Goal: Task Accomplishment & Management: Use online tool/utility

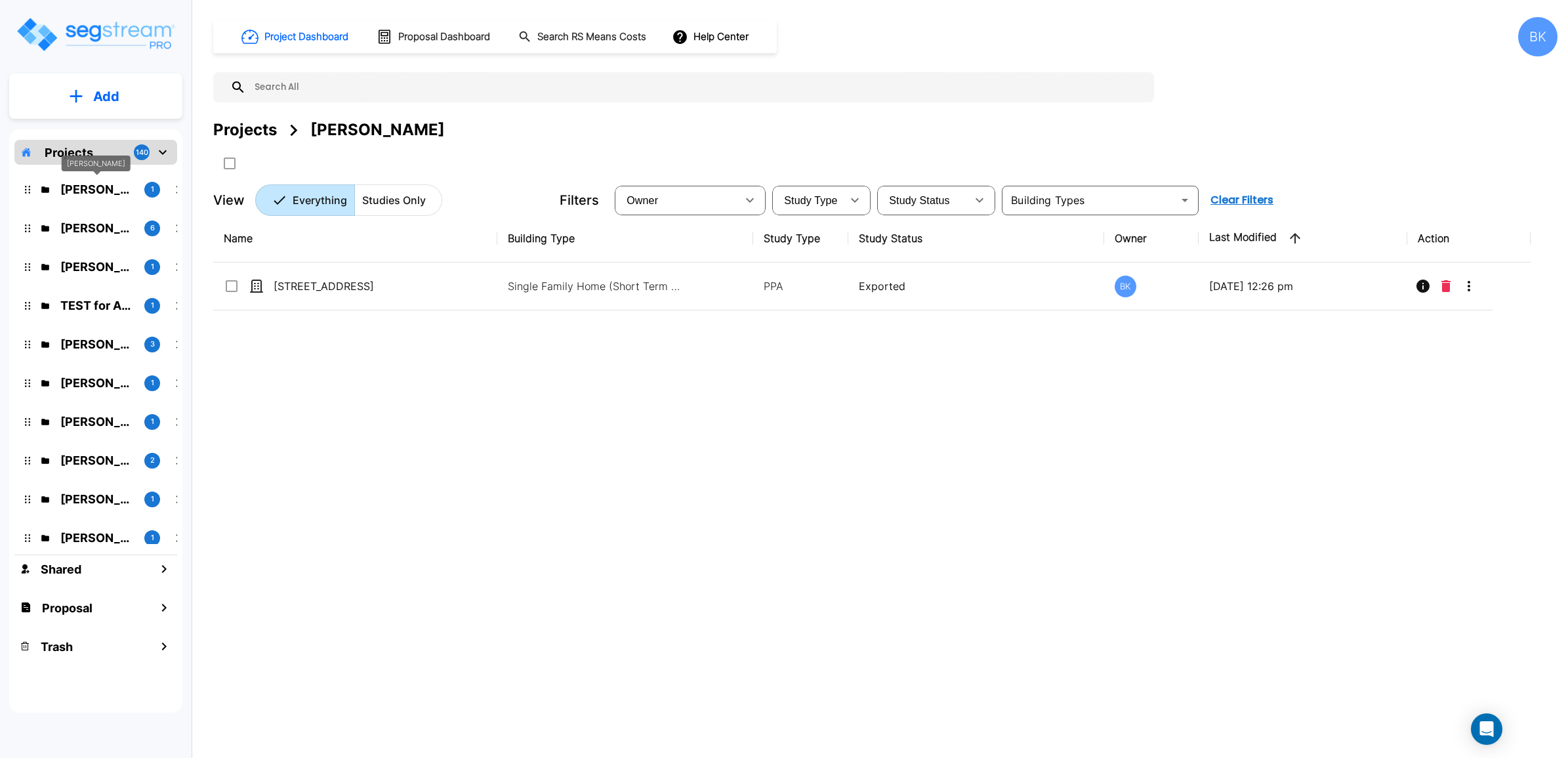
click at [83, 190] on p "Damien Cannaday" at bounding box center [97, 189] width 73 height 17
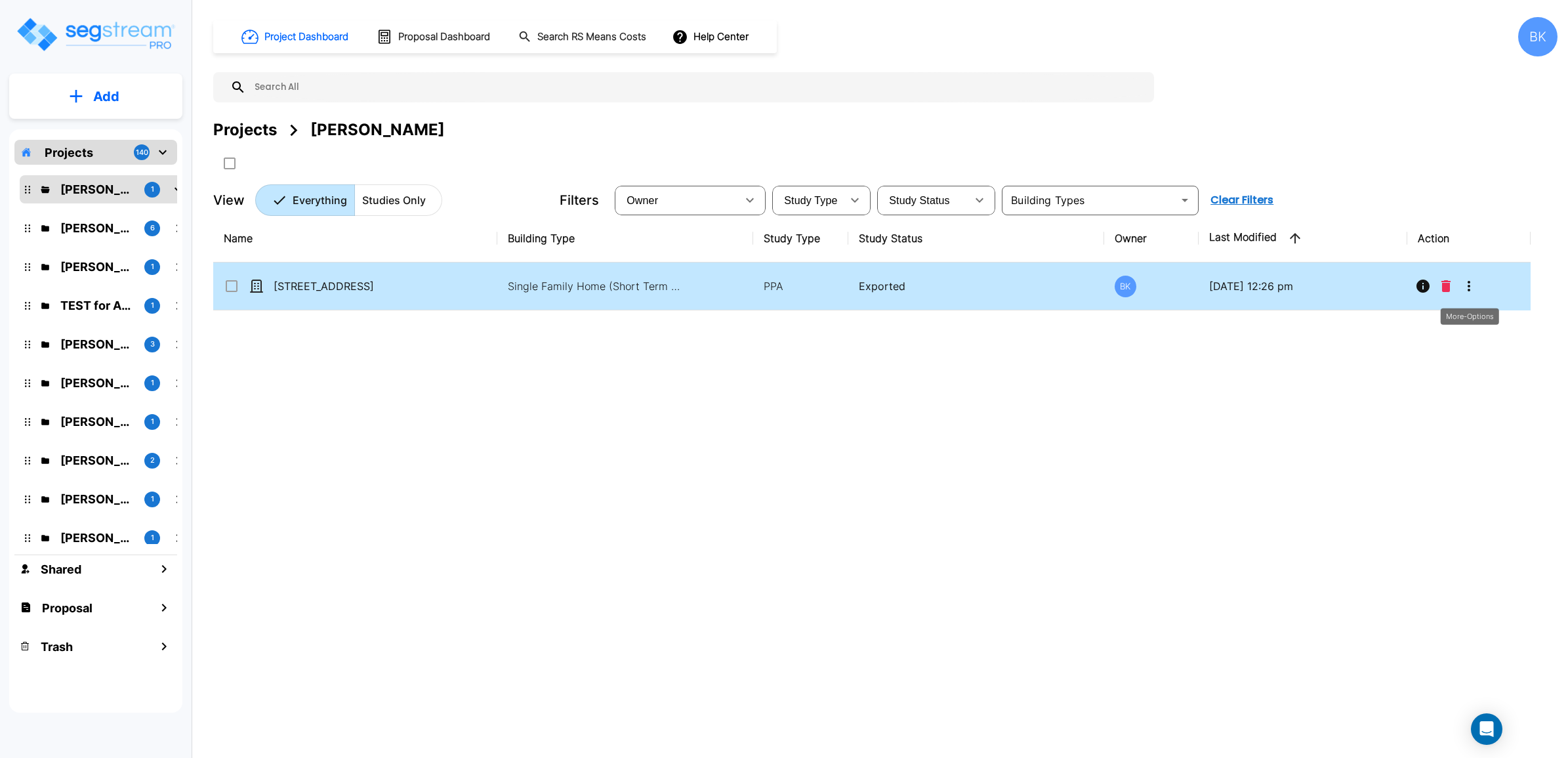
click at [1472, 287] on icon "More-Options" at bounding box center [1469, 285] width 16 height 16
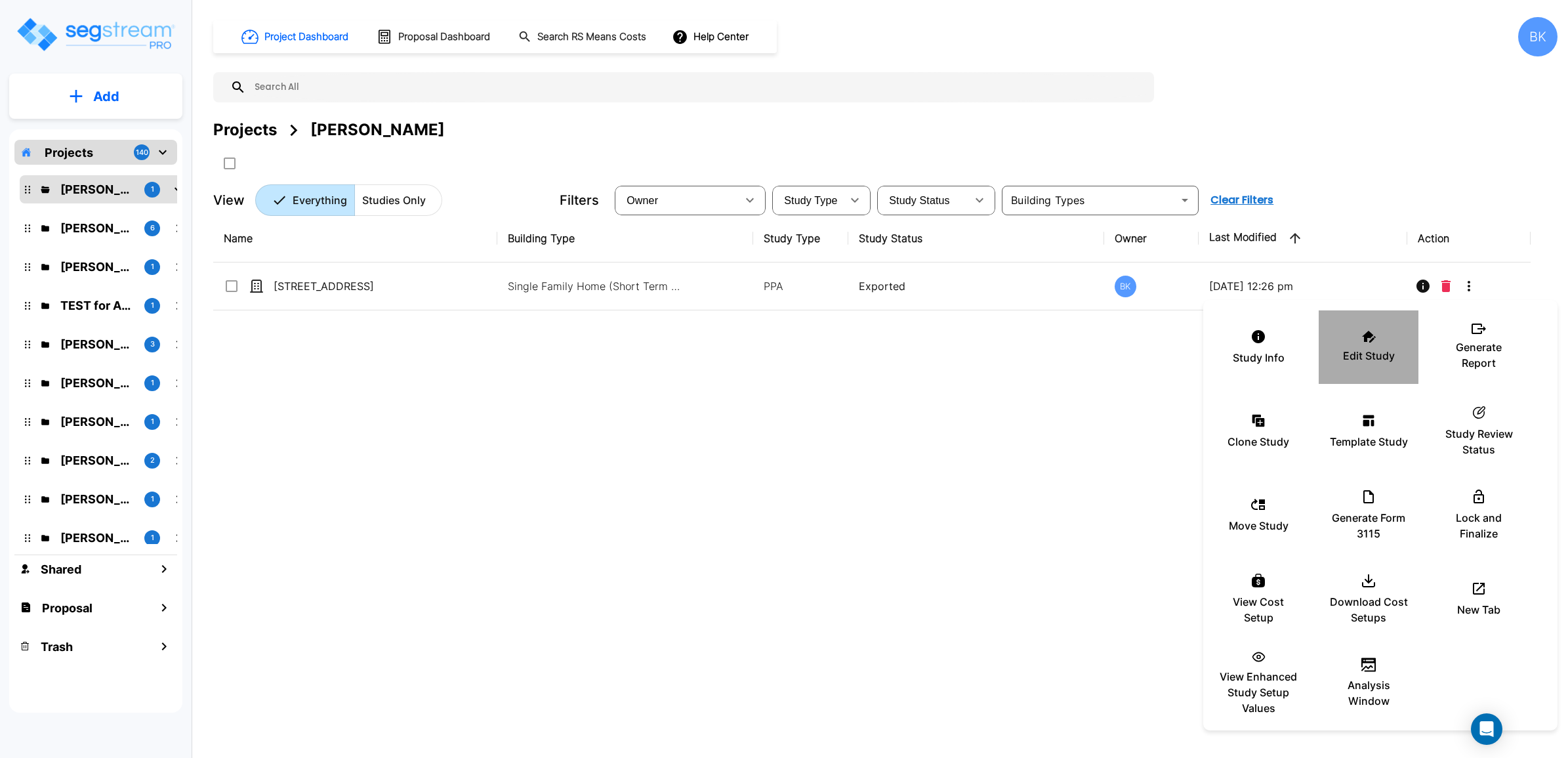
click at [1363, 340] on icon at bounding box center [1369, 337] width 14 height 12
click at [768, 382] on div at bounding box center [784, 379] width 1568 height 758
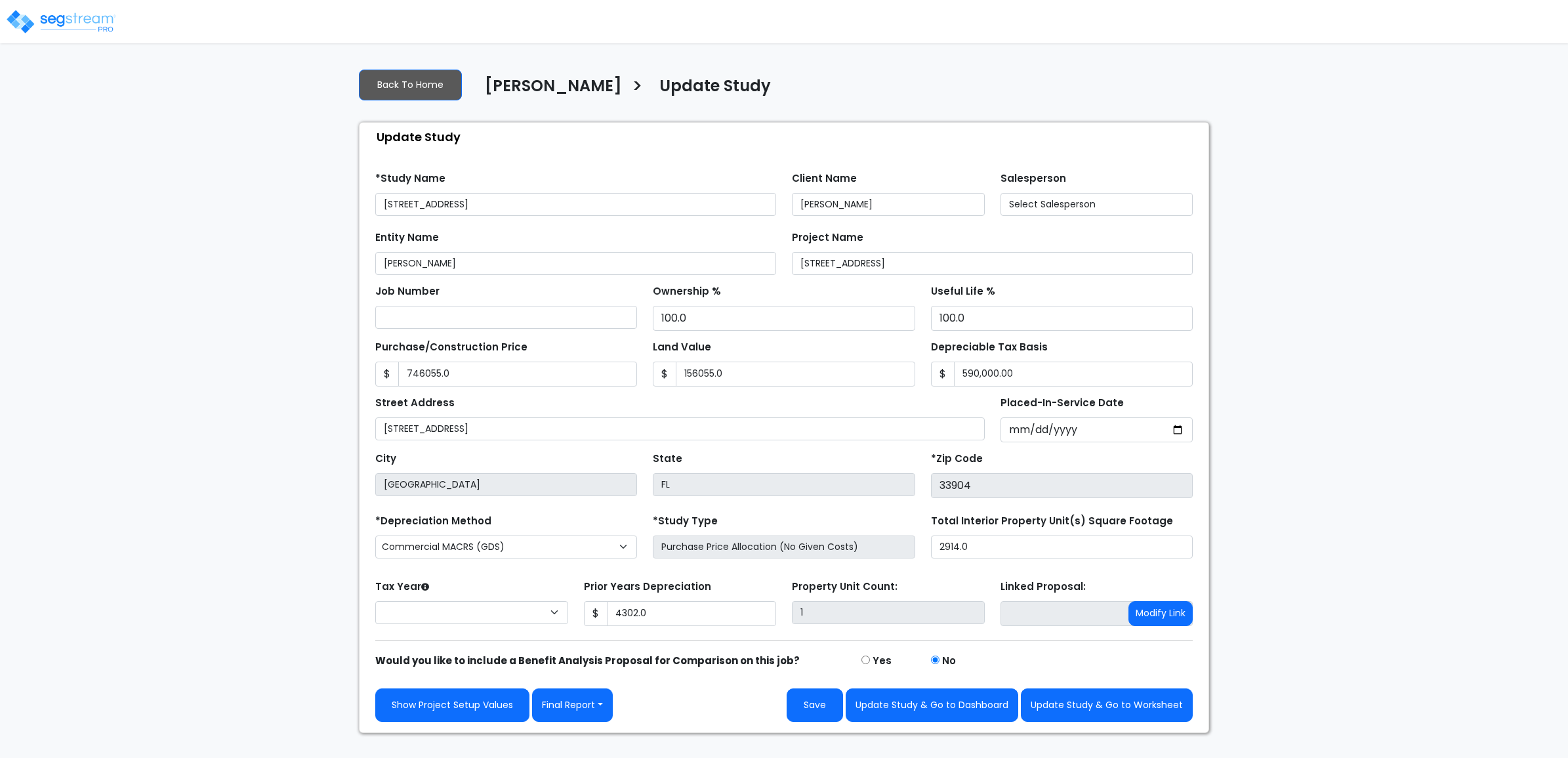
type input "746,055.0"
type input "156,055.0"
type input "4,302.0"
select select "2024"
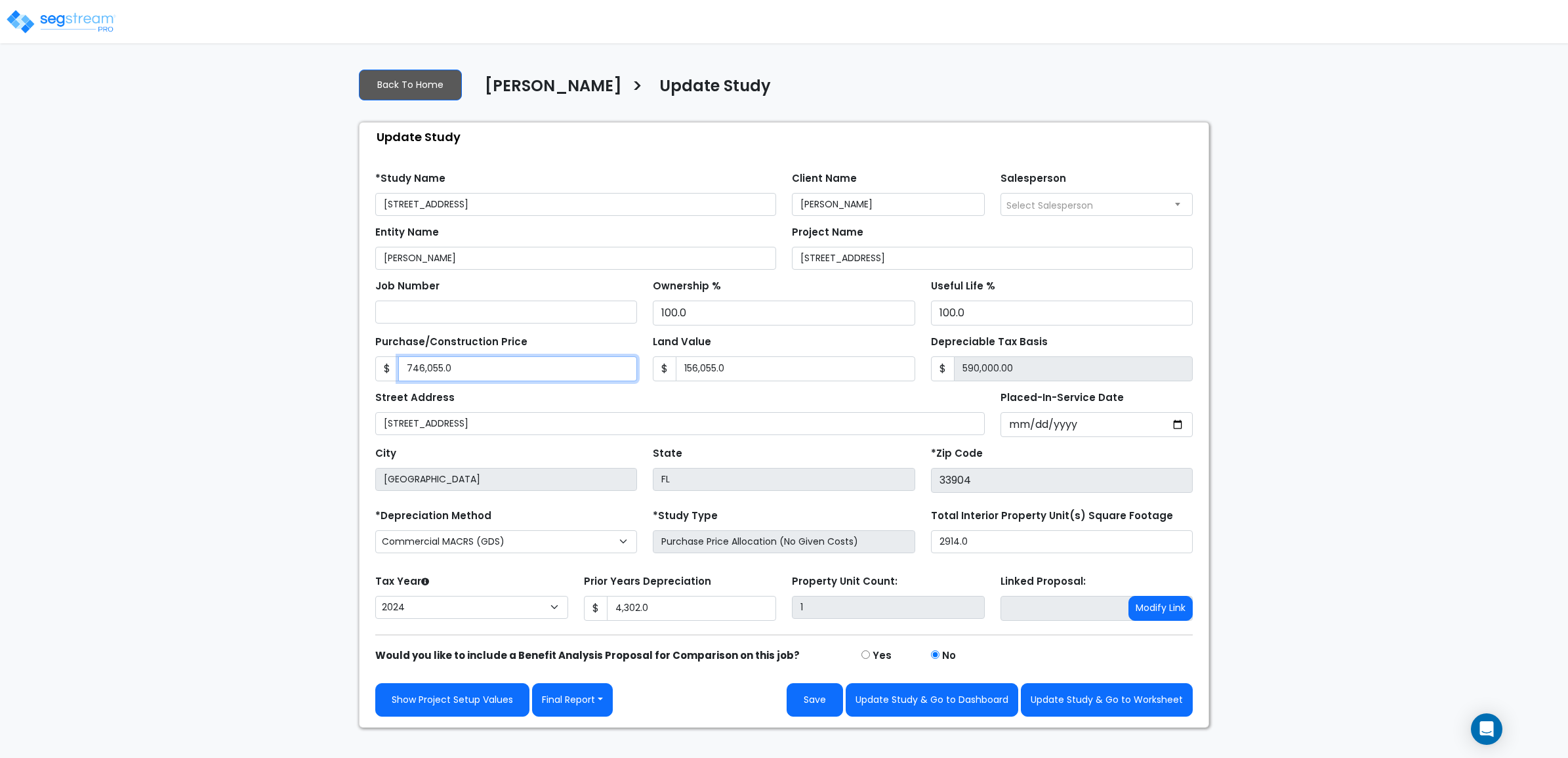
type input "5"
type input "-156,050.00"
type input "59"
type input "-155,996.00"
type input "590"
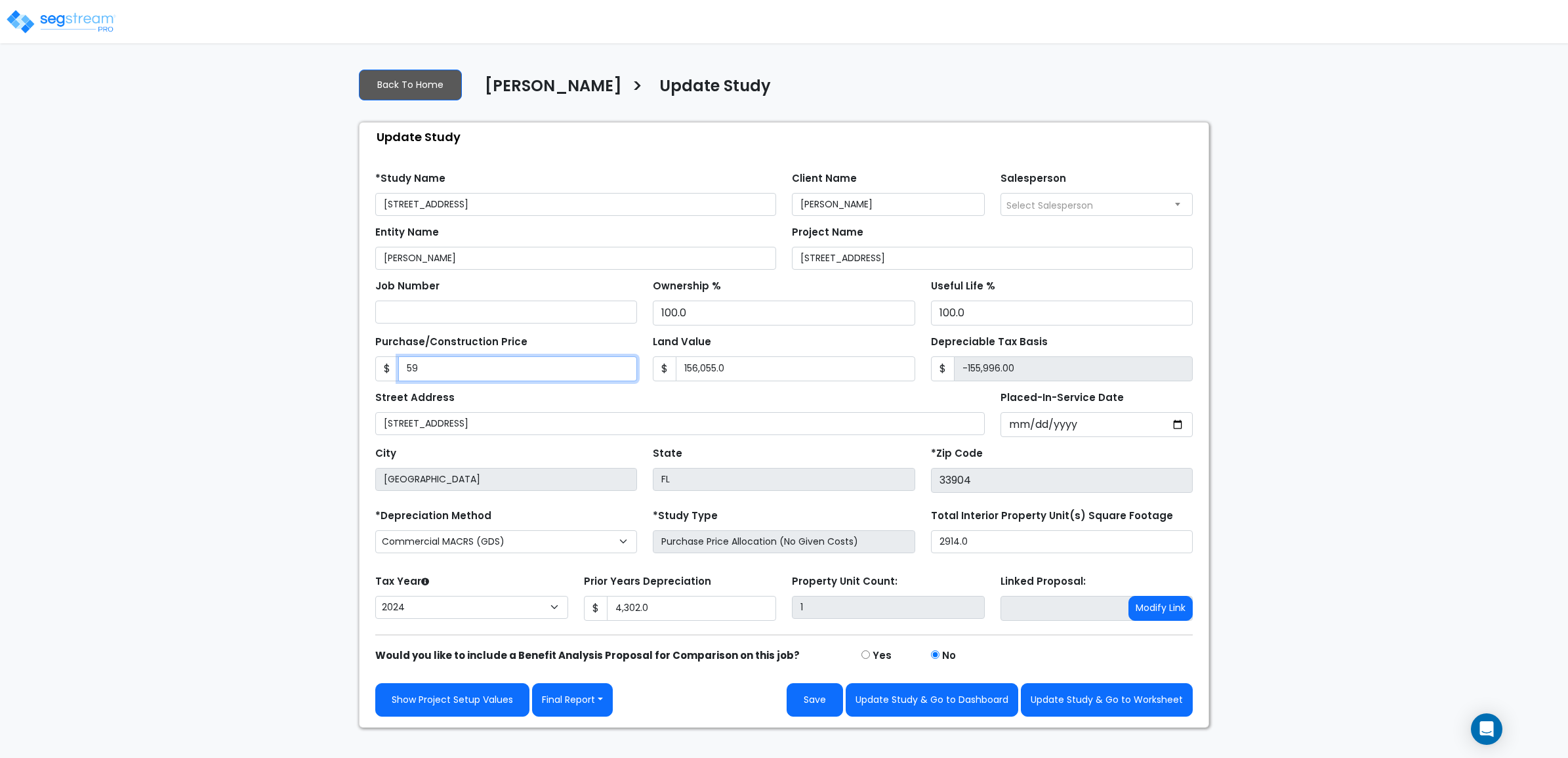
type input "-155,465.00"
type input "5900"
type input "-150,155.00"
type input "5,9000"
type input "-97,055.00"
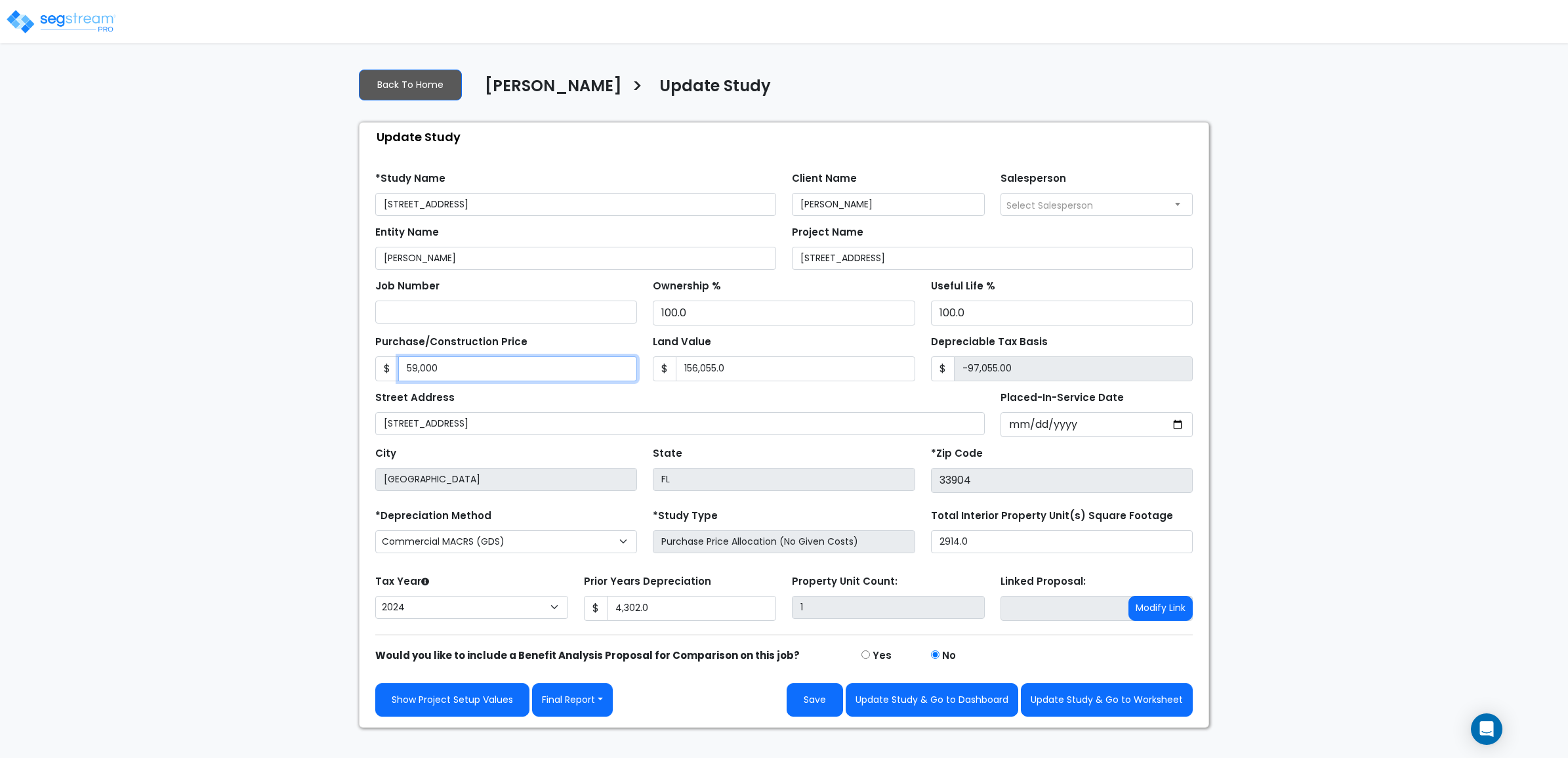
type input "59,0000"
type input "433,945.00"
click at [547, 340] on div "Purchase/Construction Price $ 590,000" at bounding box center [507, 356] width 262 height 49
click at [782, 693] on div "Show Project Setup Values Final Report Report Custom Fields Report Images Repor…" at bounding box center [784, 700] width 817 height 33
click at [794, 693] on button "Save" at bounding box center [815, 700] width 56 height 33
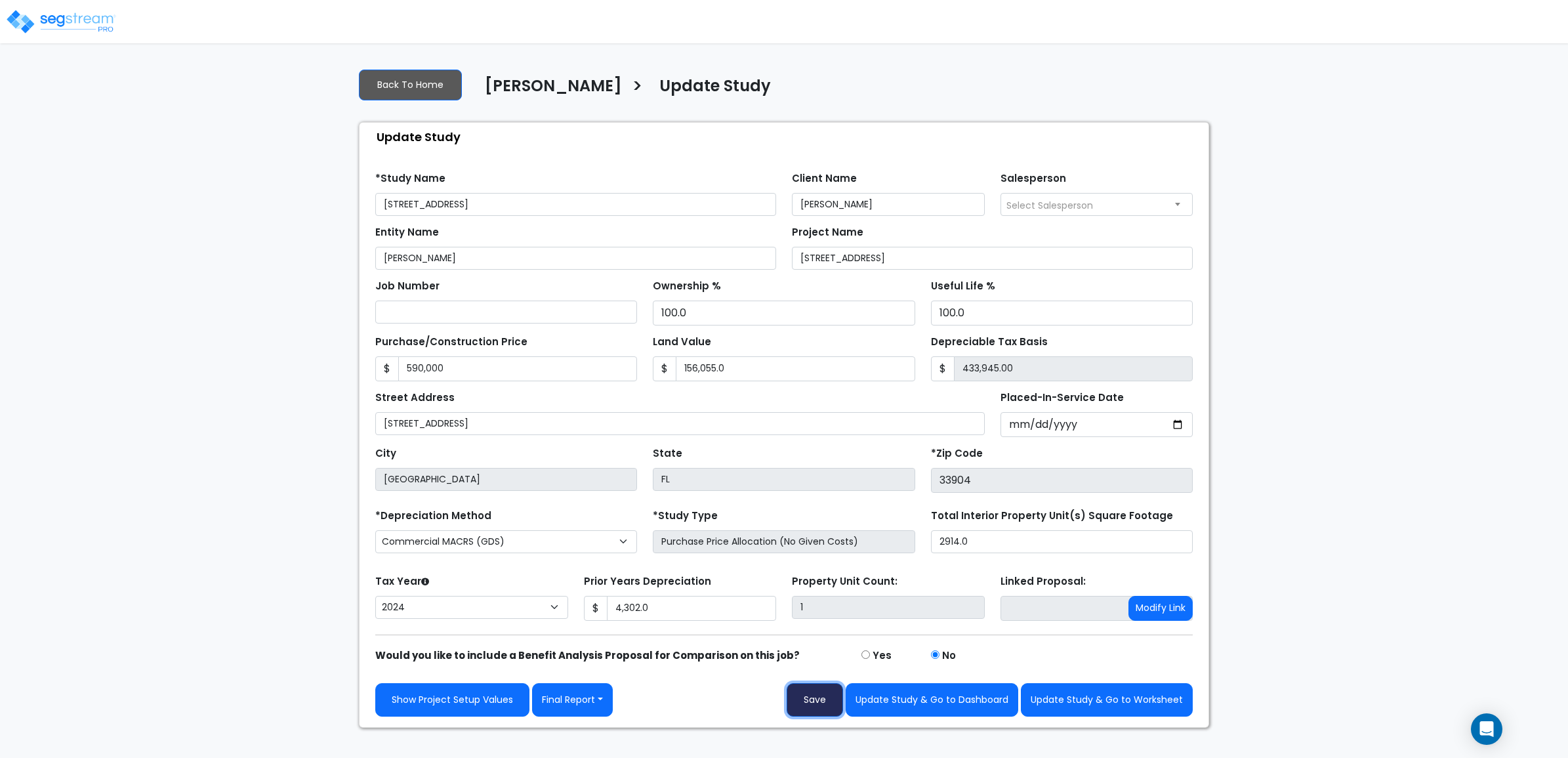
type input "590000"
type input "156055"
type input "4302"
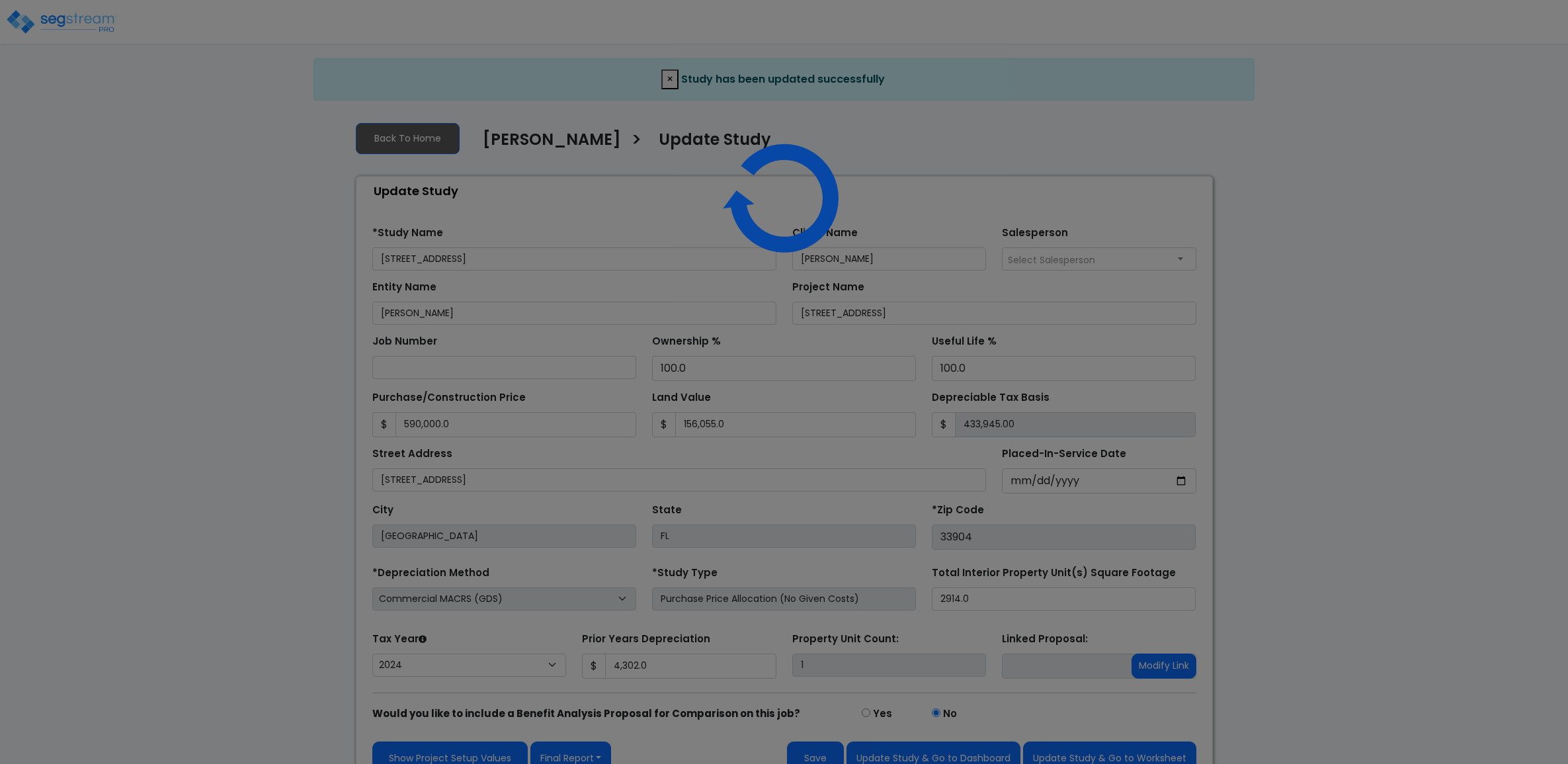
select select "2024"
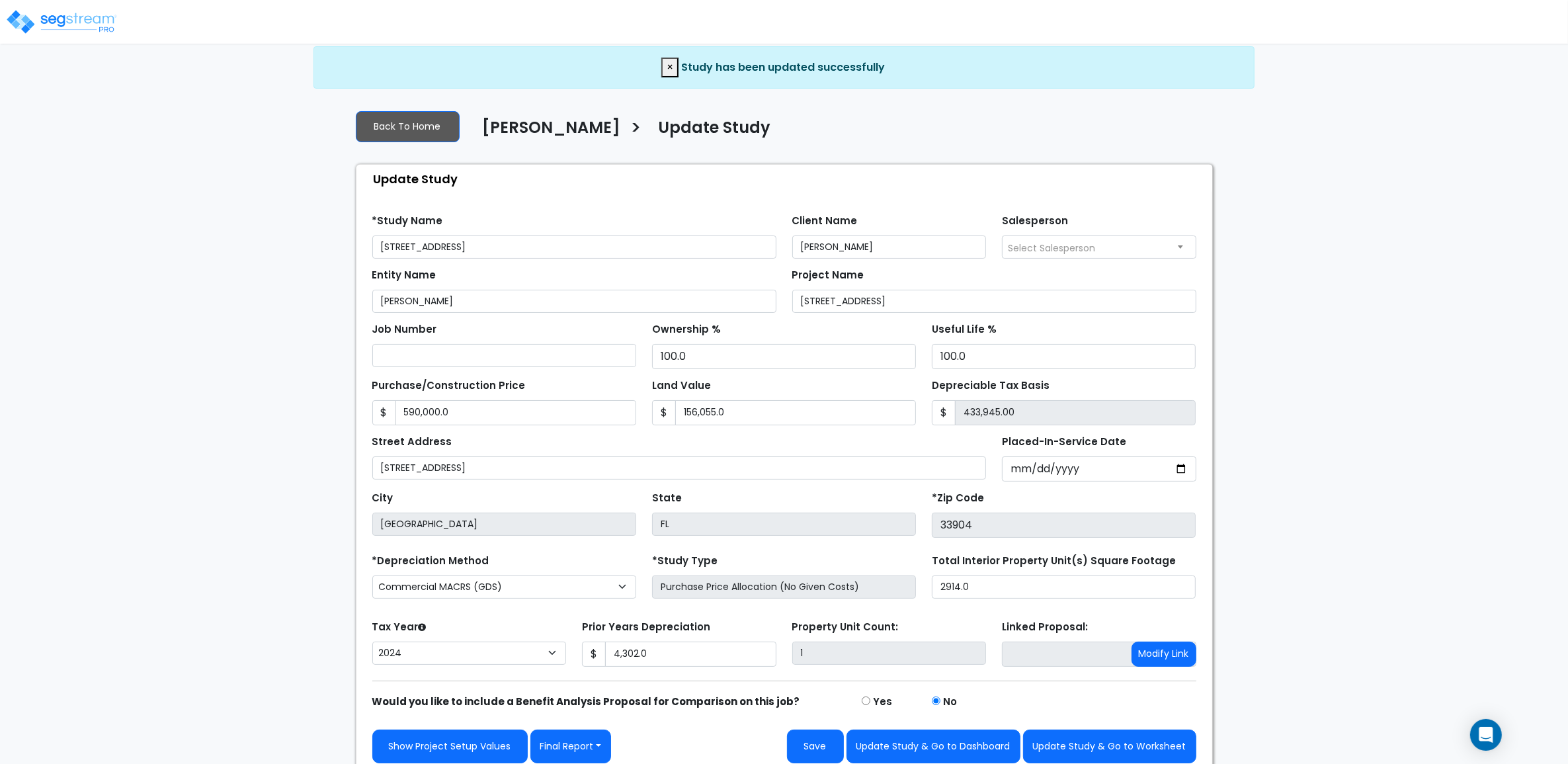
scroll to position [24, 0]
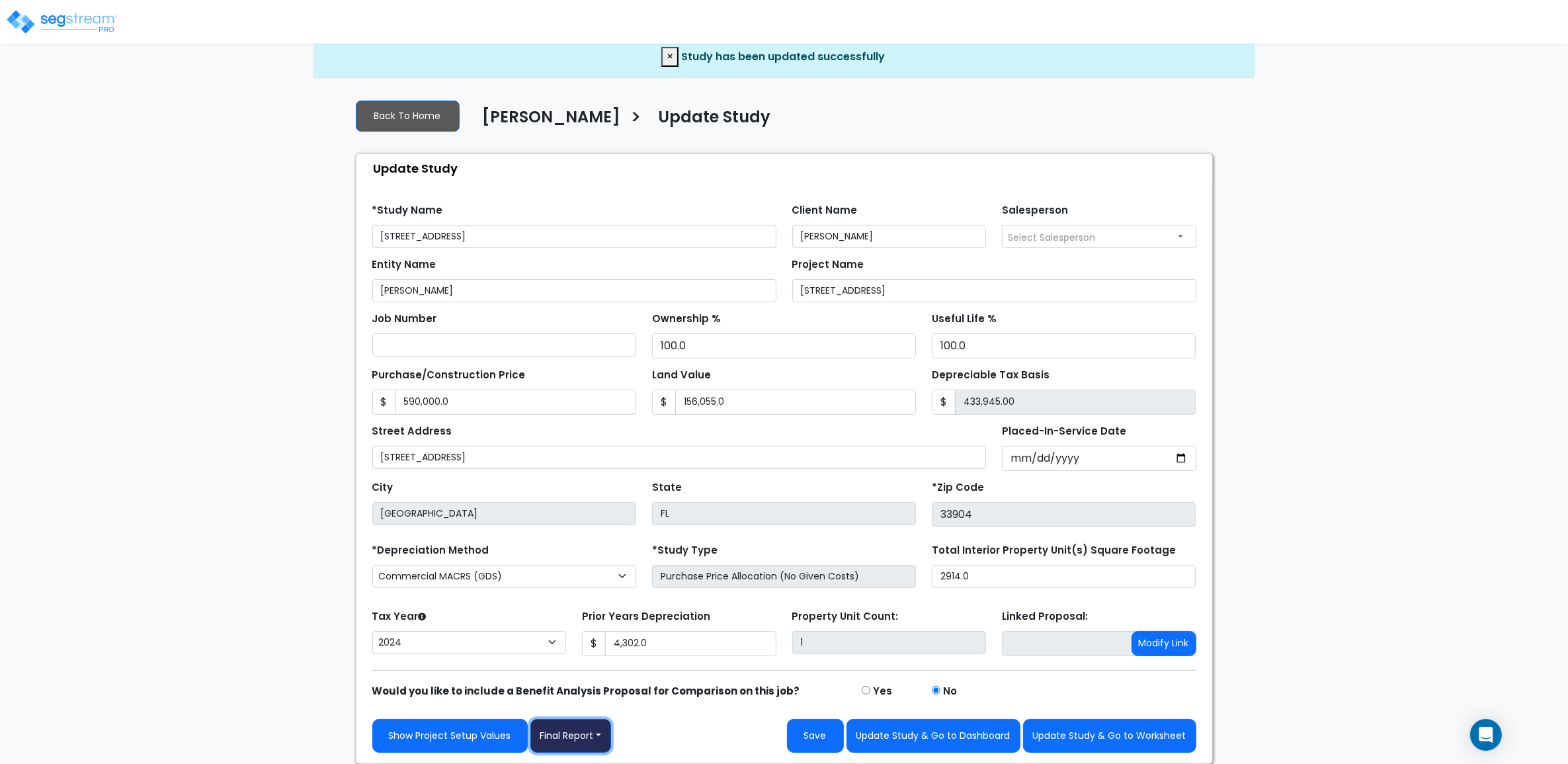
click at [577, 728] on button "Final Report" at bounding box center [571, 736] width 82 height 34
click at [593, 670] on link "Report Images" at bounding box center [600, 667] width 138 height 31
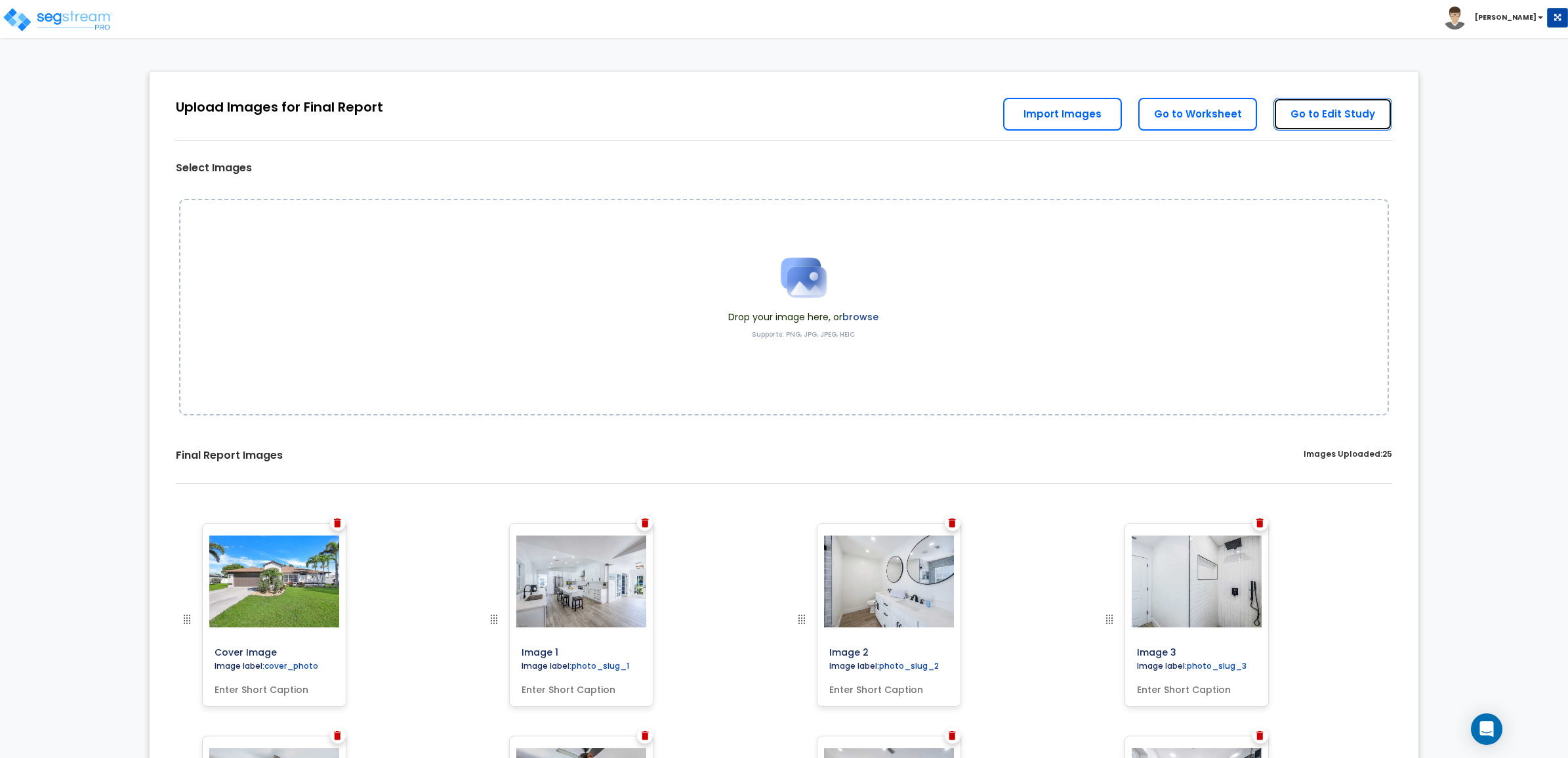
click at [1340, 116] on link "Go to Edit Study" at bounding box center [1332, 114] width 119 height 33
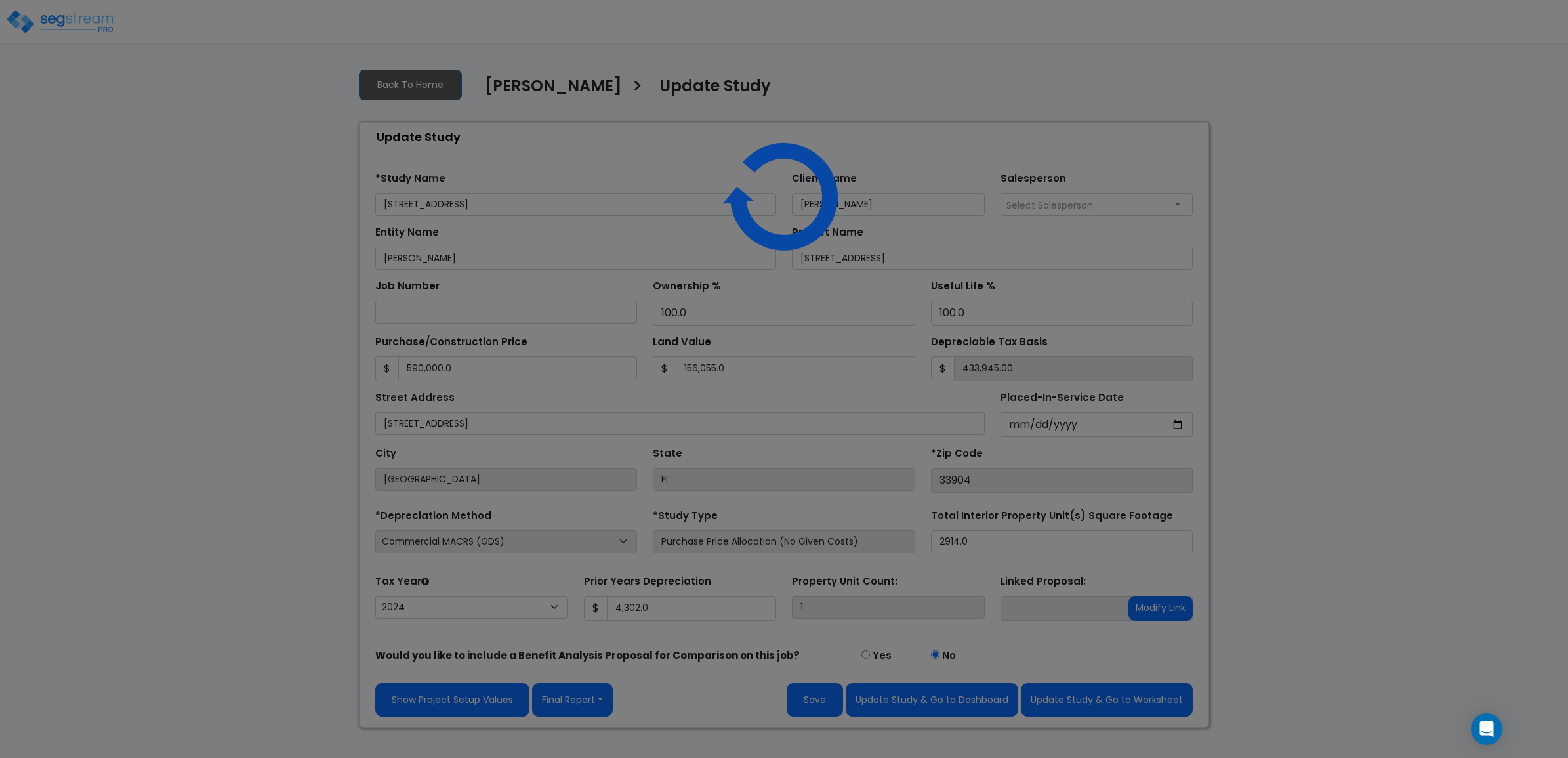
select select "2024"
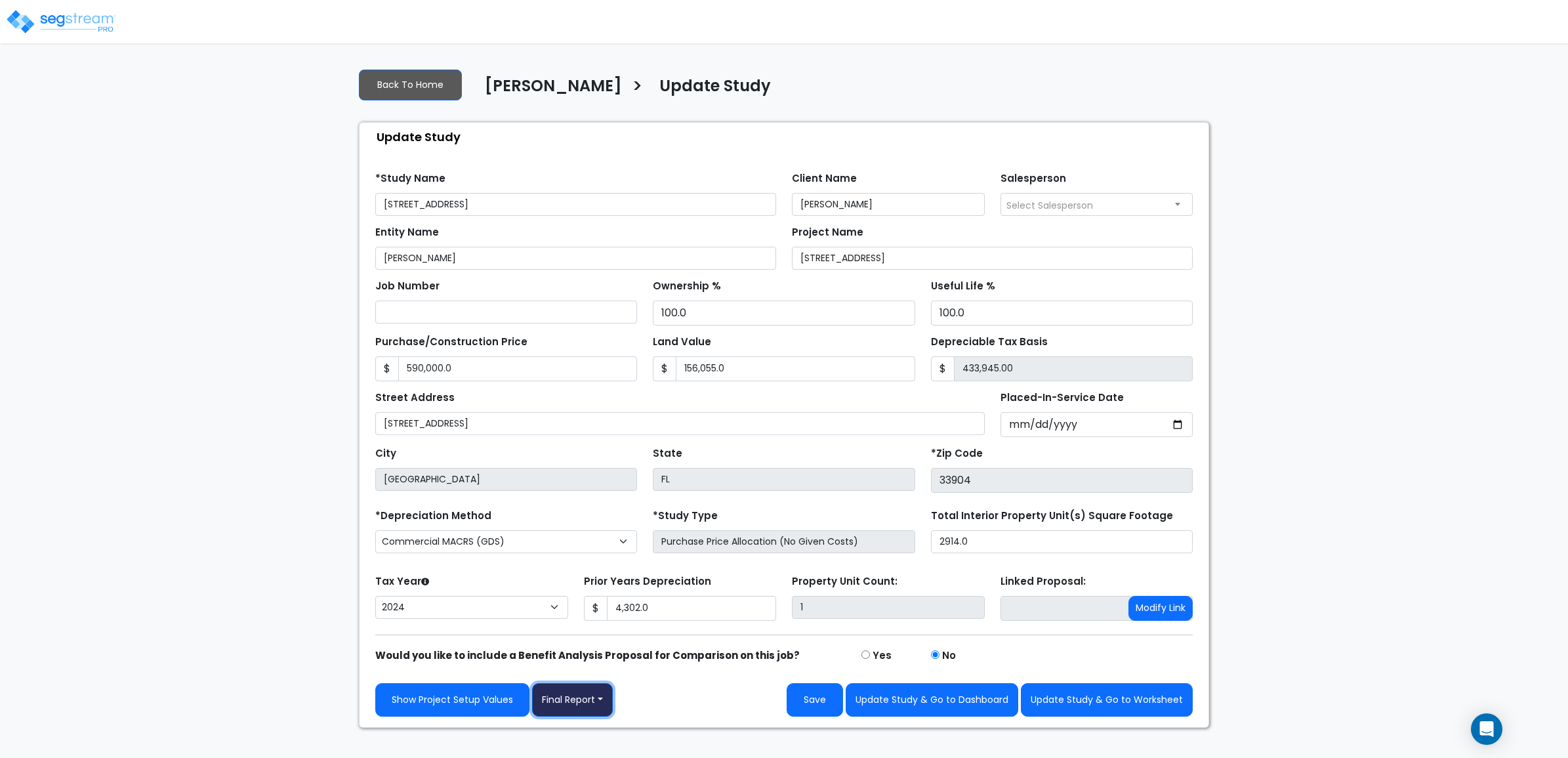
click at [562, 706] on button "Final Report" at bounding box center [573, 700] width 81 height 33
click at [591, 641] on link "Report Images" at bounding box center [601, 632] width 137 height 30
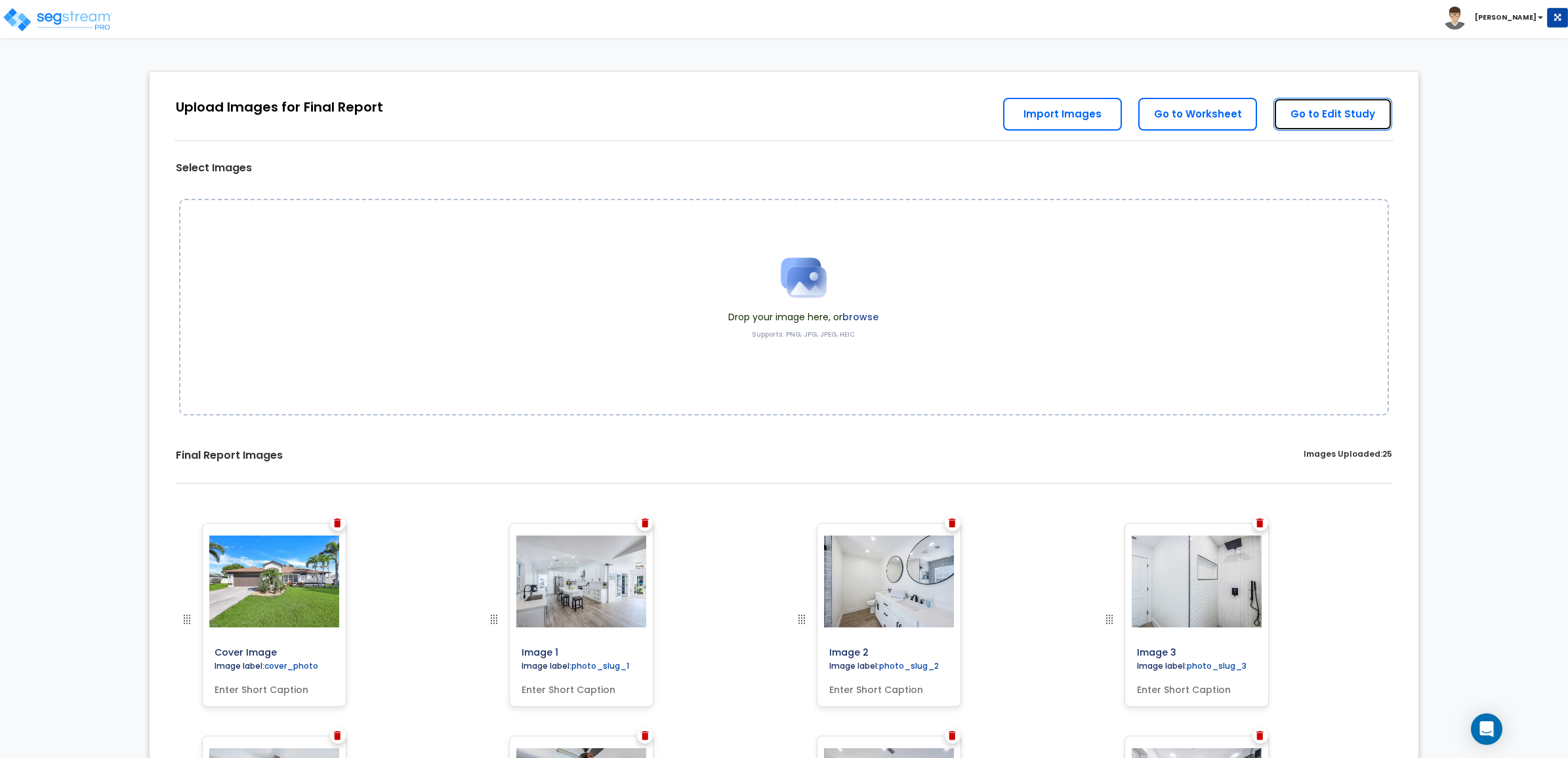
click at [1335, 118] on link "Go to Edit Study" at bounding box center [1332, 114] width 119 height 33
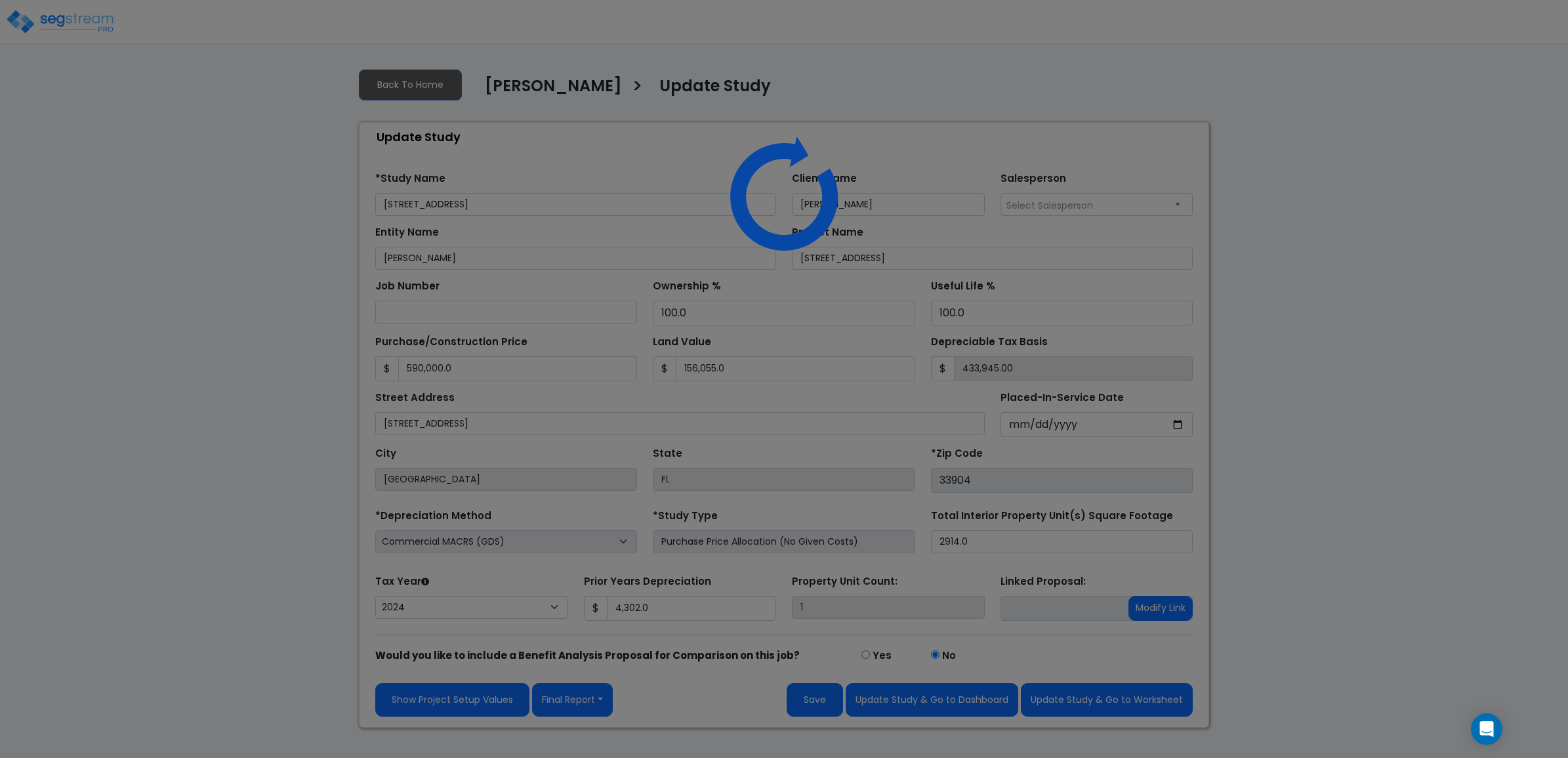
select select "2024"
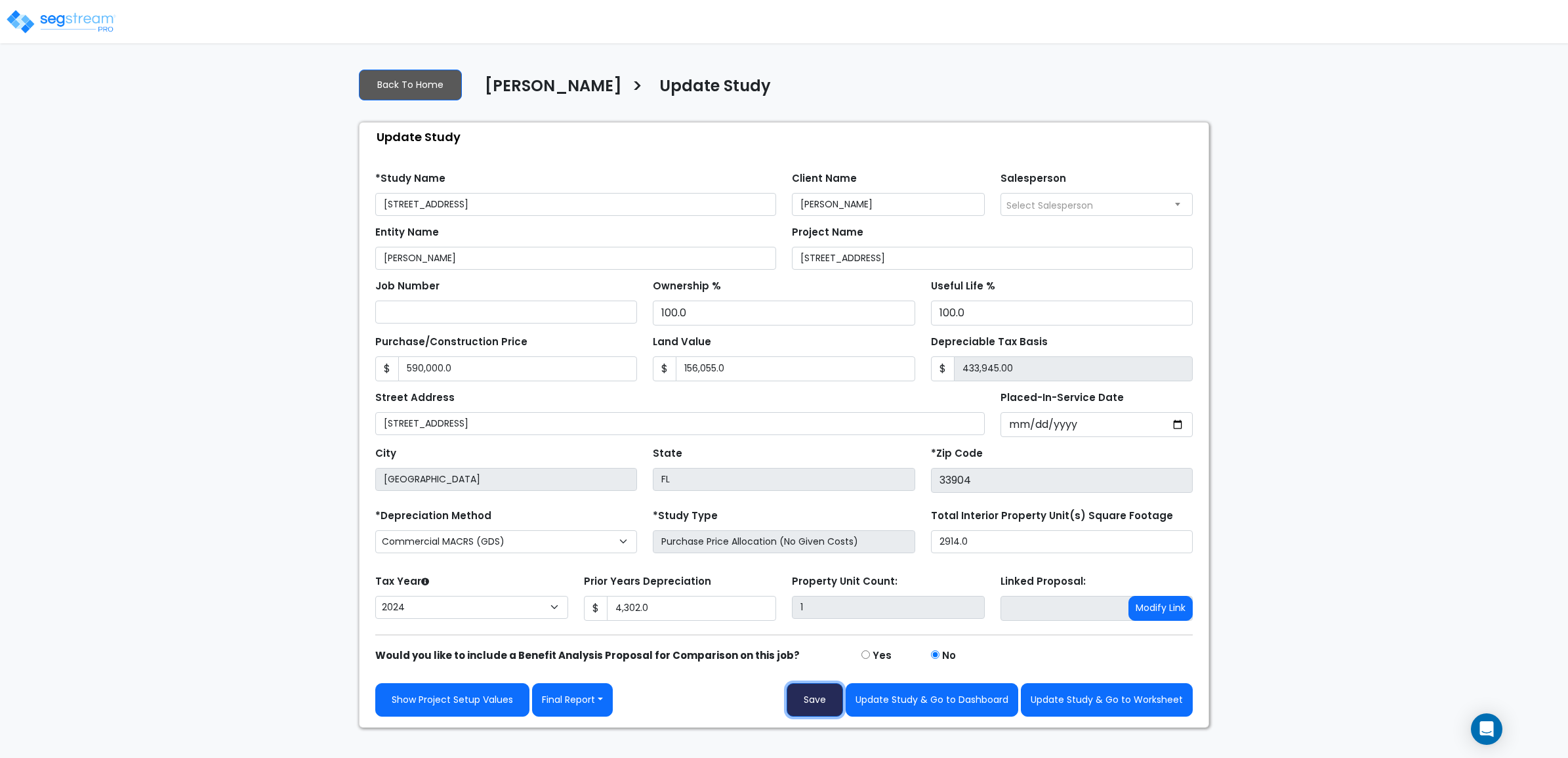
click at [814, 709] on button "Save" at bounding box center [815, 700] width 56 height 33
type input "590000"
type input "156055"
type input "4302"
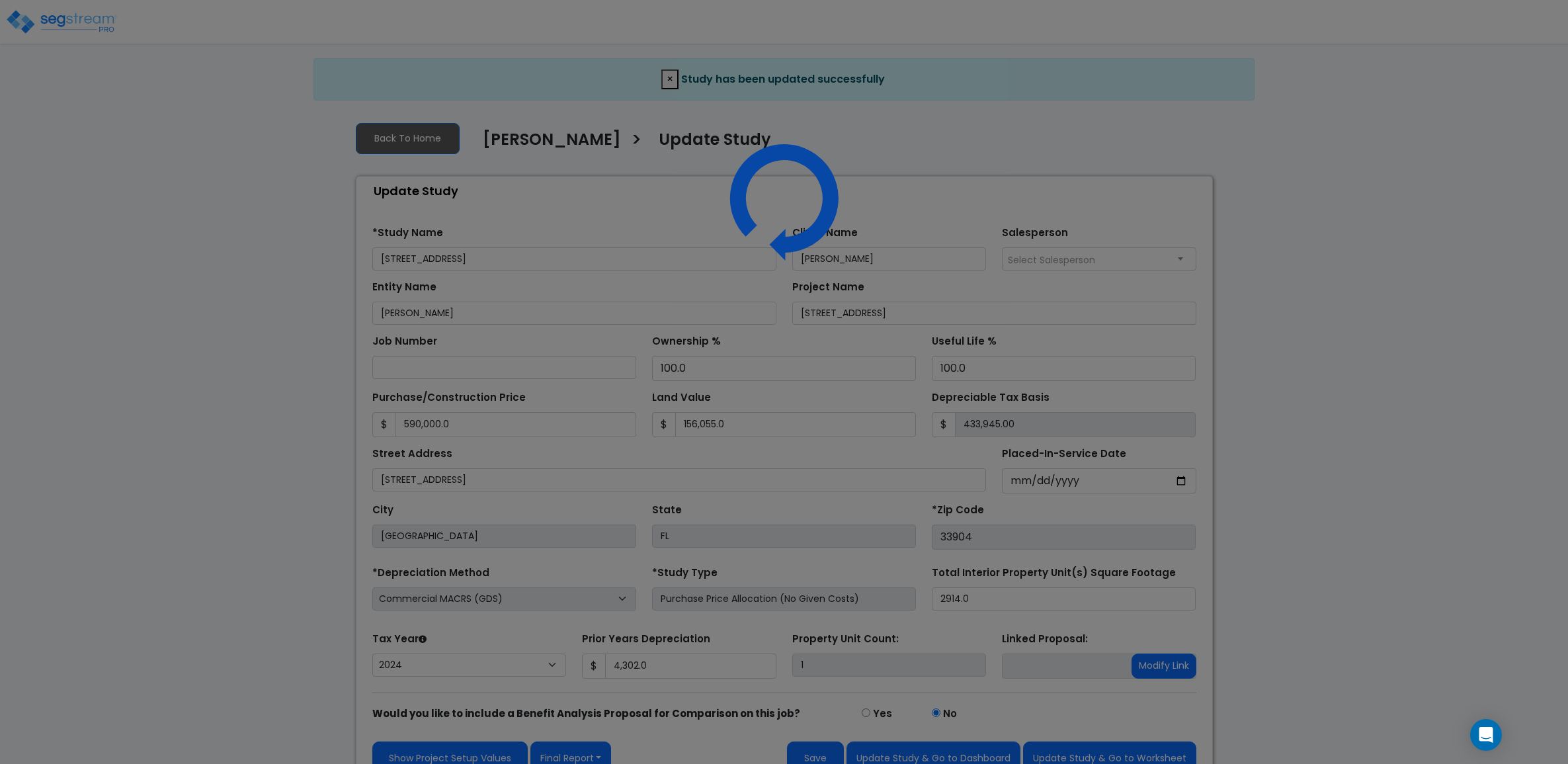
select select "2024"
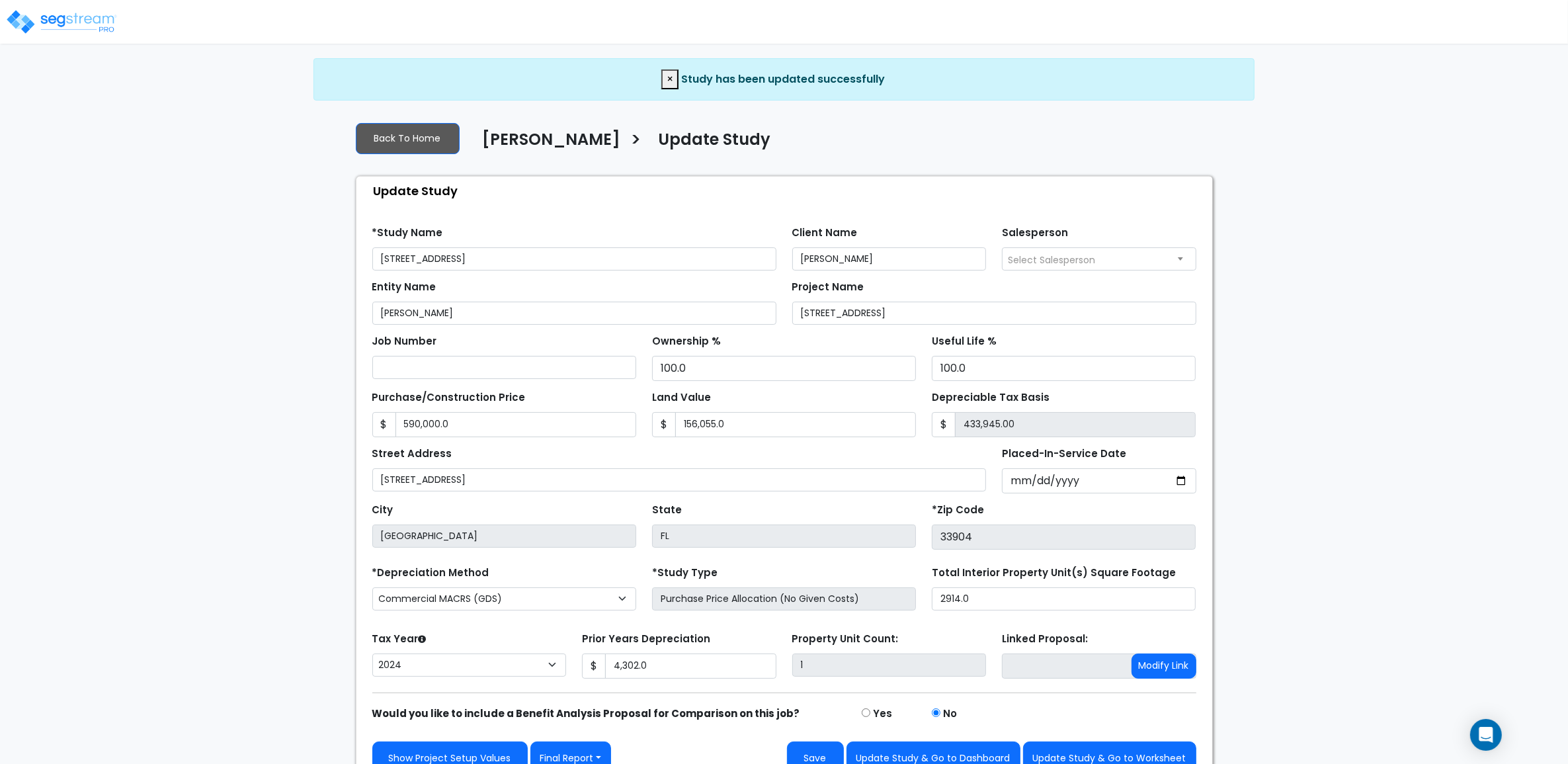
scroll to position [24, 0]
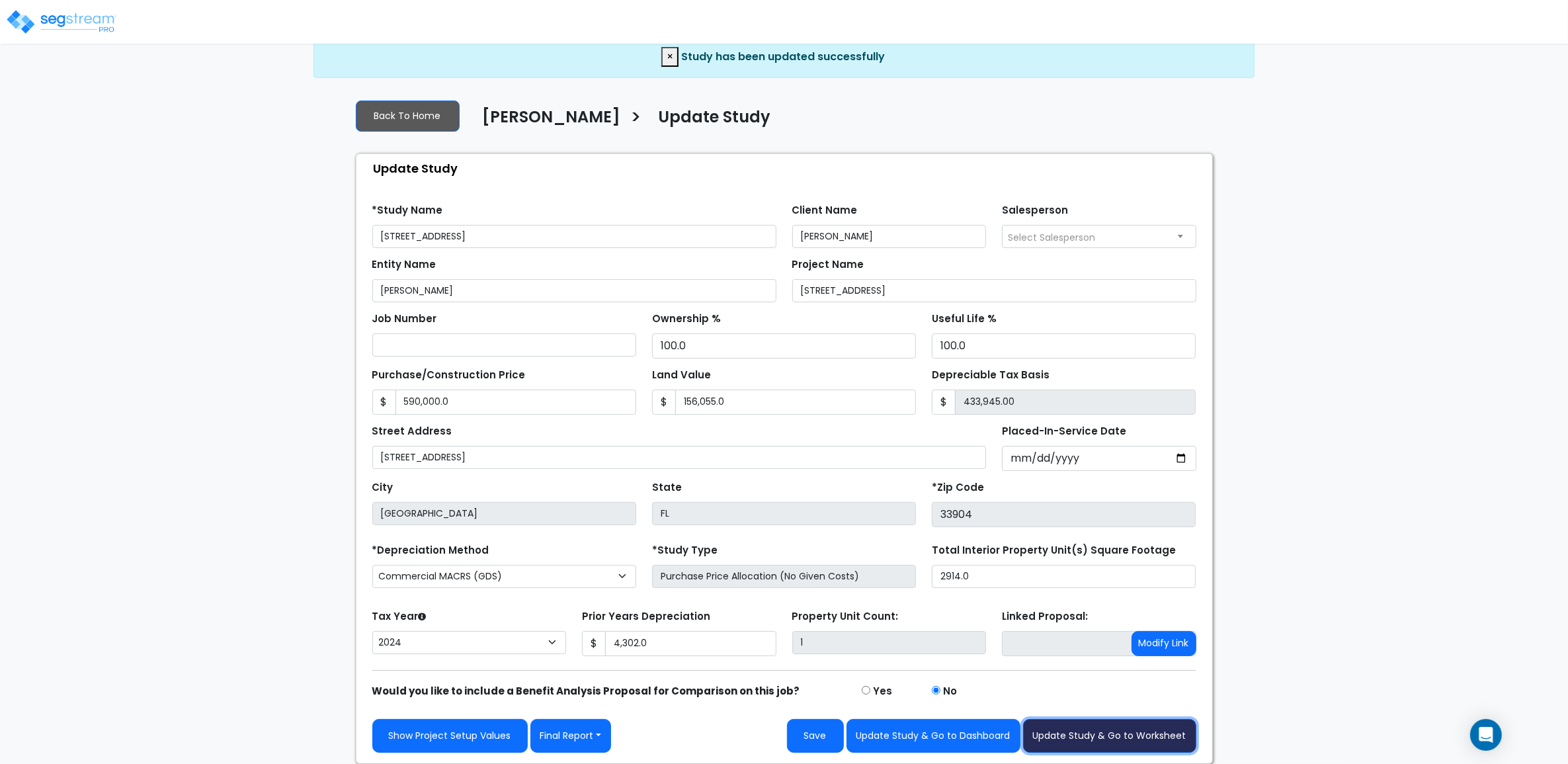
click at [1095, 722] on button "Update Study & Go to Worksheet" at bounding box center [1109, 736] width 173 height 34
type input "590000"
type input "156055"
type input "4302"
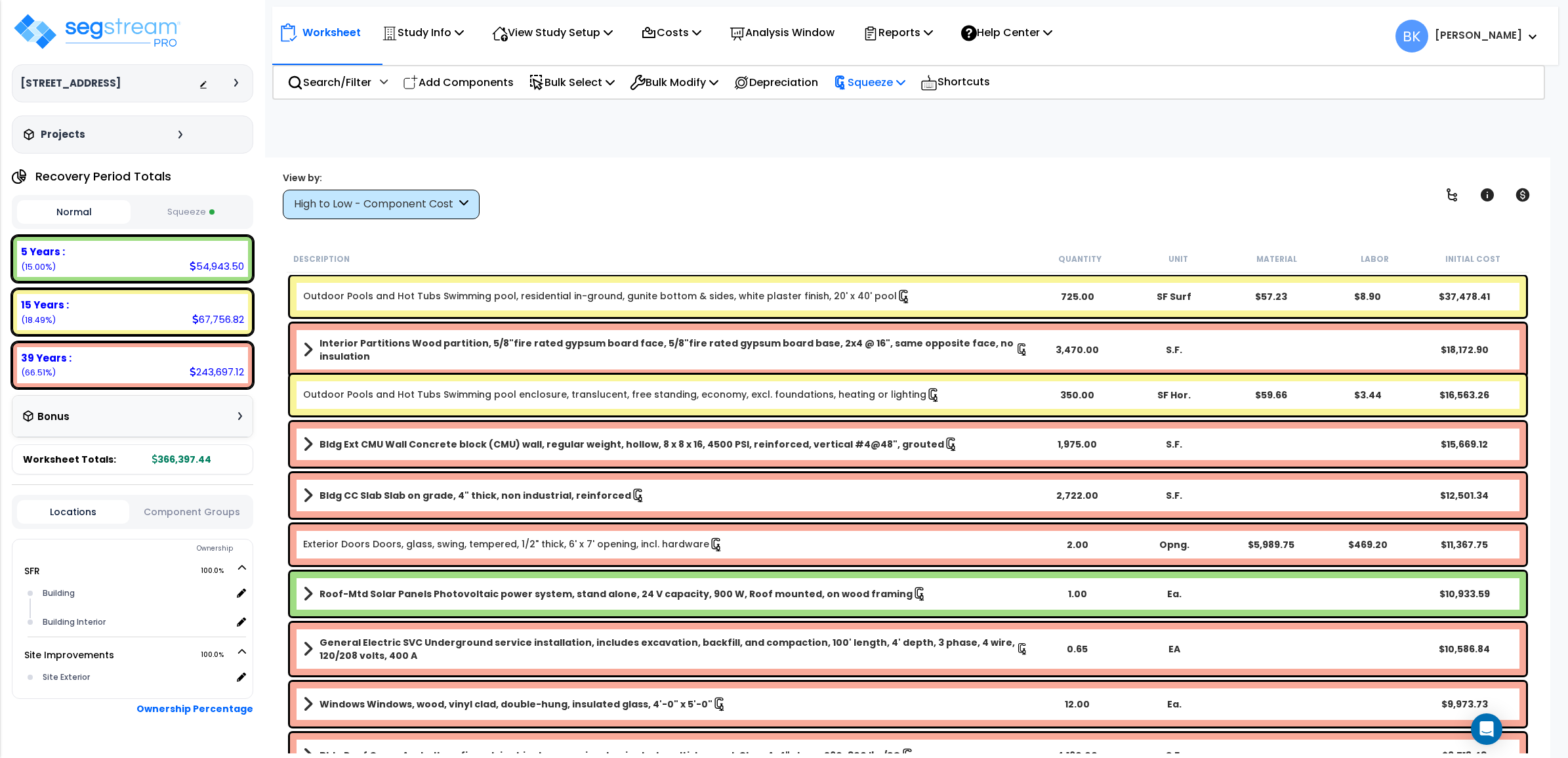
click at [886, 86] on p "Squeeze" at bounding box center [869, 82] width 72 height 17
click at [897, 143] on link "Reset Squeeze" at bounding box center [892, 139] width 130 height 27
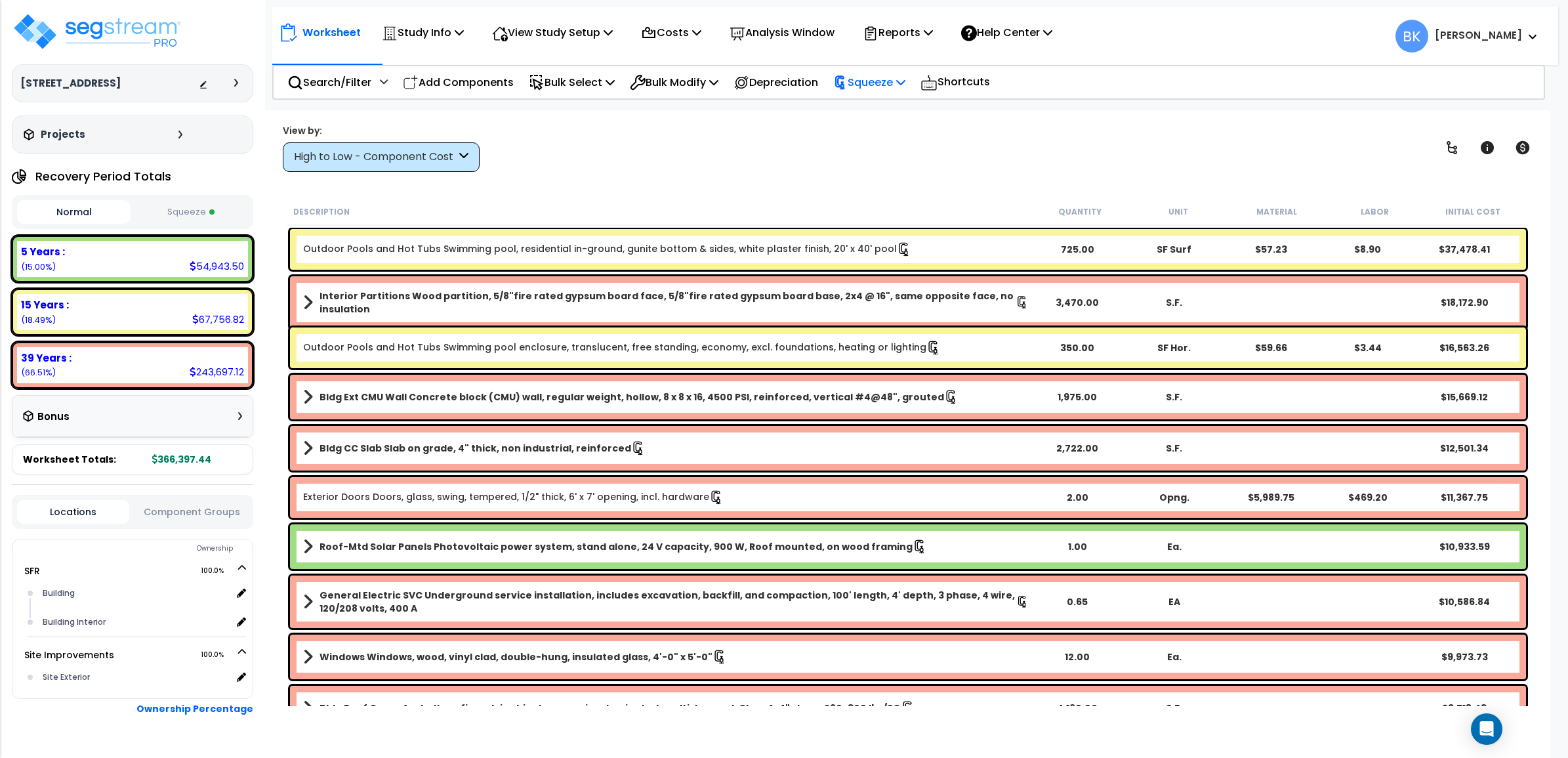
click at [887, 86] on p "Squeeze" at bounding box center [869, 82] width 72 height 17
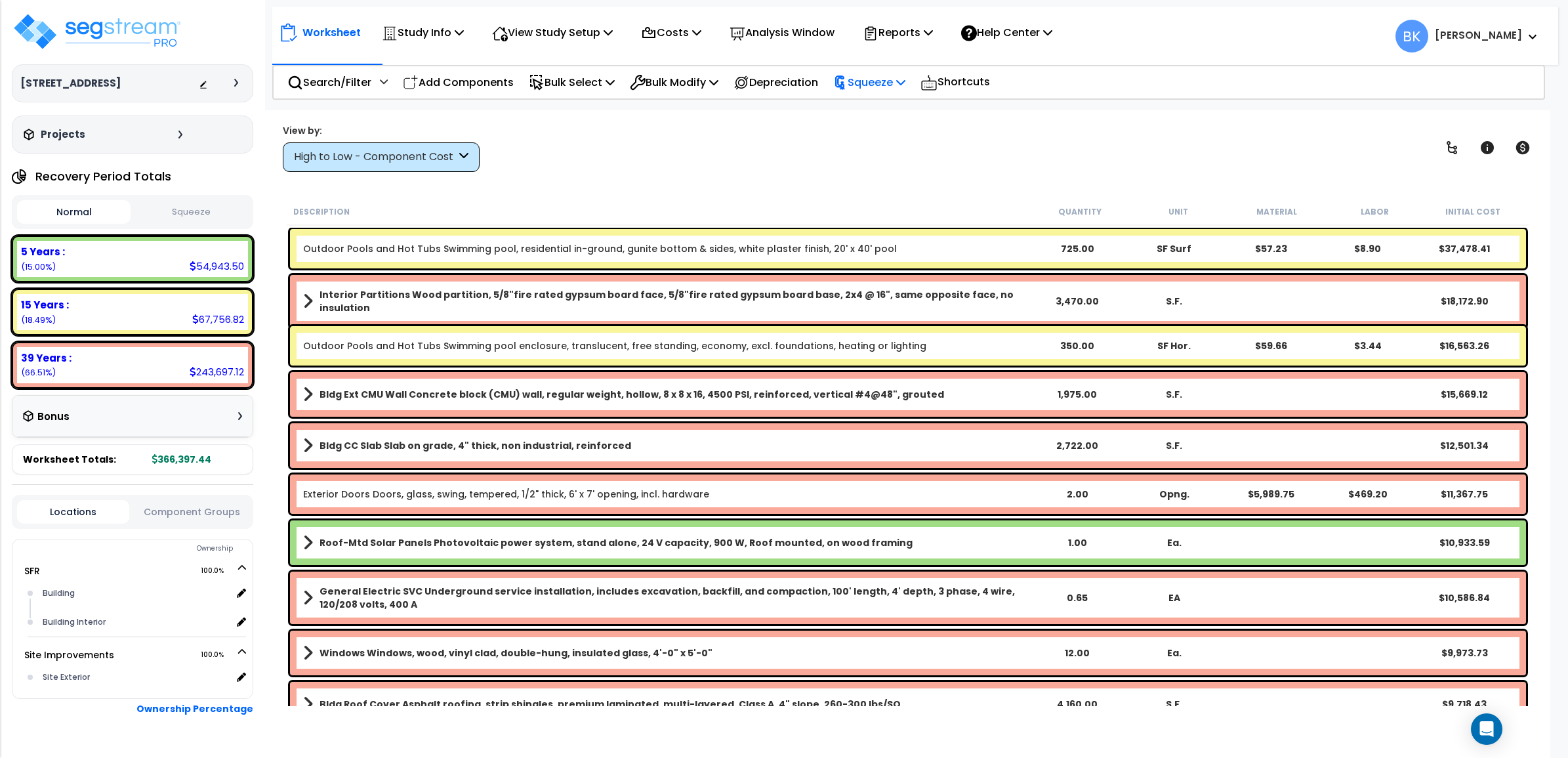
click at [870, 74] on p "Squeeze" at bounding box center [869, 82] width 72 height 17
click at [714, 138] on div "View by: High to Low - Component Cost High to Low - Component Cost" at bounding box center [907, 148] width 1260 height 48
click at [358, 90] on p "Search/Filter" at bounding box center [329, 82] width 84 height 17
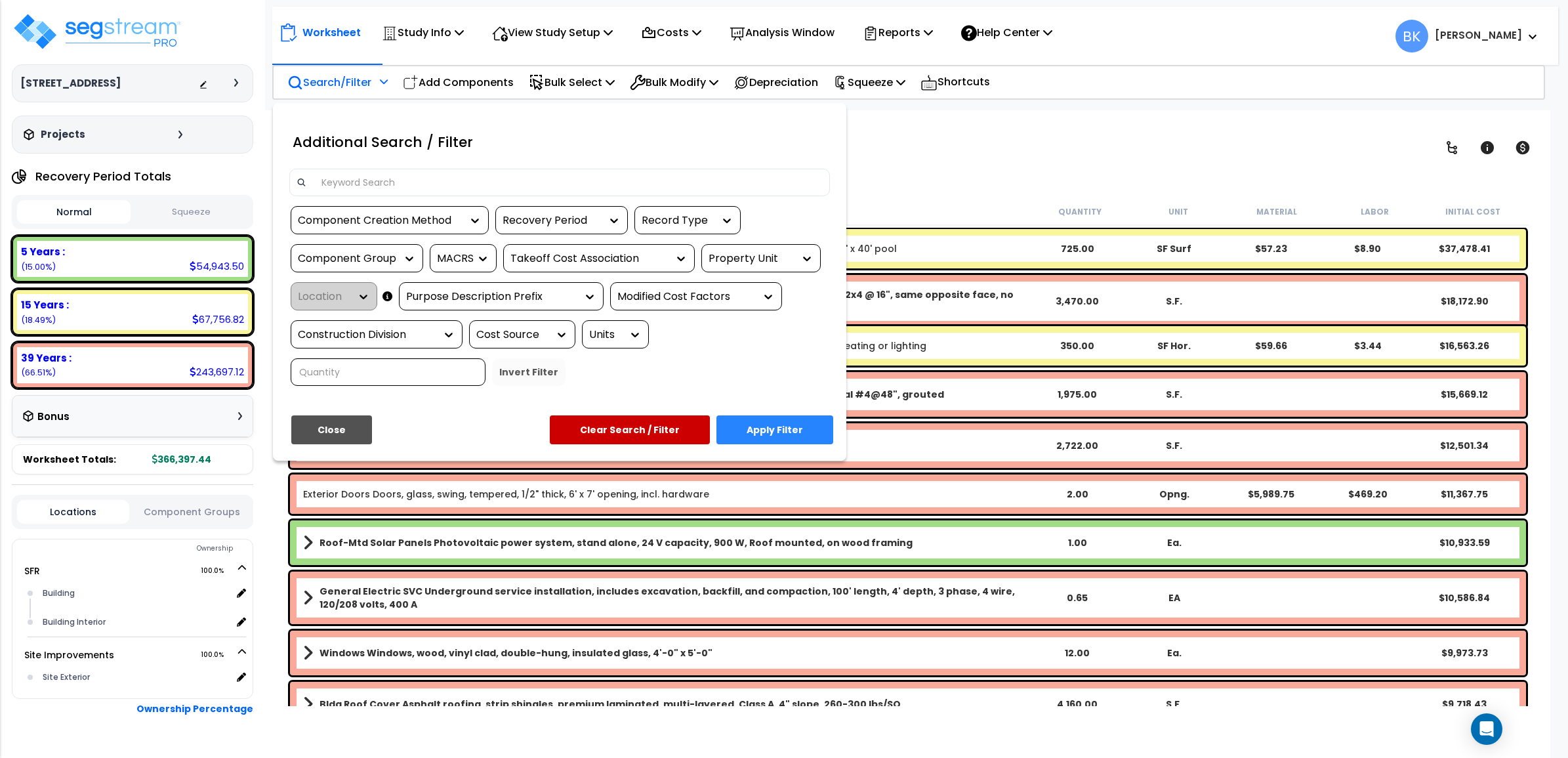
click at [361, 83] on div at bounding box center [784, 379] width 1568 height 758
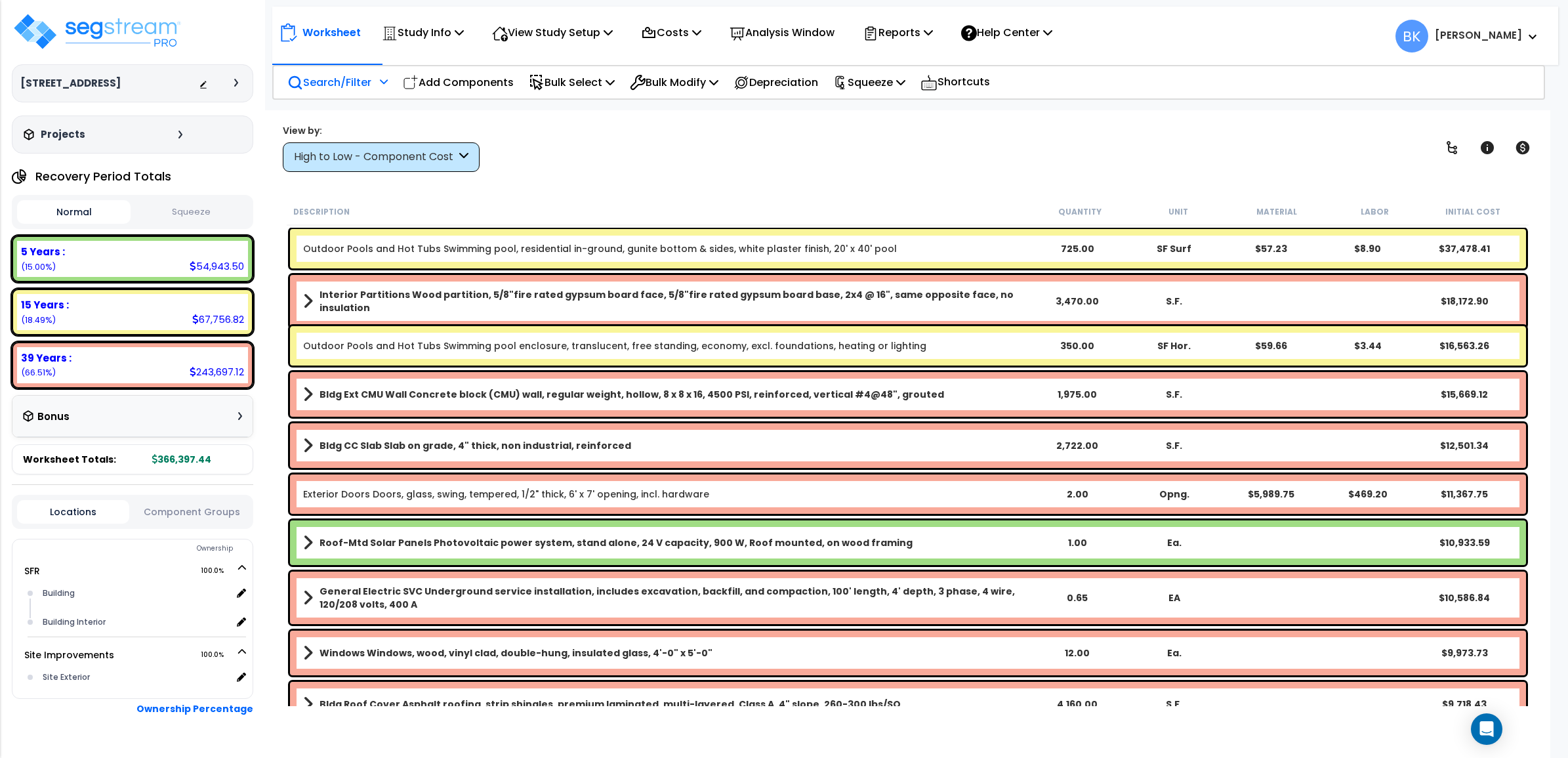
click at [412, 148] on div "High to Low - Component Cost" at bounding box center [381, 157] width 197 height 30
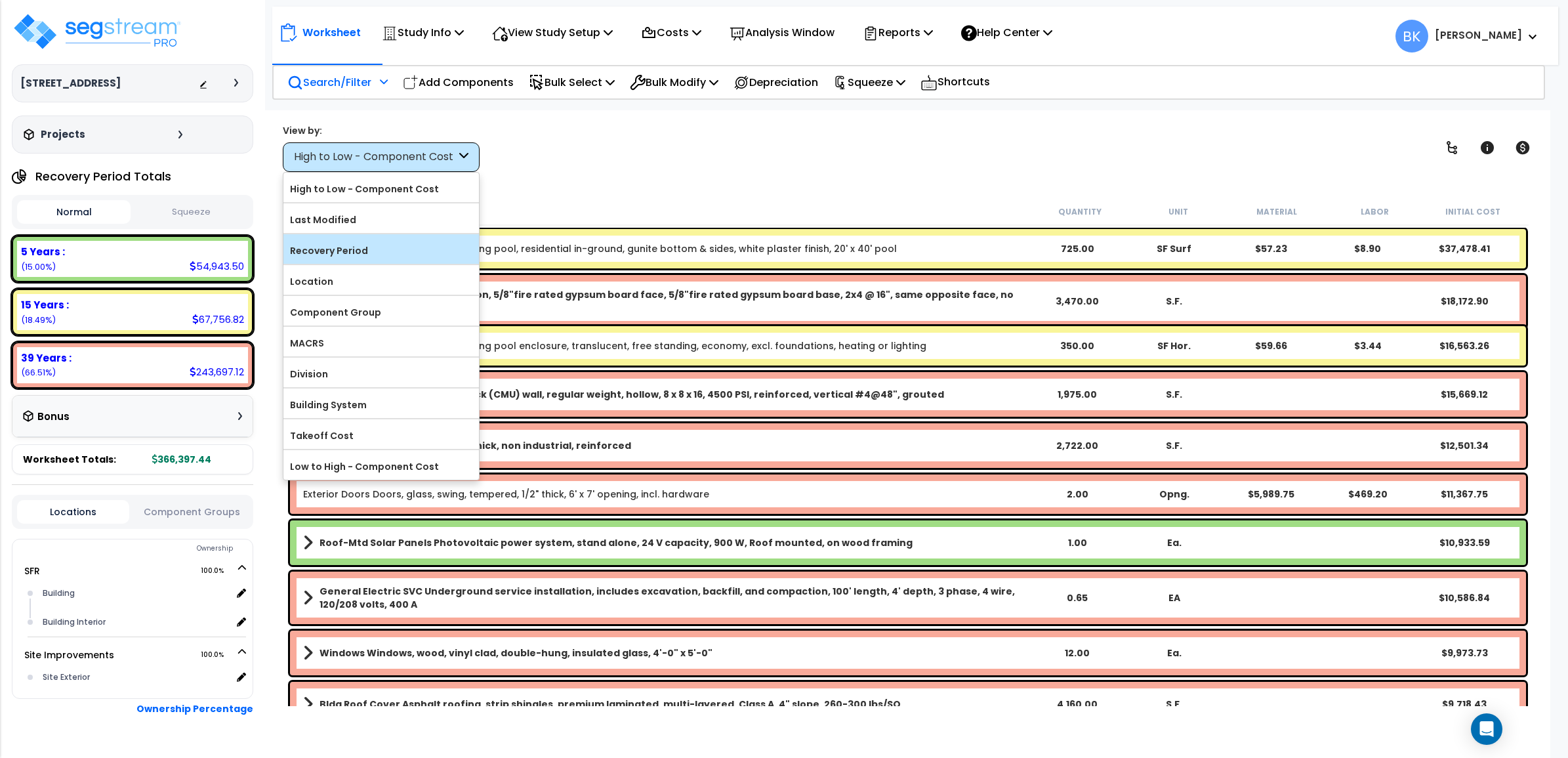
click at [353, 261] on div "Recovery Period" at bounding box center [381, 248] width 195 height 30
click at [333, 279] on label "Location" at bounding box center [381, 282] width 195 height 20
click at [0, 0] on input "Location" at bounding box center [0, 0] width 0 height 0
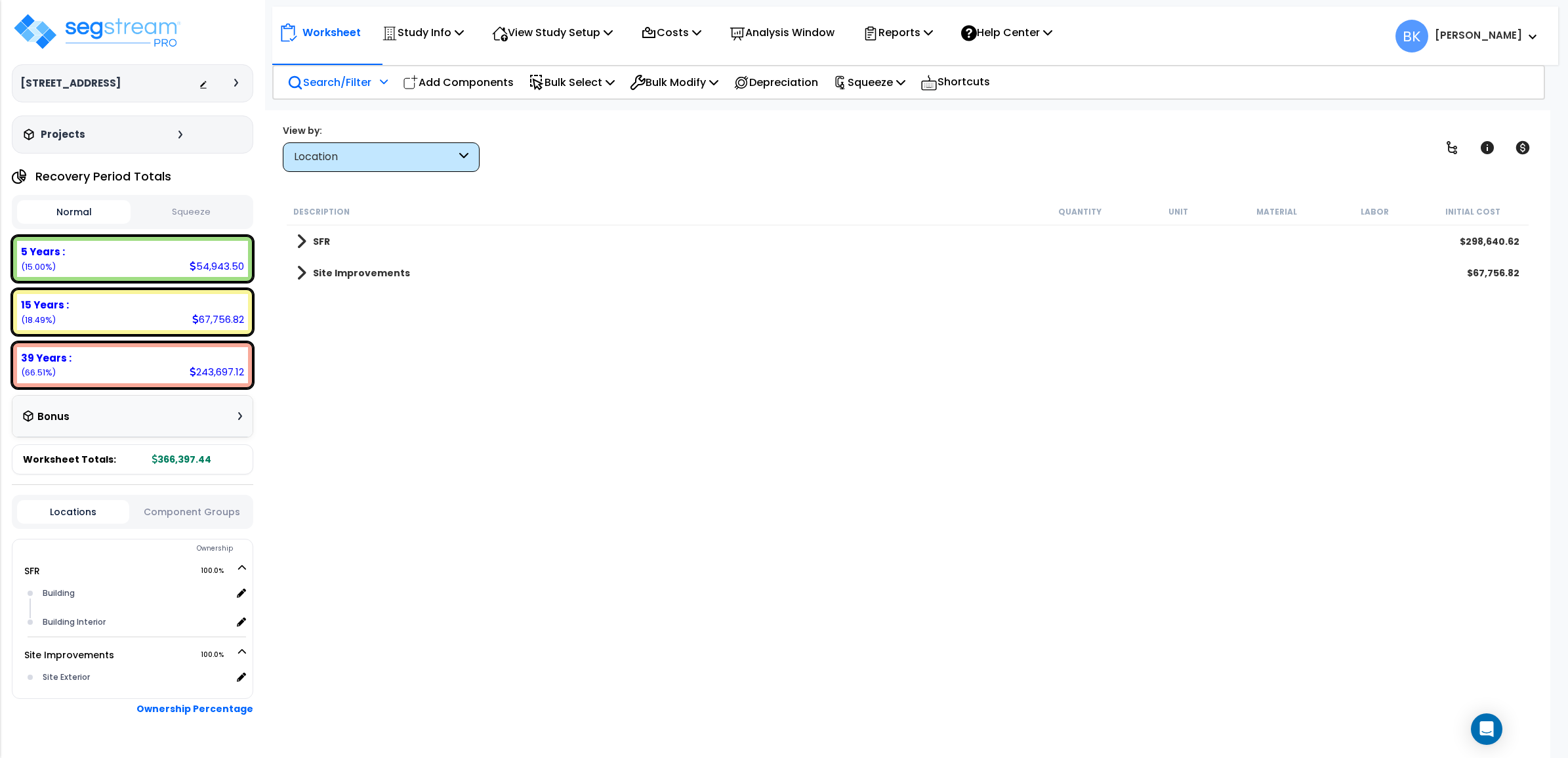
click at [307, 274] on link "Site Improvements" at bounding box center [354, 273] width 114 height 18
click at [317, 306] on span at bounding box center [314, 304] width 10 height 18
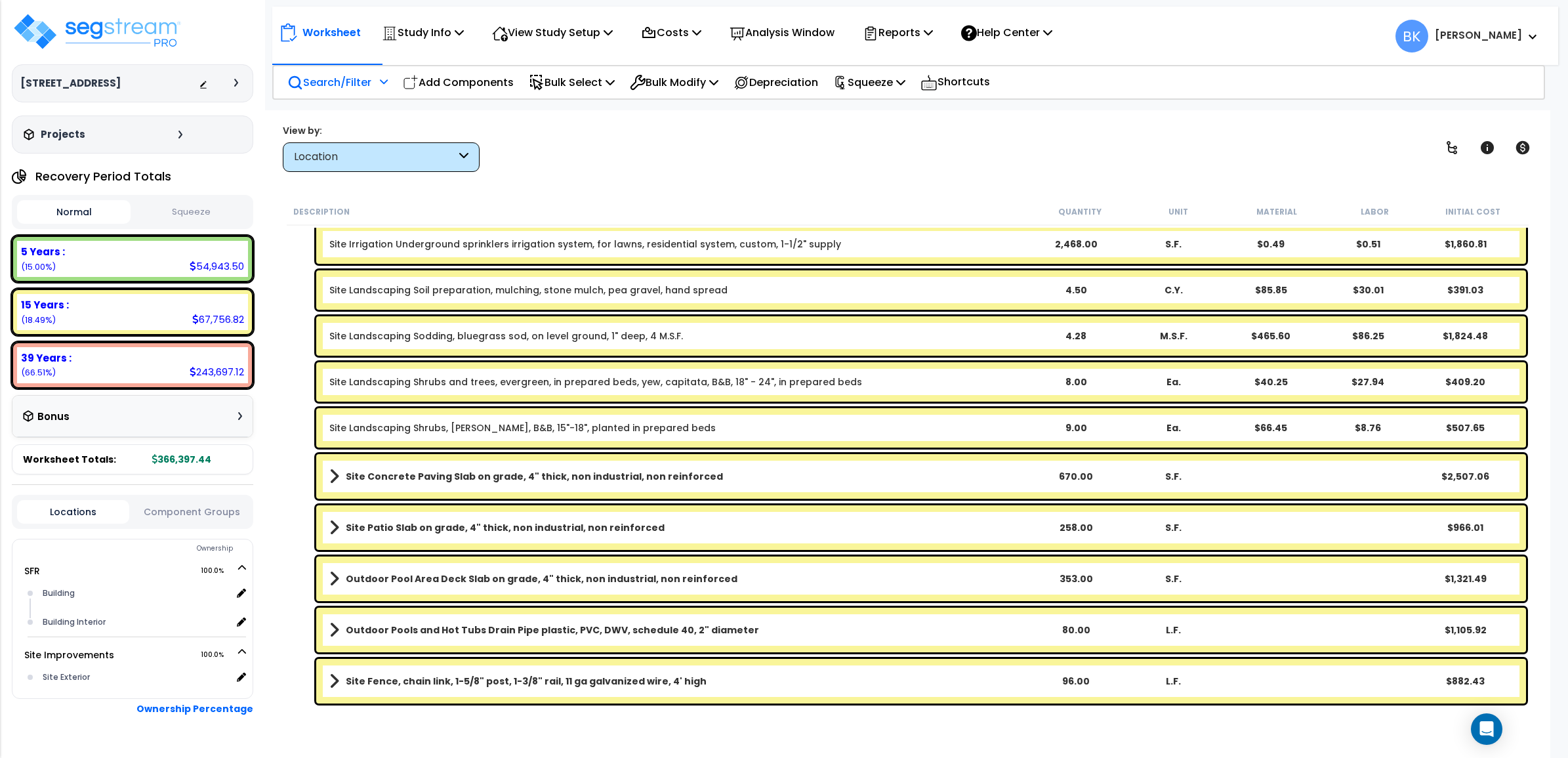
scroll to position [57, 0]
click at [409, 154] on div "Location" at bounding box center [375, 158] width 162 height 15
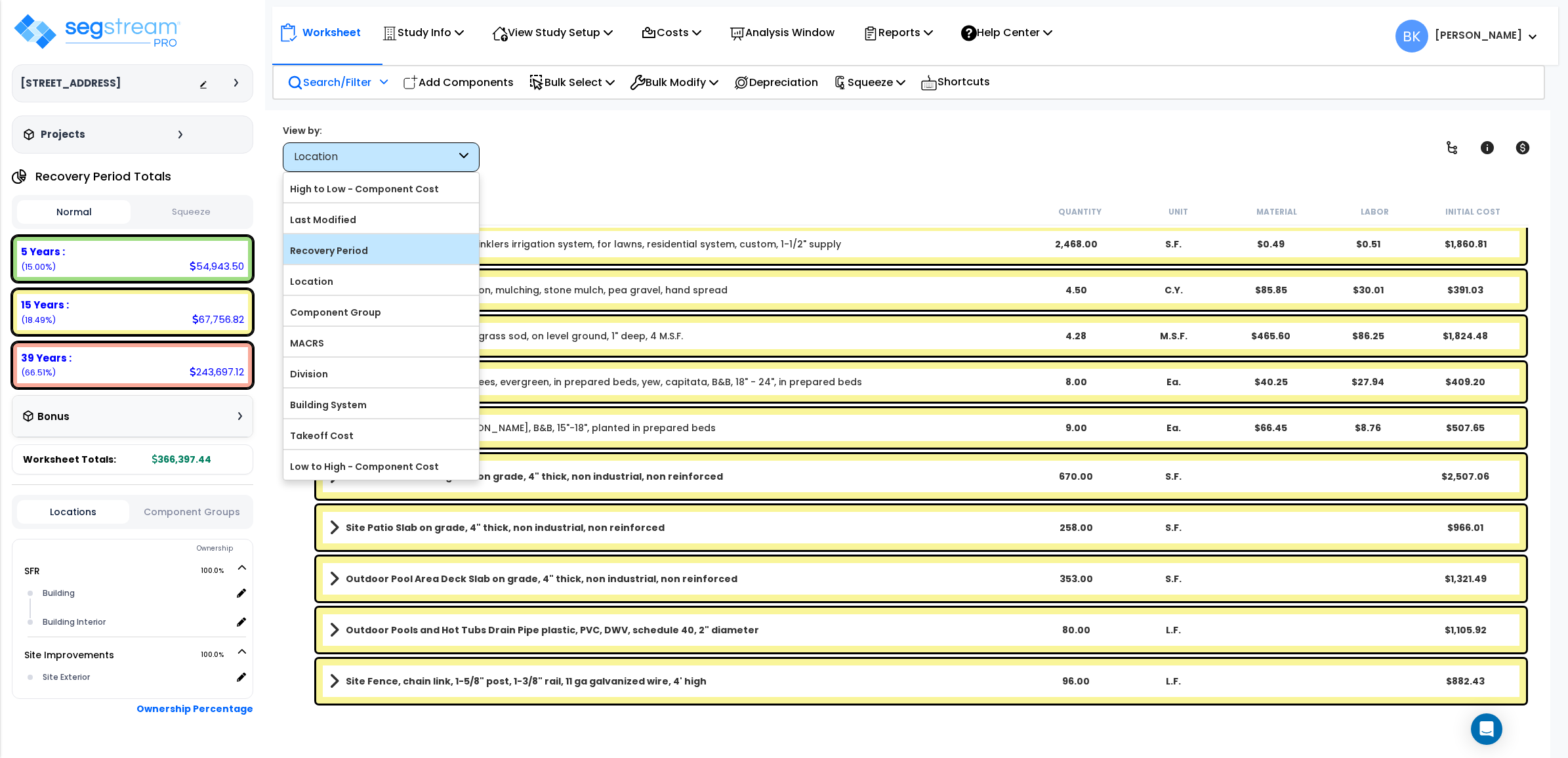
click at [355, 254] on label "Recovery Period" at bounding box center [381, 251] width 195 height 20
click at [0, 0] on input "Recovery Period" at bounding box center [0, 0] width 0 height 0
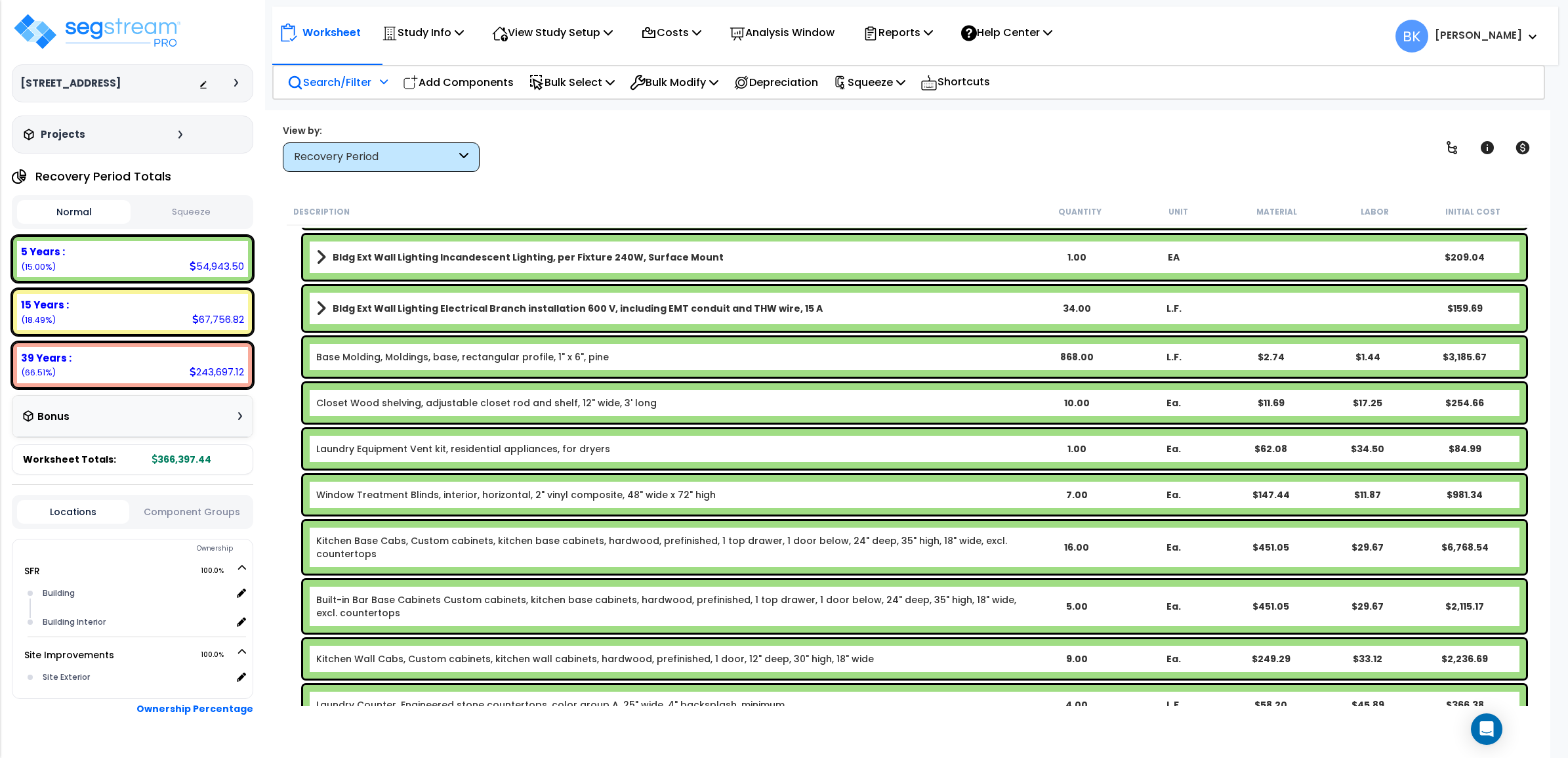
scroll to position [0, 0]
click at [353, 86] on p "Search/Filter" at bounding box center [329, 82] width 84 height 17
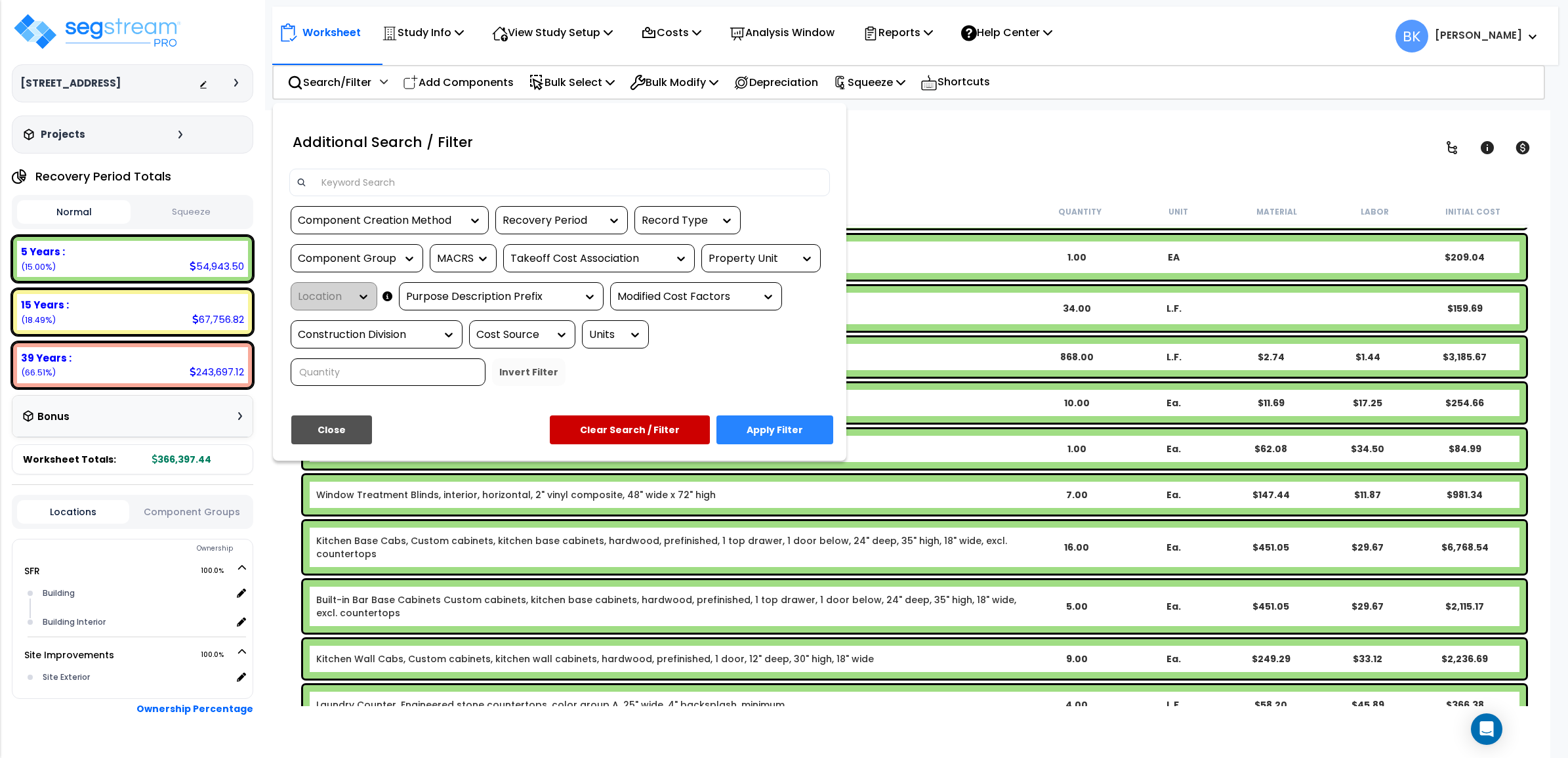
click at [386, 180] on input at bounding box center [568, 182] width 510 height 20
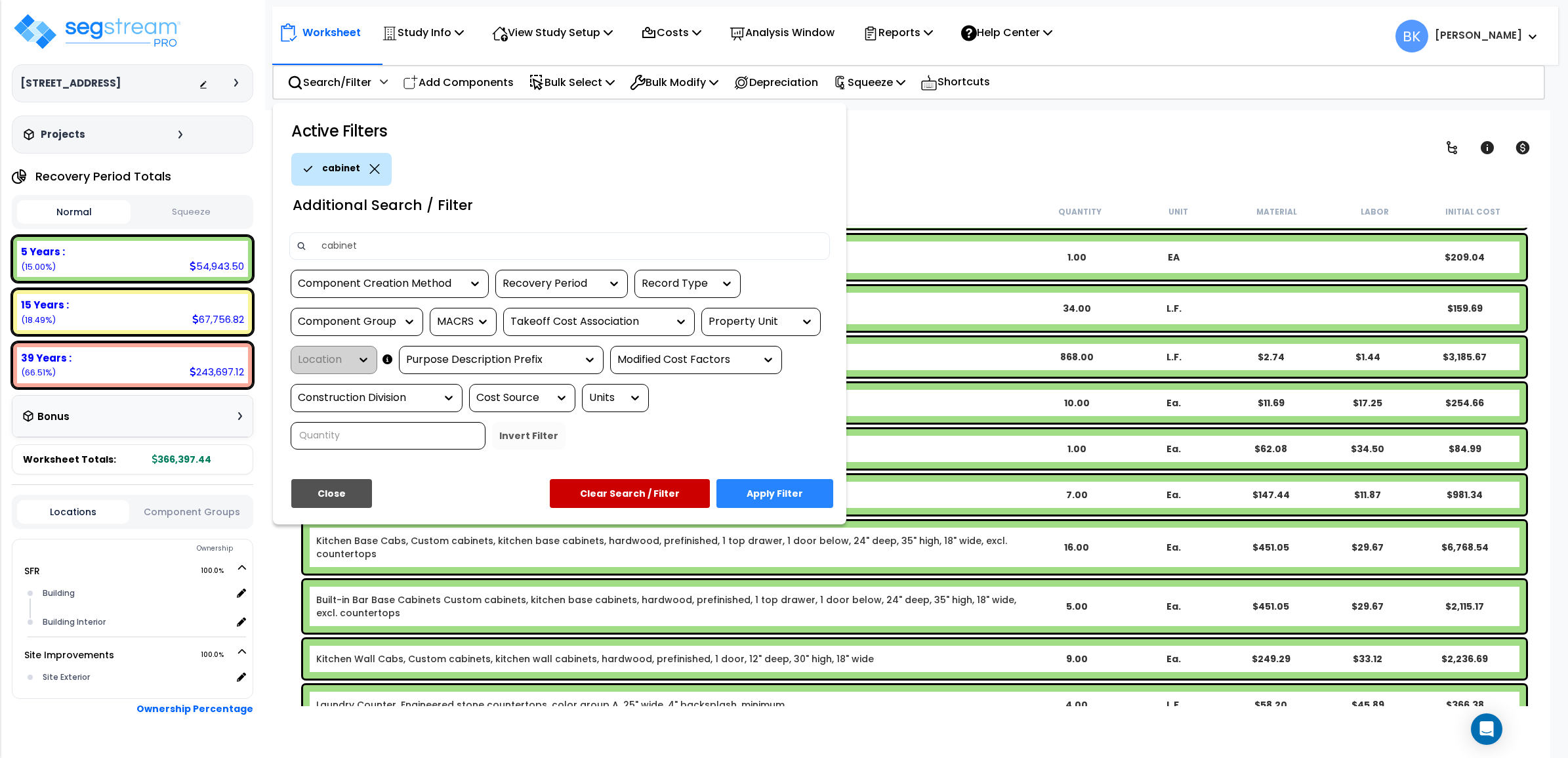
type input "cabinet"
click at [799, 498] on button "Apply Filter" at bounding box center [775, 493] width 117 height 29
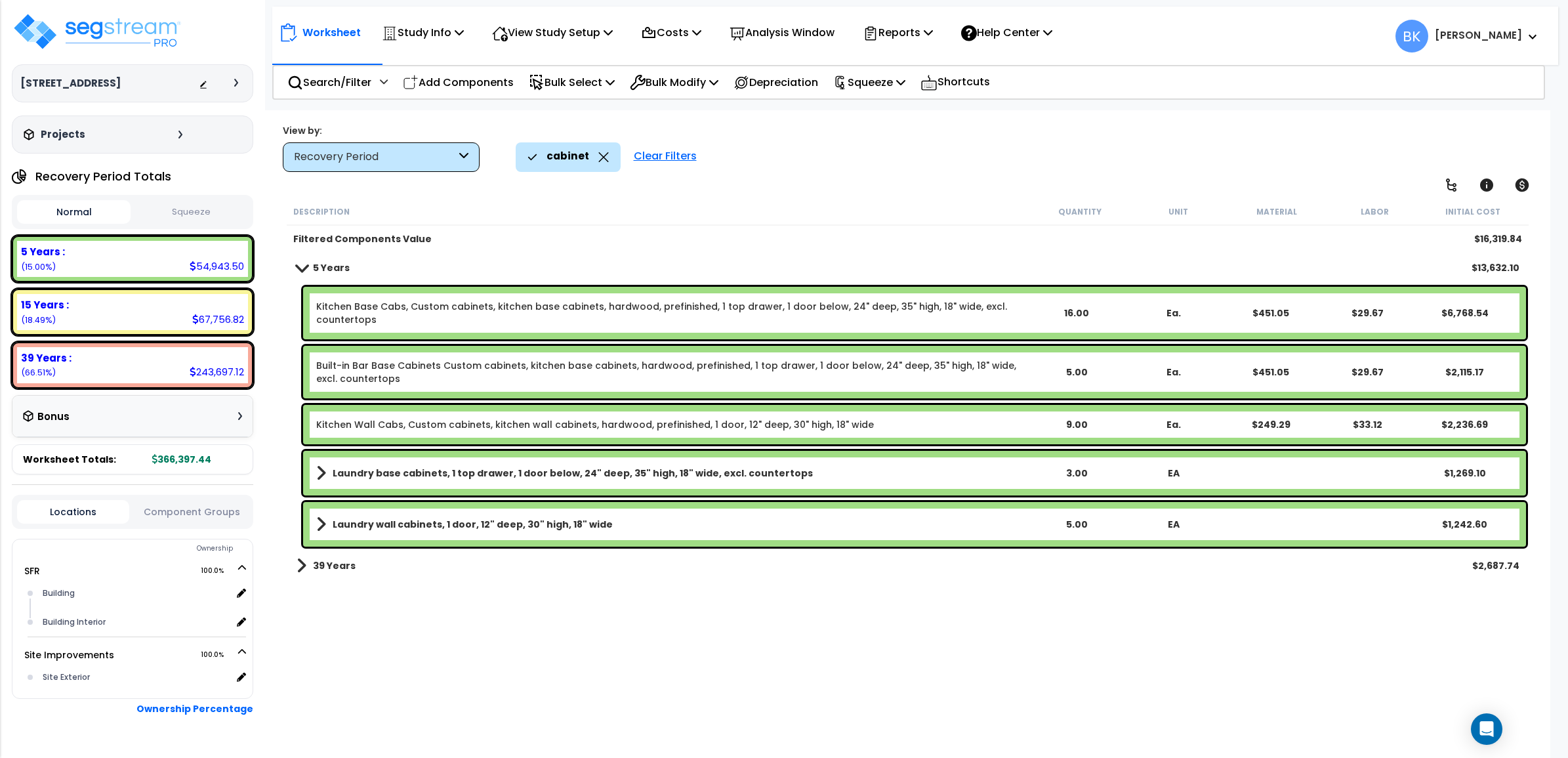
click at [454, 300] on link "Kitchen Base Cabs, Custom cabinets, kitchen base cabinets, hardwood, prefinishe…" at bounding box center [672, 313] width 711 height 27
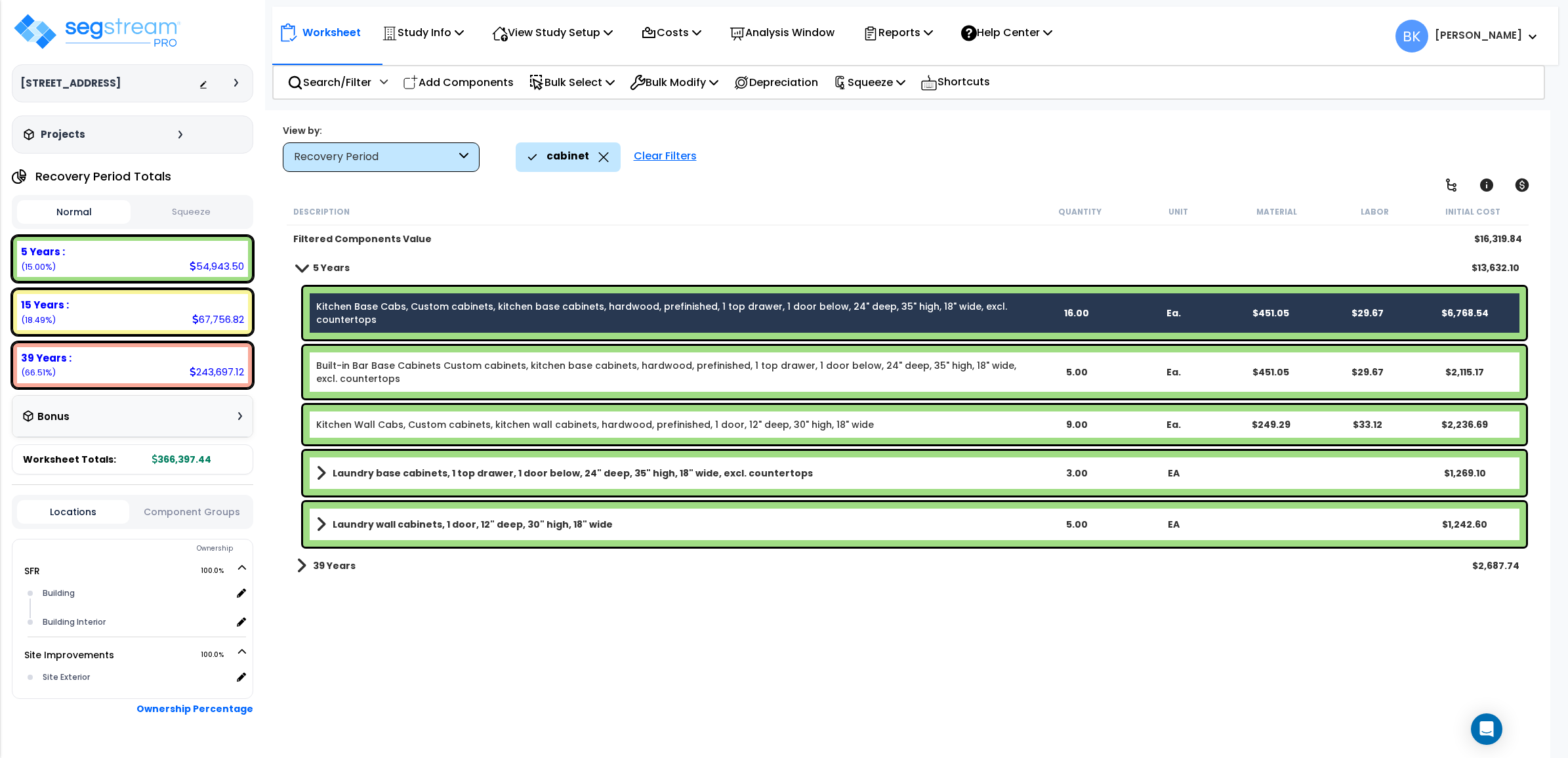
click at [470, 360] on link "Built-in Bar Base Cabinets Custom cabinets, kitchen base cabinets, hardwood, pr…" at bounding box center [672, 372] width 711 height 27
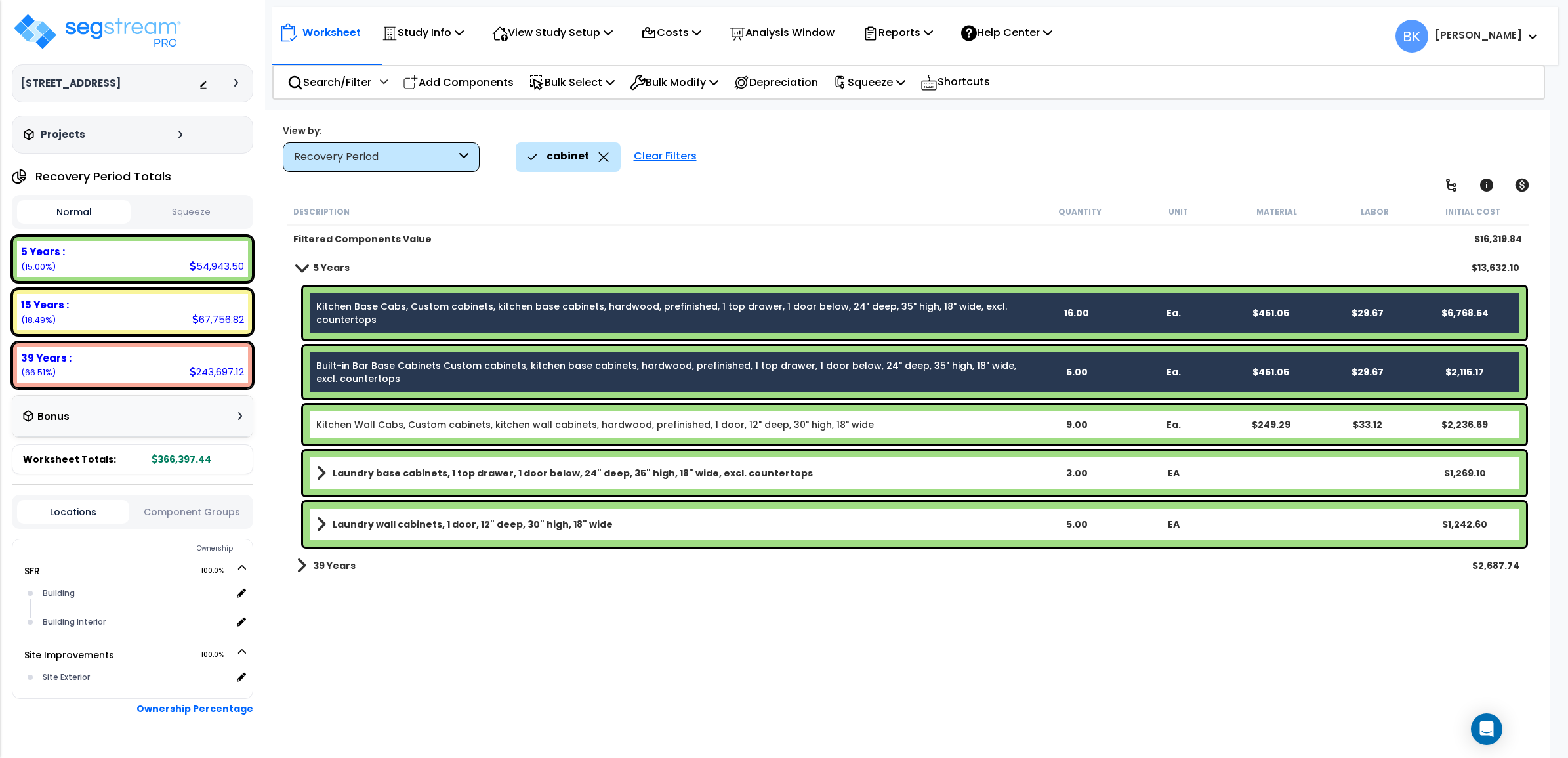
click at [425, 425] on link "Kitchen Wall Cabs, Custom cabinets, kitchen wall cabinets, hardwood, prefinishe…" at bounding box center [595, 424] width 558 height 13
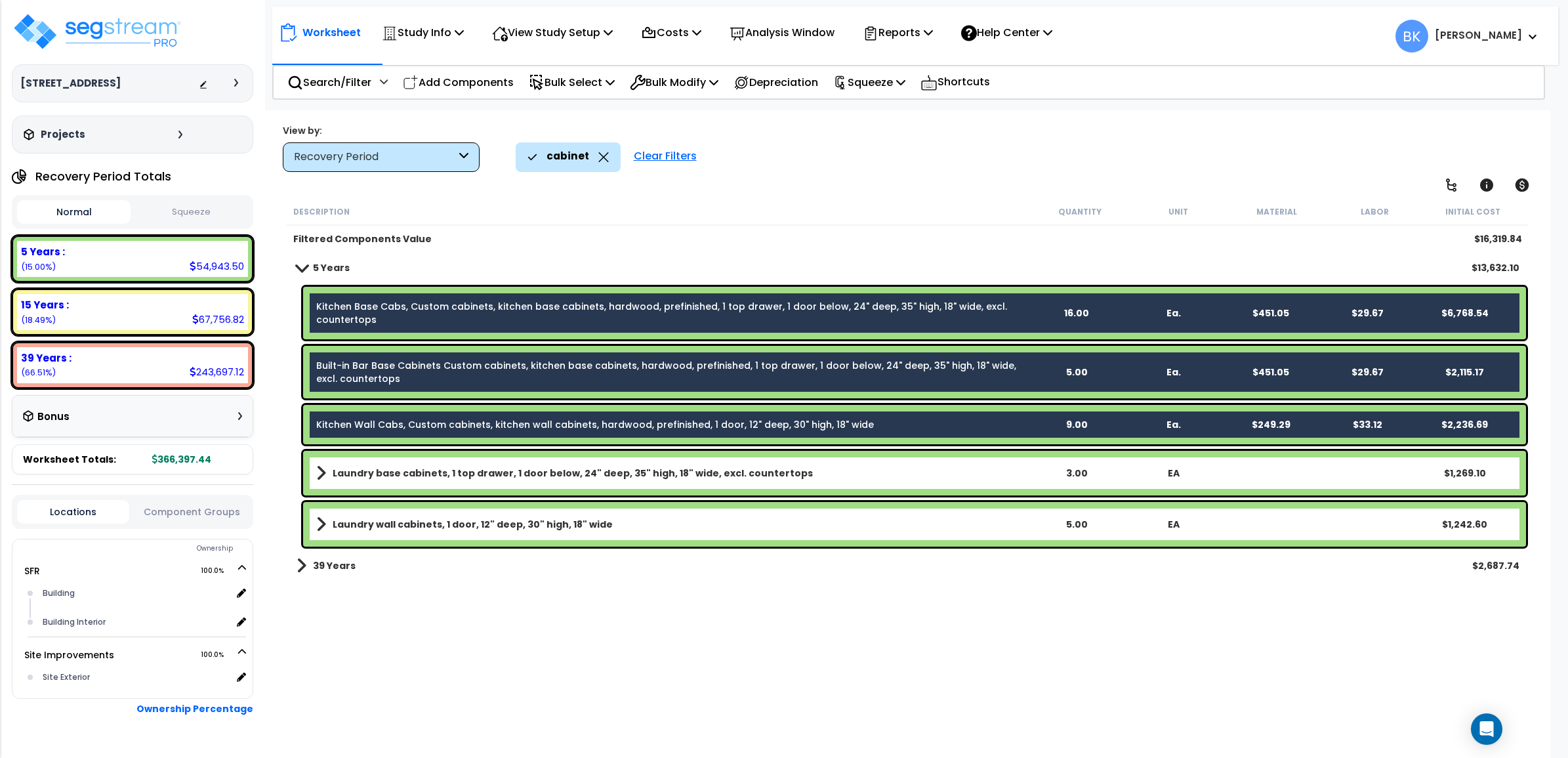
click at [305, 562] on span at bounding box center [301, 566] width 10 height 18
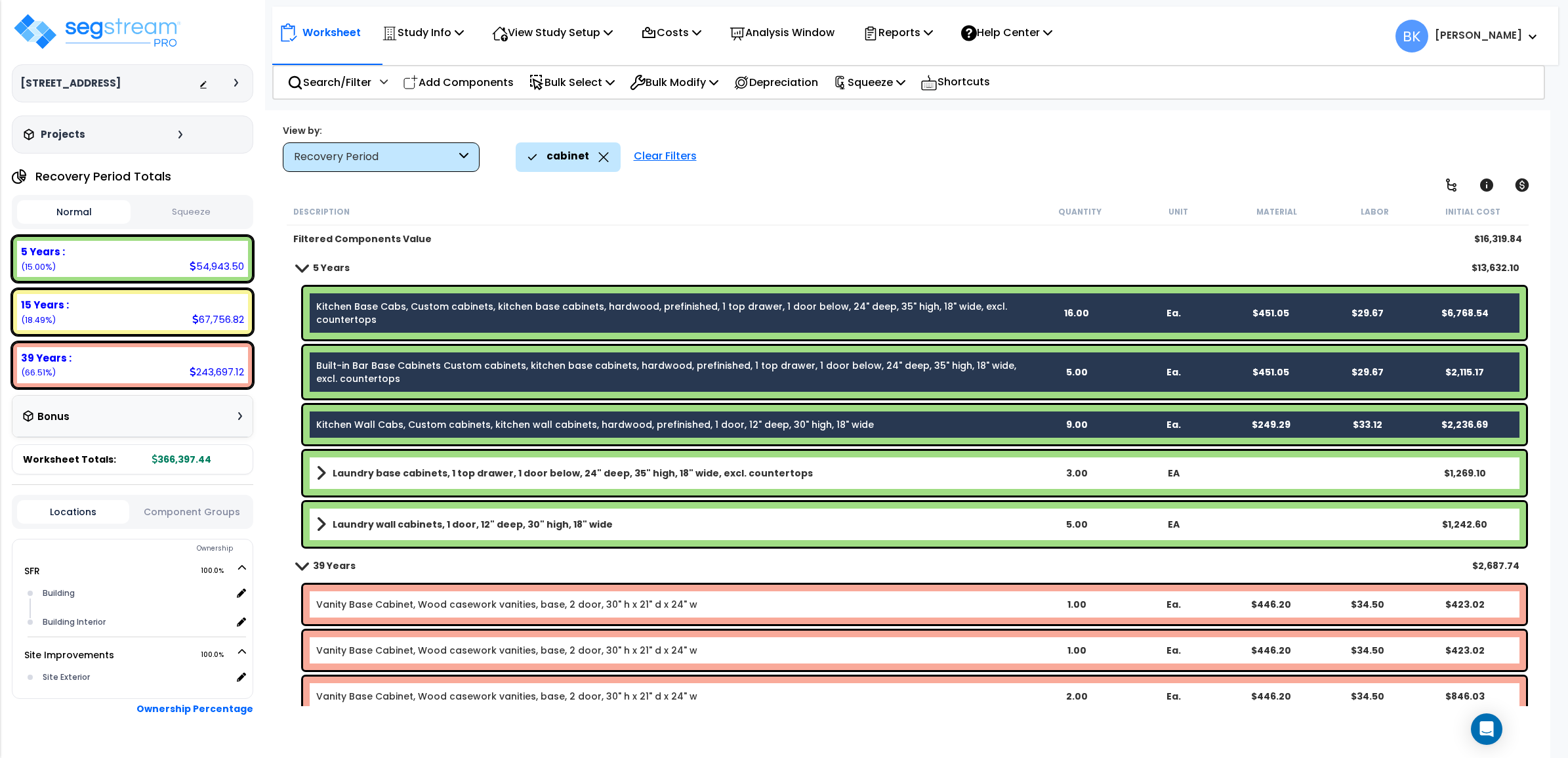
click at [300, 561] on span at bounding box center [301, 565] width 18 height 10
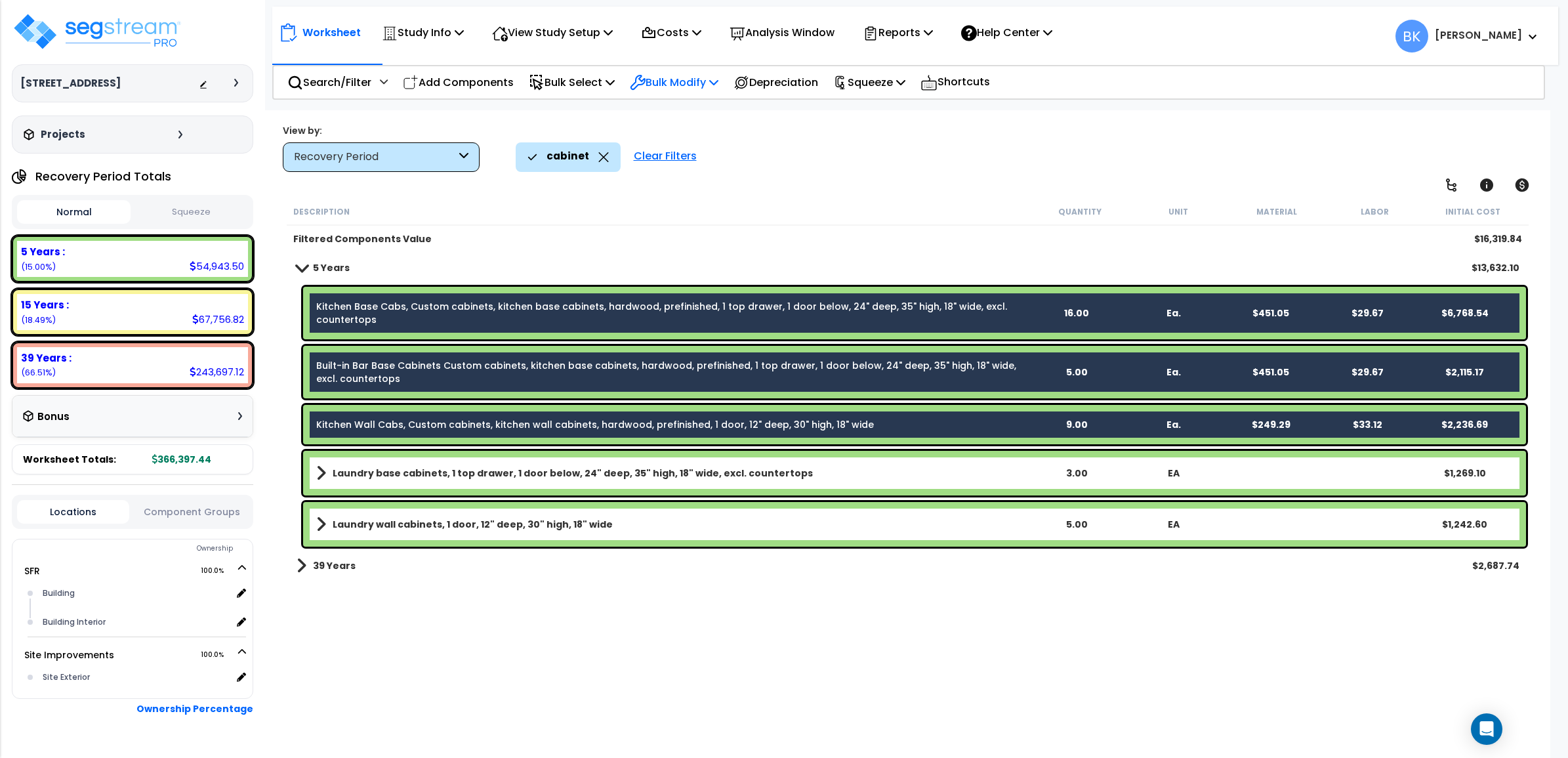
click at [695, 76] on p "Bulk Modify" at bounding box center [674, 82] width 89 height 17
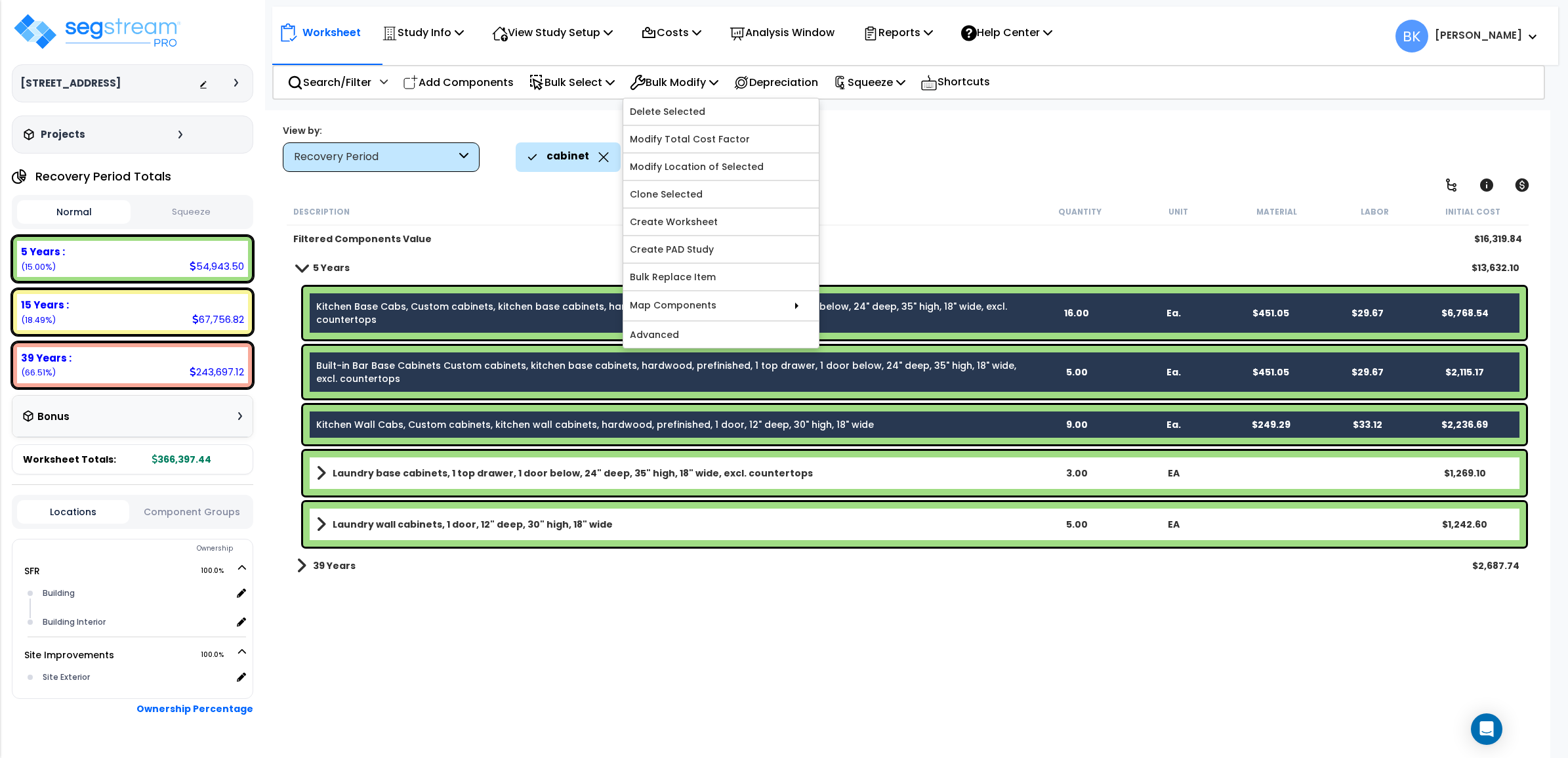
click at [515, 230] on div "Filtered Components Value $16,319.84" at bounding box center [908, 239] width 1243 height 27
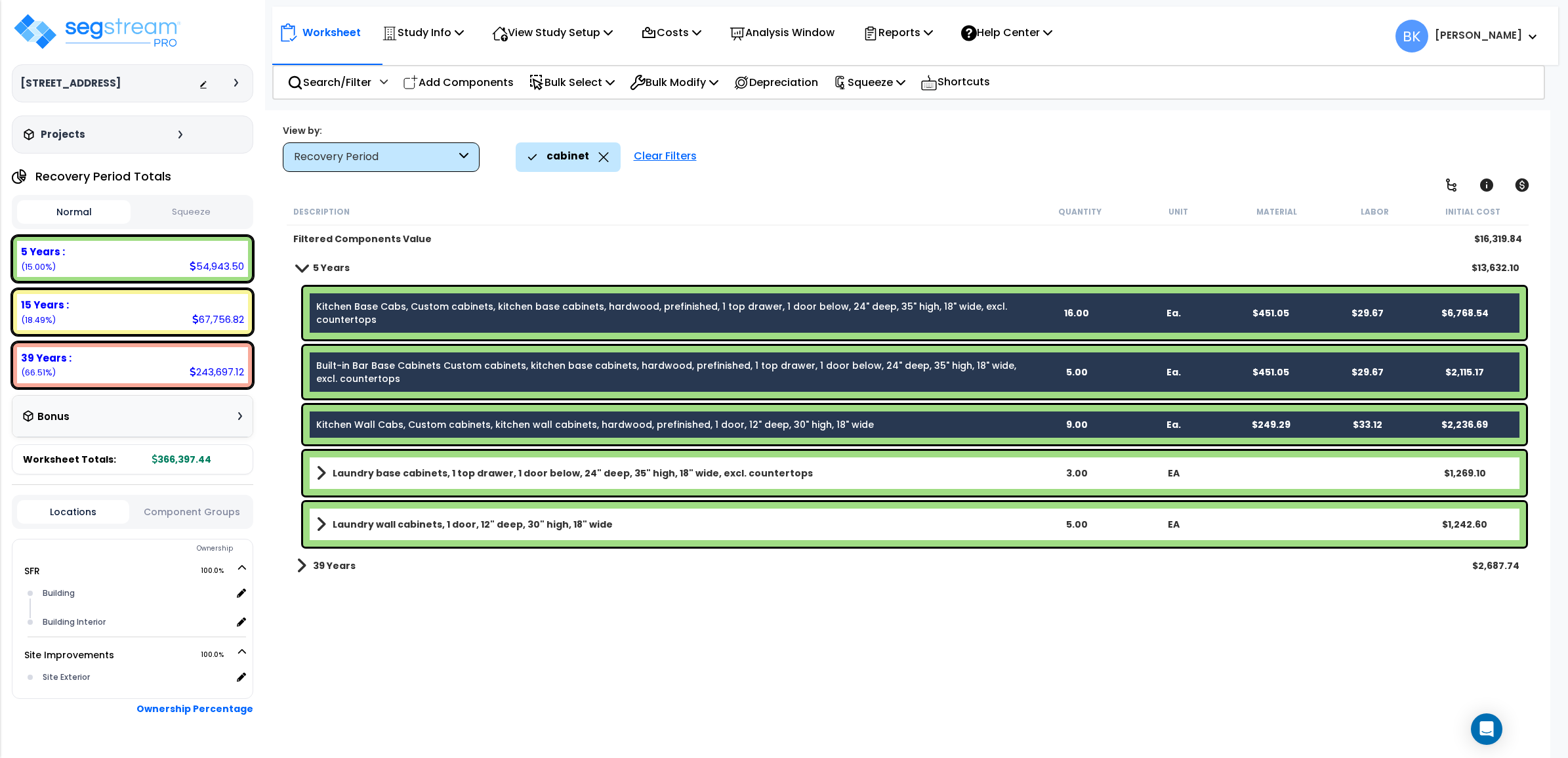
click at [598, 164] on div "cabinet" at bounding box center [567, 157] width 81 height 29
click at [607, 162] on div "cabinet" at bounding box center [568, 157] width 105 height 29
click at [601, 160] on icon at bounding box center [604, 157] width 11 height 10
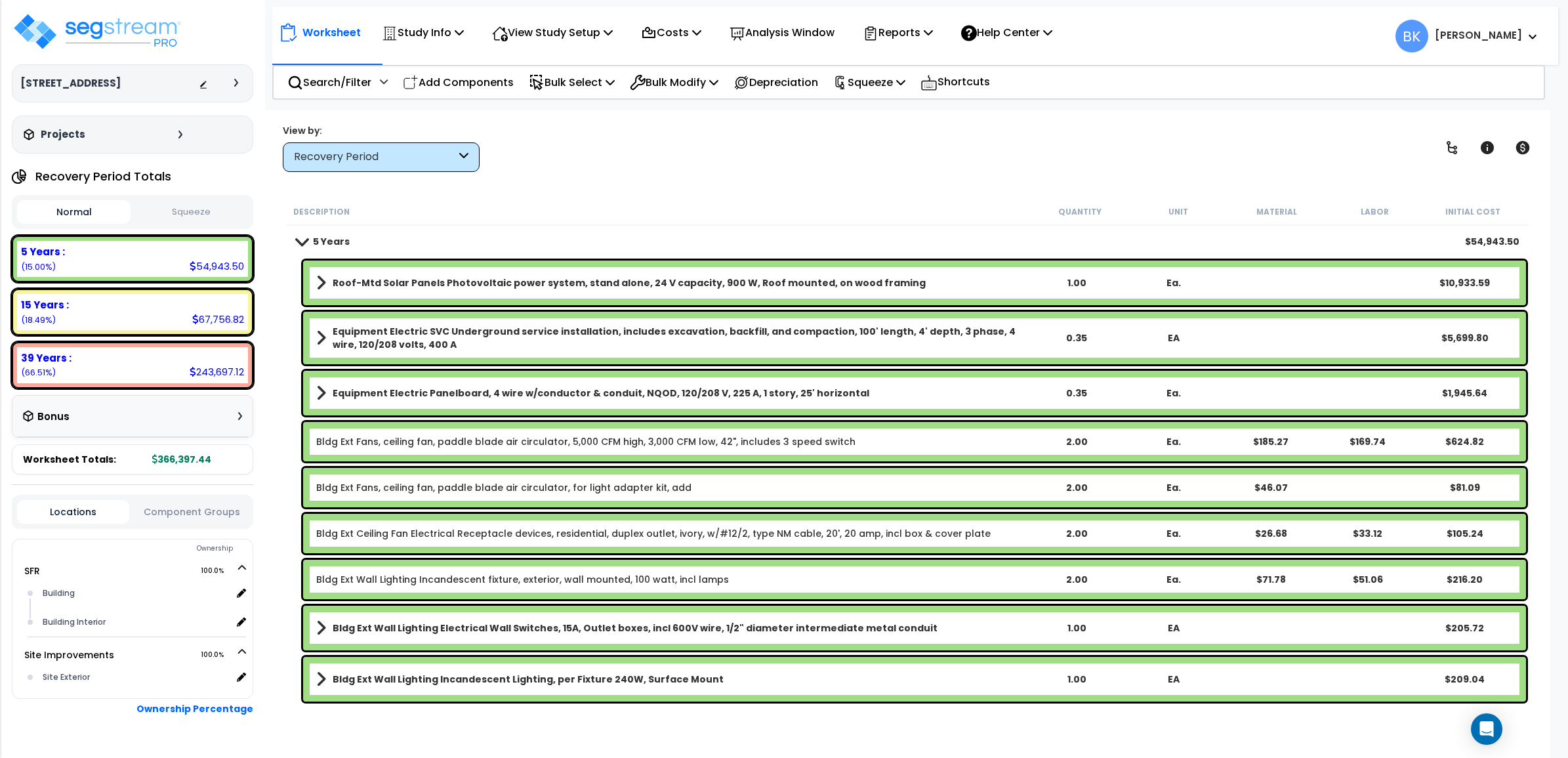
click at [299, 235] on link "5 Years" at bounding box center [323, 242] width 53 height 18
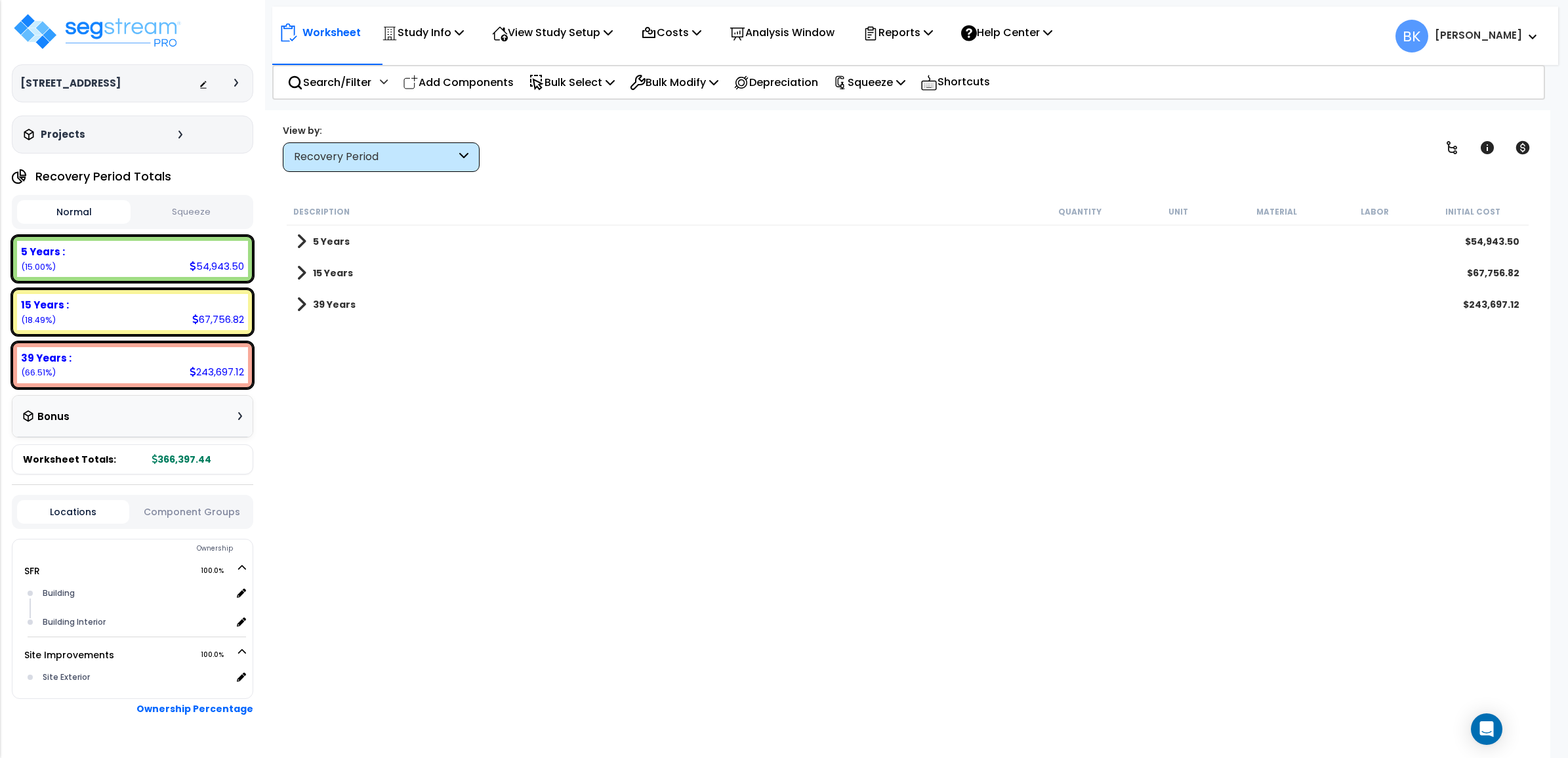
click at [307, 267] on link "15 Years" at bounding box center [325, 273] width 56 height 18
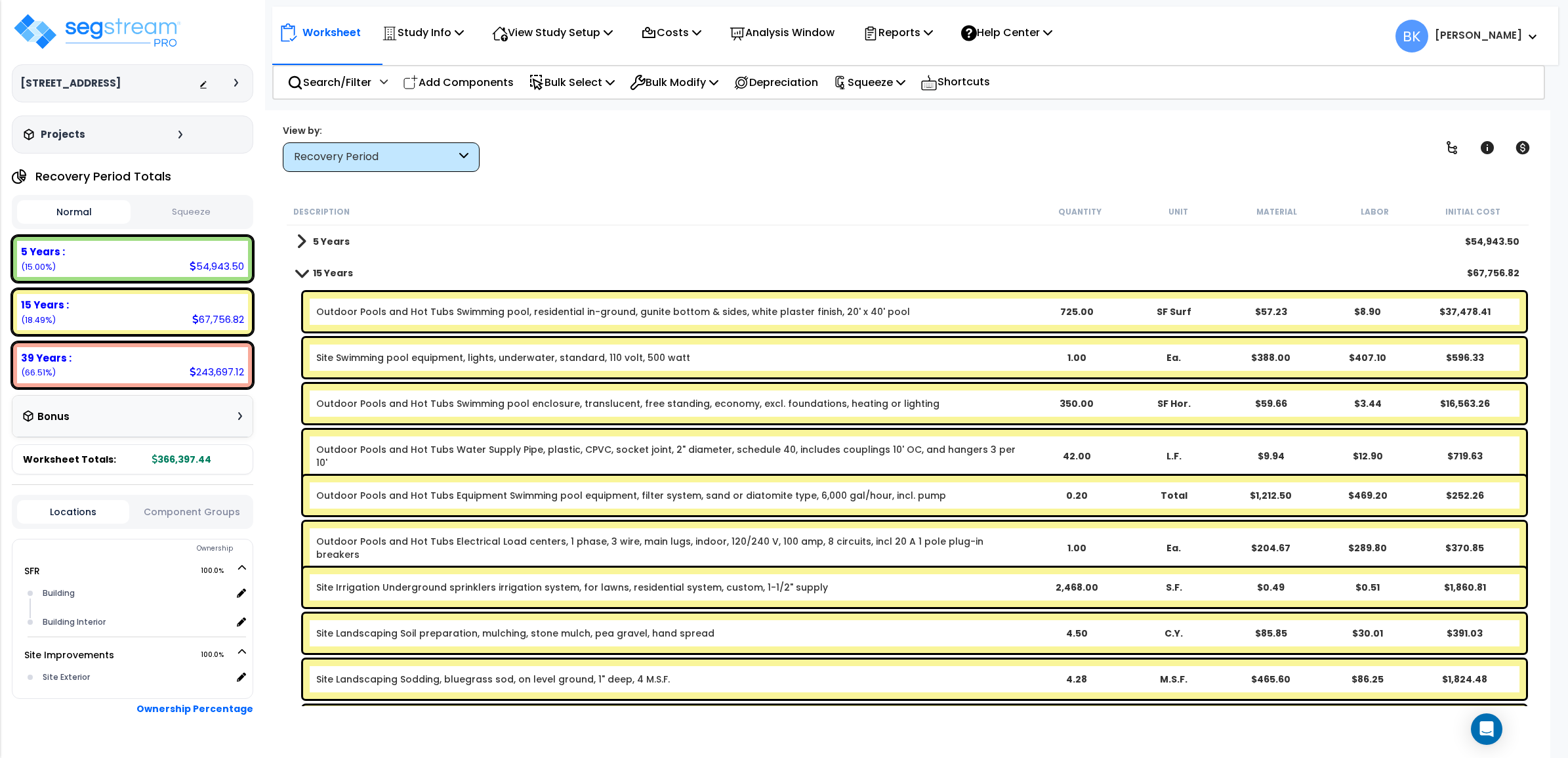
click at [508, 317] on link "Outdoor Pools and Hot Tubs Swimming pool, residential in-ground, gunite bottom …" at bounding box center [614, 311] width 594 height 13
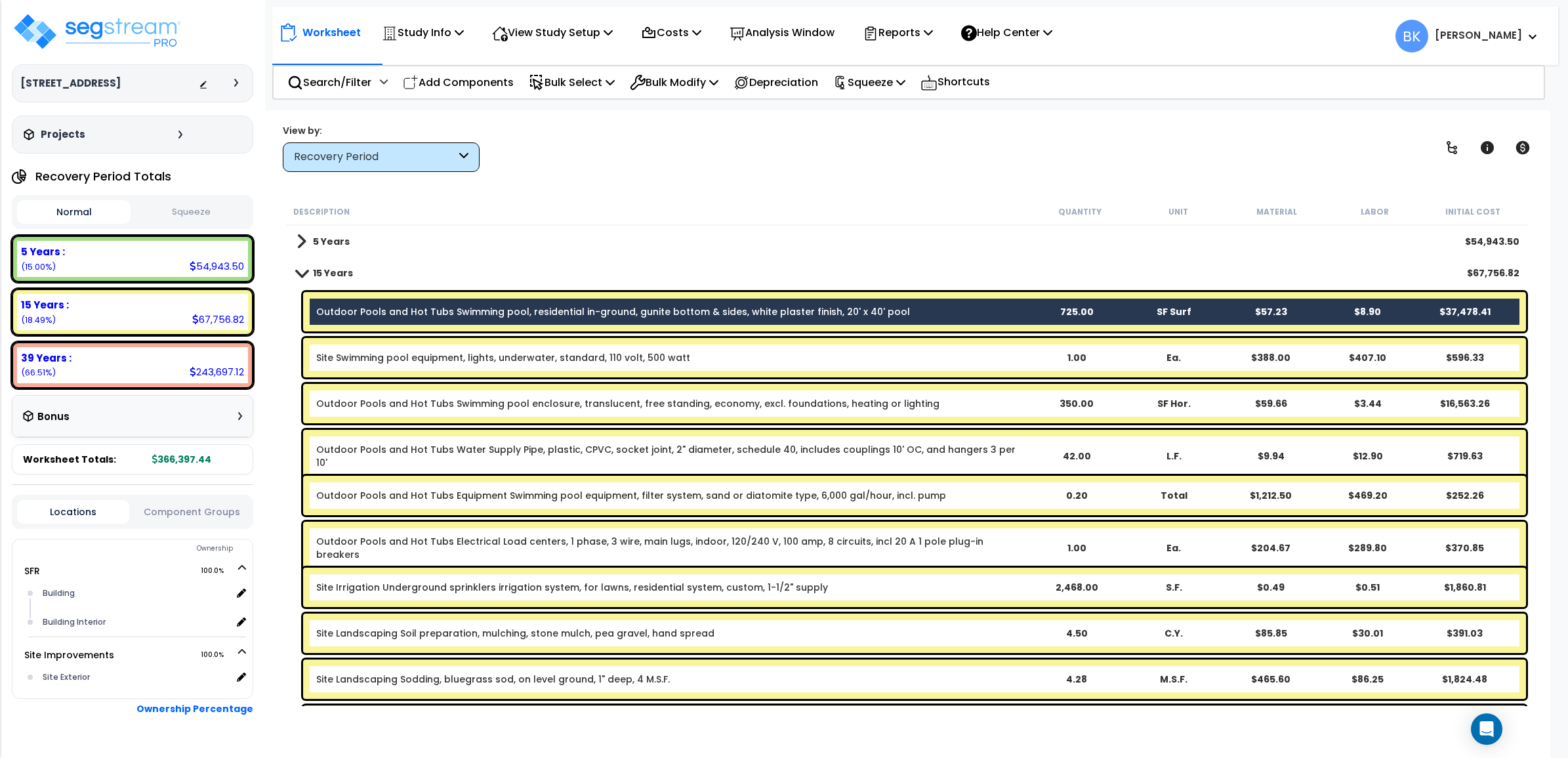
click at [508, 317] on link "Outdoor Pools and Hot Tubs Swimming pool, residential in-ground, gunite bottom …" at bounding box center [614, 311] width 594 height 13
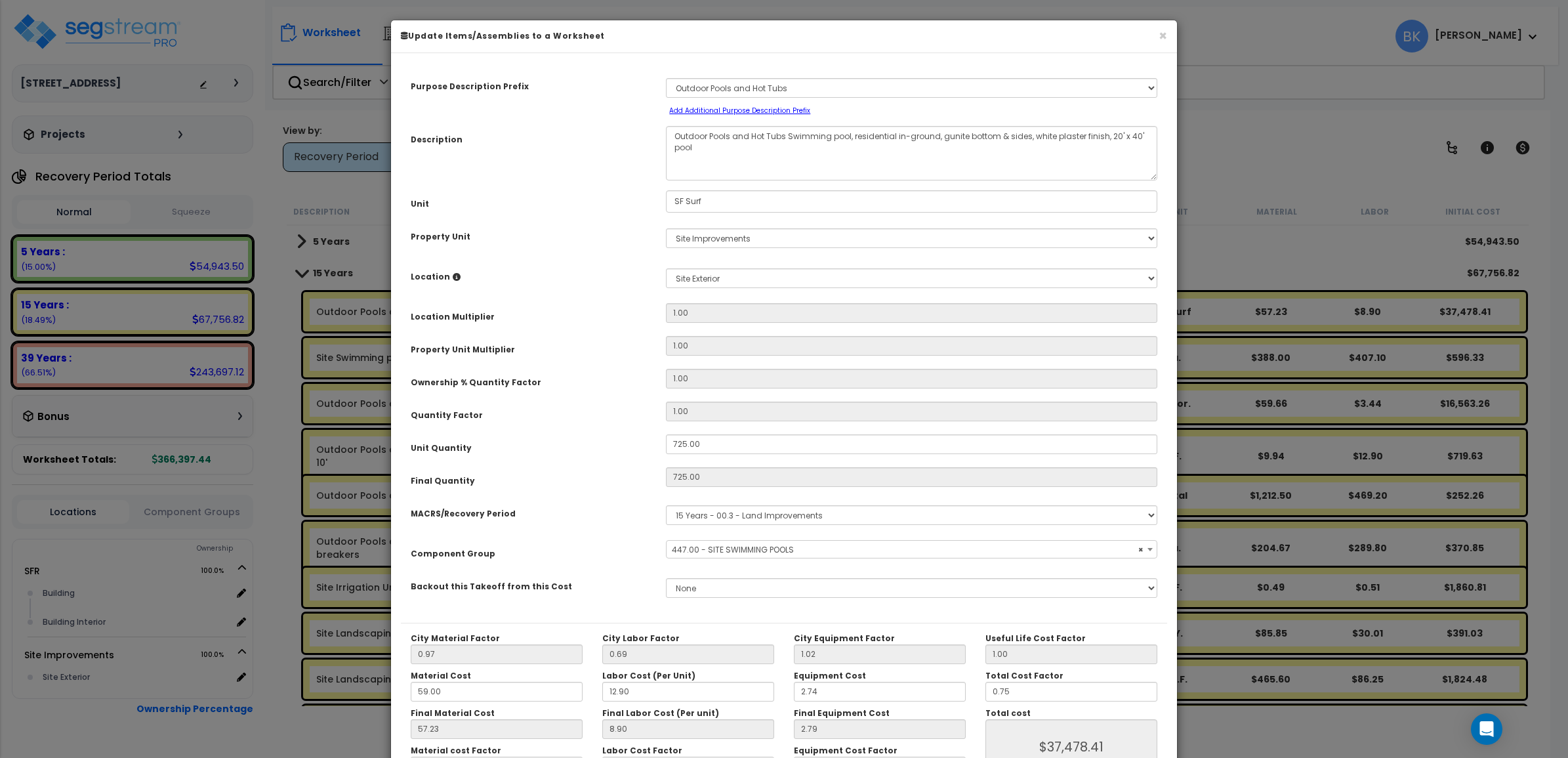
select select "39105"
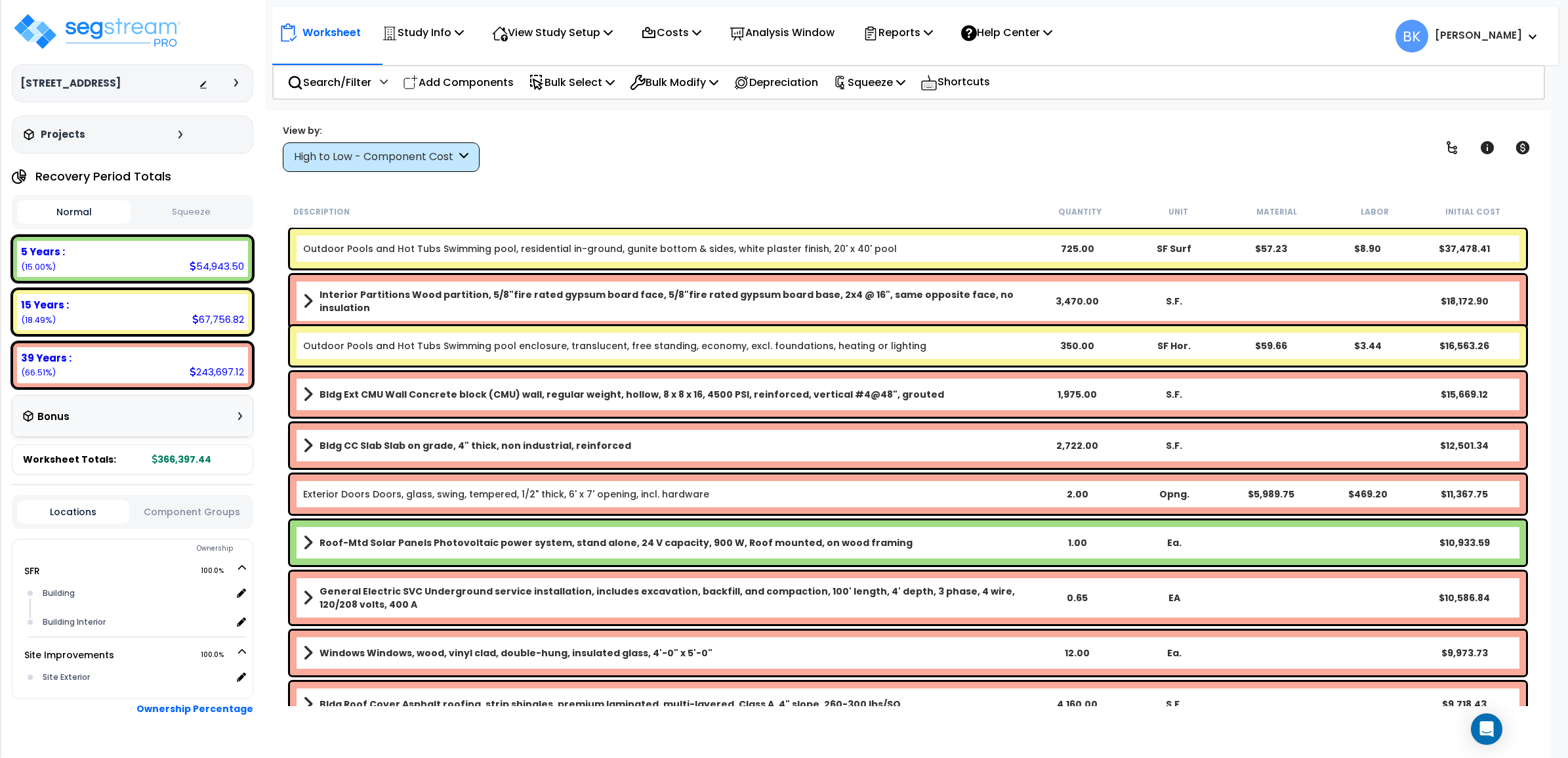
click at [411, 152] on div "High to Low - Component Cost" at bounding box center [375, 158] width 162 height 15
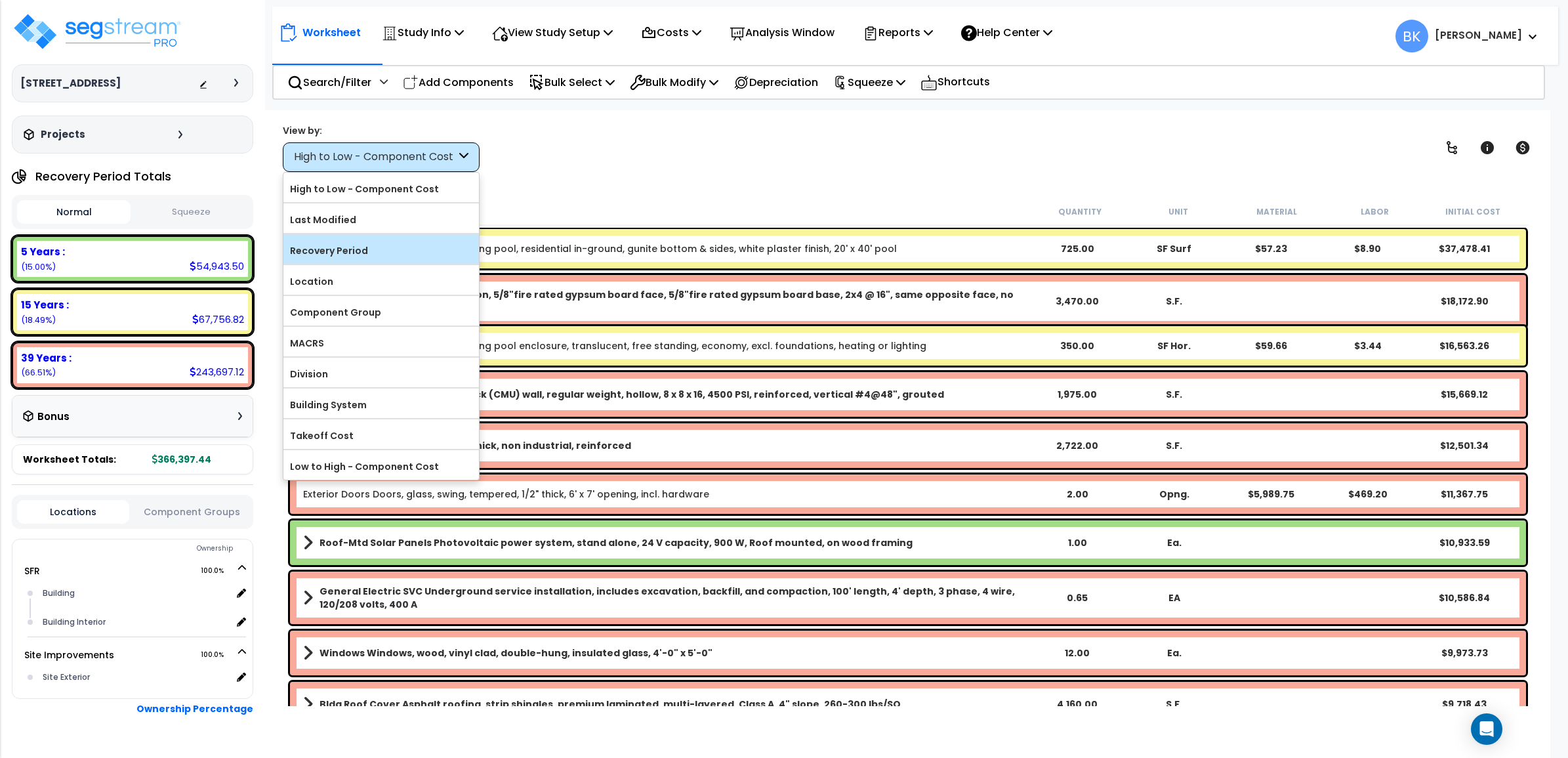
click at [351, 244] on label "Recovery Period" at bounding box center [381, 251] width 195 height 20
click at [0, 0] on input "Recovery Period" at bounding box center [0, 0] width 0 height 0
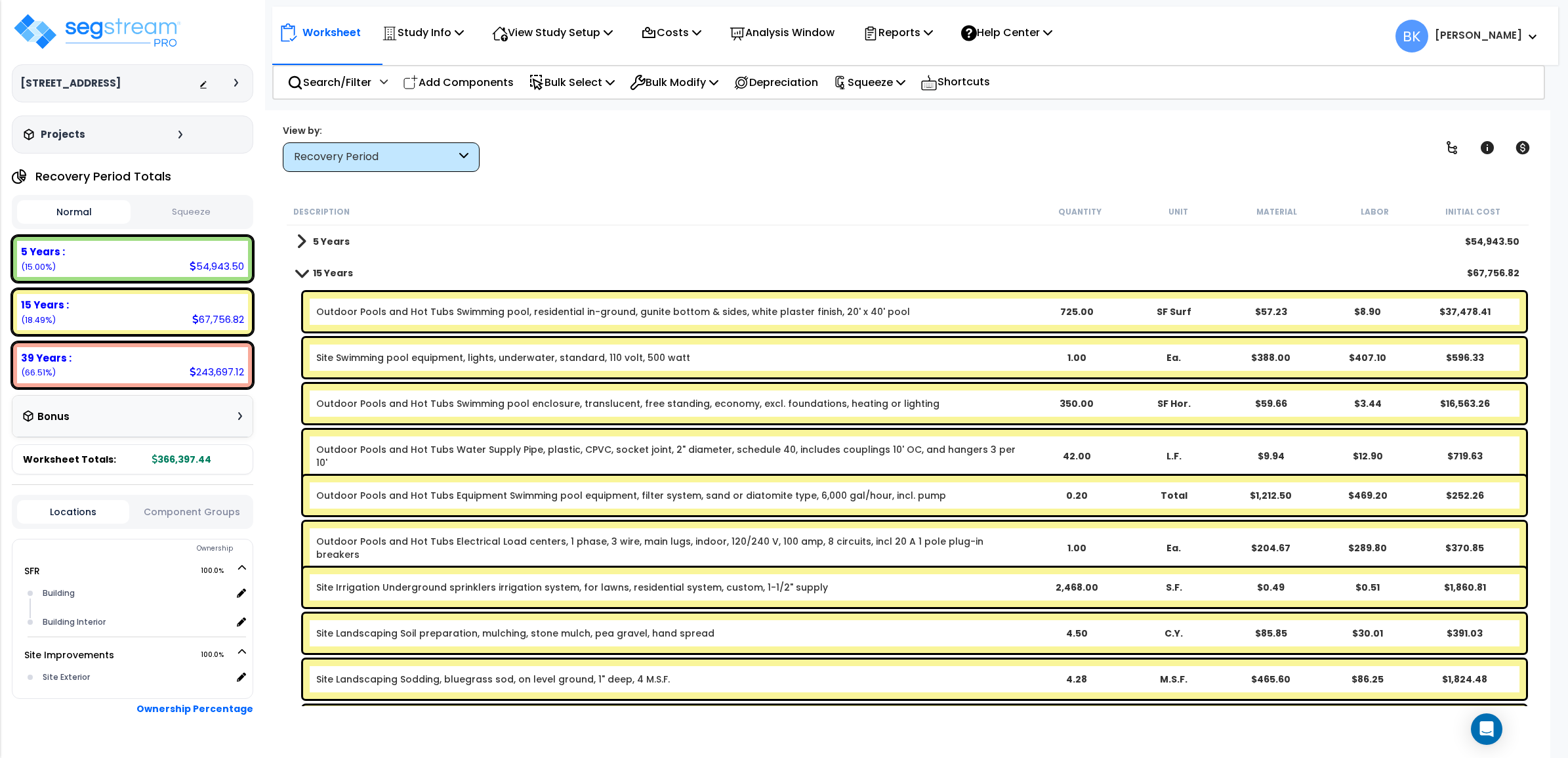
click at [910, 405] on link "Outdoor Pools and Hot Tubs Swimming pool enclosure, translucent, free standing,…" at bounding box center [628, 403] width 623 height 13
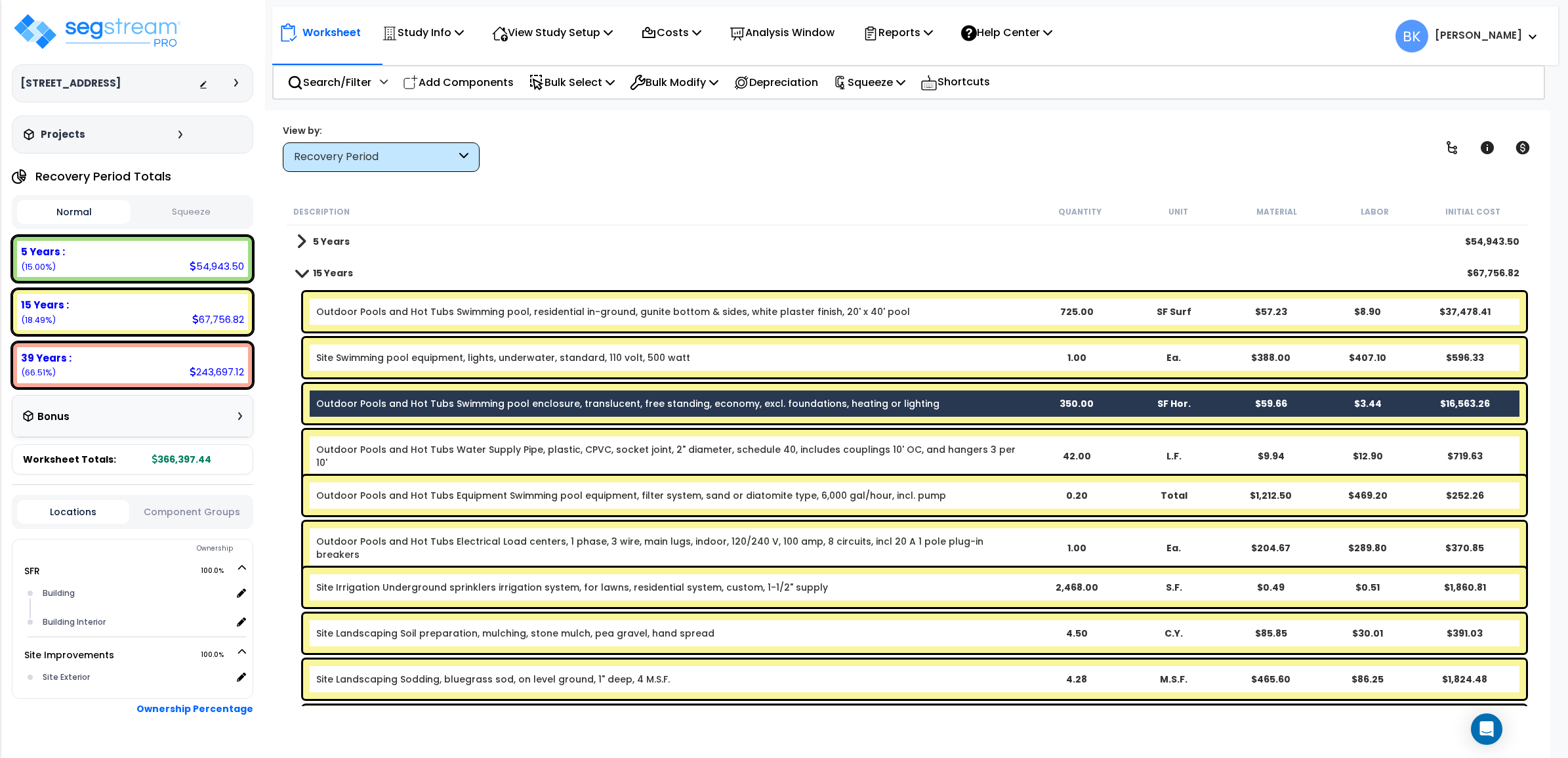
click at [910, 405] on link "Outdoor Pools and Hot Tubs Swimming pool enclosure, translucent, free standing,…" at bounding box center [628, 403] width 623 height 13
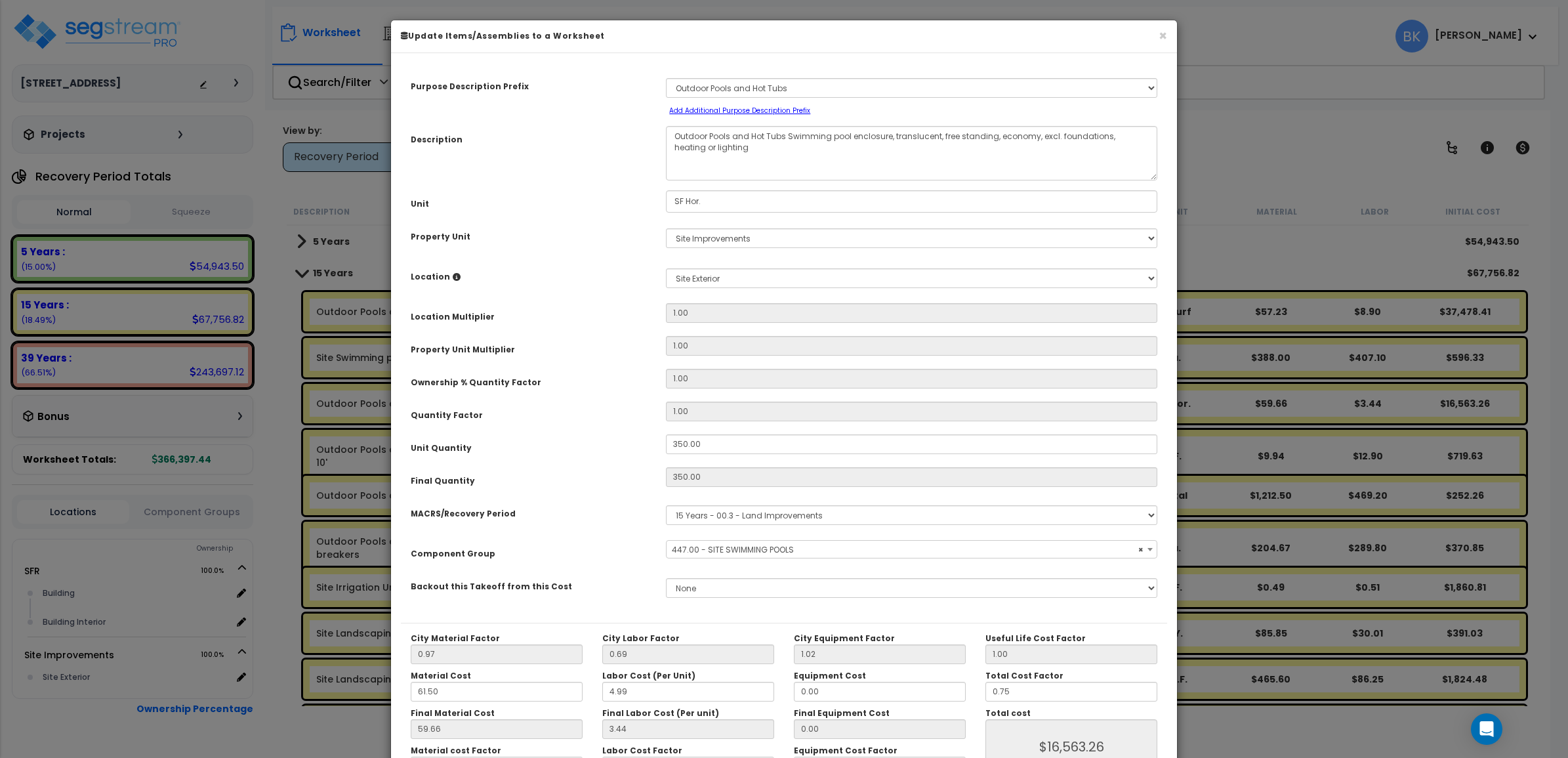
select select "39105"
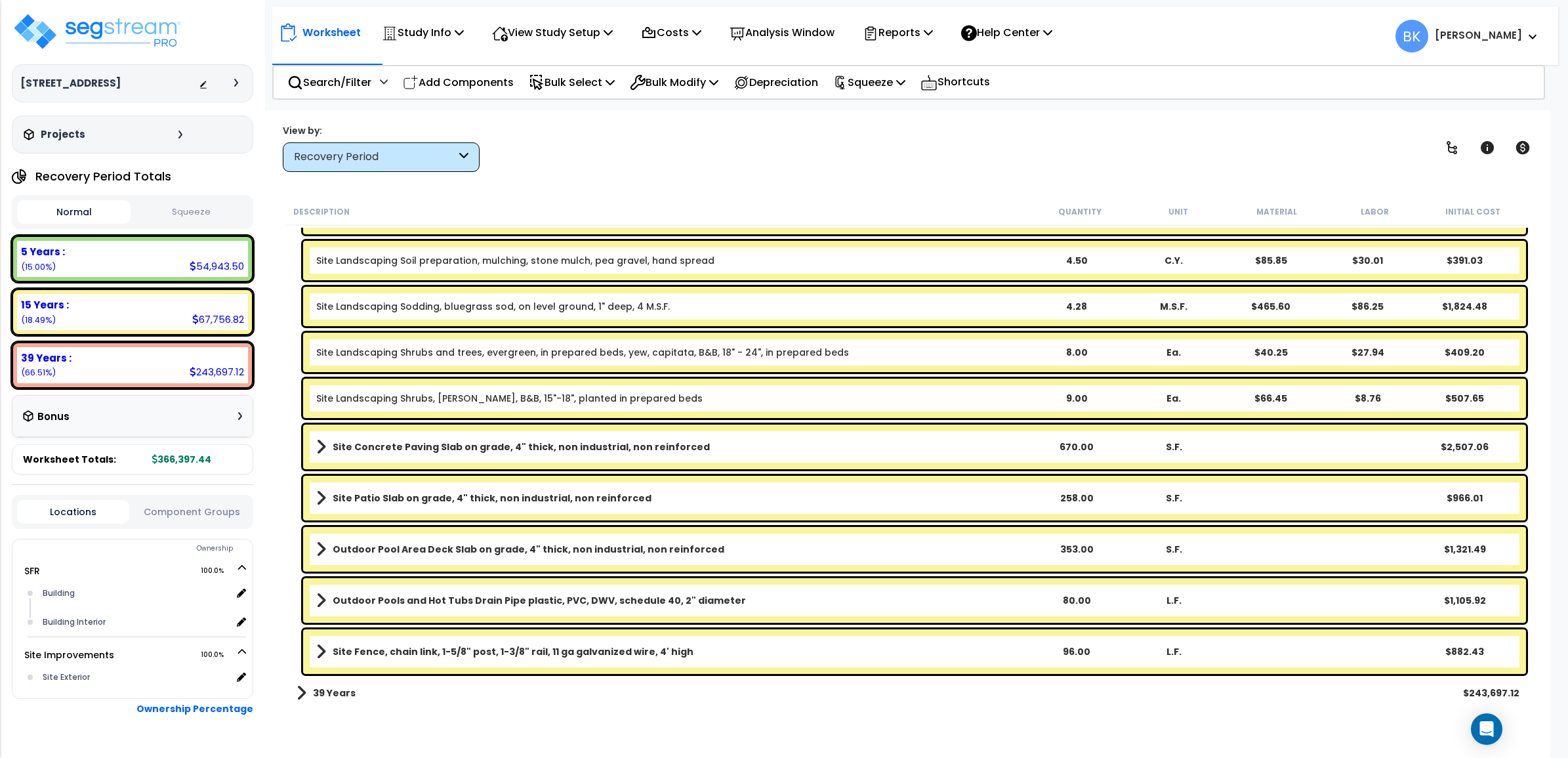
scroll to position [375, 0]
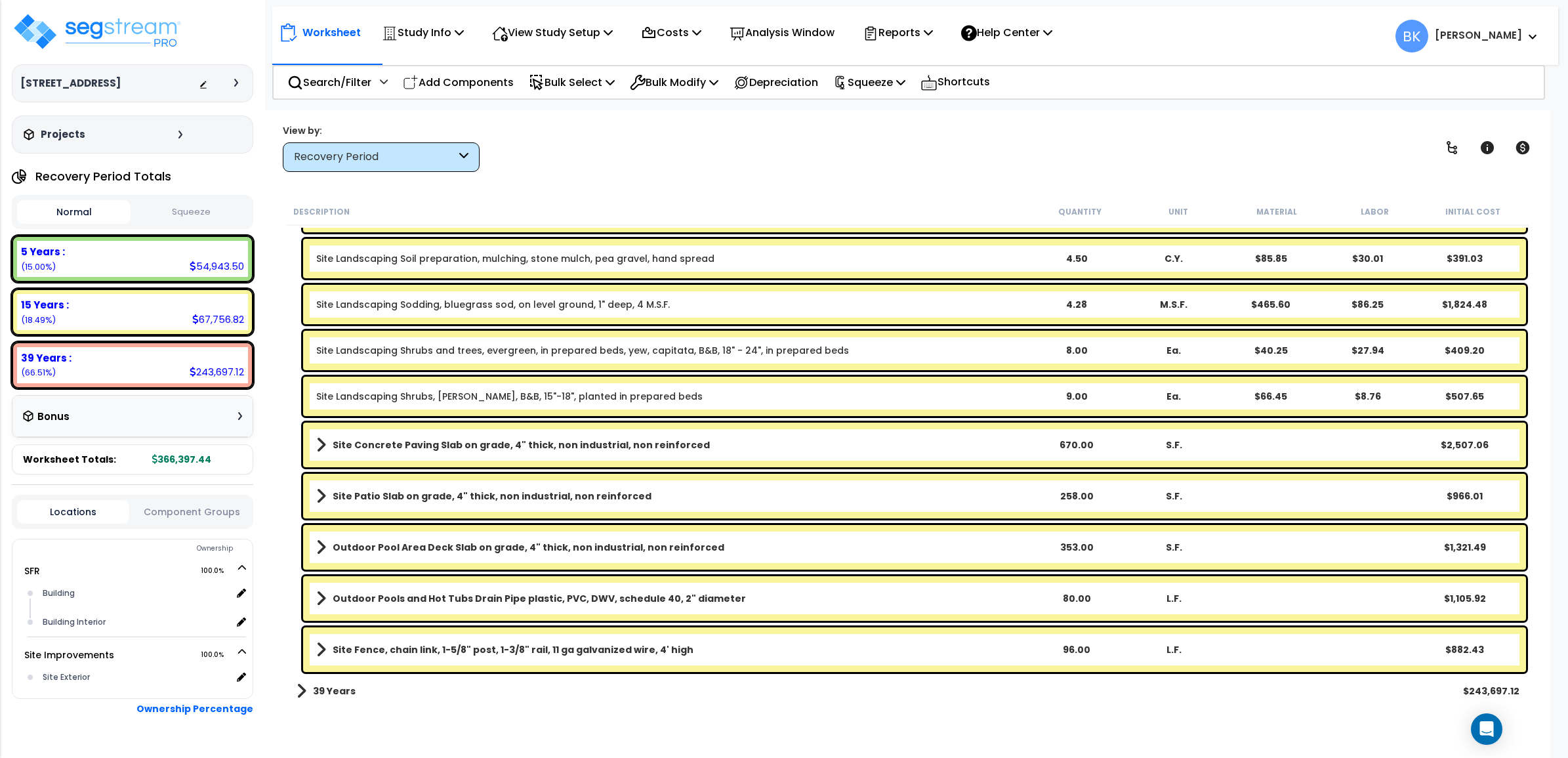
click at [686, 542] on b "Outdoor Pool Area Deck Slab on grade, 4" thick, non industrial, non reinforced" at bounding box center [528, 547] width 392 height 13
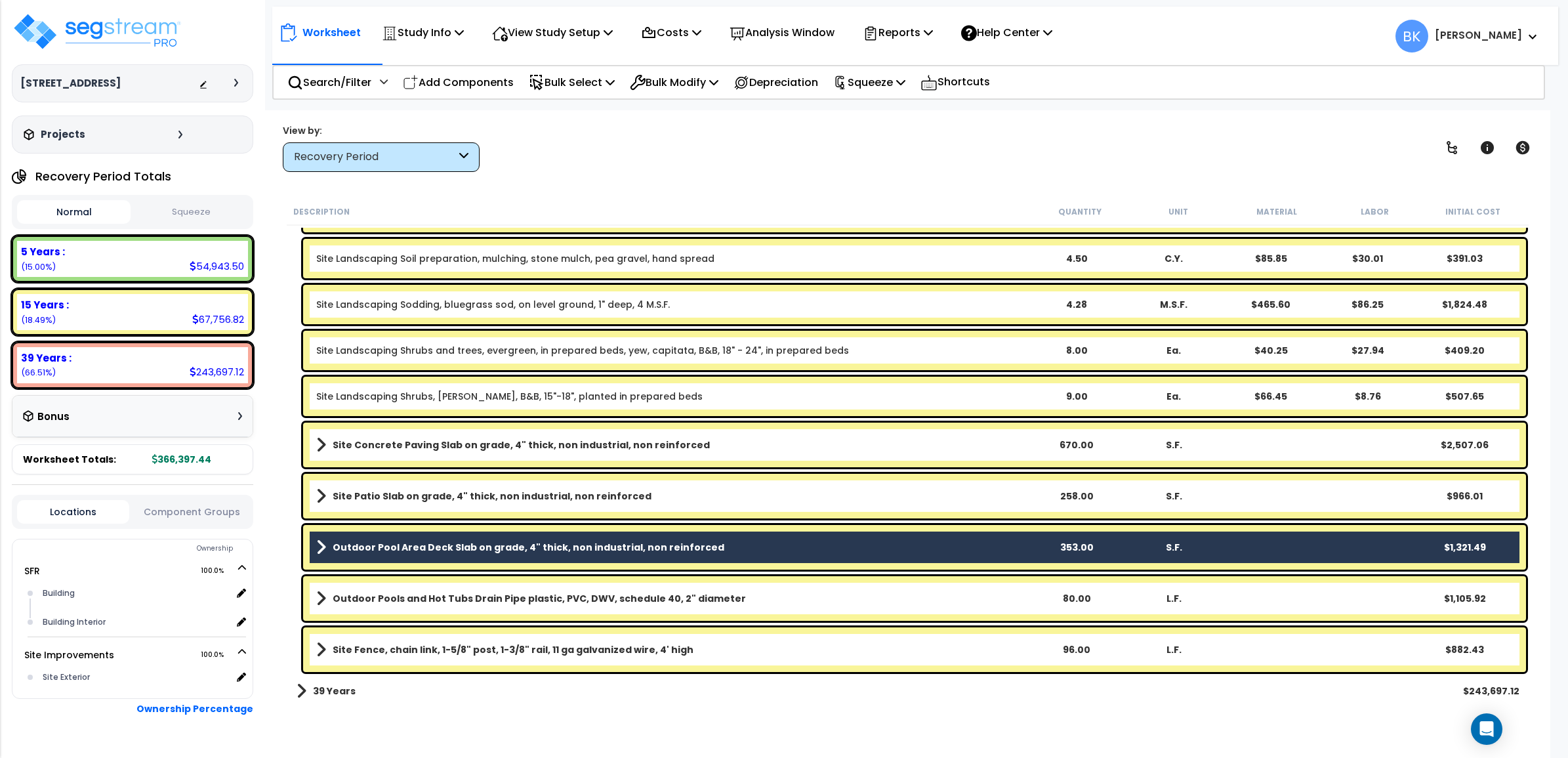
click at [686, 542] on b "Outdoor Pool Area Deck Slab on grade, 4" thick, non industrial, non reinforced" at bounding box center [528, 547] width 392 height 13
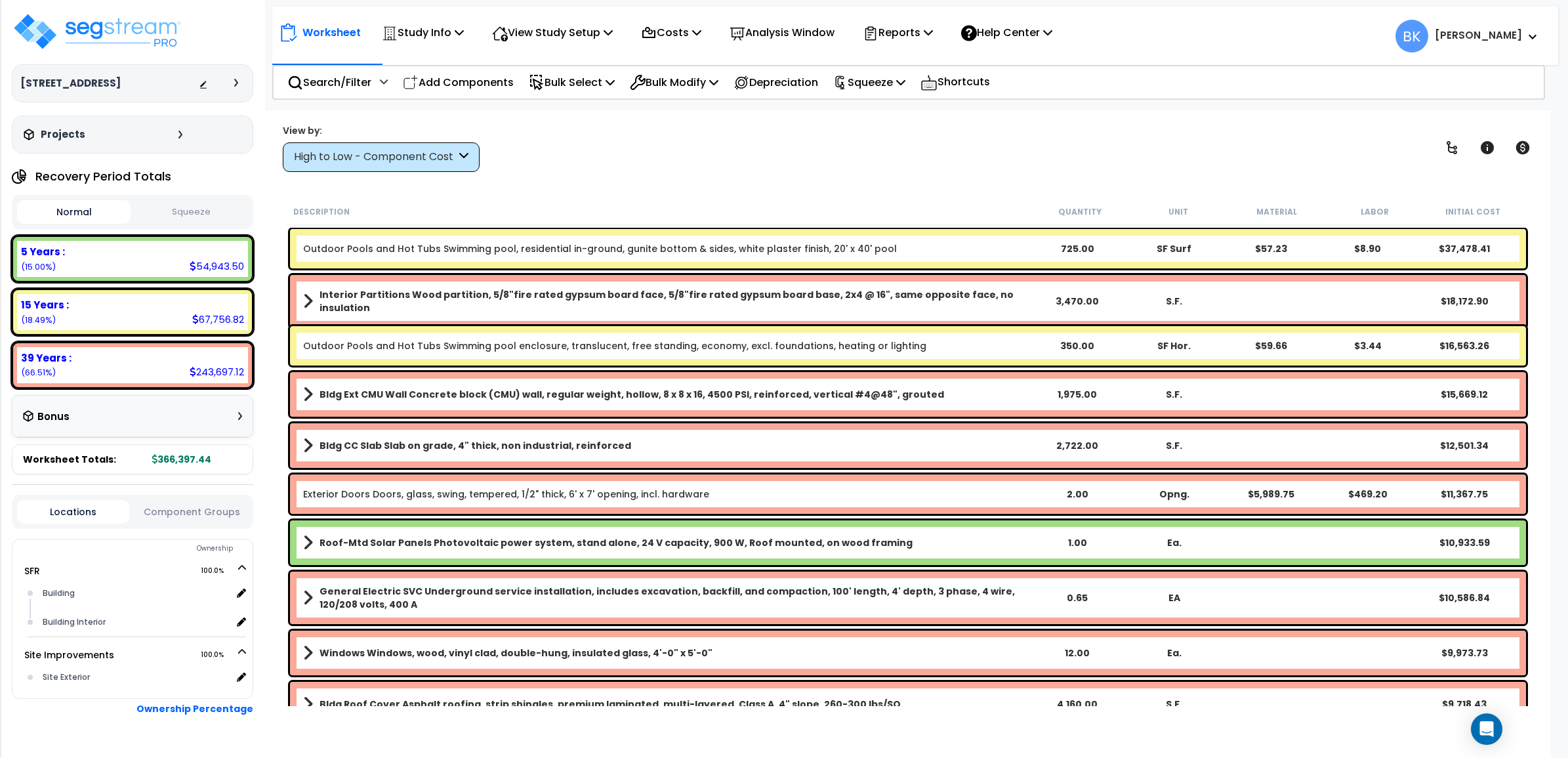
click at [449, 166] on div "High to Low - Component Cost" at bounding box center [381, 157] width 197 height 30
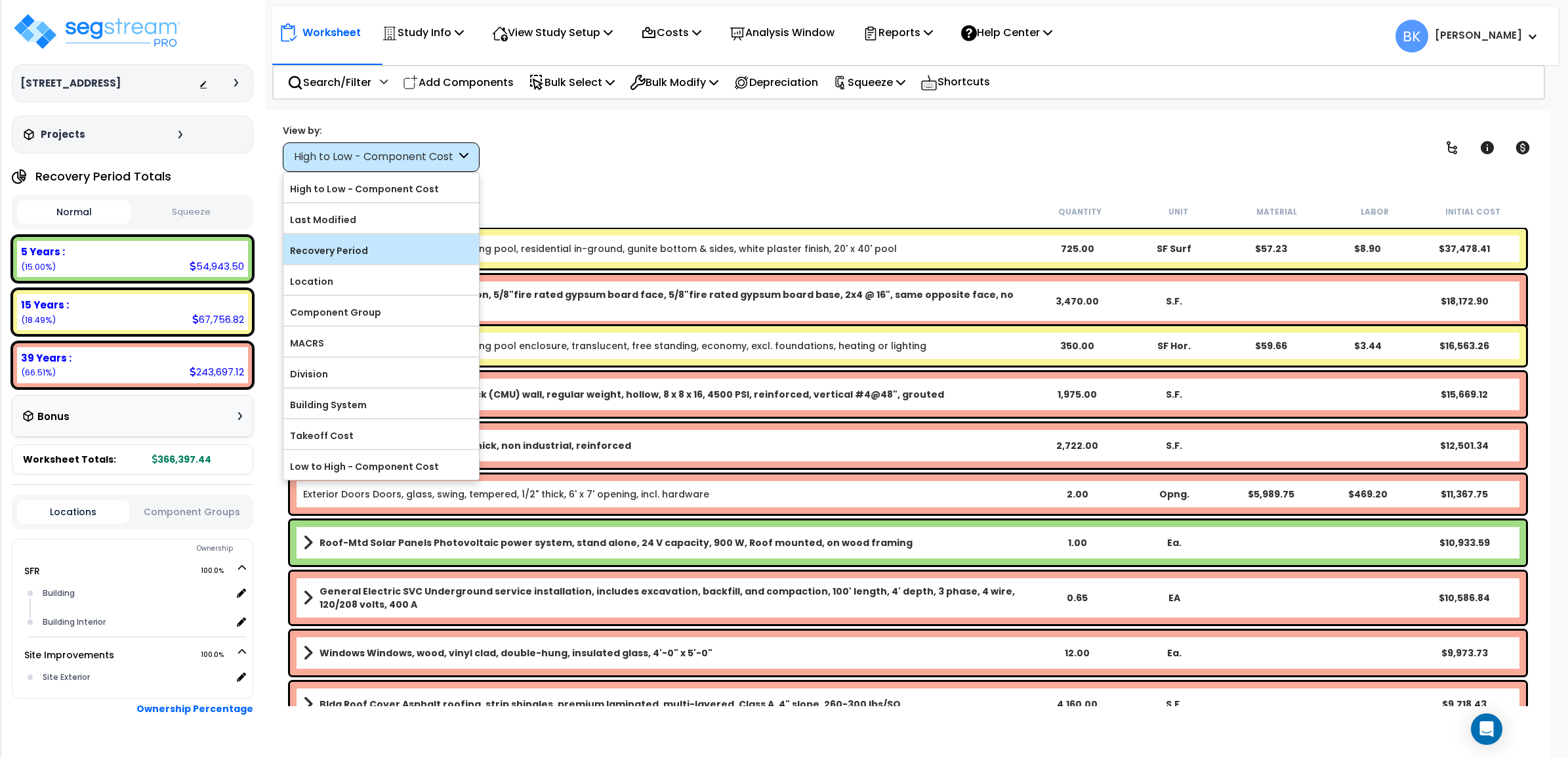
click at [358, 248] on label "Recovery Period" at bounding box center [381, 251] width 195 height 20
click at [0, 0] on input "Recovery Period" at bounding box center [0, 0] width 0 height 0
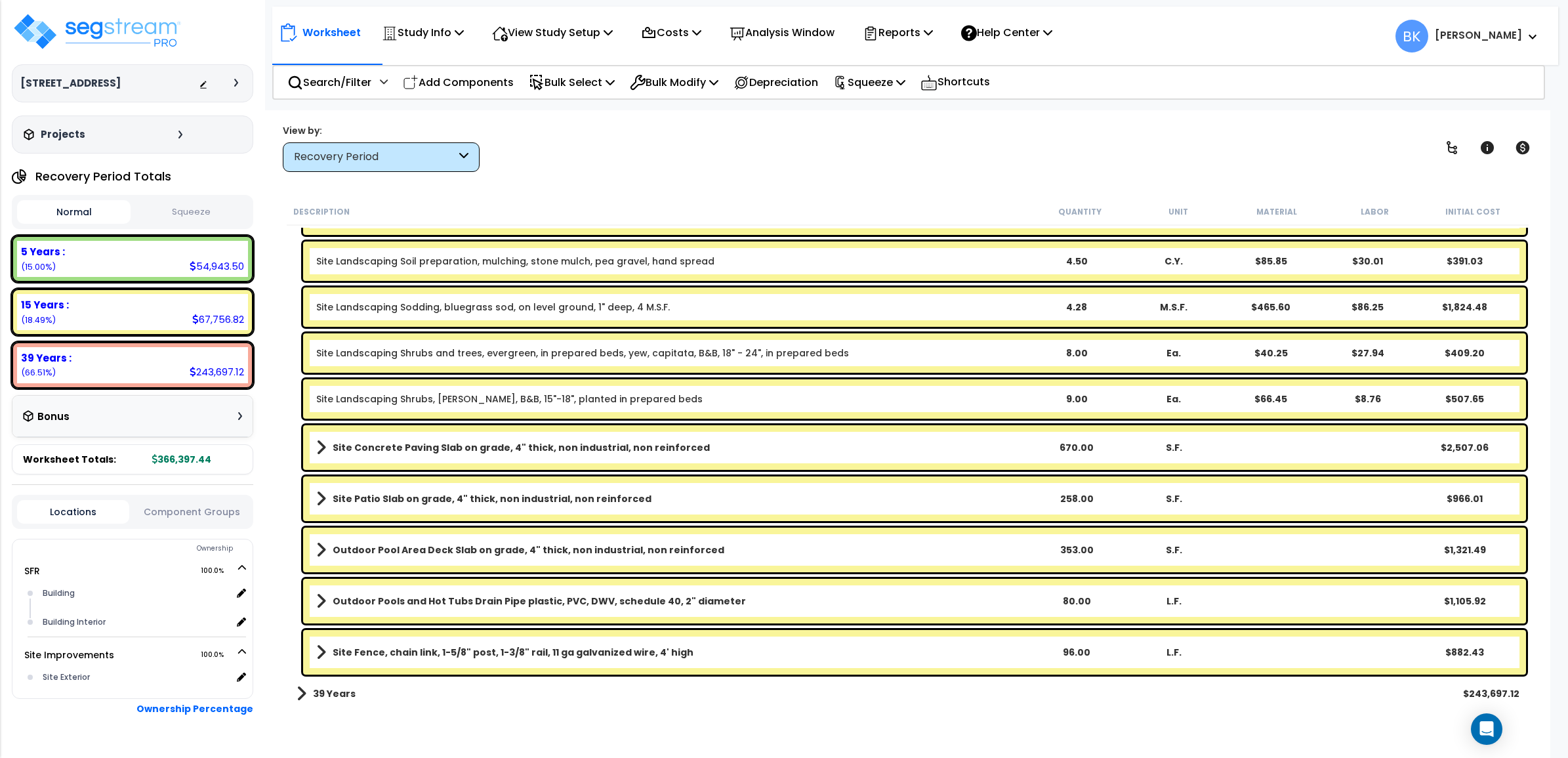
scroll to position [375, 0]
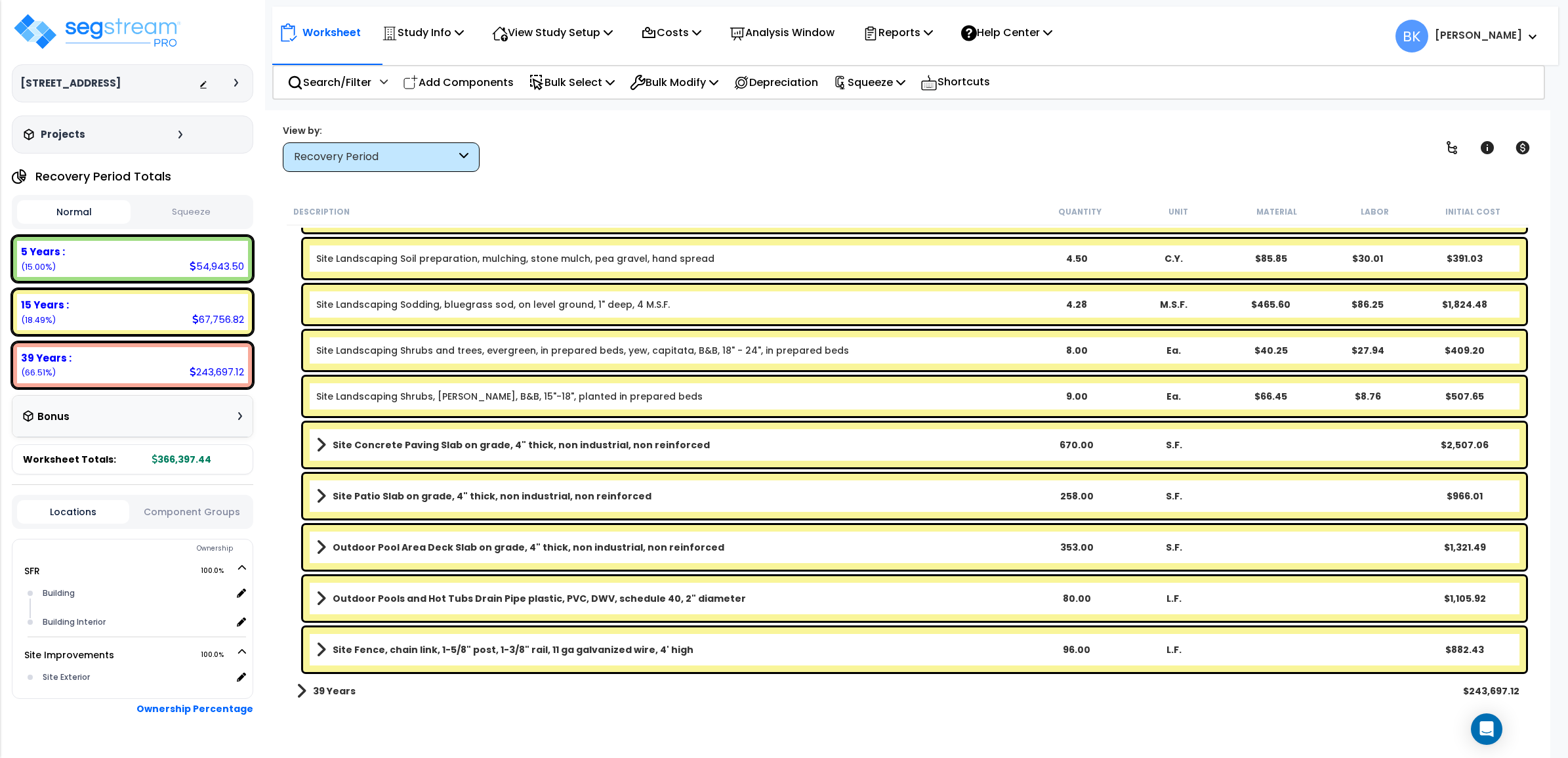
click at [483, 445] on b "Site Concrete Paving Slab on grade, 4" thick, non industrial, non reinforced" at bounding box center [521, 445] width 377 height 13
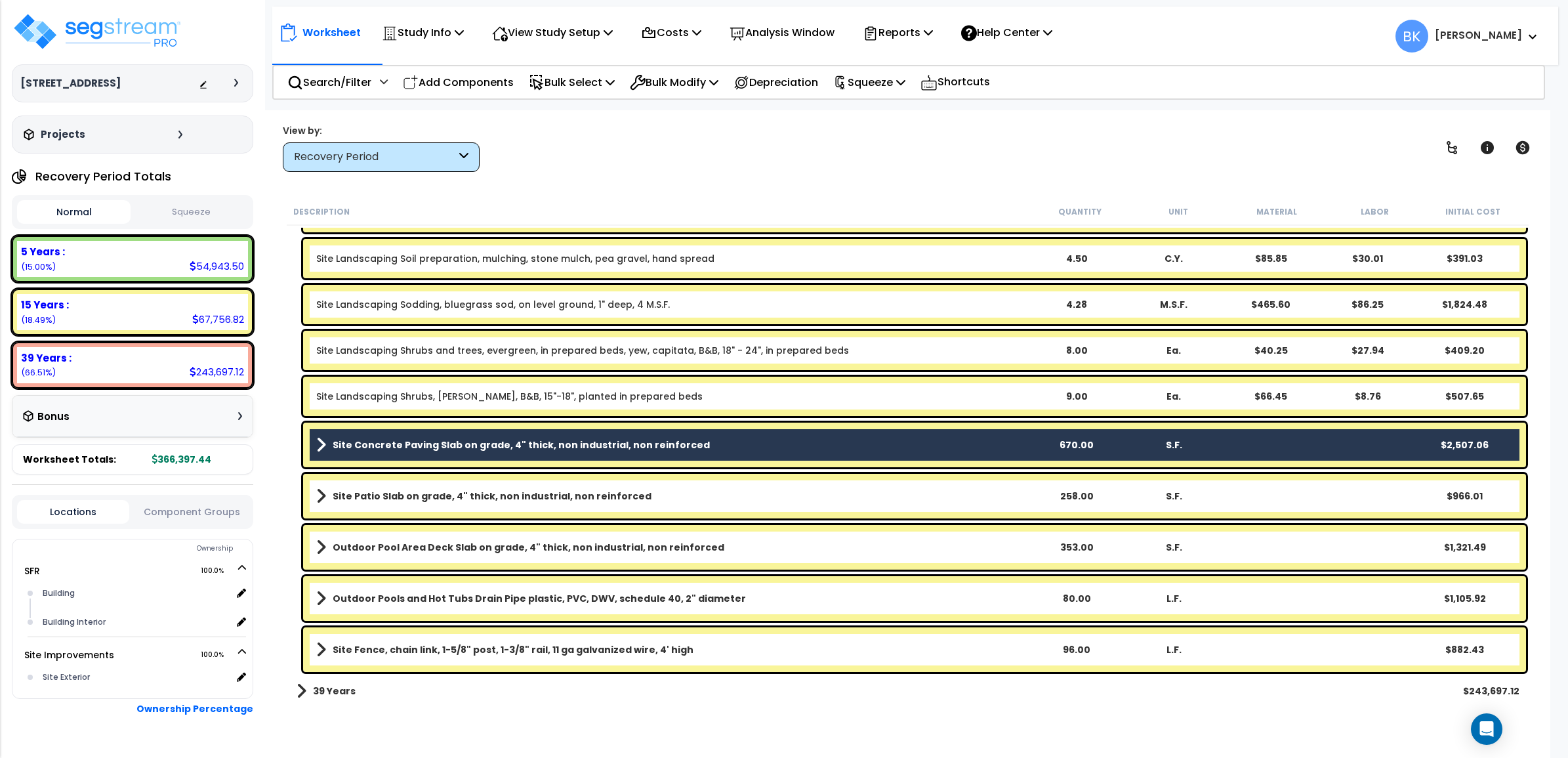
click at [483, 445] on b "Site Concrete Paving Slab on grade, 4" thick, non industrial, non reinforced" at bounding box center [521, 445] width 377 height 13
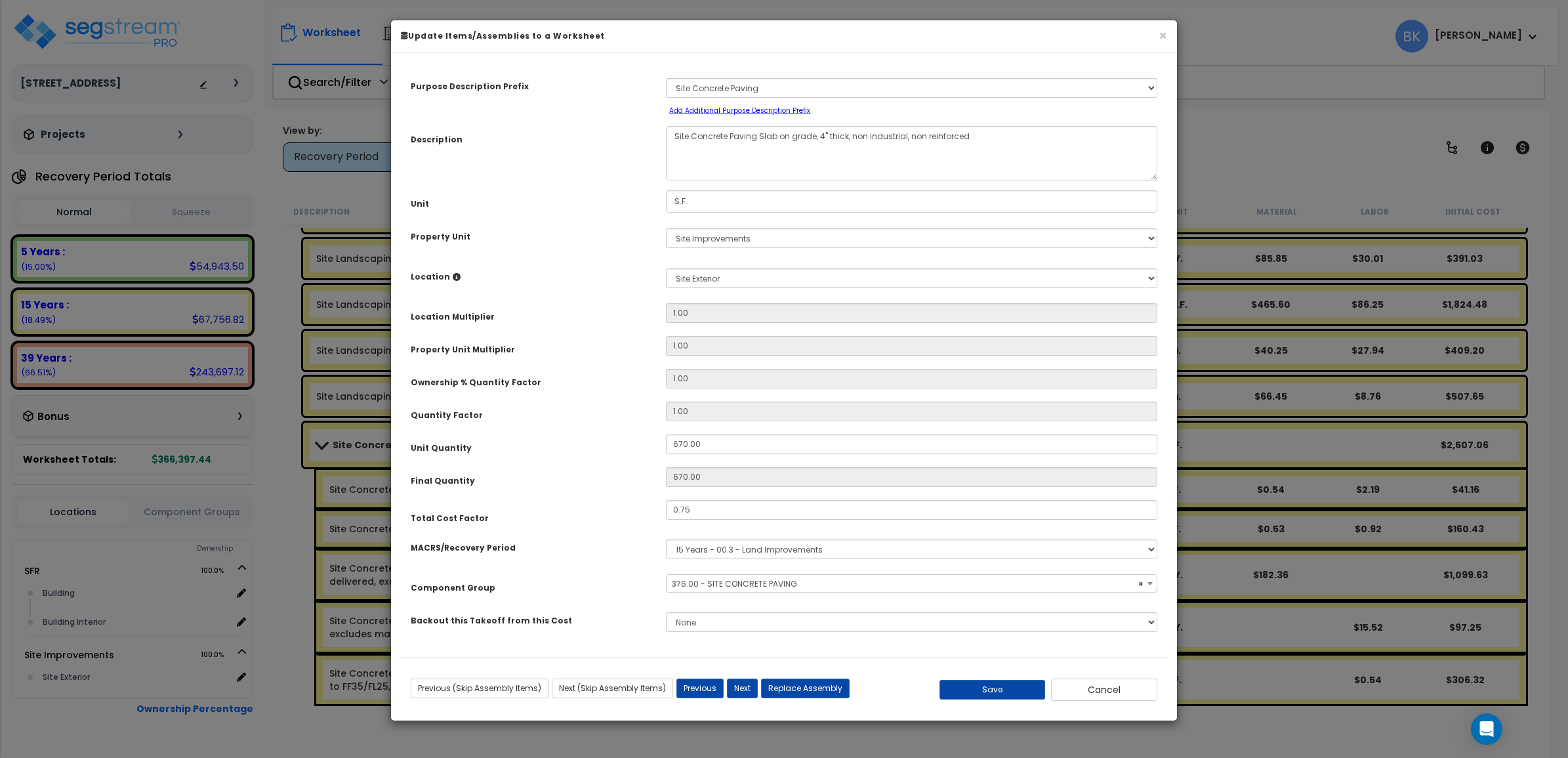
select select "39459"
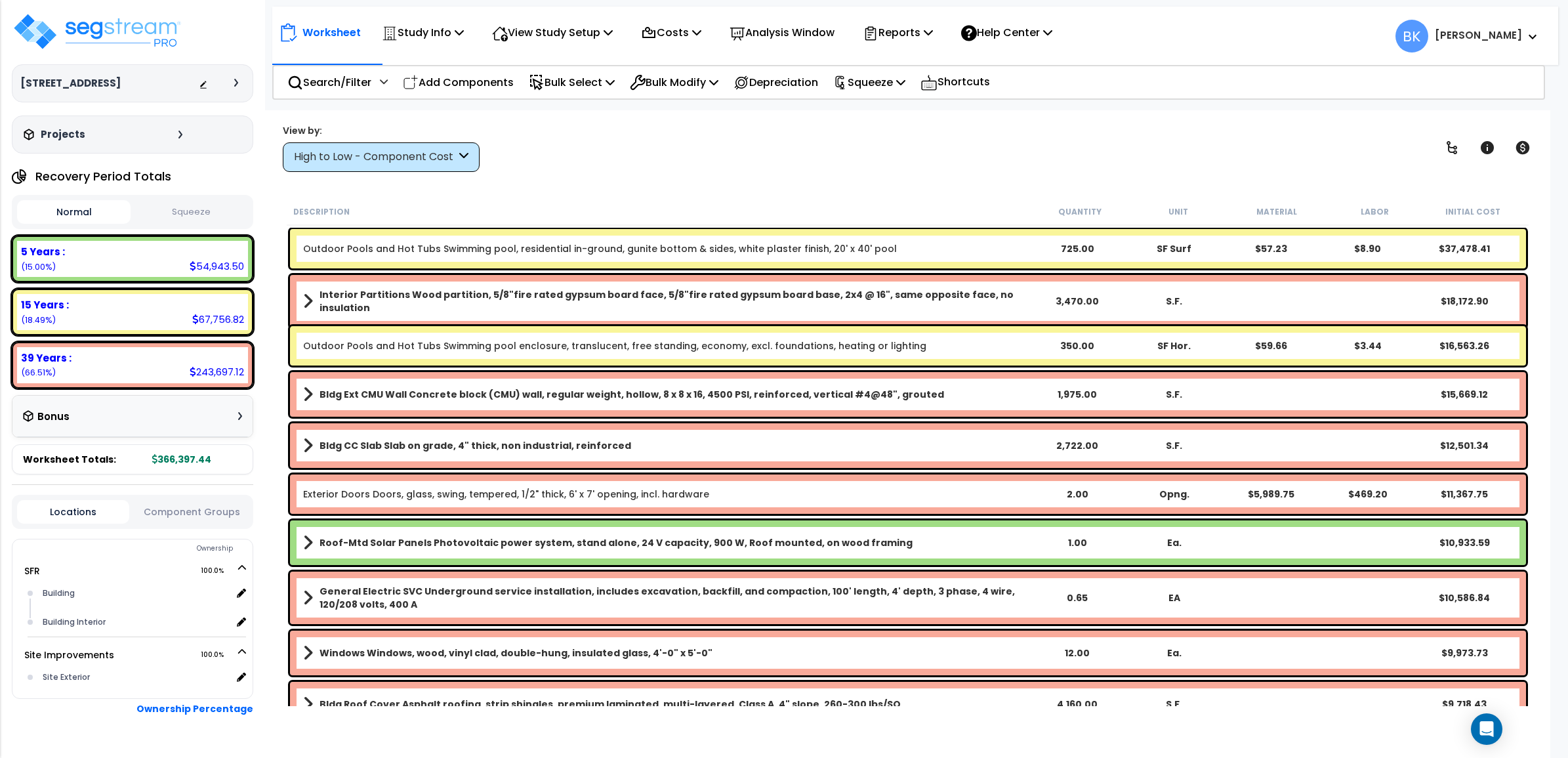
click at [408, 163] on div "High to Low - Component Cost" at bounding box center [375, 158] width 162 height 15
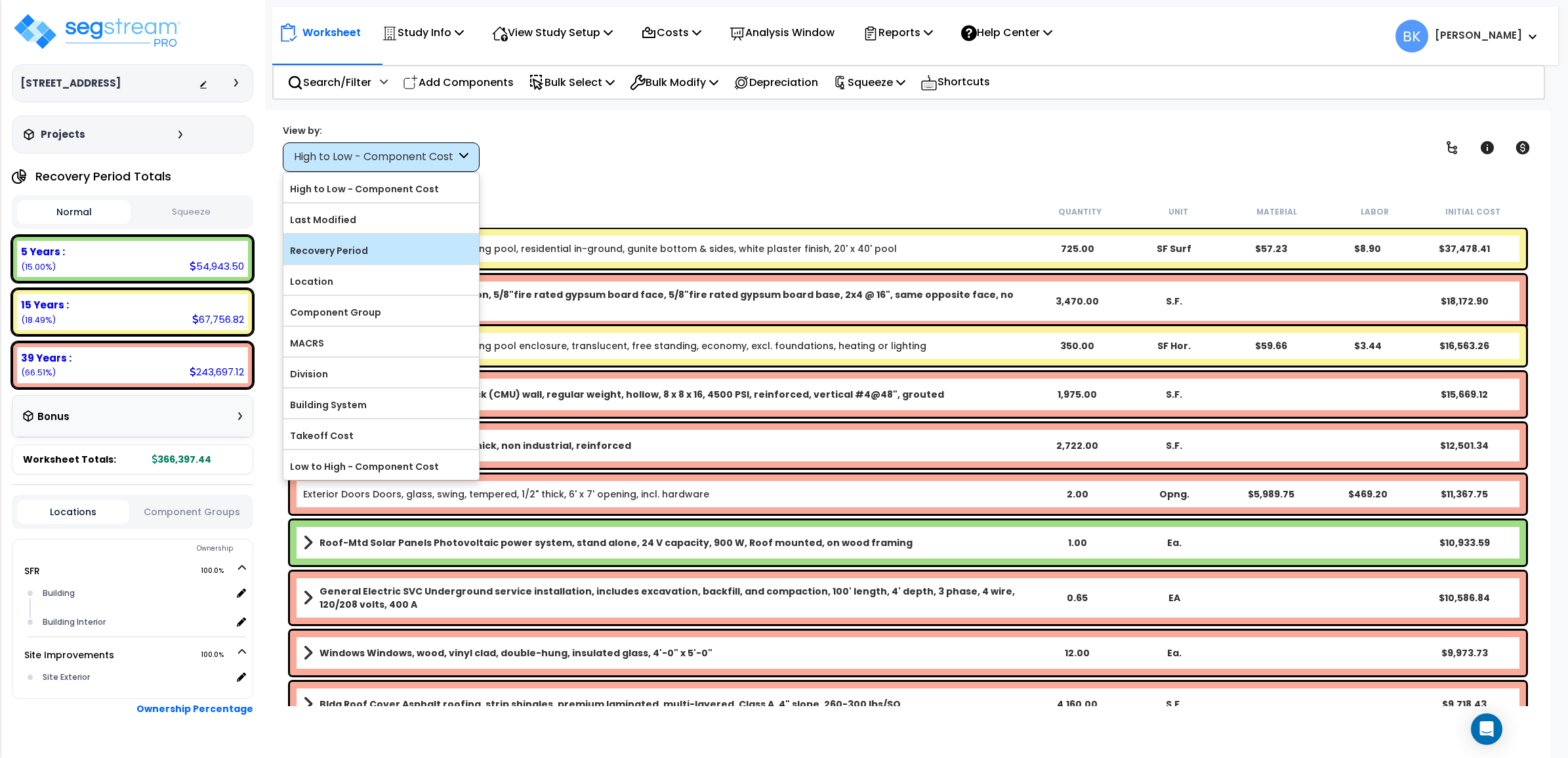
click at [328, 256] on label "Recovery Period" at bounding box center [381, 251] width 195 height 20
click at [0, 0] on input "Recovery Period" at bounding box center [0, 0] width 0 height 0
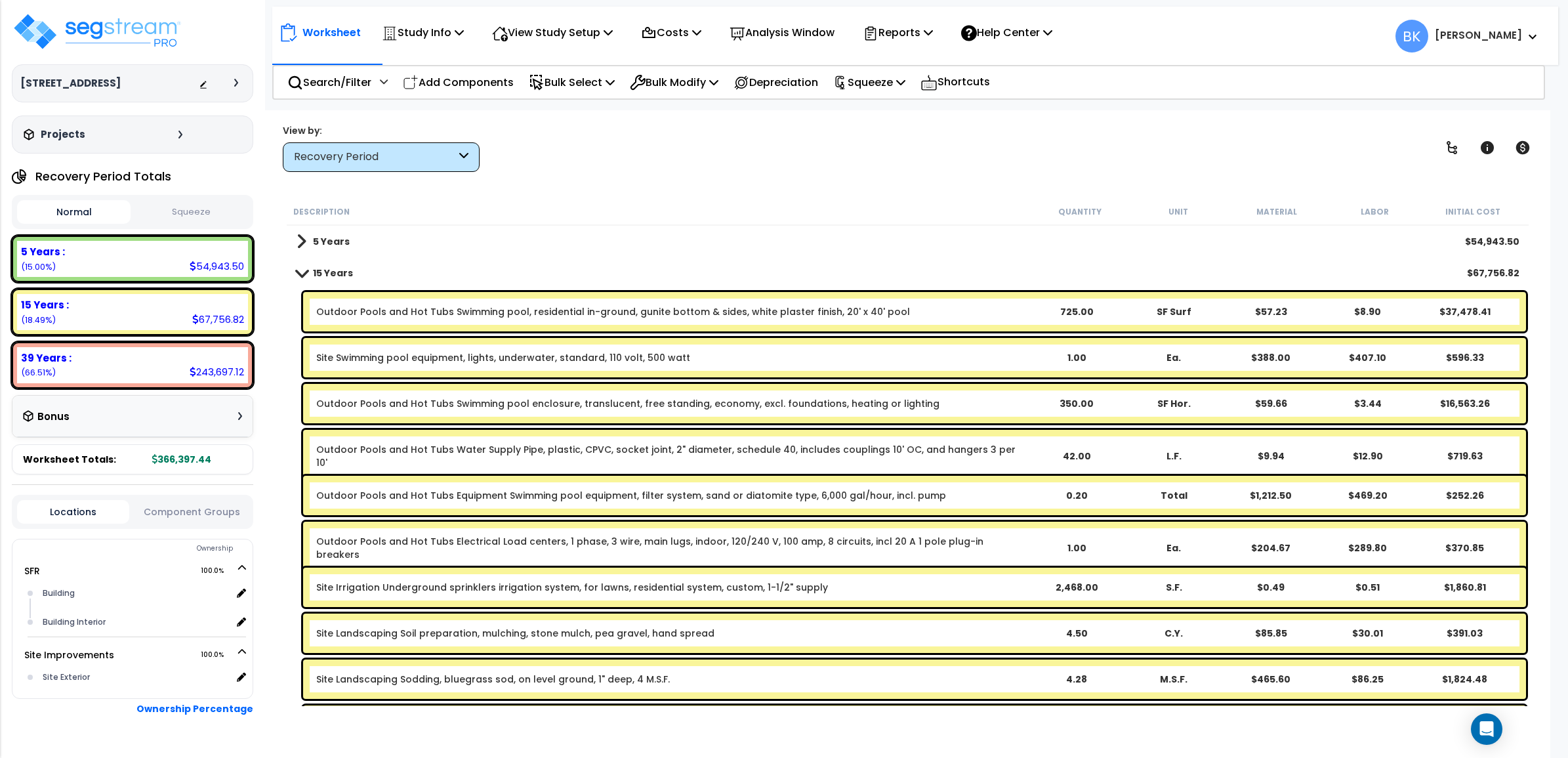
click at [451, 174] on div "Worksheet Study Info Study Setup Add Property Unit Template study Clone study BK" at bounding box center [908, 489] width 1286 height 758
click at [371, 81] on p "Search/Filter" at bounding box center [329, 82] width 84 height 17
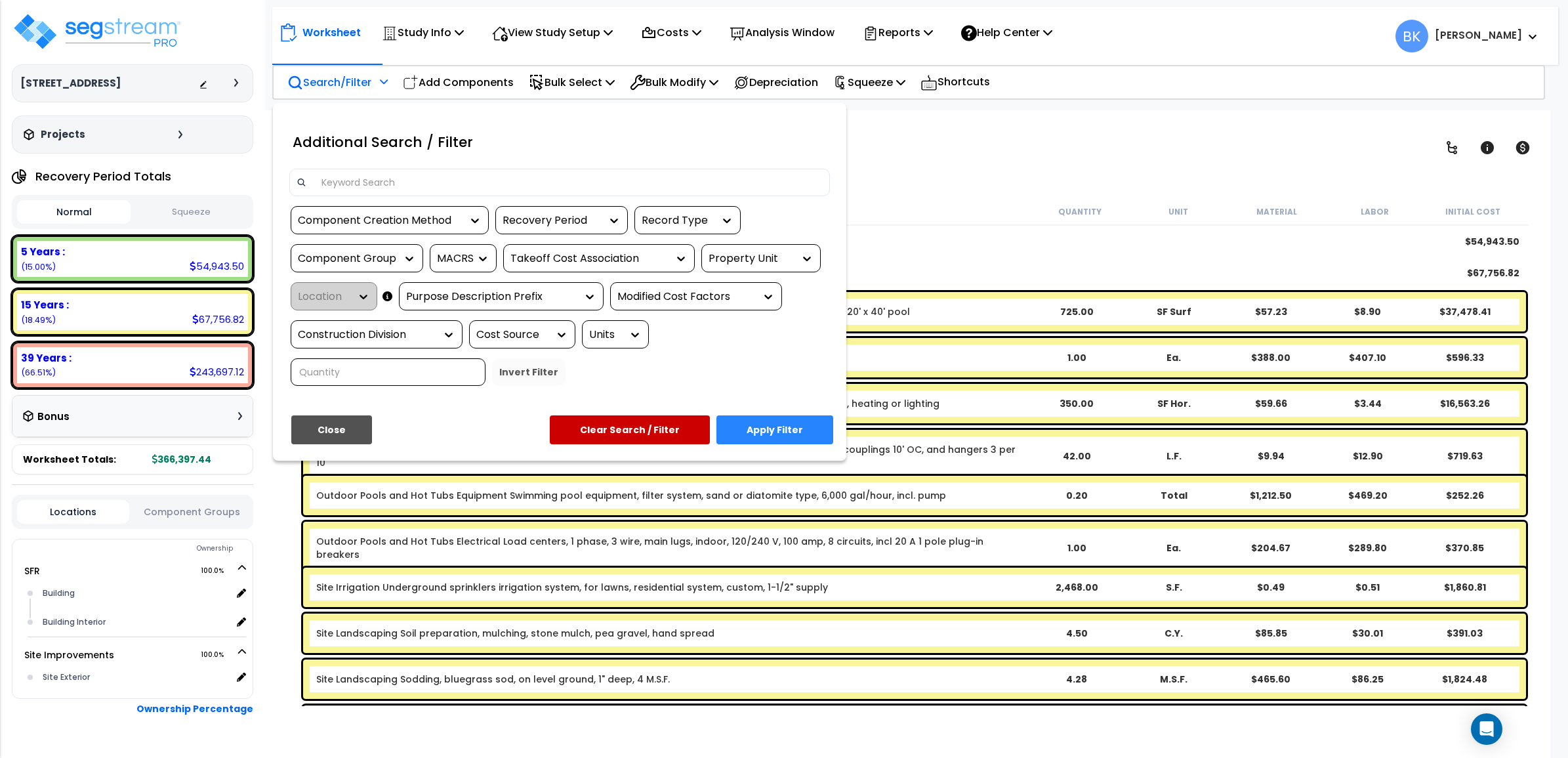
click at [371, 182] on input at bounding box center [568, 182] width 510 height 20
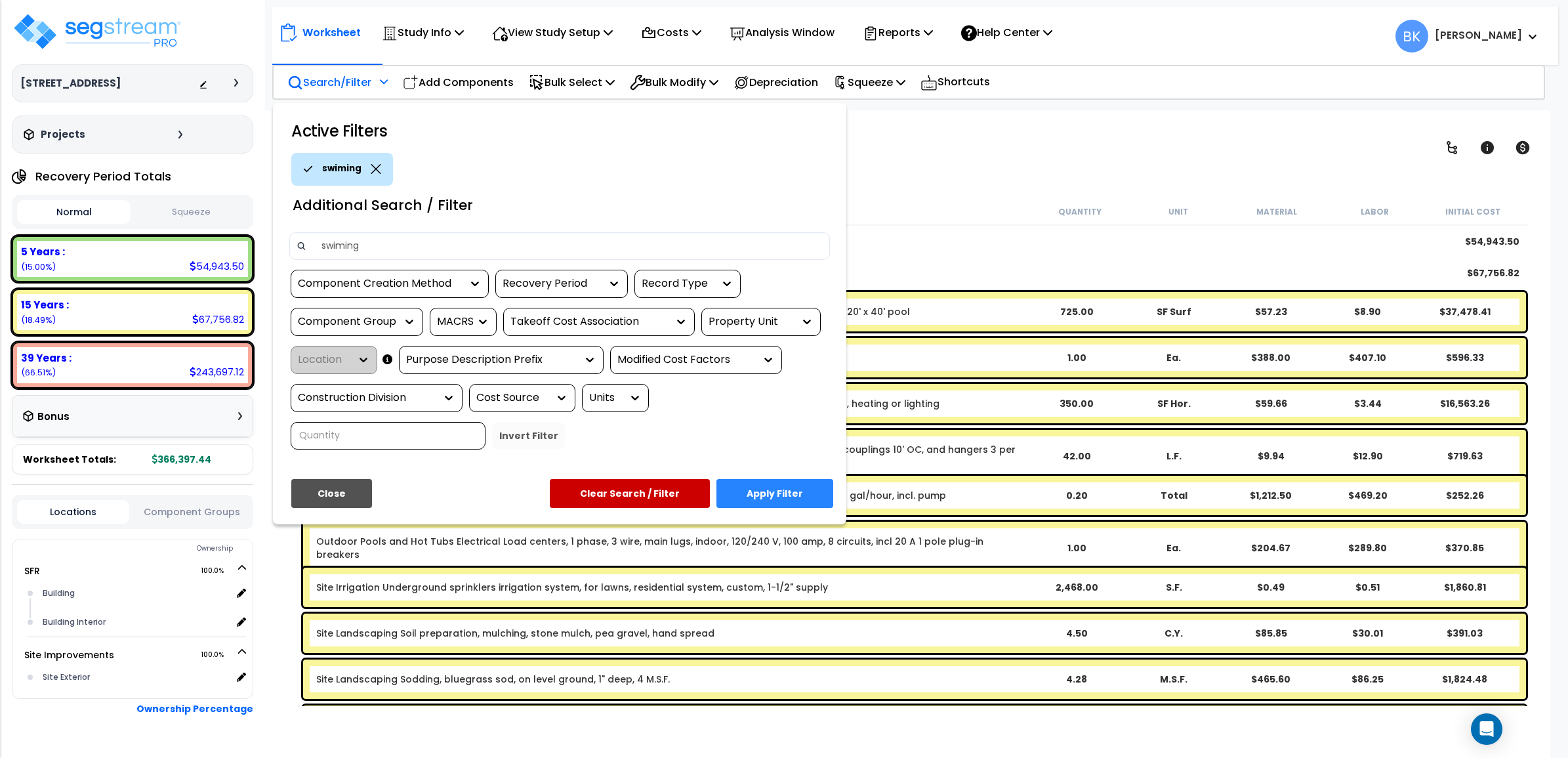
click at [339, 167] on p "swiming" at bounding box center [342, 168] width 39 height 14
click at [342, 246] on input "swiming" at bounding box center [568, 246] width 510 height 20
type input "swimming"
click at [781, 497] on button "Apply Filter" at bounding box center [775, 493] width 117 height 29
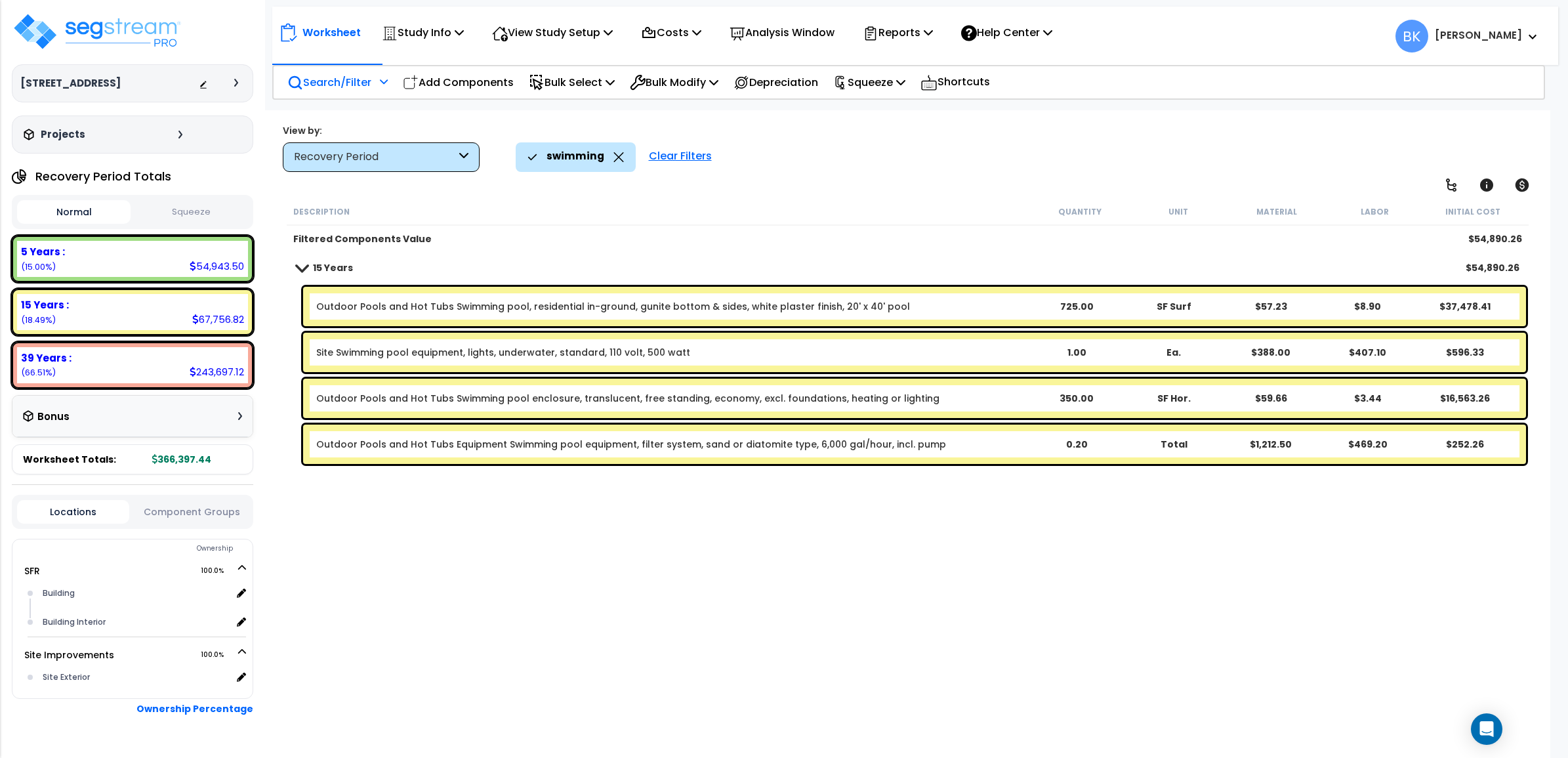
click at [483, 300] on link "Outdoor Pools and Hot Tubs Swimming pool, residential in-ground, gunite bottom …" at bounding box center [614, 306] width 594 height 13
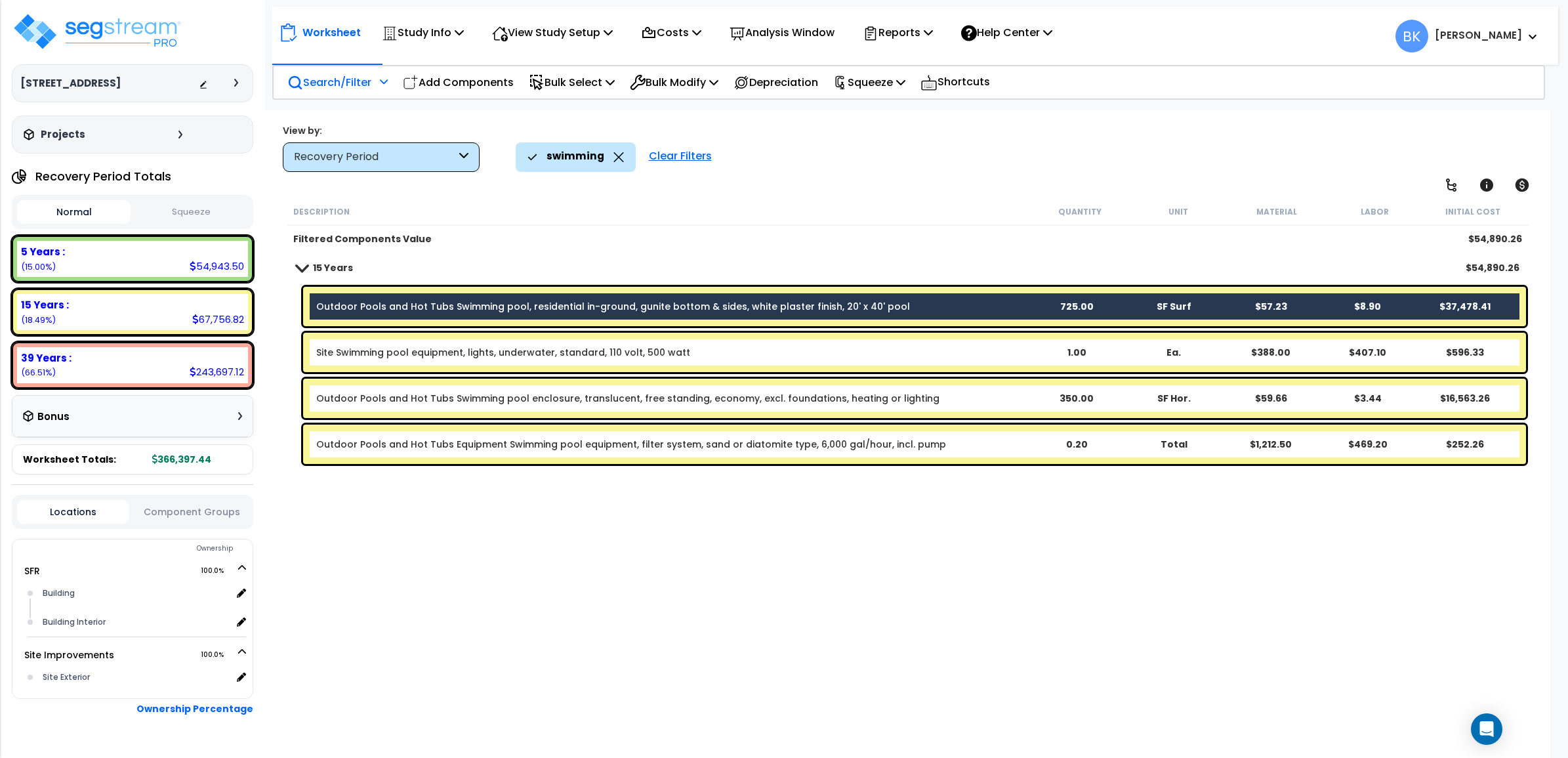
click at [488, 376] on div "Outdoor Pools and Hot Tubs Swimming pool enclosure, translucent, free standing,…" at bounding box center [908, 398] width 1243 height 46
click at [491, 362] on div "Site Swimming pool equipment, lights, underwater, standard, 110 volt, 500 watt …" at bounding box center [914, 352] width 1223 height 39
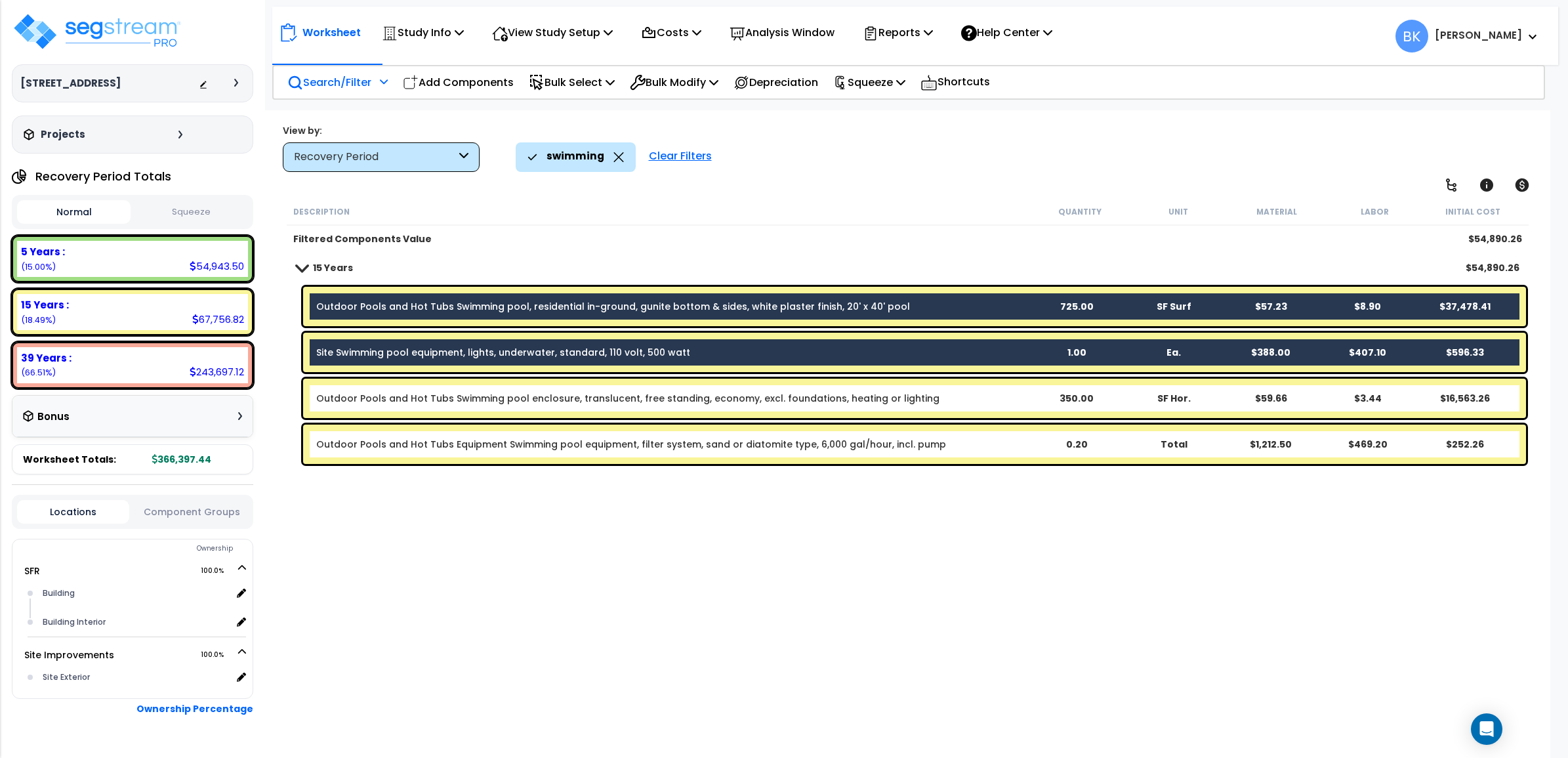
click at [486, 405] on div "Outdoor Pools and Hot Tubs Swimming pool enclosure, translucent, free standing,…" at bounding box center [914, 398] width 1223 height 39
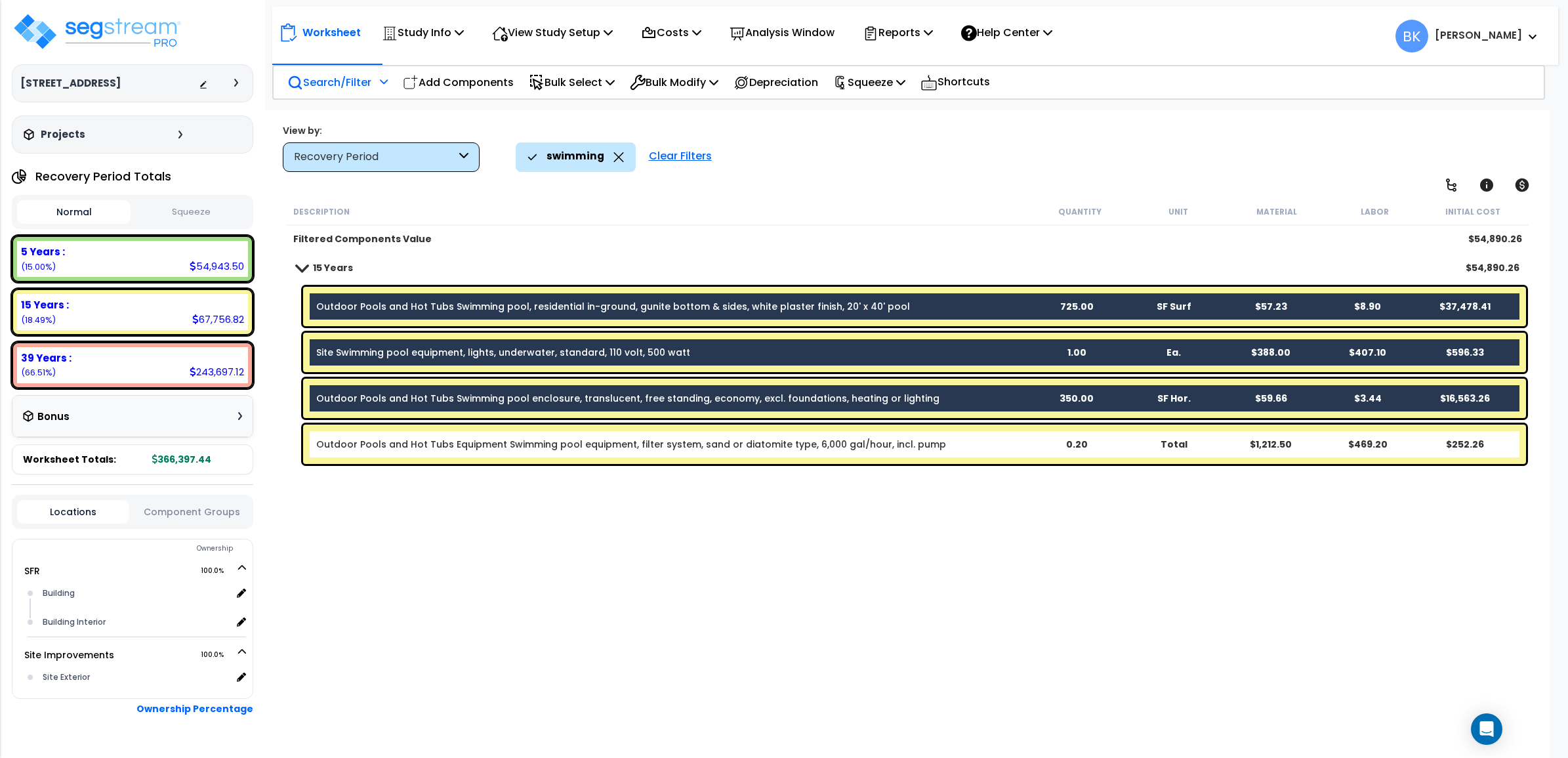
drag, startPoint x: 512, startPoint y: 447, endPoint x: 552, endPoint y: 421, distance: 47.7
click at [512, 446] on link "Outdoor Pools and Hot Tubs Equipment Swimming pool equipment, filter system, sa…" at bounding box center [632, 444] width 630 height 13
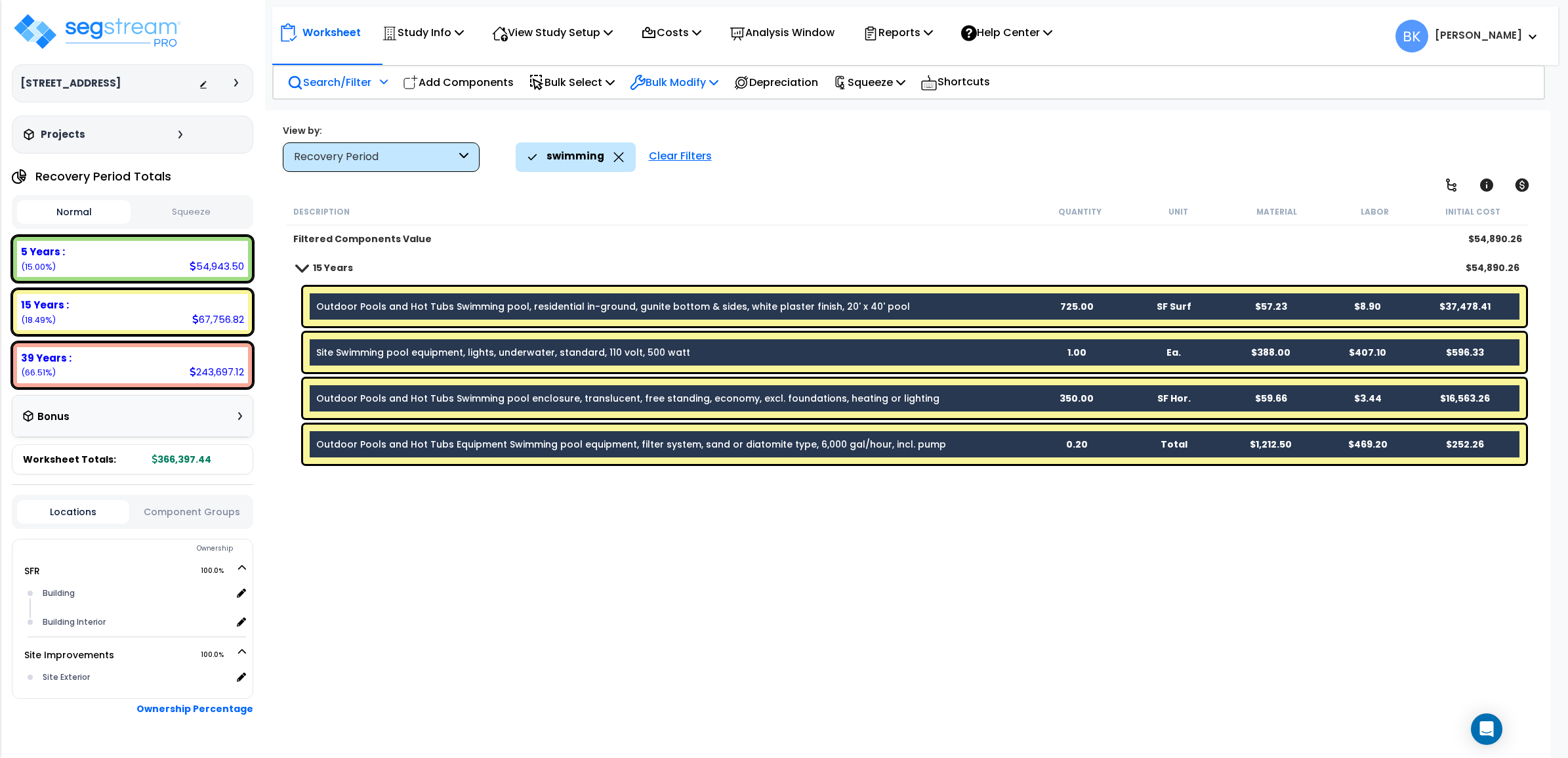
click at [695, 76] on p "Bulk Modify" at bounding box center [674, 82] width 89 height 17
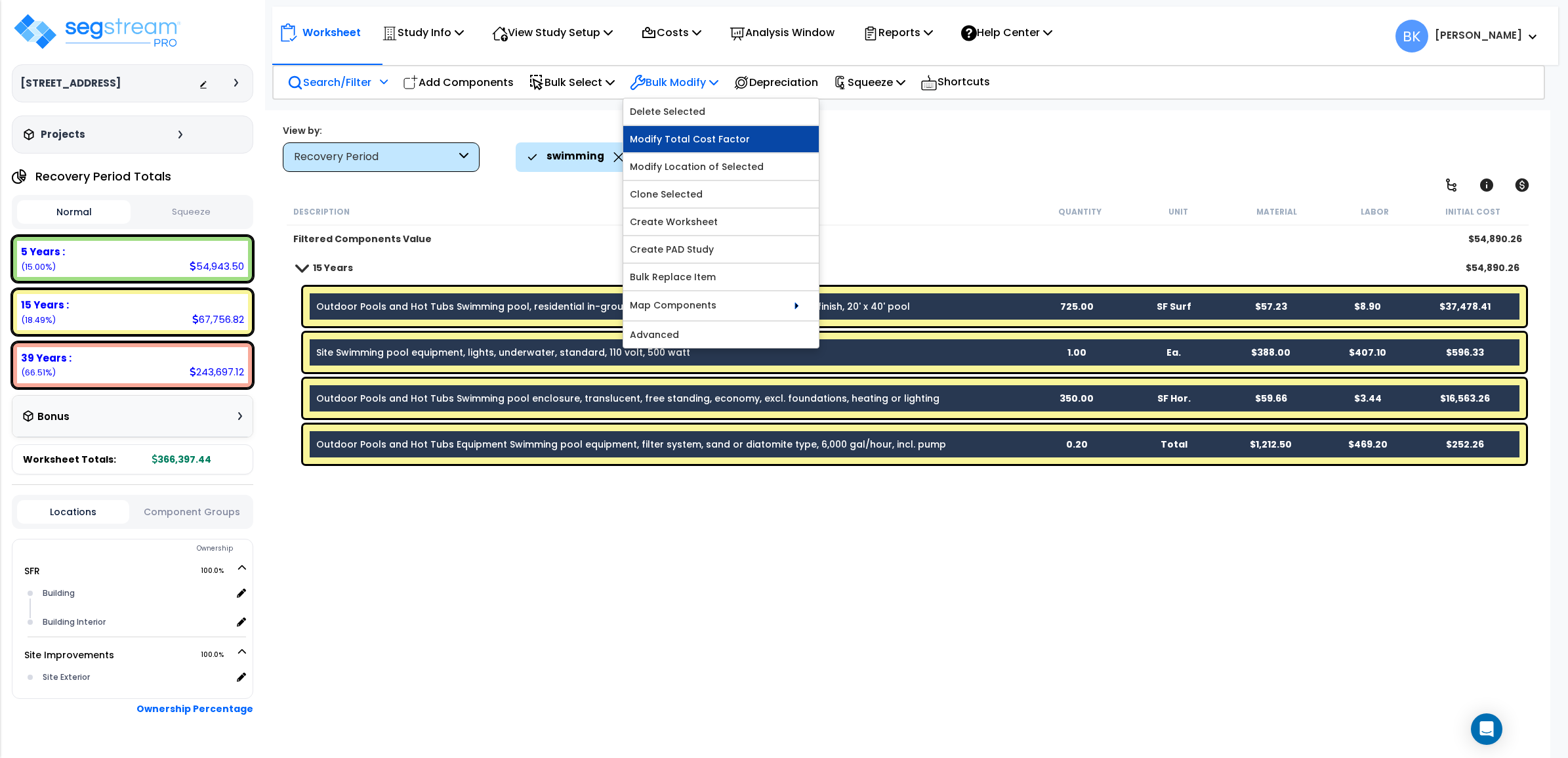
click at [698, 142] on link "Modify Total Cost Factor" at bounding box center [721, 139] width 195 height 27
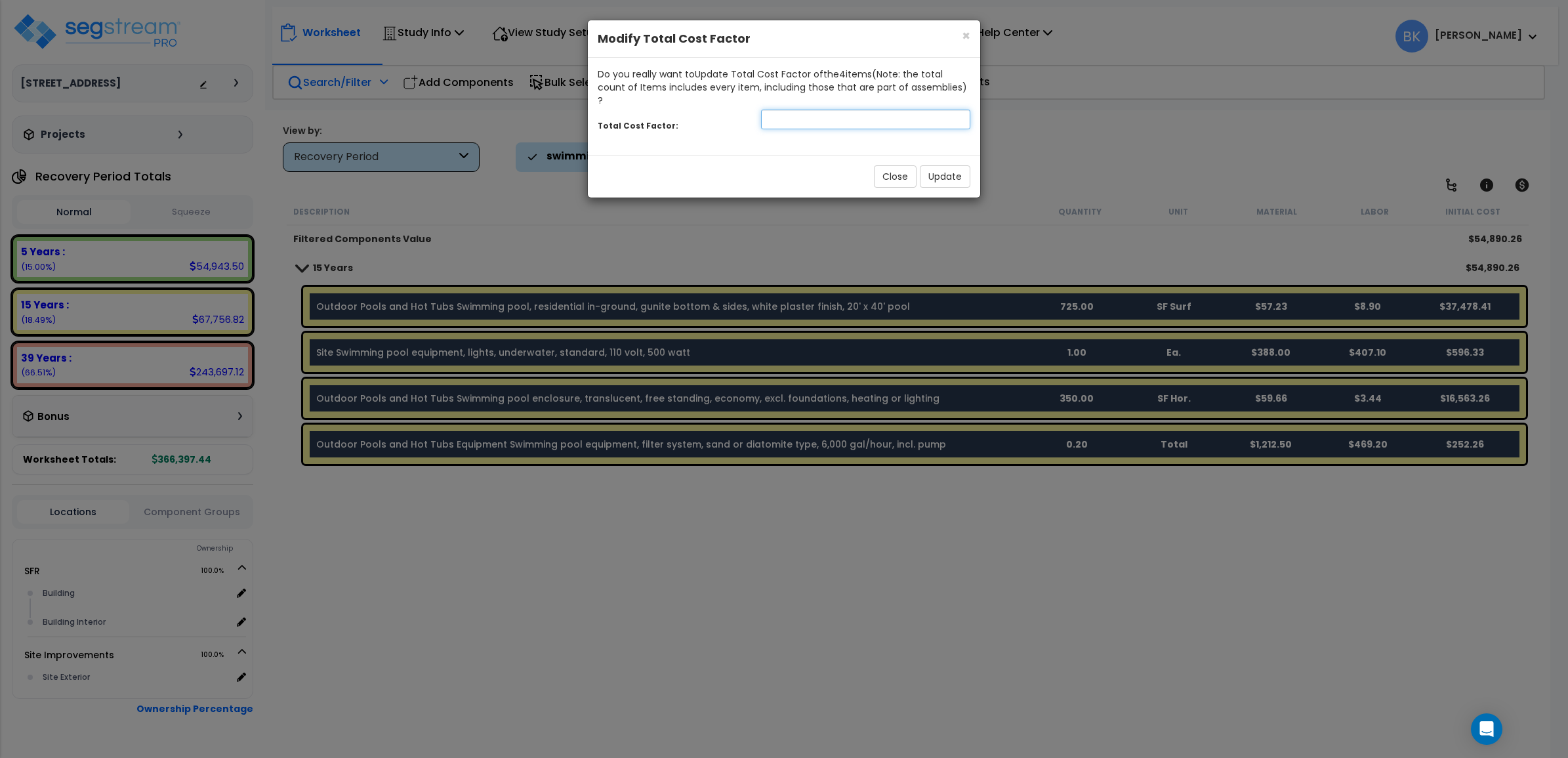
click at [792, 115] on input "number" at bounding box center [866, 120] width 209 height 20
type input "0.6"
click at [944, 165] on button "Update" at bounding box center [945, 176] width 51 height 22
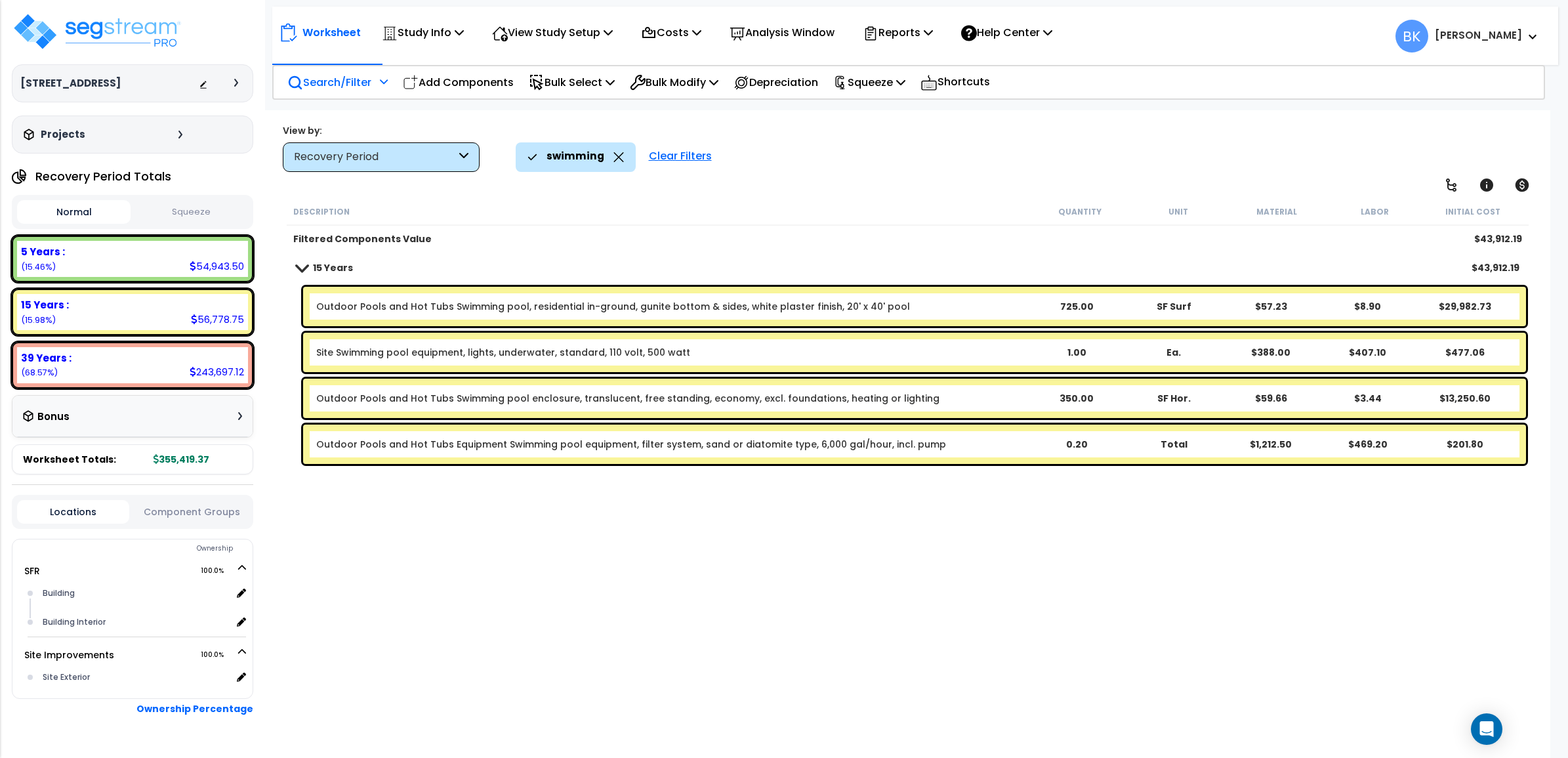
click at [655, 300] on link "Outdoor Pools and Hot Tubs Swimming pool, residential in-ground, gunite bottom …" at bounding box center [614, 306] width 594 height 13
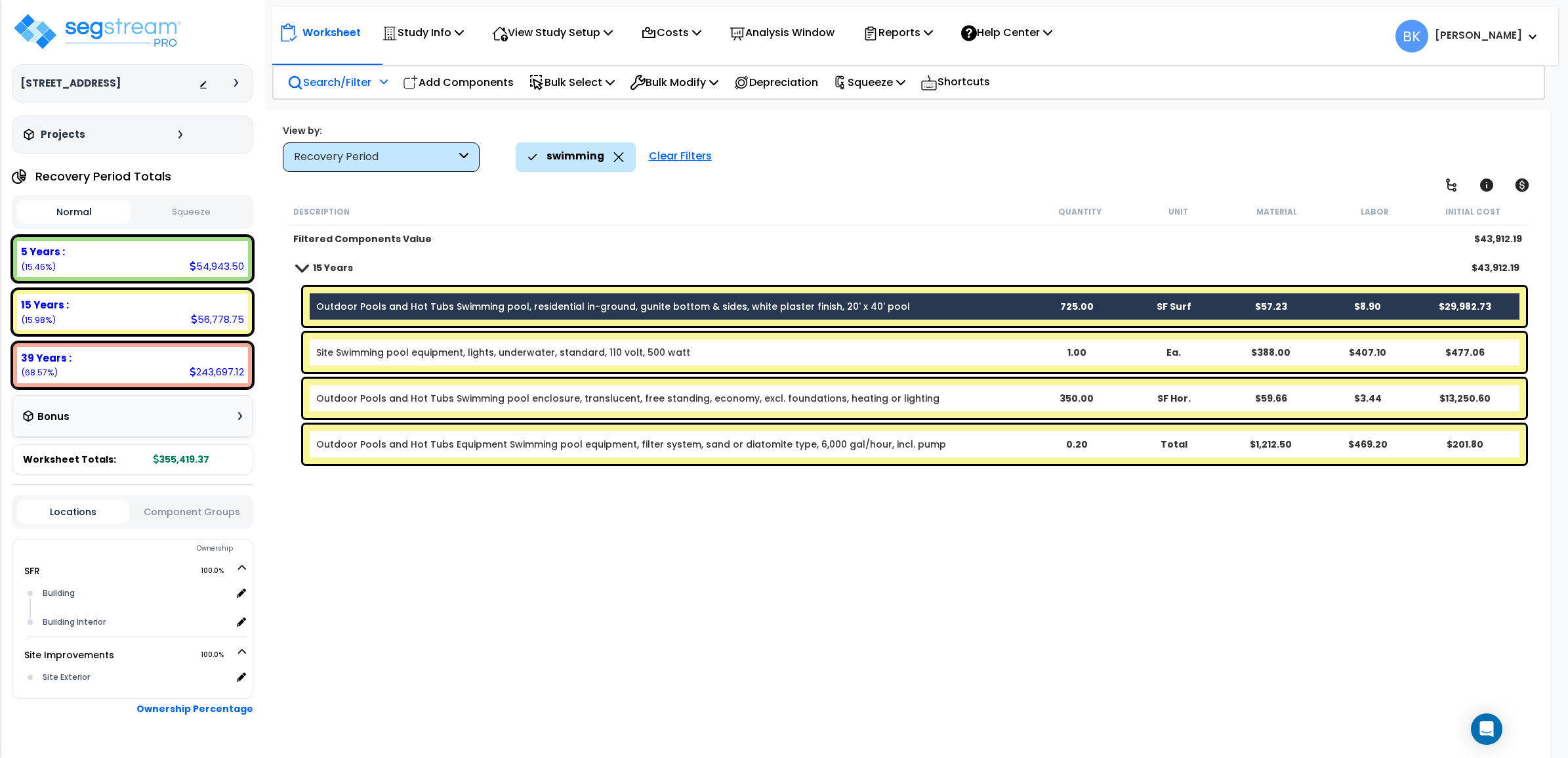
click at [619, 340] on div "Site Swimming pool equipment, lights, underwater, standard, 110 volt, 500 watt …" at bounding box center [914, 352] width 1223 height 39
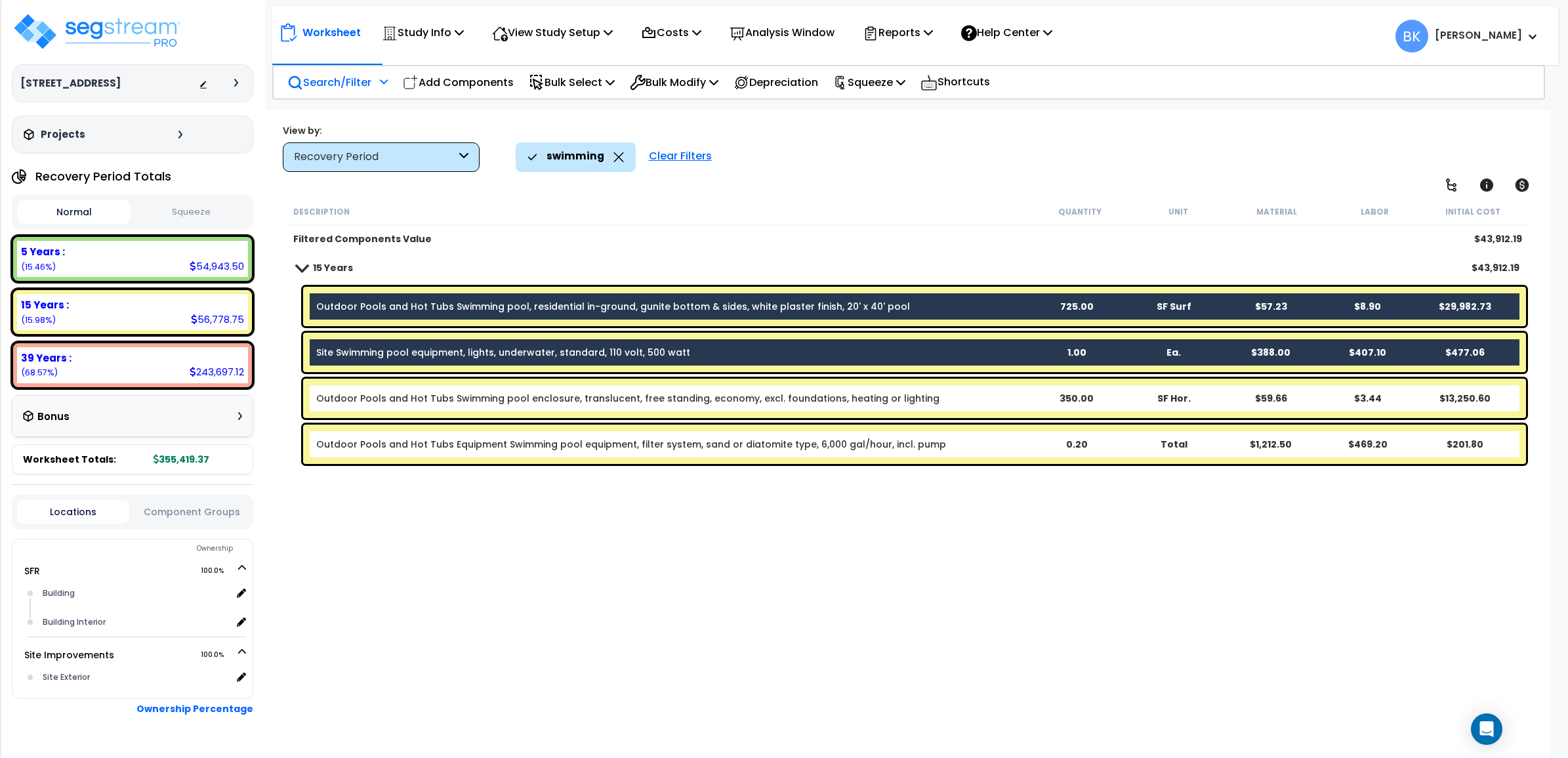
click at [645, 389] on div "Outdoor Pools and Hot Tubs Swimming pool enclosure, translucent, free standing,…" at bounding box center [914, 398] width 1223 height 39
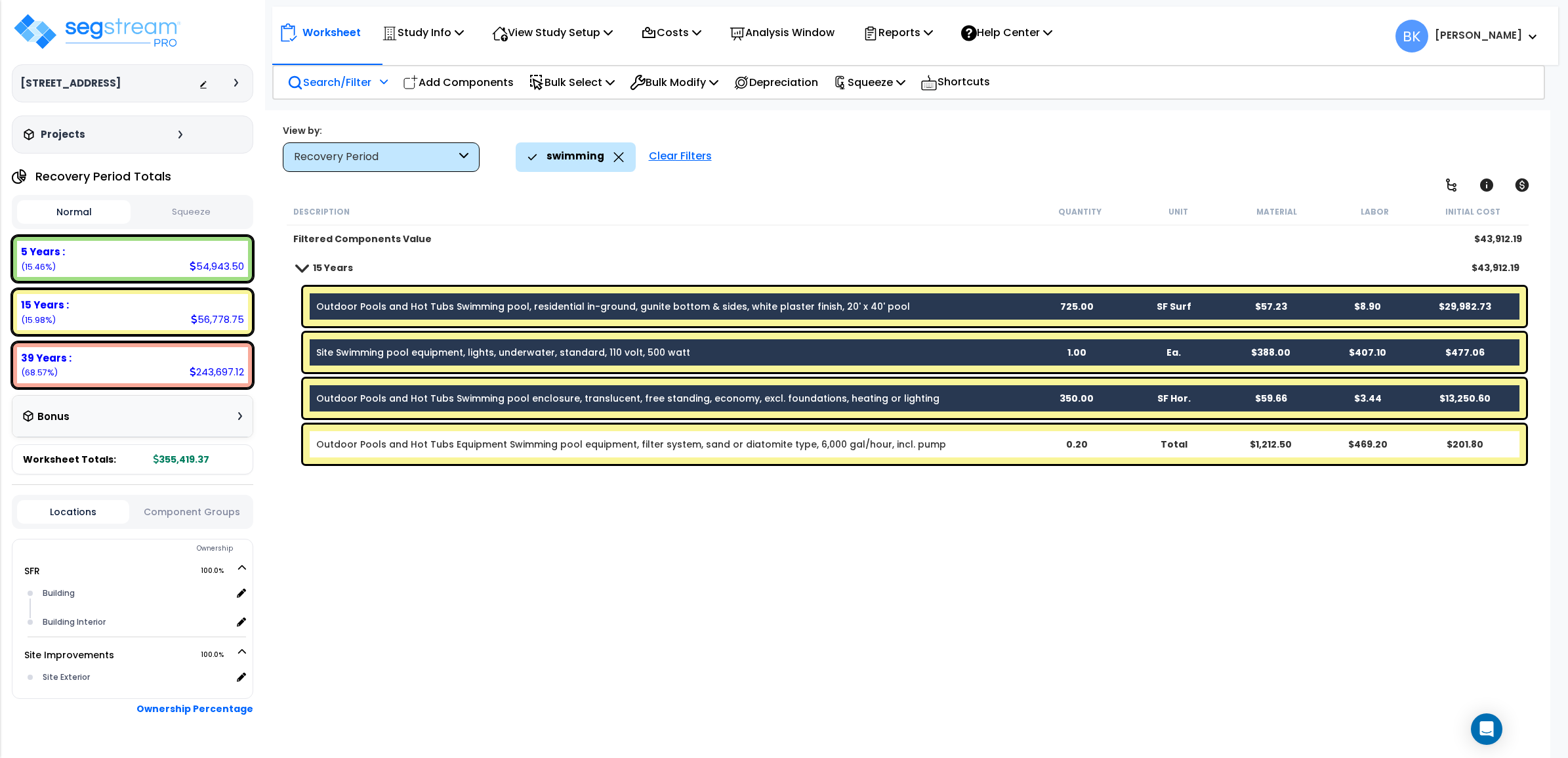
drag, startPoint x: 619, startPoint y: 434, endPoint x: 614, endPoint y: 368, distance: 66.2
click at [619, 433] on div "Outdoor Pools and Hot Tubs Equipment Swimming pool equipment, filter system, sa…" at bounding box center [914, 444] width 1223 height 39
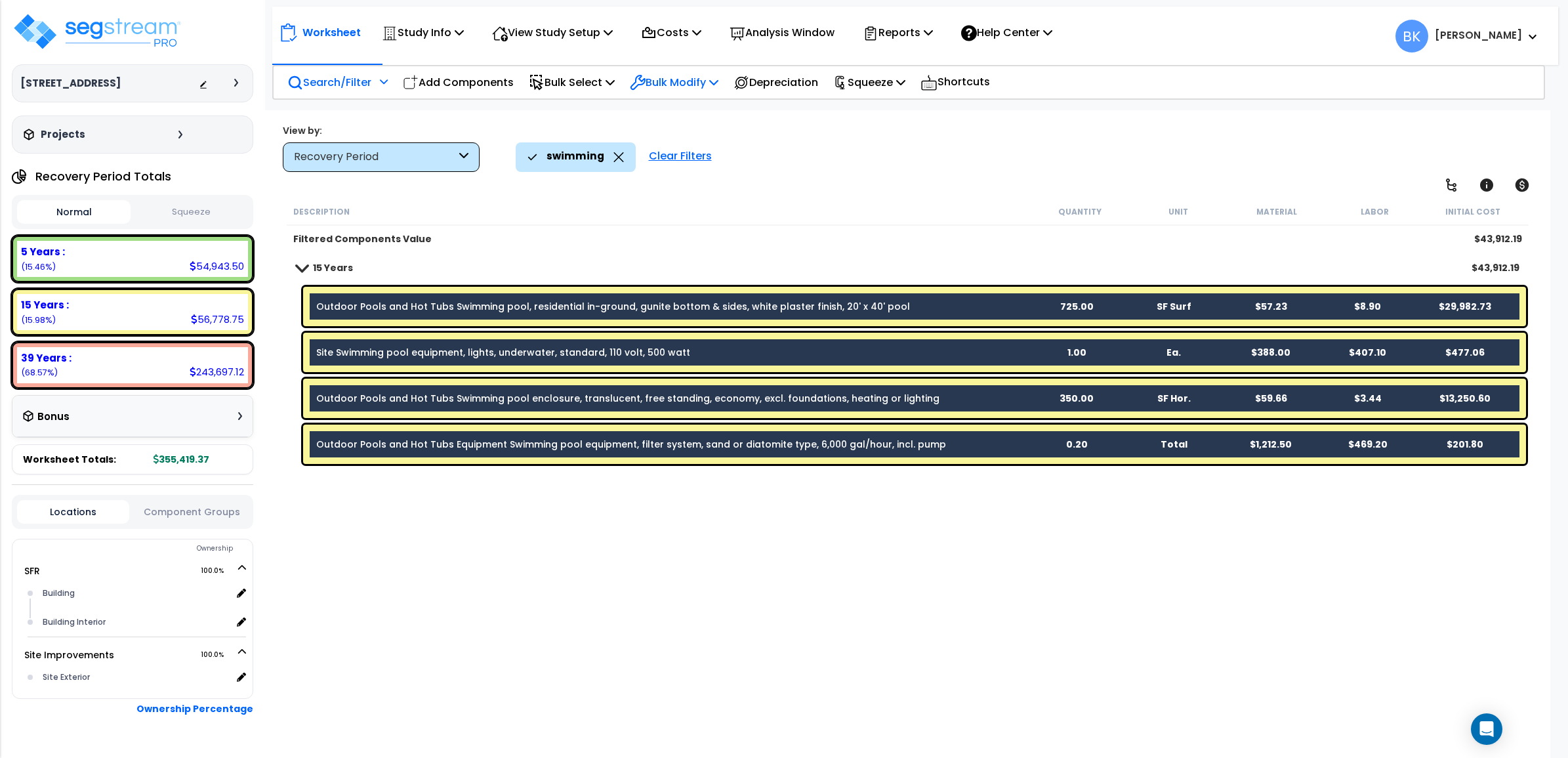
click at [699, 67] on div "Bulk Modify" at bounding box center [674, 82] width 89 height 31
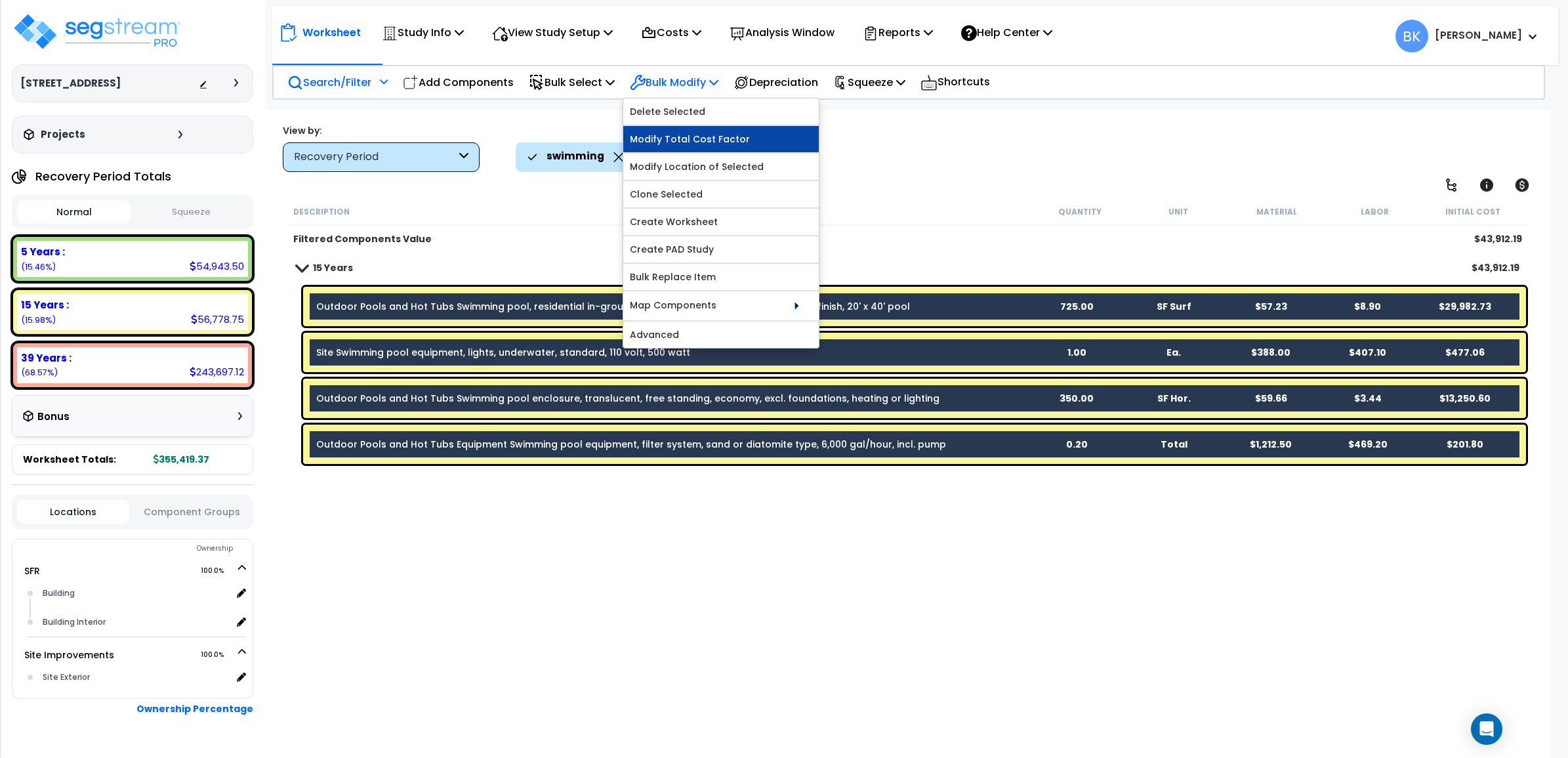
click at [689, 142] on link "Modify Total Cost Factor" at bounding box center [721, 139] width 195 height 27
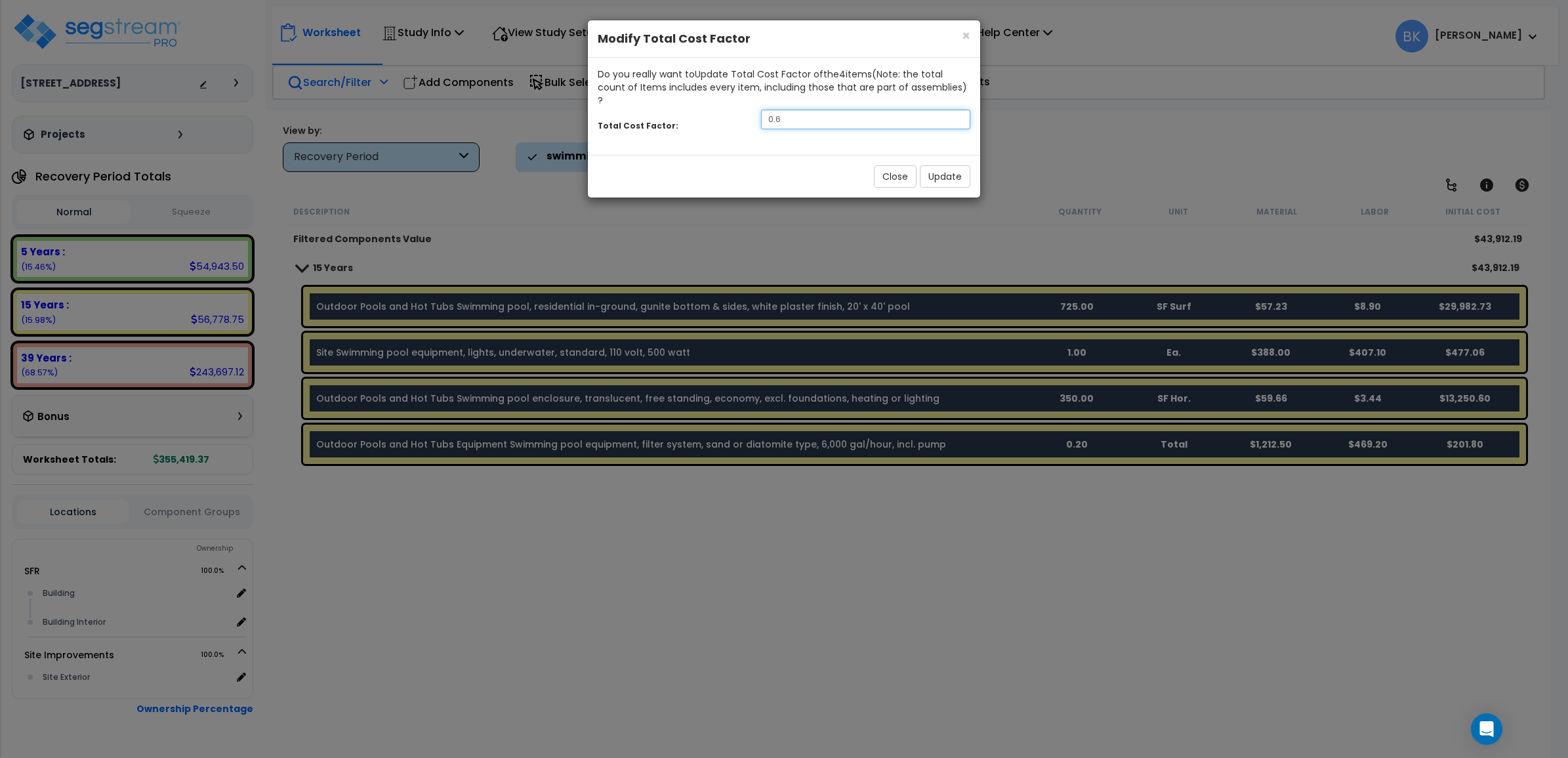
click at [814, 110] on input "0.6" at bounding box center [866, 120] width 209 height 20
type input "0.5"
click at [948, 169] on button "Update" at bounding box center [945, 176] width 51 height 22
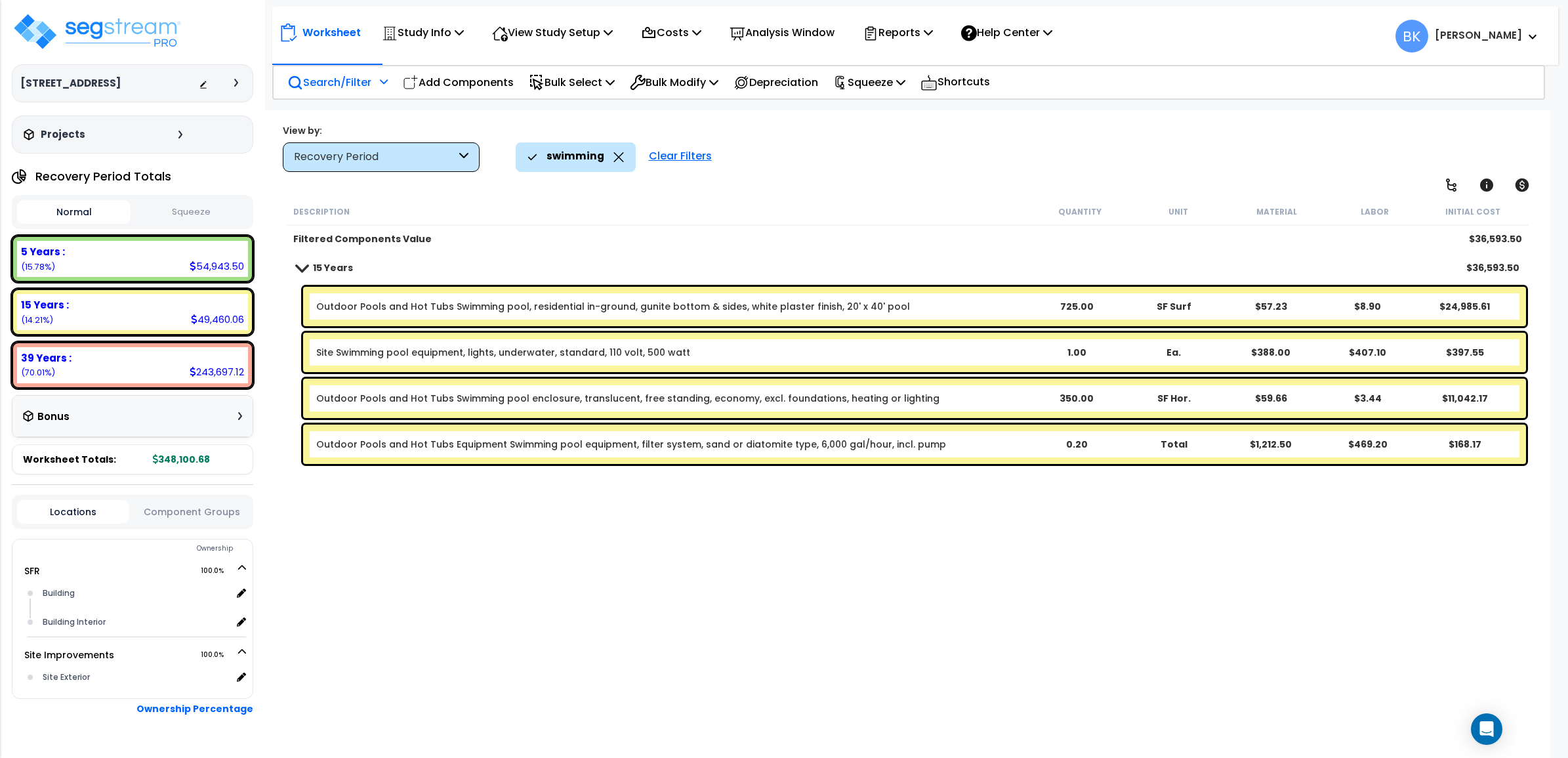
click at [493, 294] on div "Outdoor Pools and Hot Tubs Swimming pool, residential in-ground, gunite bottom …" at bounding box center [914, 307] width 1223 height 39
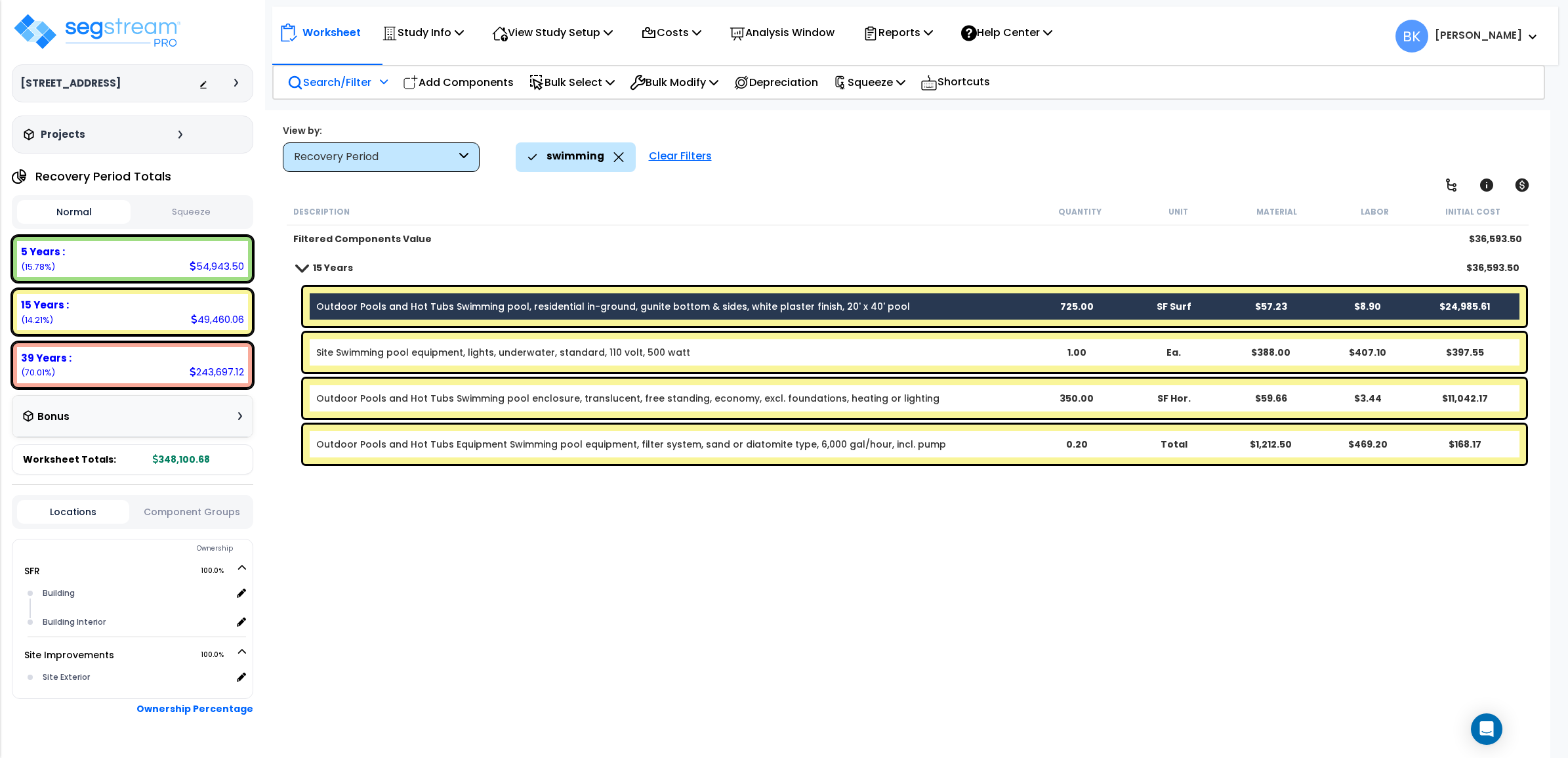
click at [493, 294] on div "Outdoor Pools and Hot Tubs Swimming pool, residential in-ground, gunite bottom …" at bounding box center [914, 307] width 1223 height 39
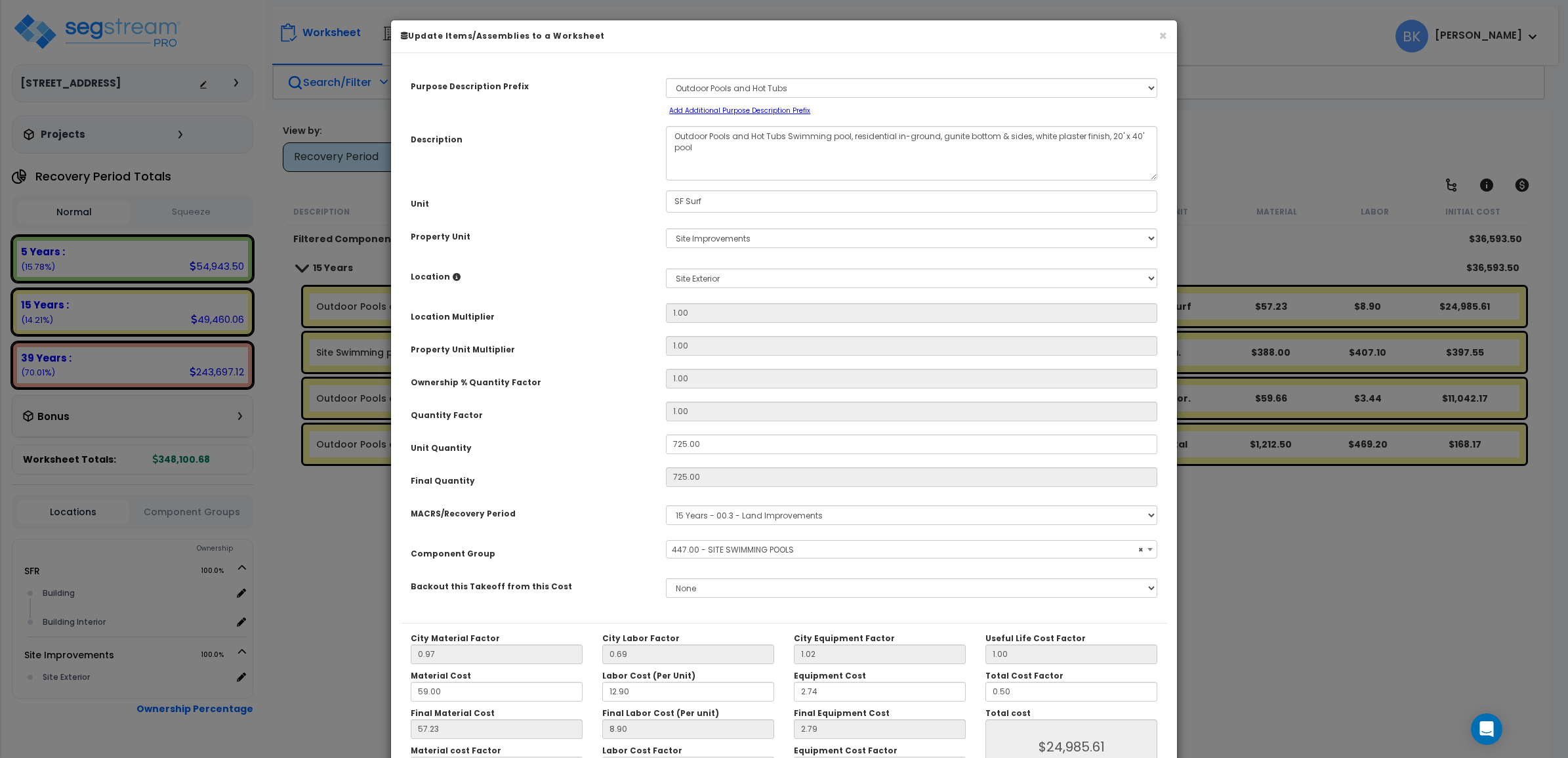
select select "39105"
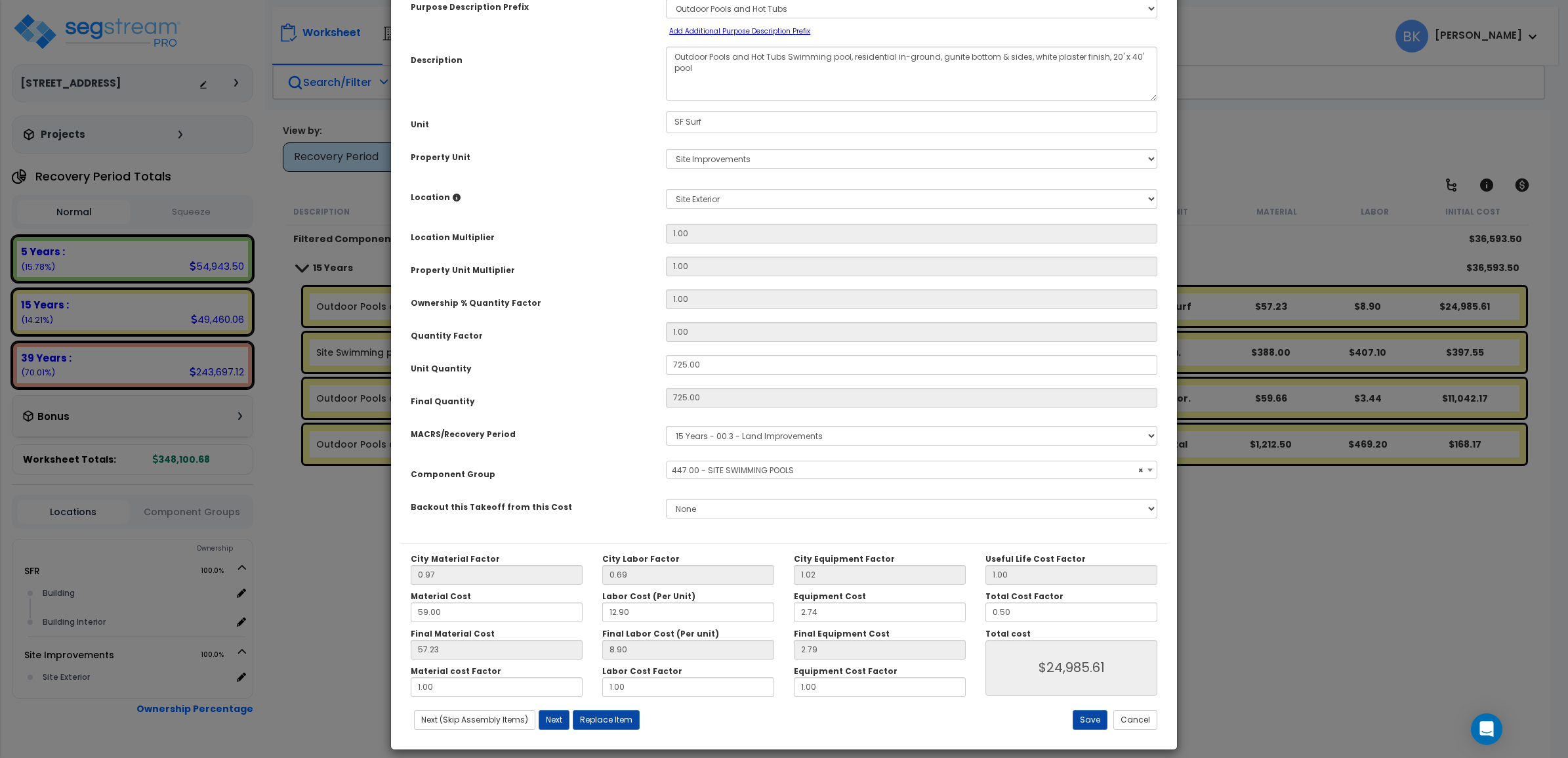
scroll to position [92, 0]
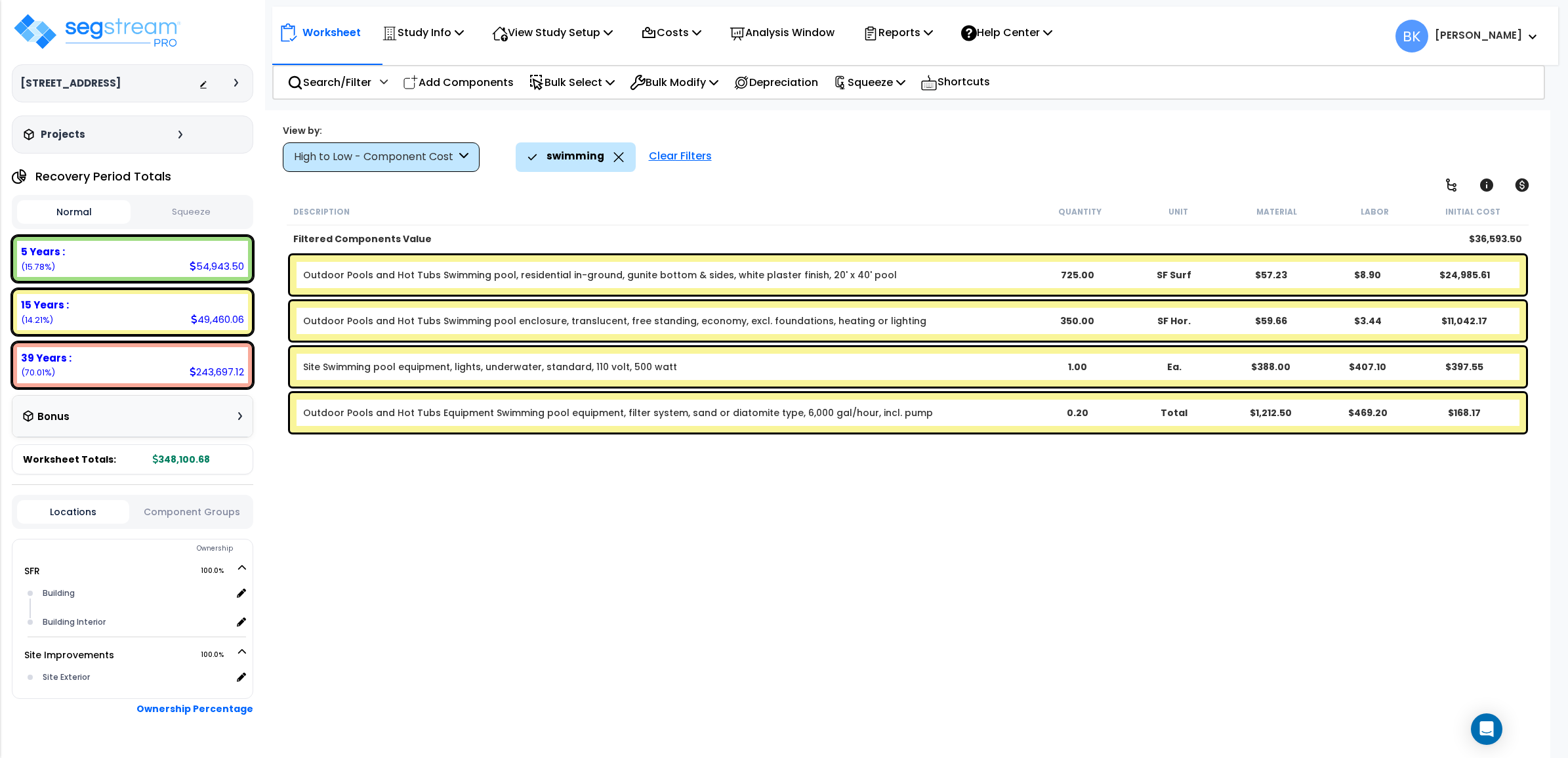
click at [617, 158] on icon at bounding box center [618, 157] width 10 height 10
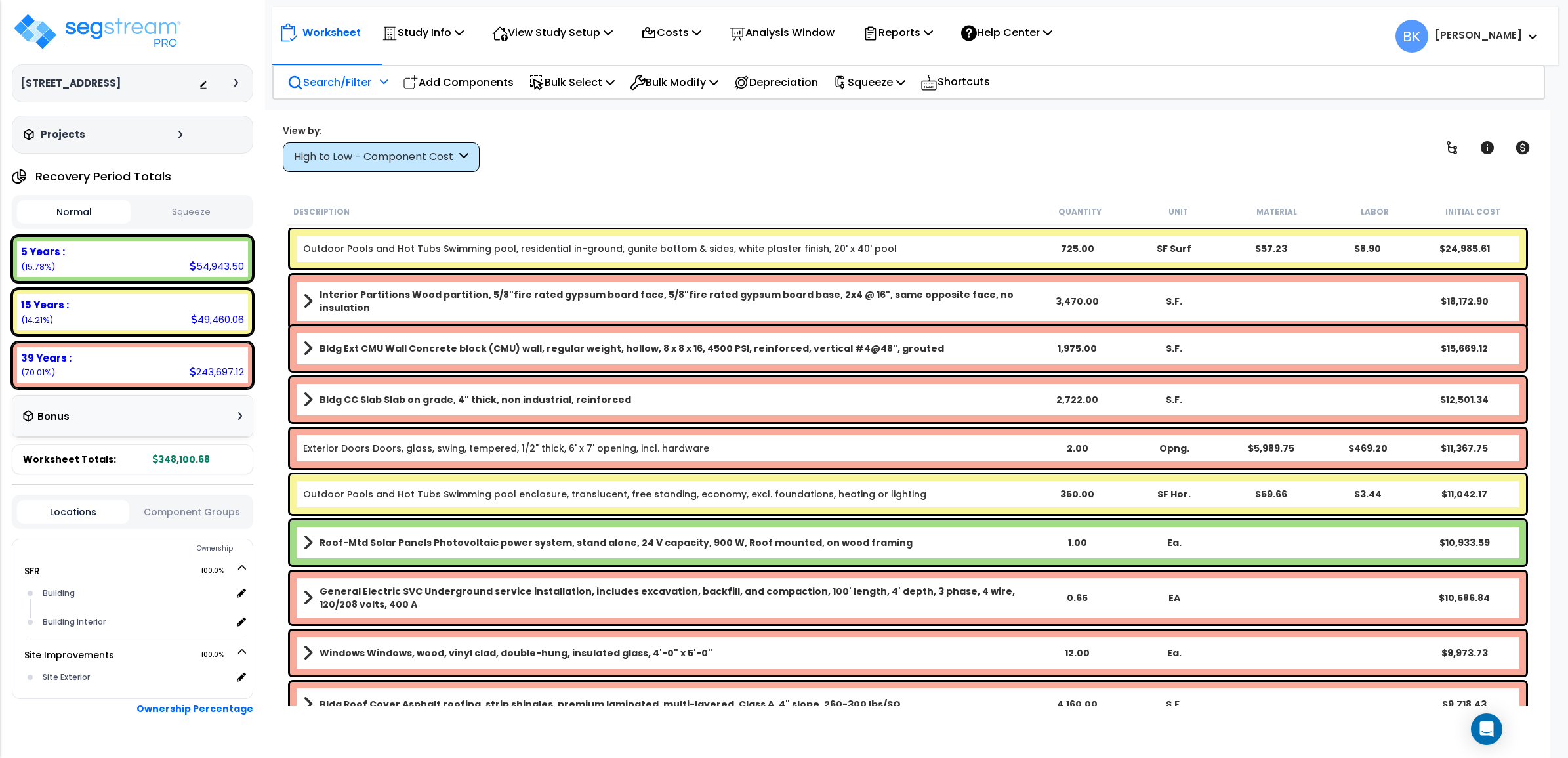
click at [342, 82] on p "Search/Filter" at bounding box center [329, 82] width 84 height 17
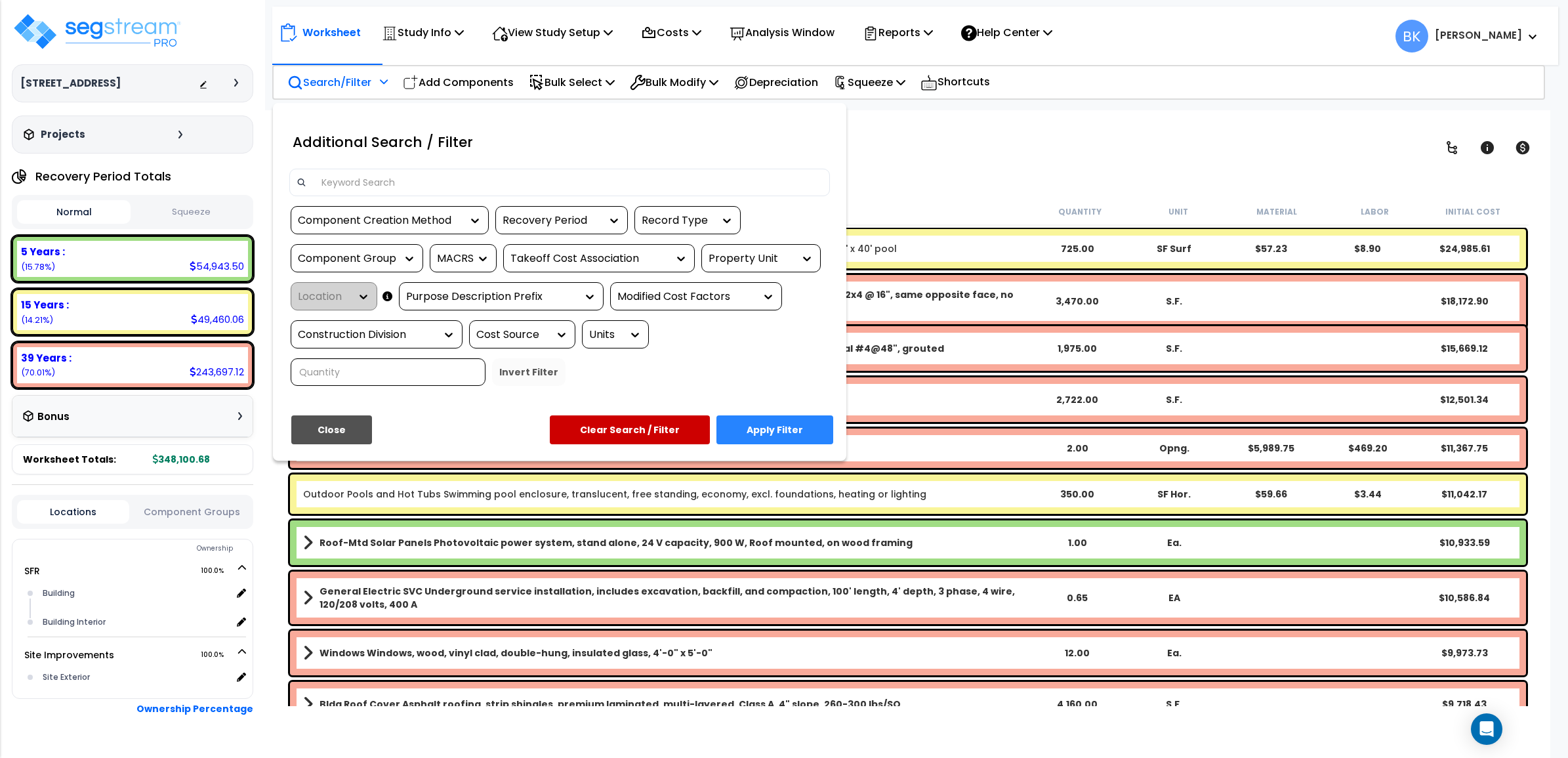
click at [392, 166] on div "Additional Search / Filter" at bounding box center [560, 146] width 561 height 47
click at [392, 171] on div at bounding box center [560, 182] width 541 height 27
click at [386, 189] on input at bounding box center [568, 182] width 510 height 20
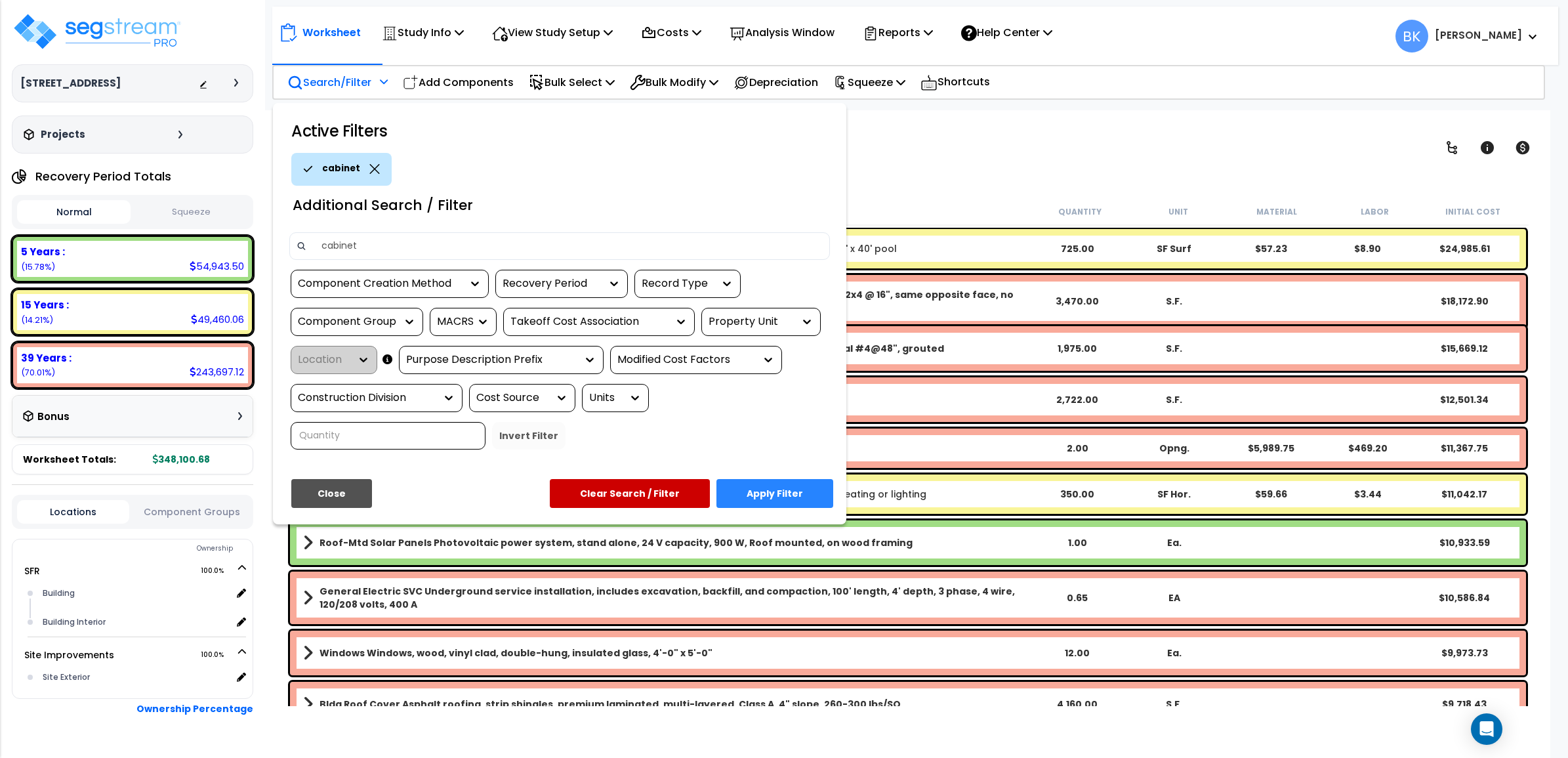
type input "cabinet"
click at [782, 490] on button "Apply Filter" at bounding box center [775, 493] width 117 height 29
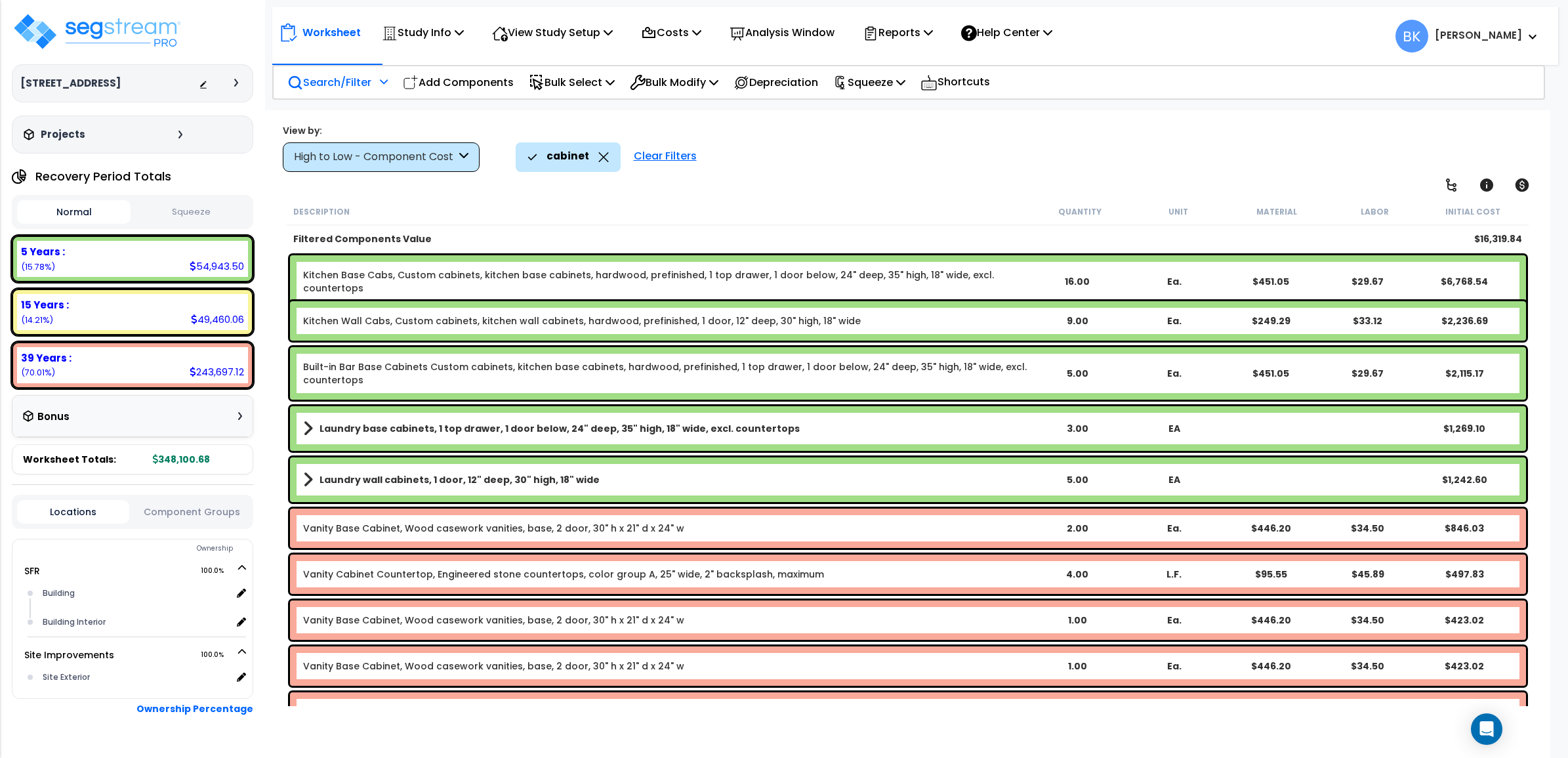
click at [442, 150] on div "High to Low - Component Cost" at bounding box center [375, 158] width 162 height 15
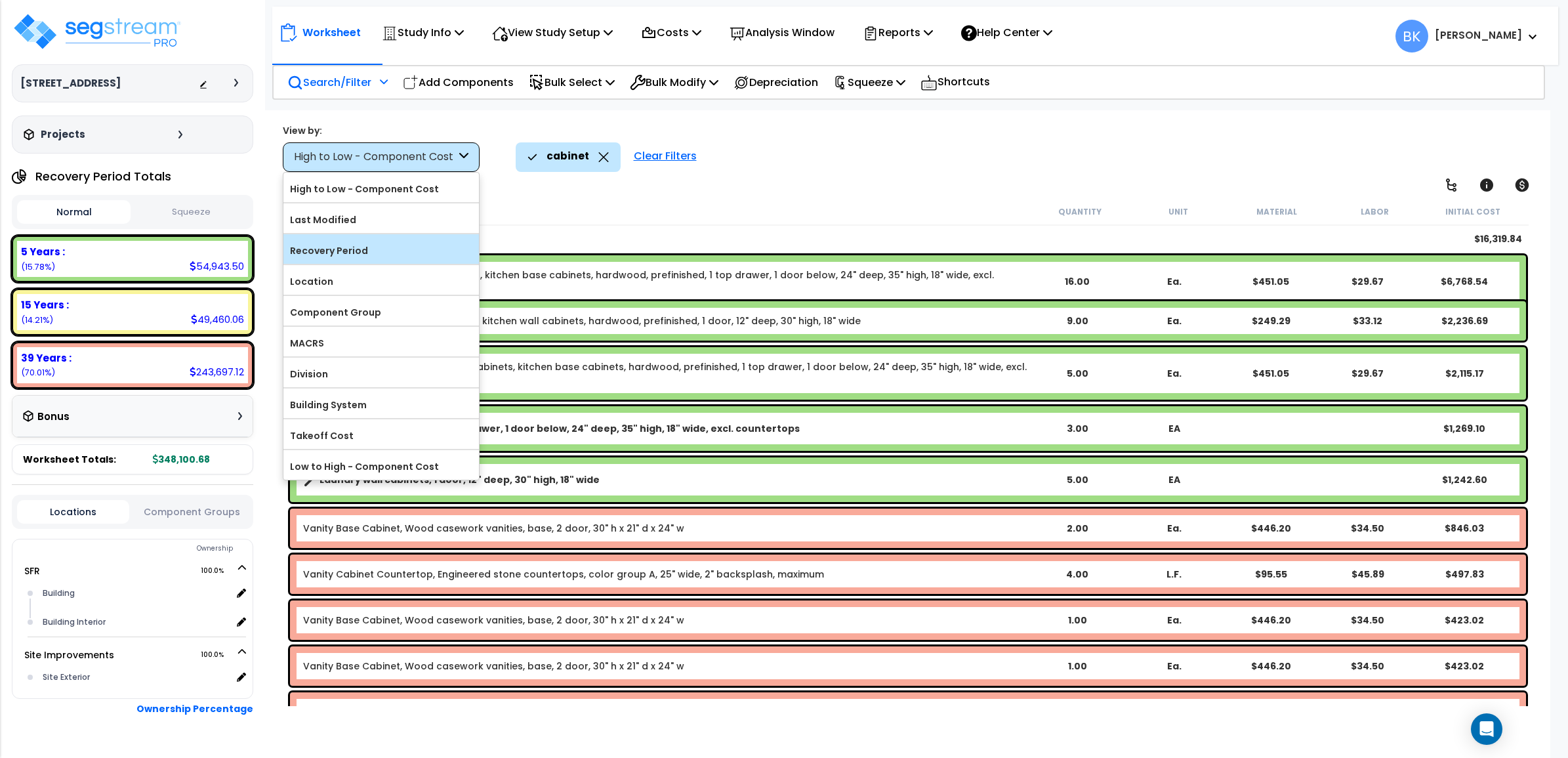
click at [358, 248] on label "Recovery Period" at bounding box center [381, 251] width 195 height 20
click at [0, 0] on input "Recovery Period" at bounding box center [0, 0] width 0 height 0
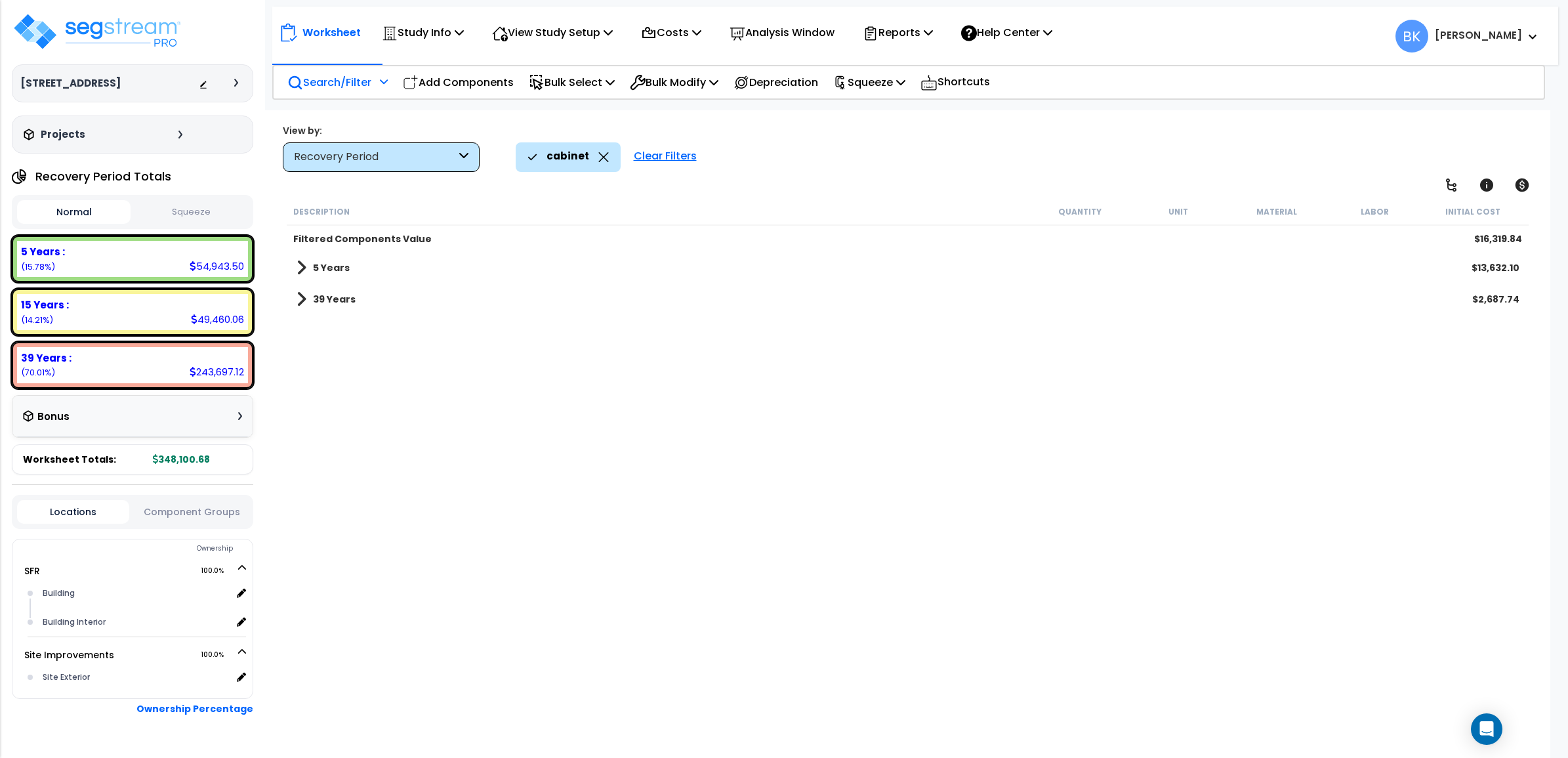
click at [297, 258] on span at bounding box center [301, 267] width 10 height 18
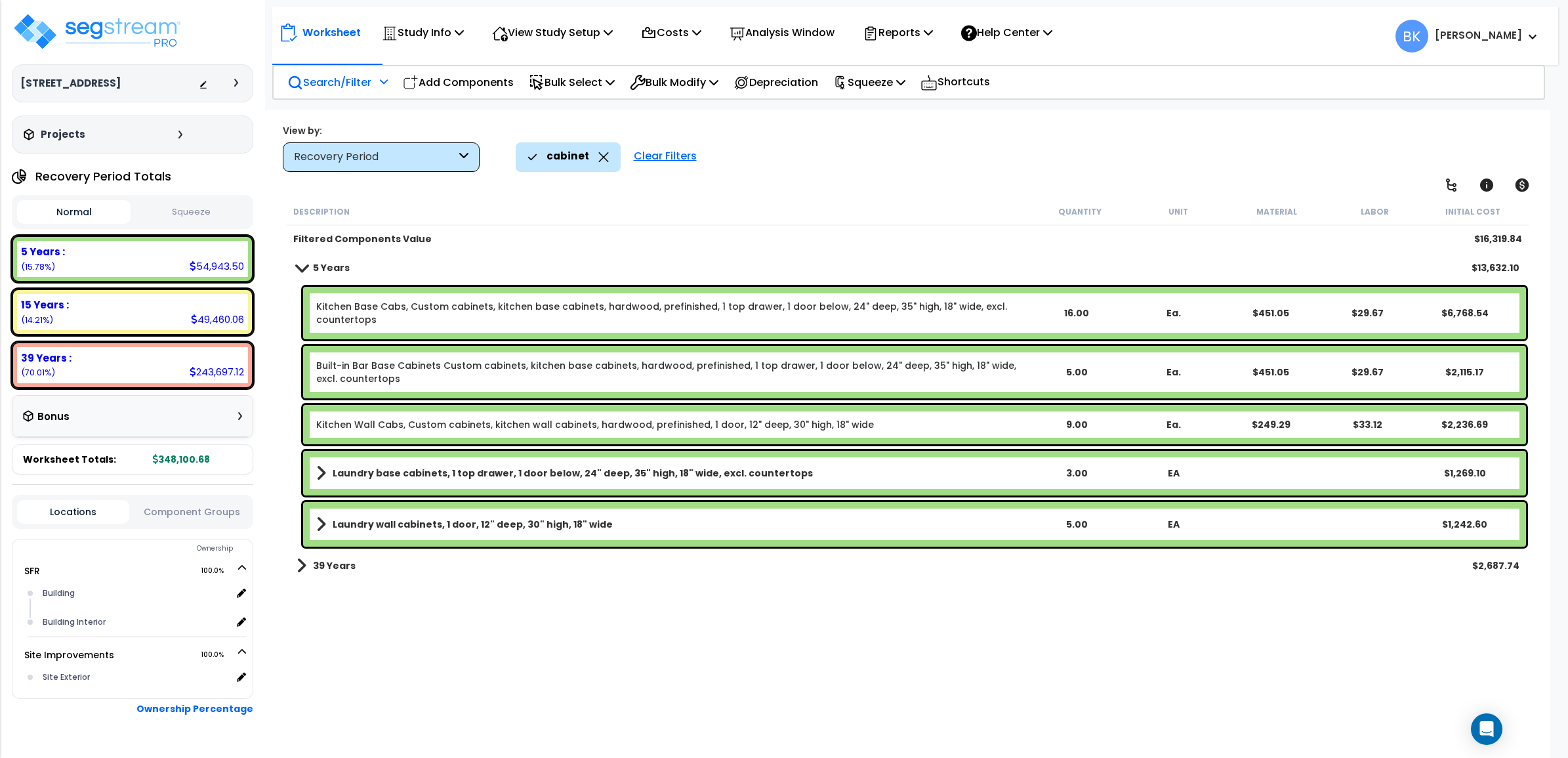
click at [408, 305] on link "Kitchen Base Cabs, Custom cabinets, kitchen base cabinets, hardwood, prefinishe…" at bounding box center [672, 313] width 711 height 27
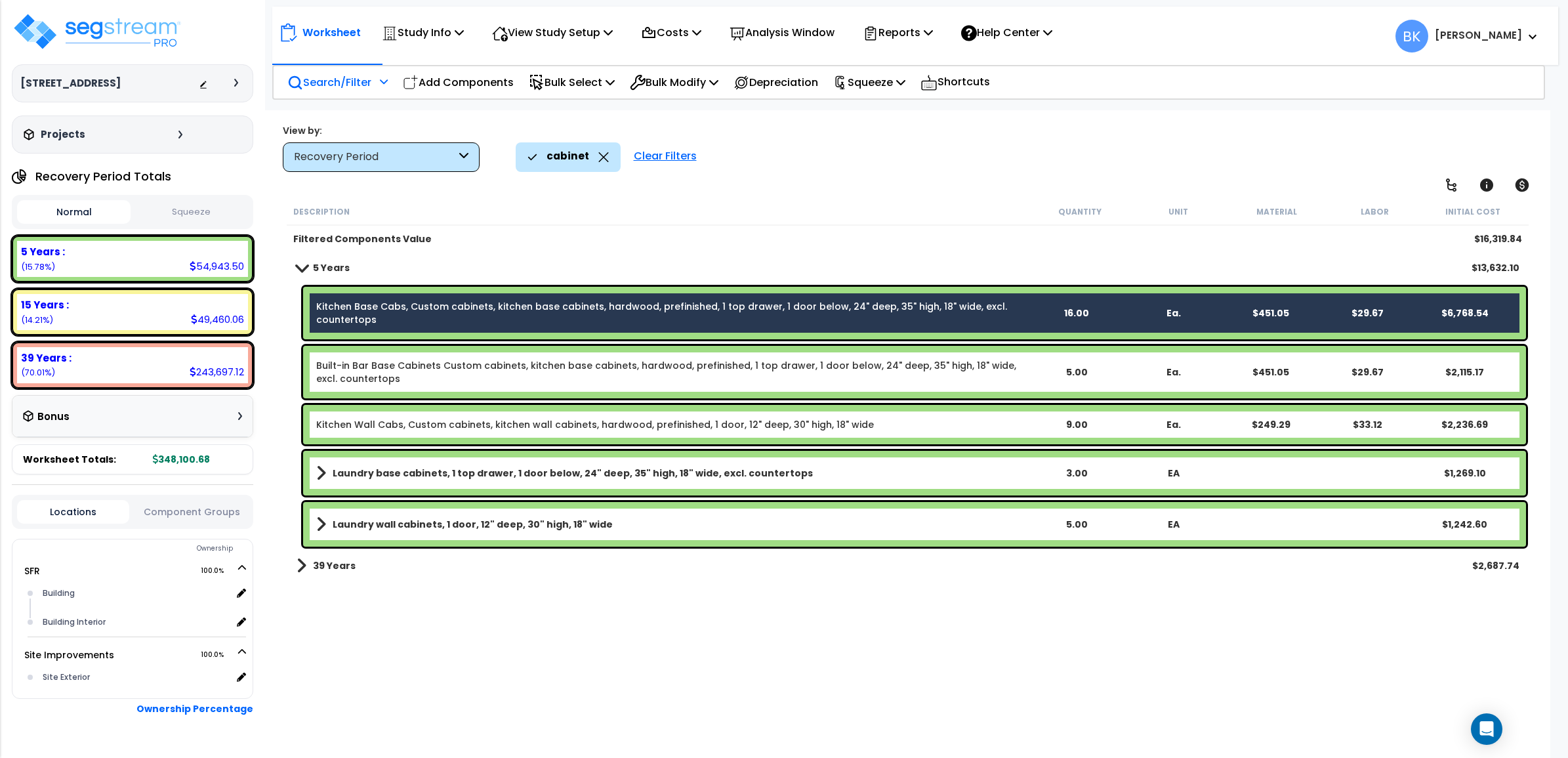
click at [479, 380] on link "Built-in Bar Base Cabinets Custom cabinets, kitchen base cabinets, hardwood, pr…" at bounding box center [672, 372] width 711 height 27
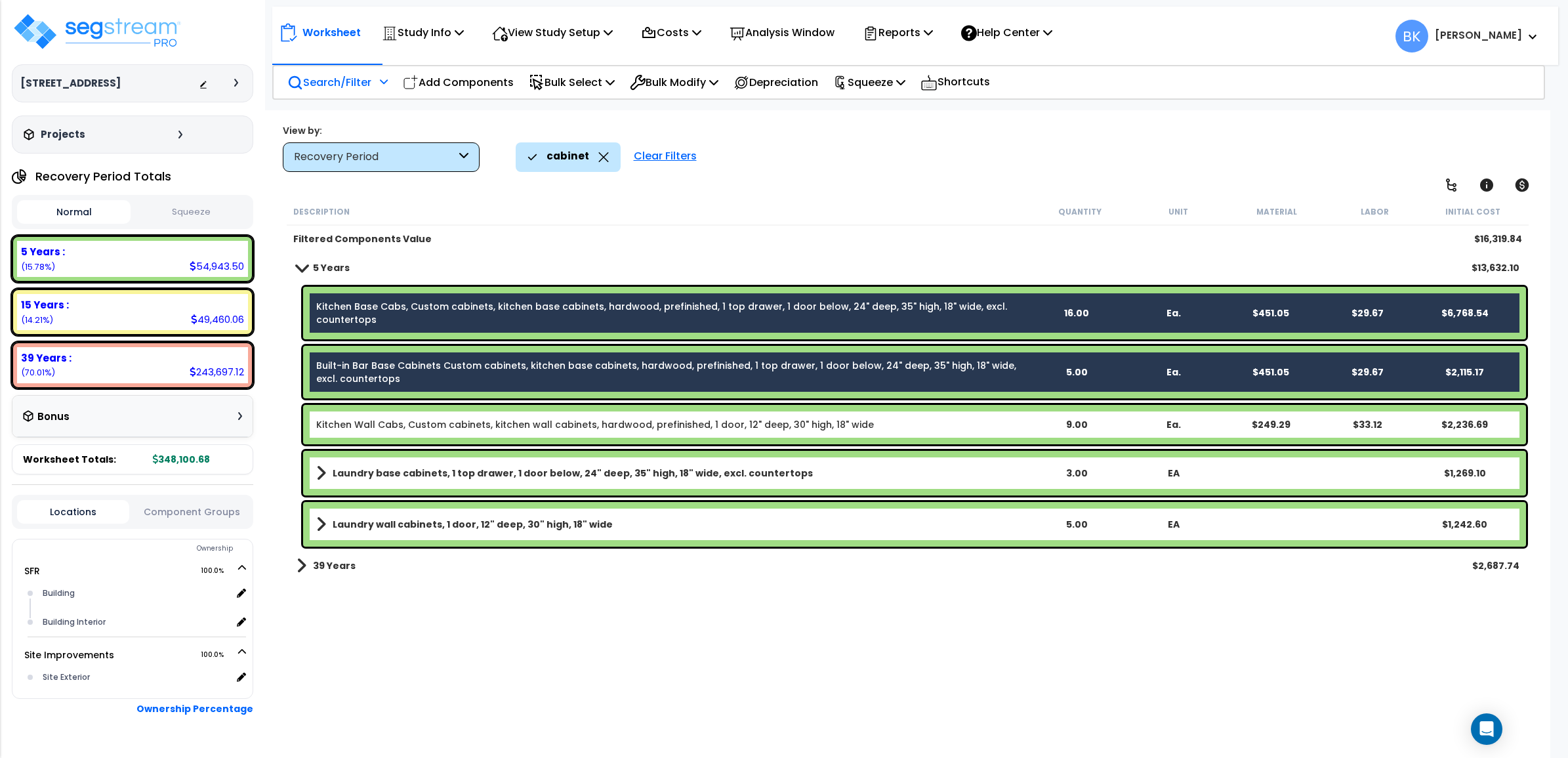
drag, startPoint x: 473, startPoint y: 415, endPoint x: 552, endPoint y: 385, distance: 84.5
click at [473, 415] on div "Kitchen Wall Cabs, Custom cabinets, kitchen wall cabinets, hardwood, prefinishe…" at bounding box center [914, 424] width 1223 height 39
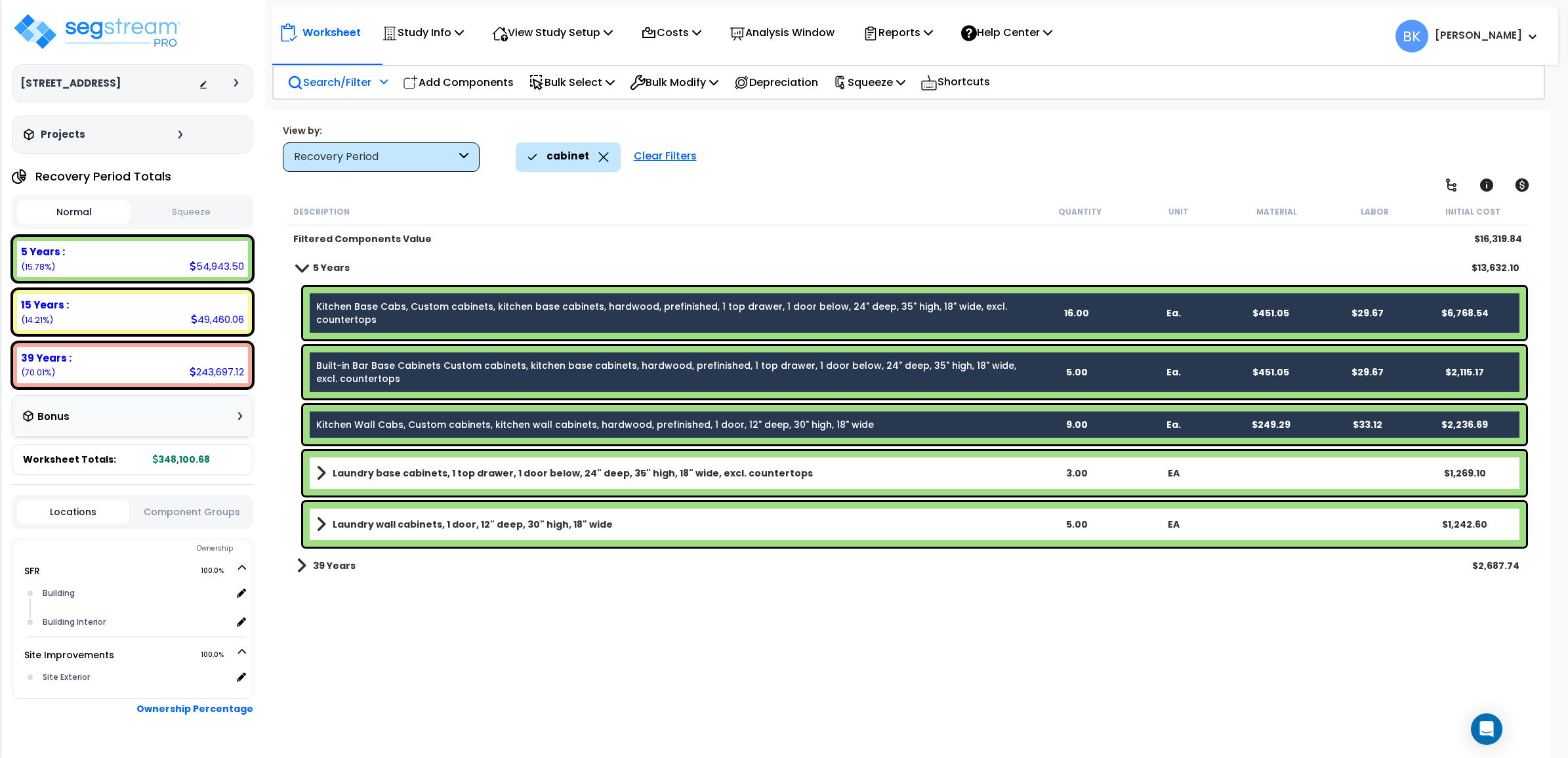
click at [295, 560] on div "39 Years $2,687.74" at bounding box center [908, 566] width 1236 height 32
click at [301, 563] on span at bounding box center [301, 566] width 10 height 18
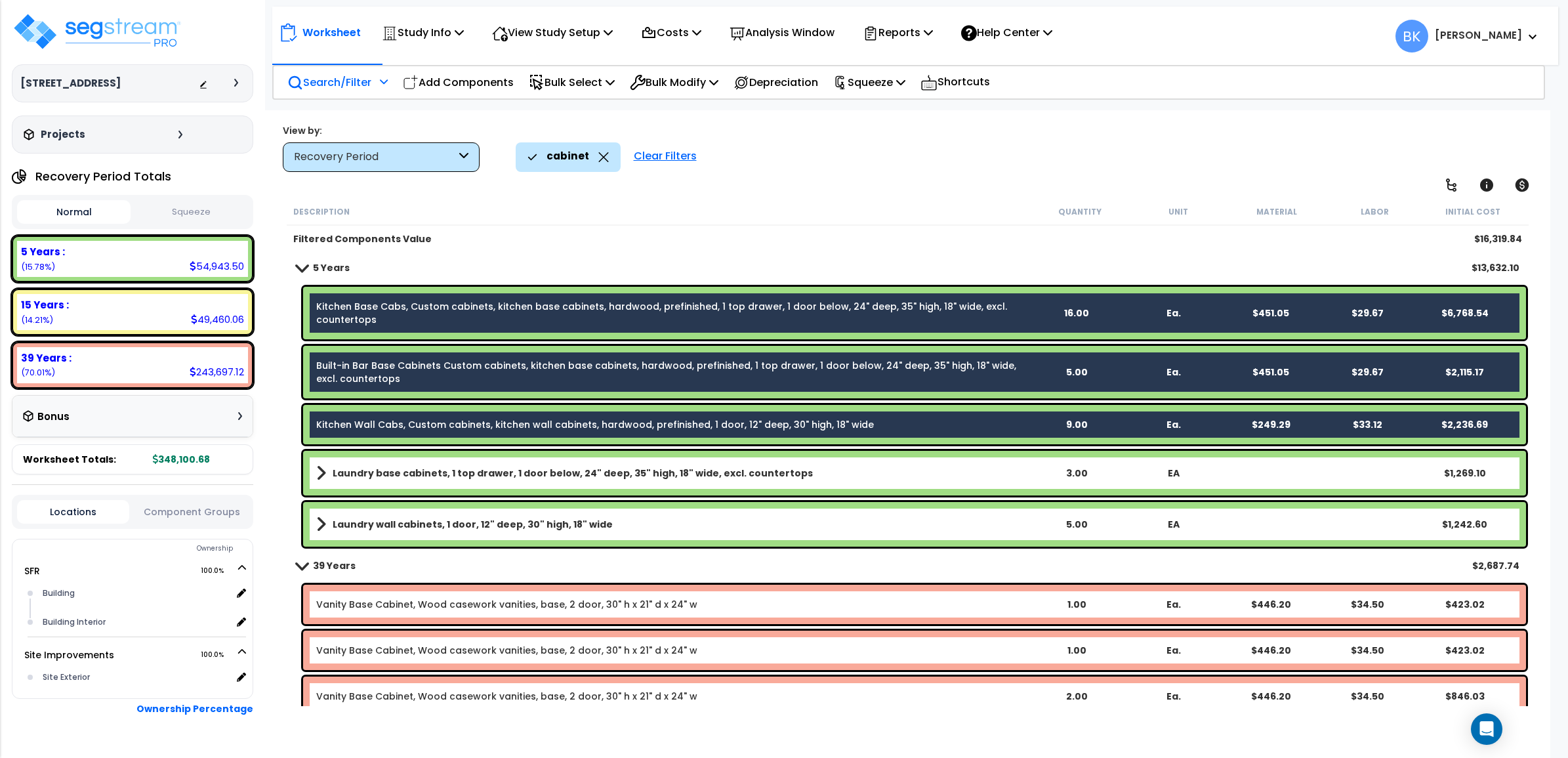
click at [302, 564] on span at bounding box center [301, 565] width 18 height 10
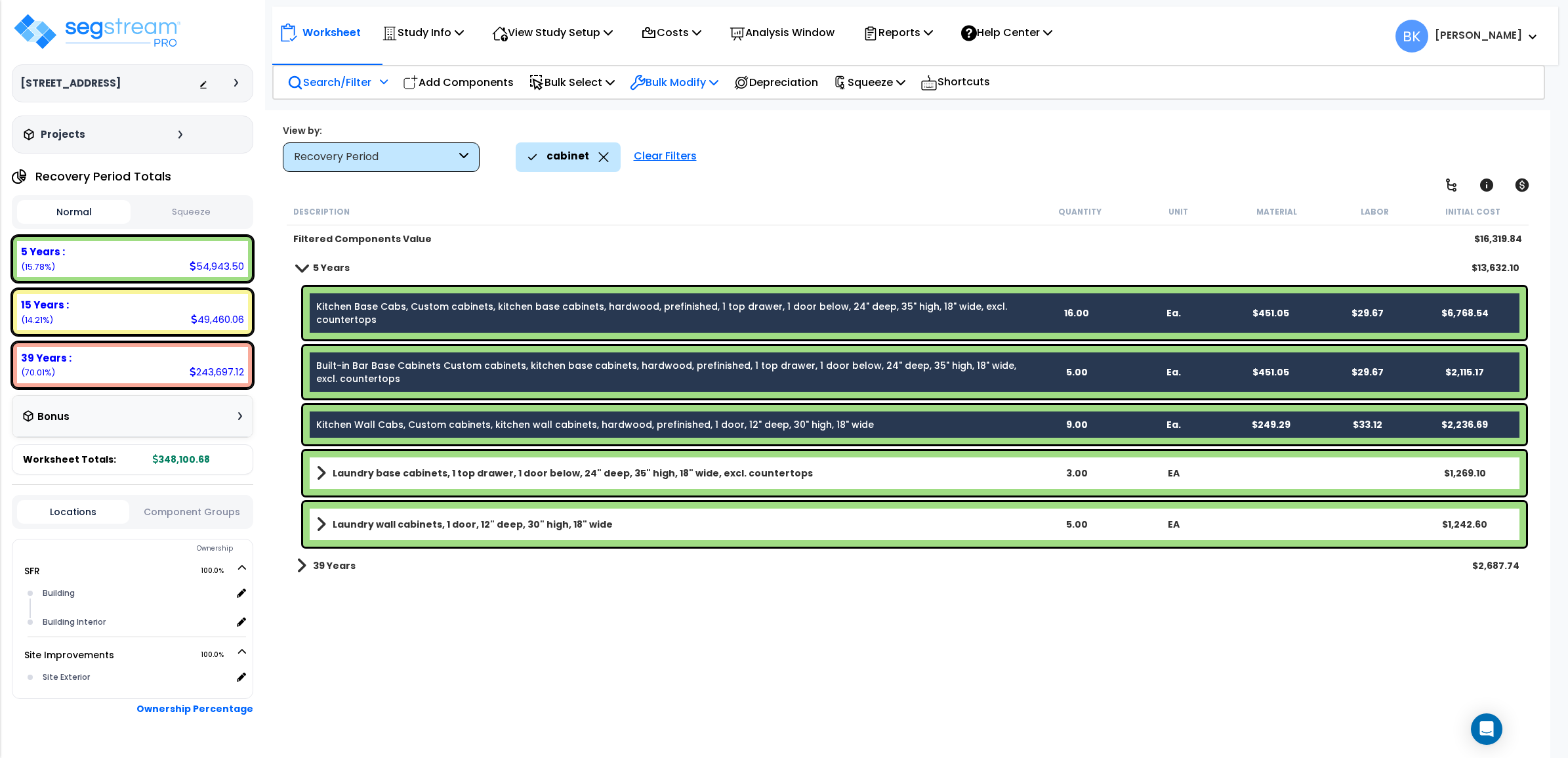
click at [697, 76] on p "Bulk Modify" at bounding box center [674, 82] width 89 height 17
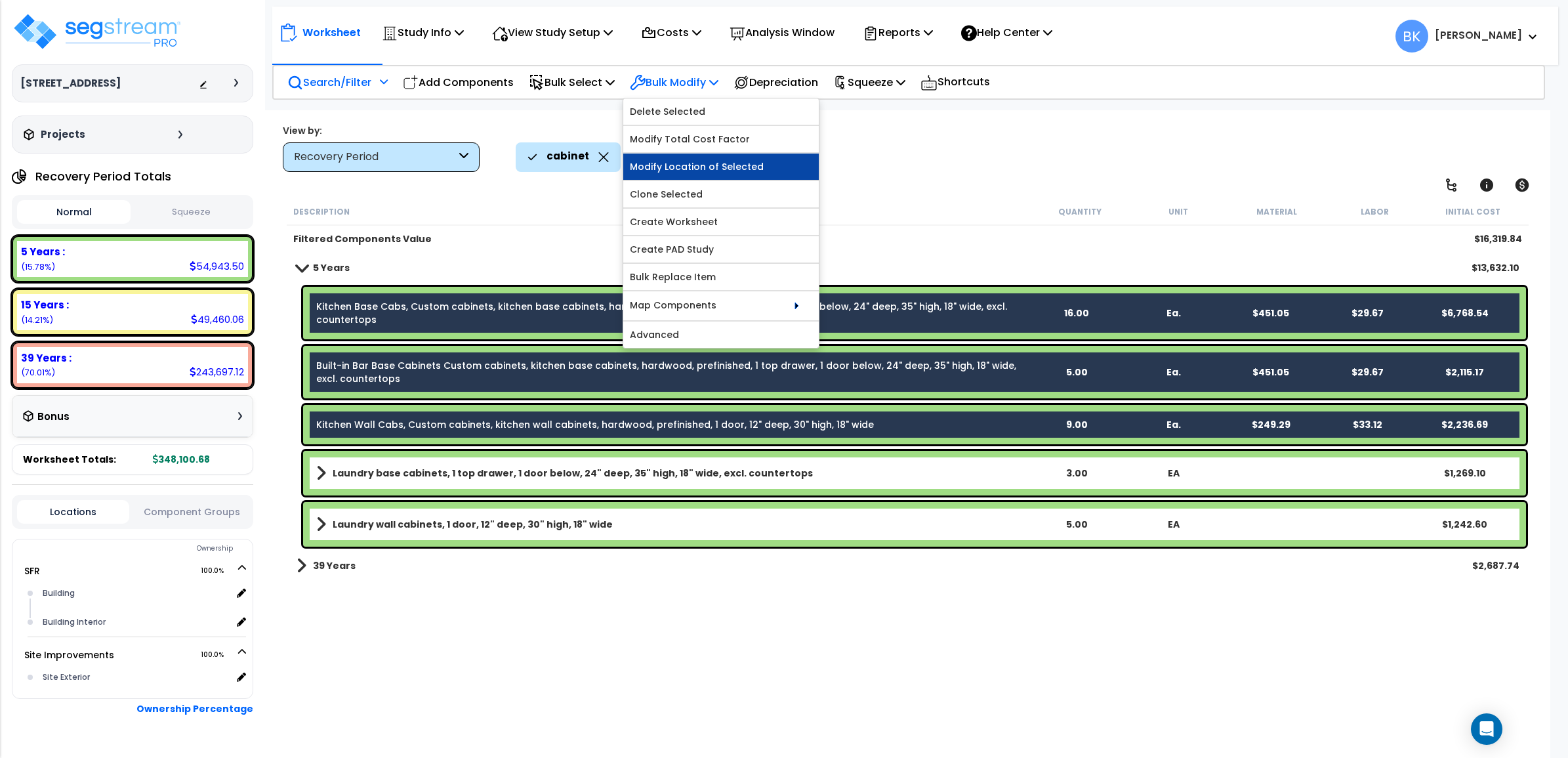
click at [715, 169] on link "Modify Location of Selected" at bounding box center [721, 167] width 195 height 27
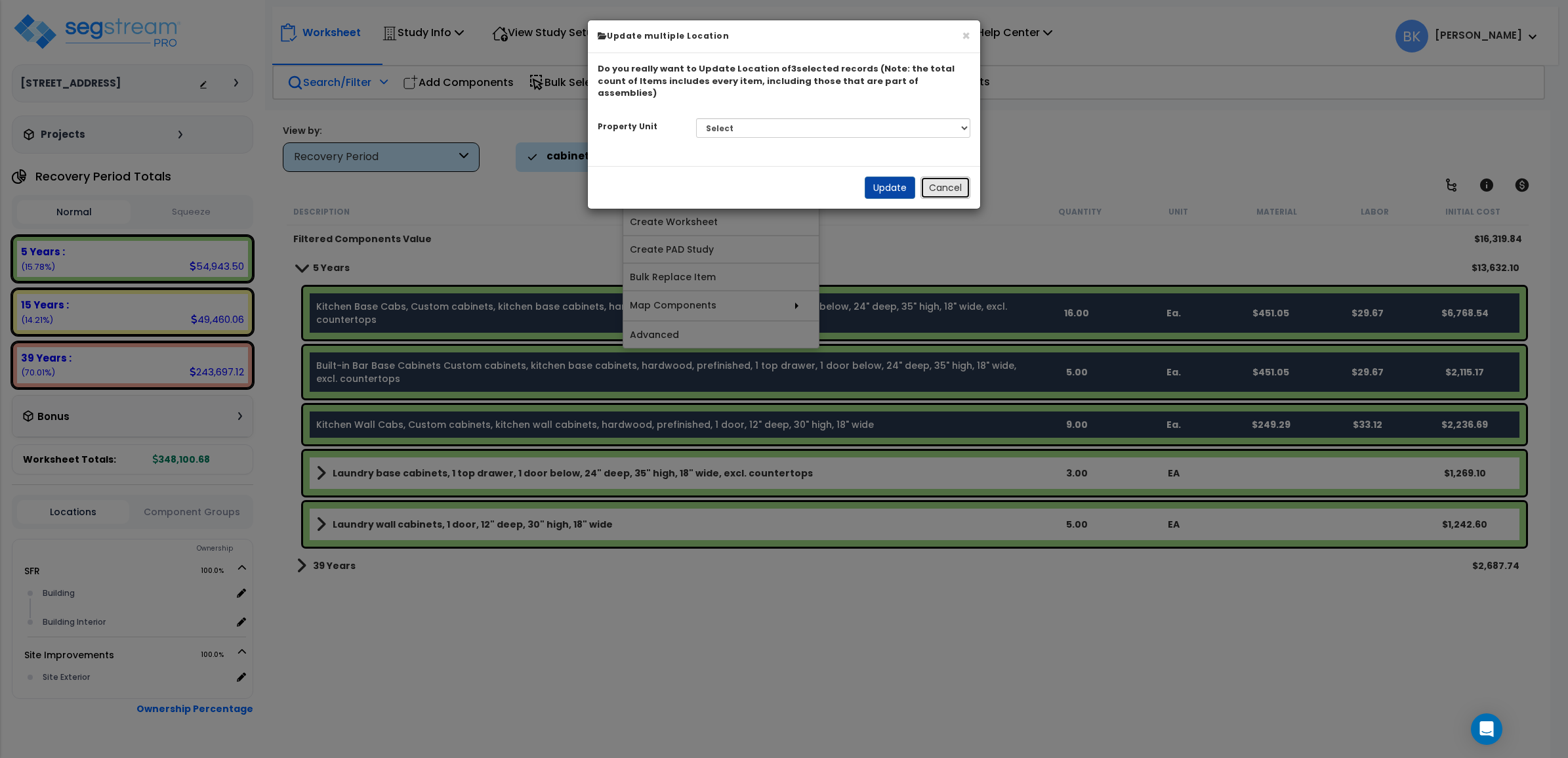
click at [949, 176] on button "Cancel" at bounding box center [945, 187] width 50 height 22
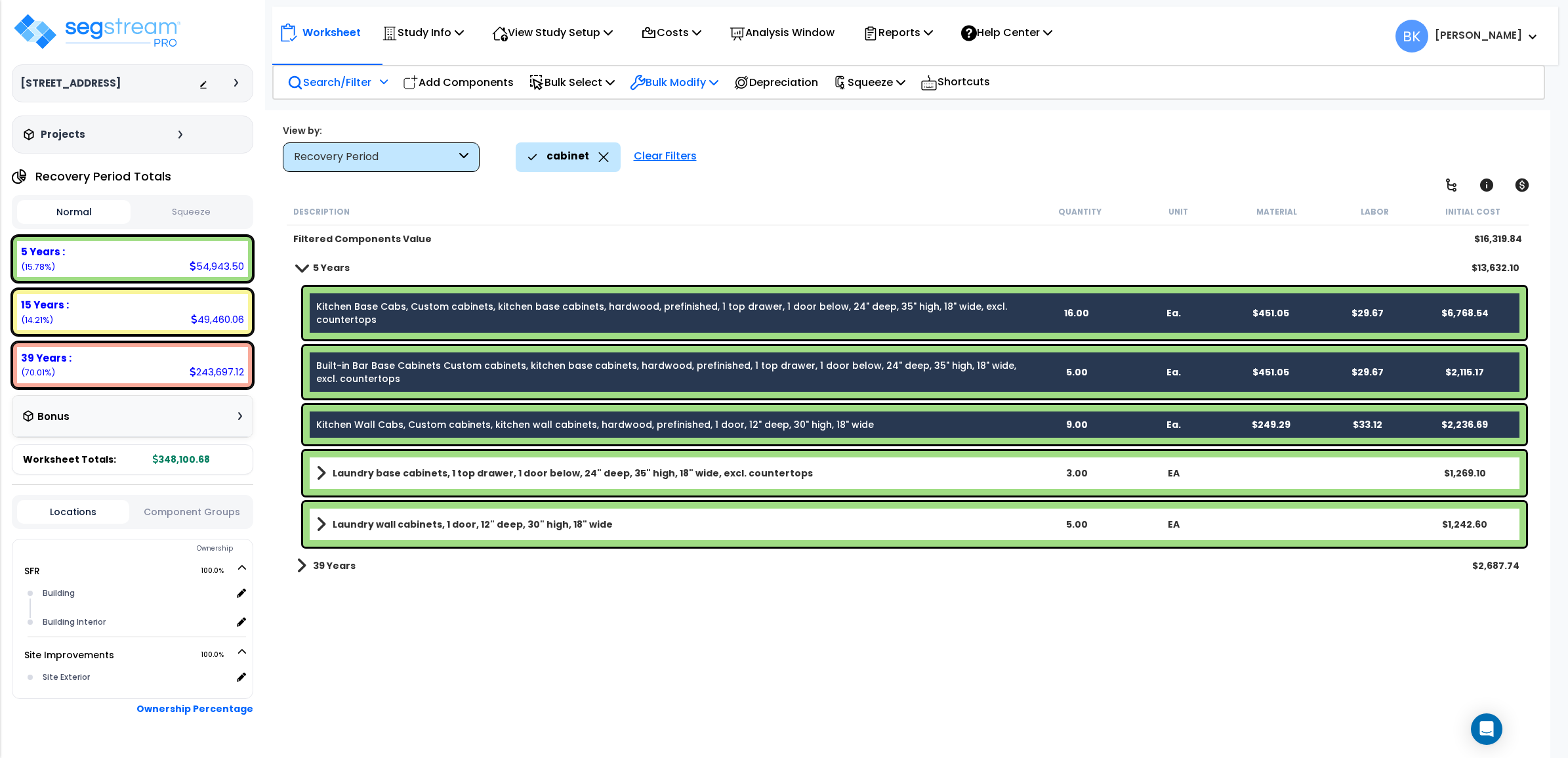
click at [684, 73] on p "Bulk Modify" at bounding box center [674, 82] width 89 height 17
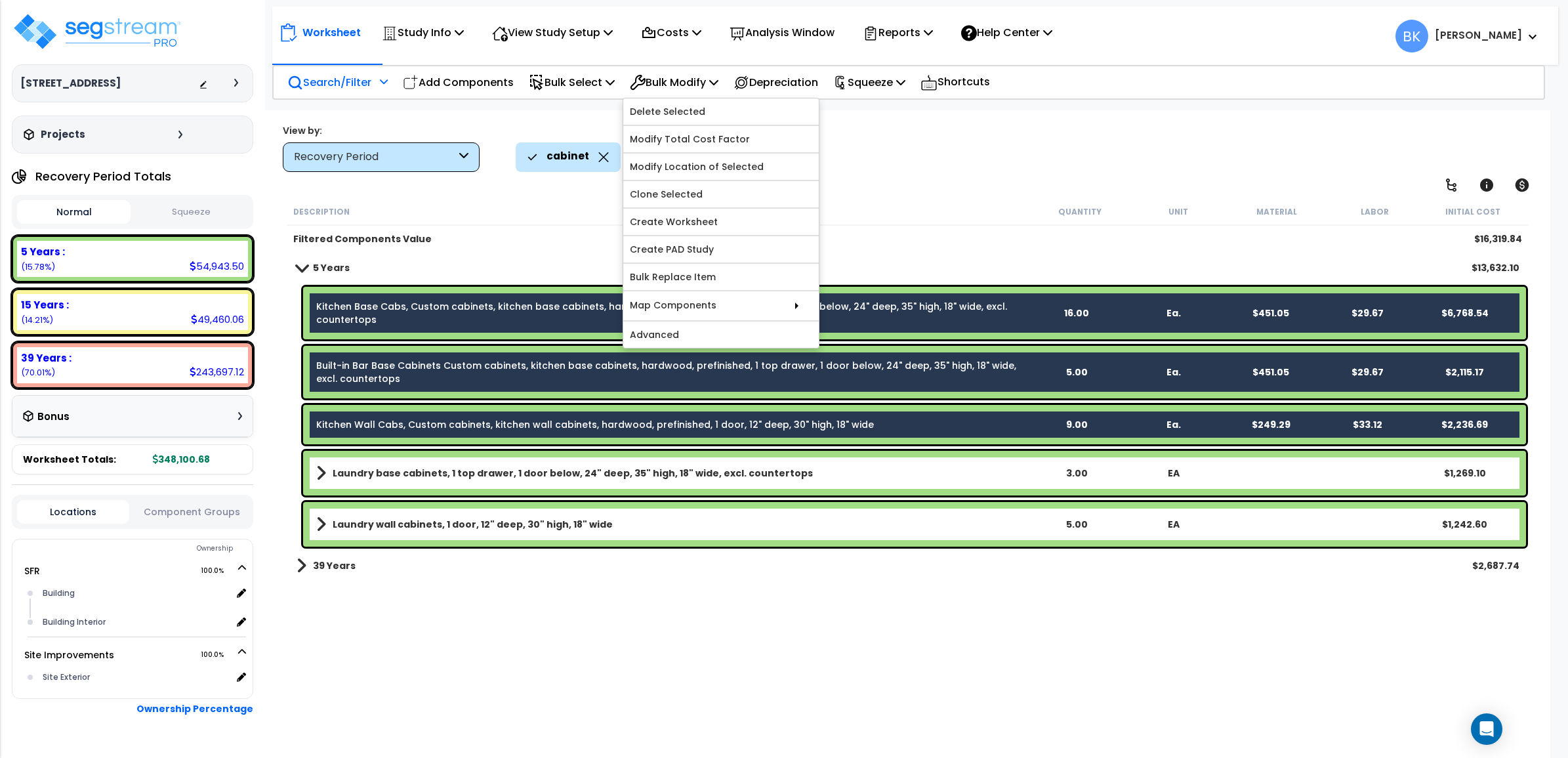
click at [962, 170] on div "cabinet Clear Filters" at bounding box center [1020, 157] width 1008 height 29
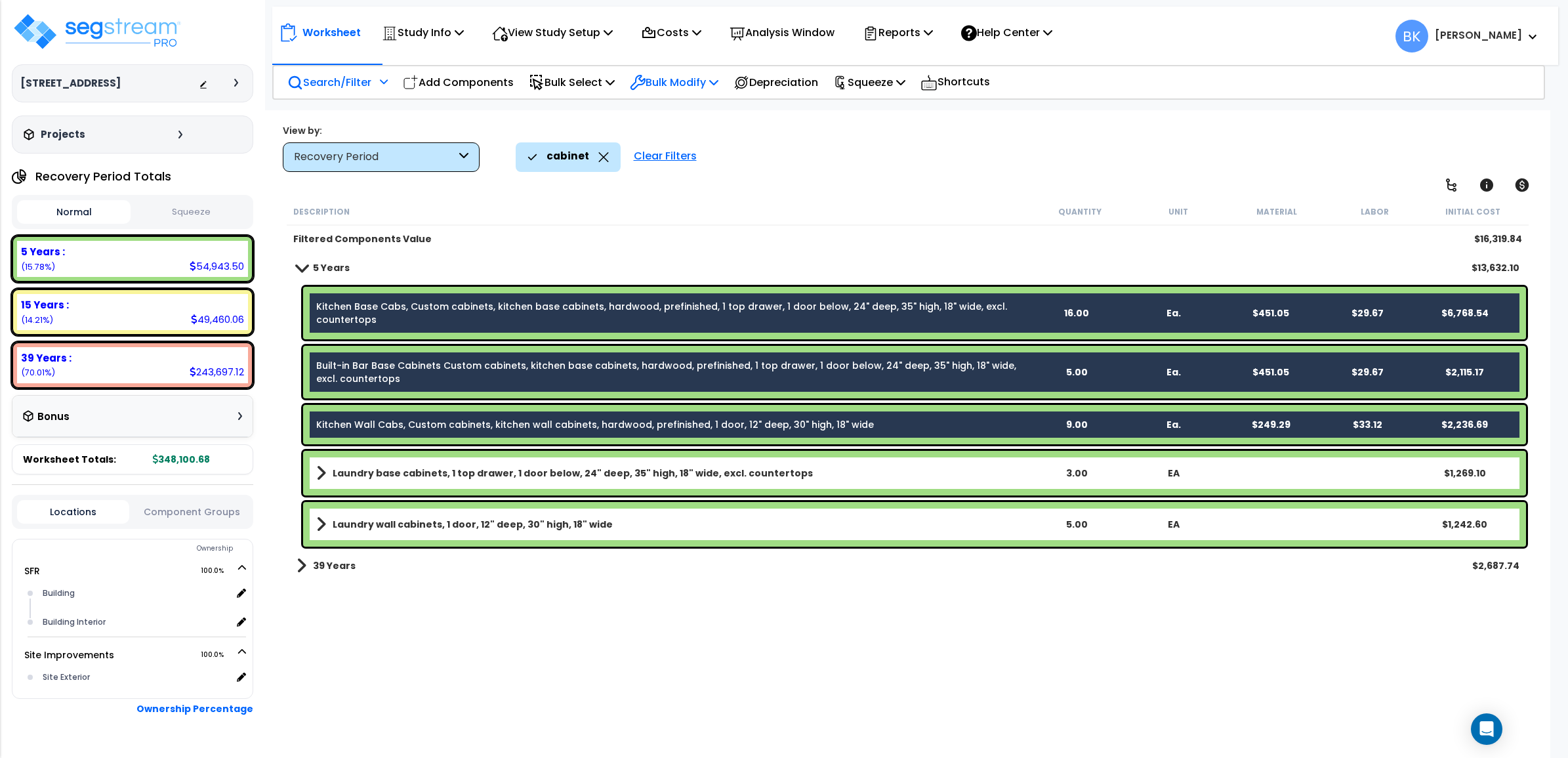
click at [673, 82] on p "Bulk Modify" at bounding box center [674, 82] width 89 height 17
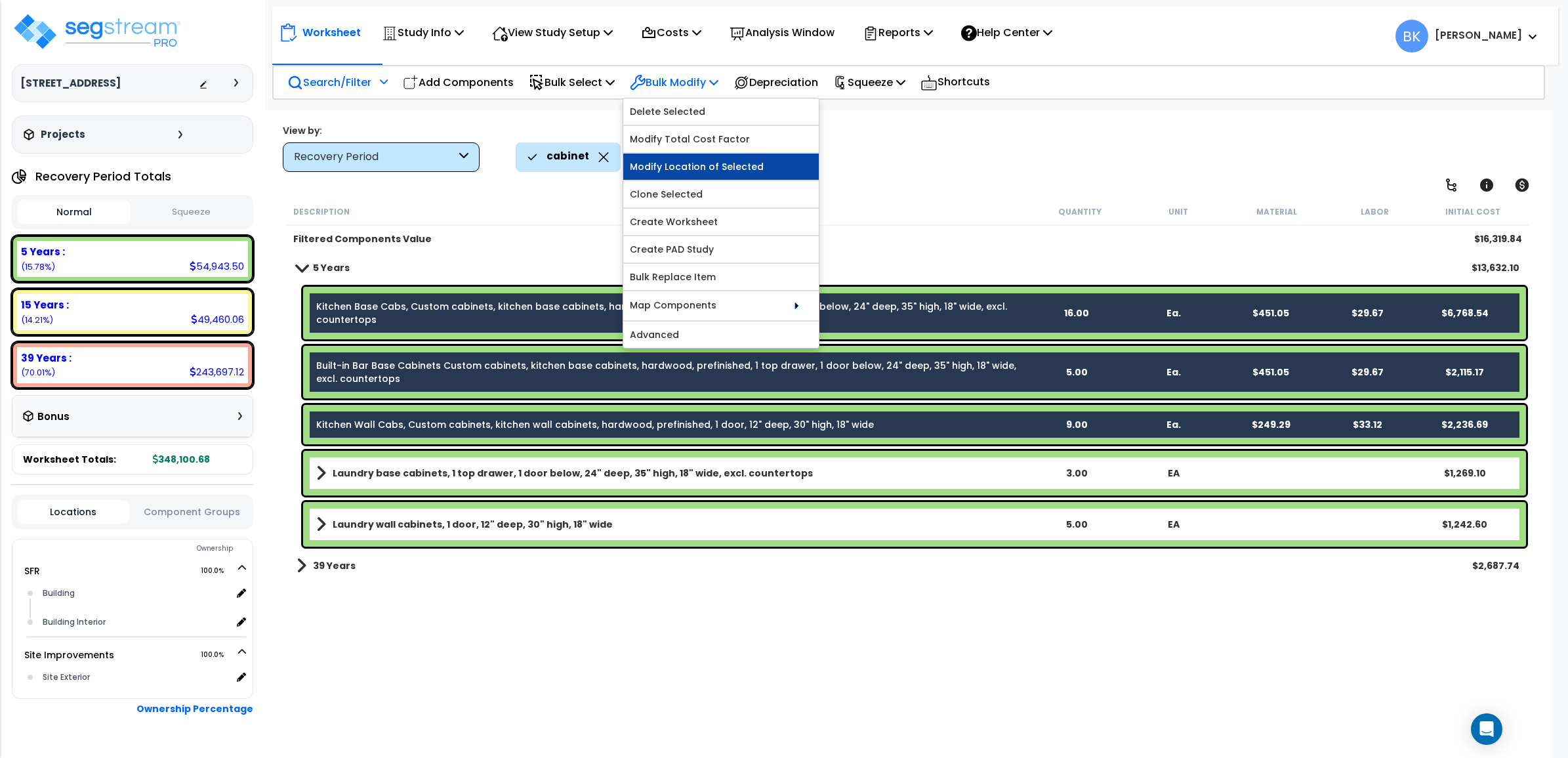
click at [768, 158] on link "Modify Location of Selected" at bounding box center [721, 167] width 195 height 27
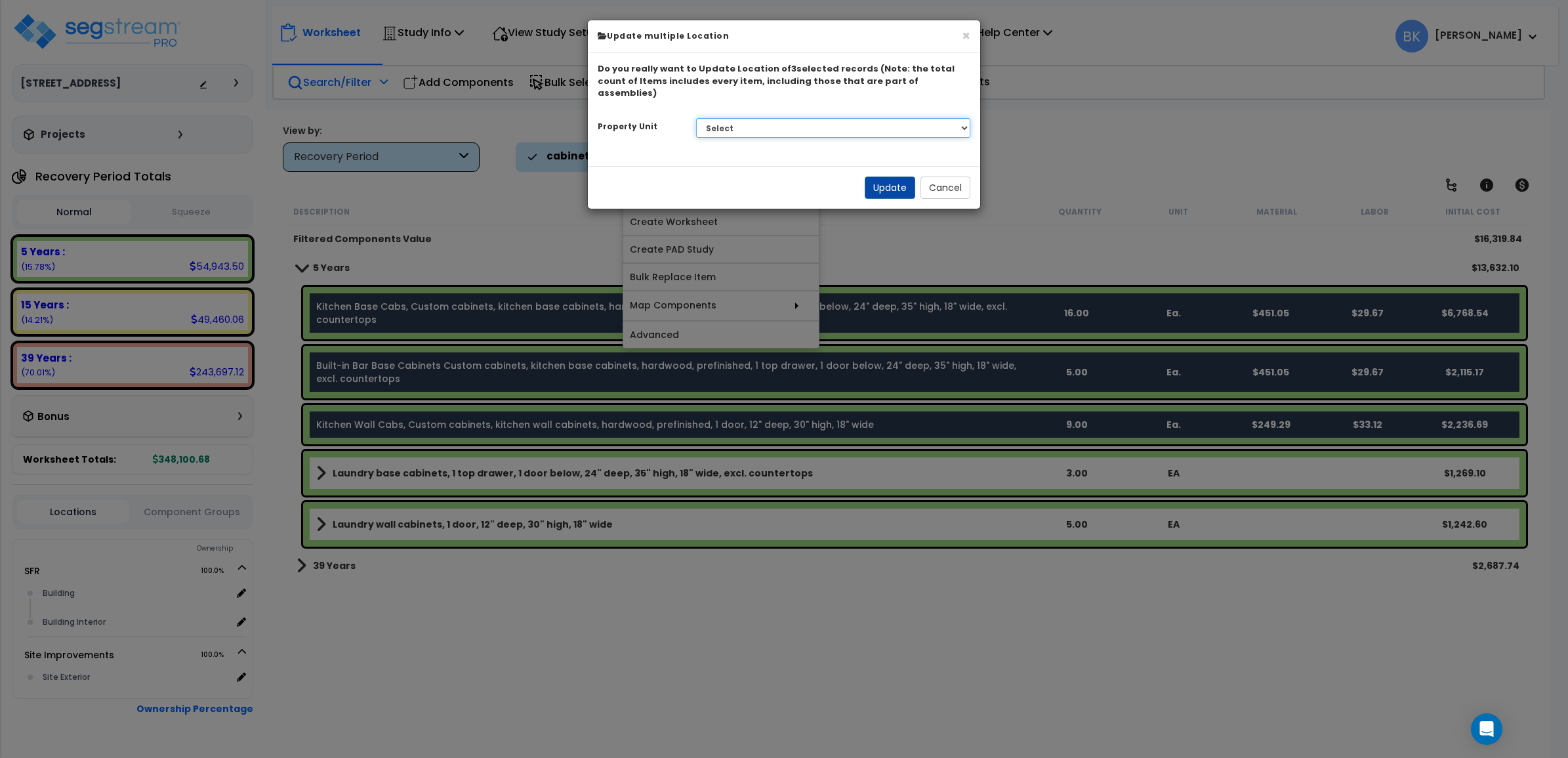
click at [767, 122] on select "Select SFR Site Improvements" at bounding box center [833, 128] width 275 height 20
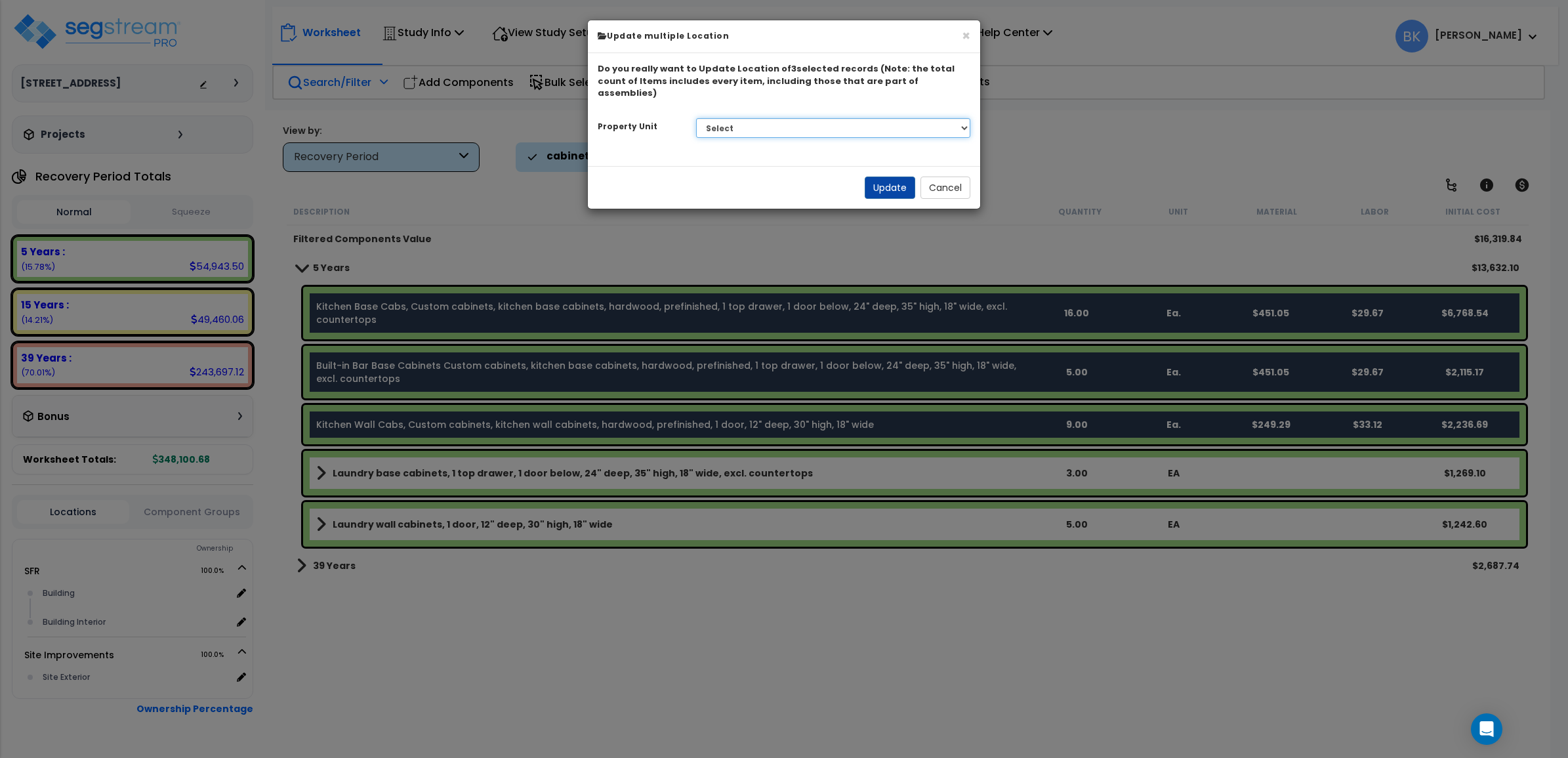
select select "175762"
click at [696, 118] on select "Select SFR Site Improvements" at bounding box center [833, 128] width 275 height 20
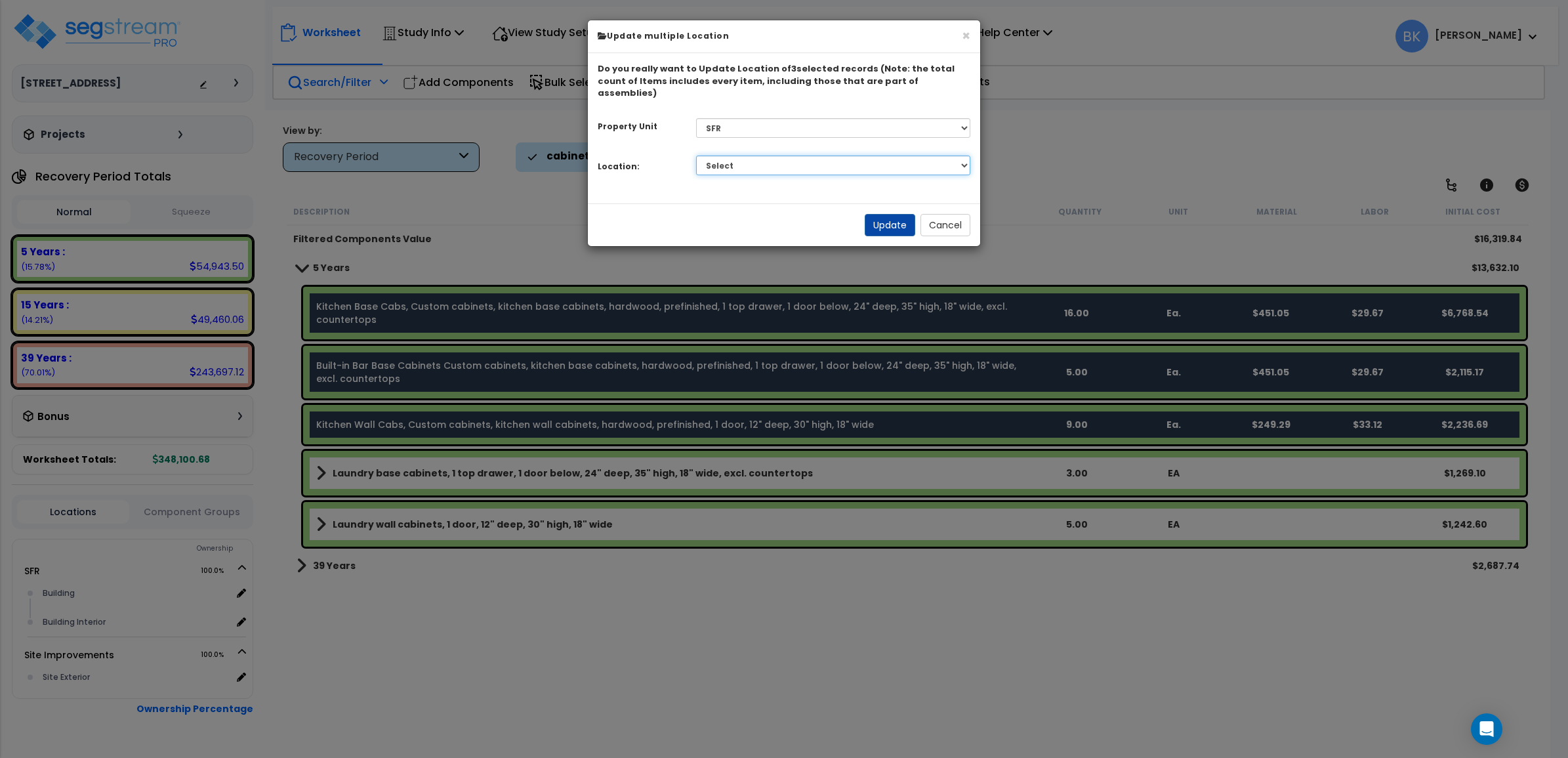
click at [774, 160] on select "Select Building Building Interior Add Additional Location" at bounding box center [833, 165] width 275 height 20
select select "461"
click at [696, 155] on select "Select Building Building Interior Add Additional Location" at bounding box center [833, 165] width 275 height 20
click at [896, 214] on button "Update" at bounding box center [890, 224] width 51 height 22
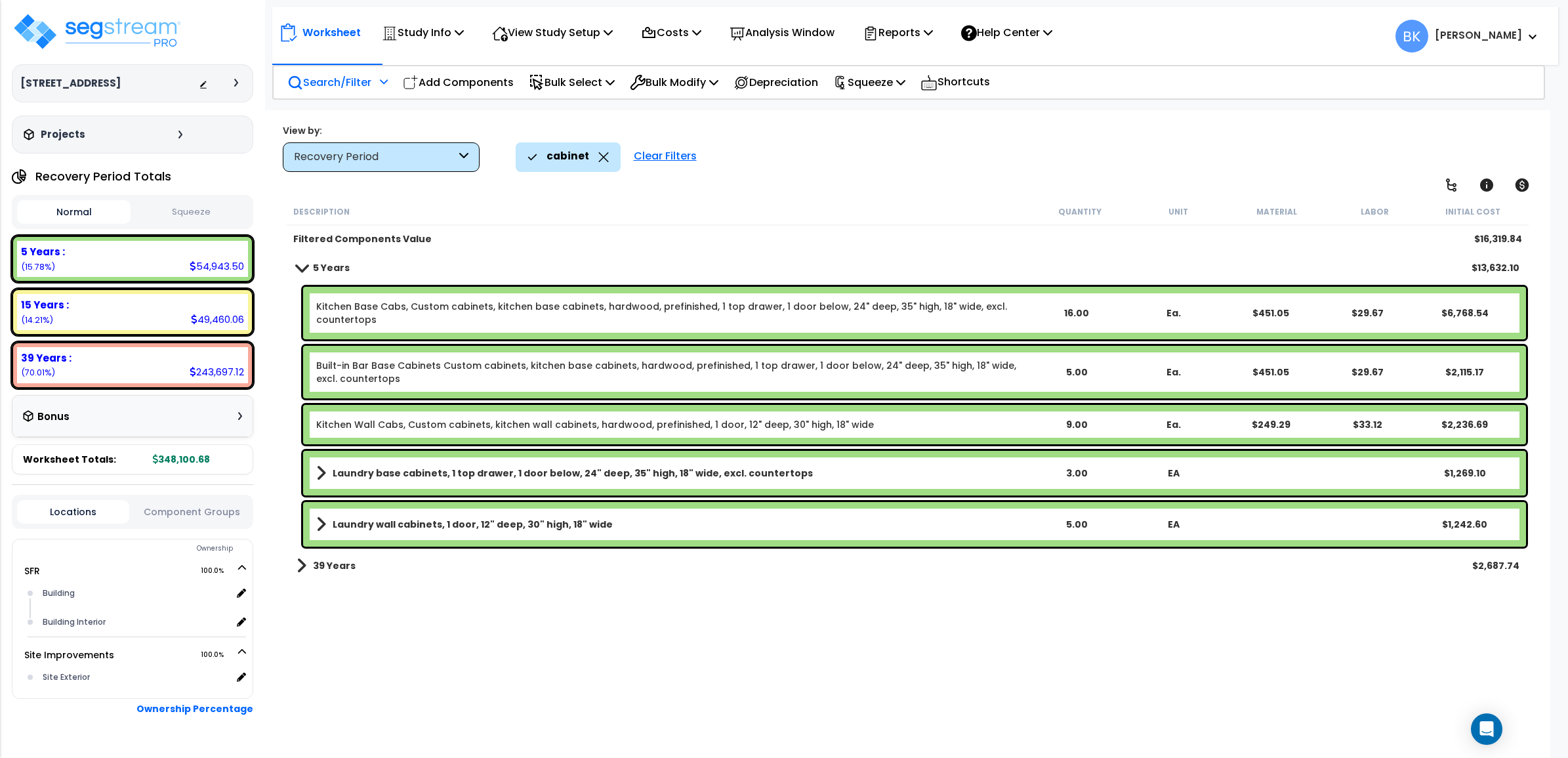
click at [489, 320] on link "Kitchen Base Cabs, Custom cabinets, kitchen base cabinets, hardwood, prefinishe…" at bounding box center [672, 313] width 711 height 27
click at [479, 313] on link "Kitchen Base Cabs, Custom cabinets, kitchen base cabinets, hardwood, prefinishe…" at bounding box center [672, 313] width 711 height 27
click at [614, 204] on div "Description Quantity Unit Material Labor Initial Cost" at bounding box center [908, 212] width 1243 height 27
click at [299, 274] on link "5 Years" at bounding box center [323, 267] width 53 height 18
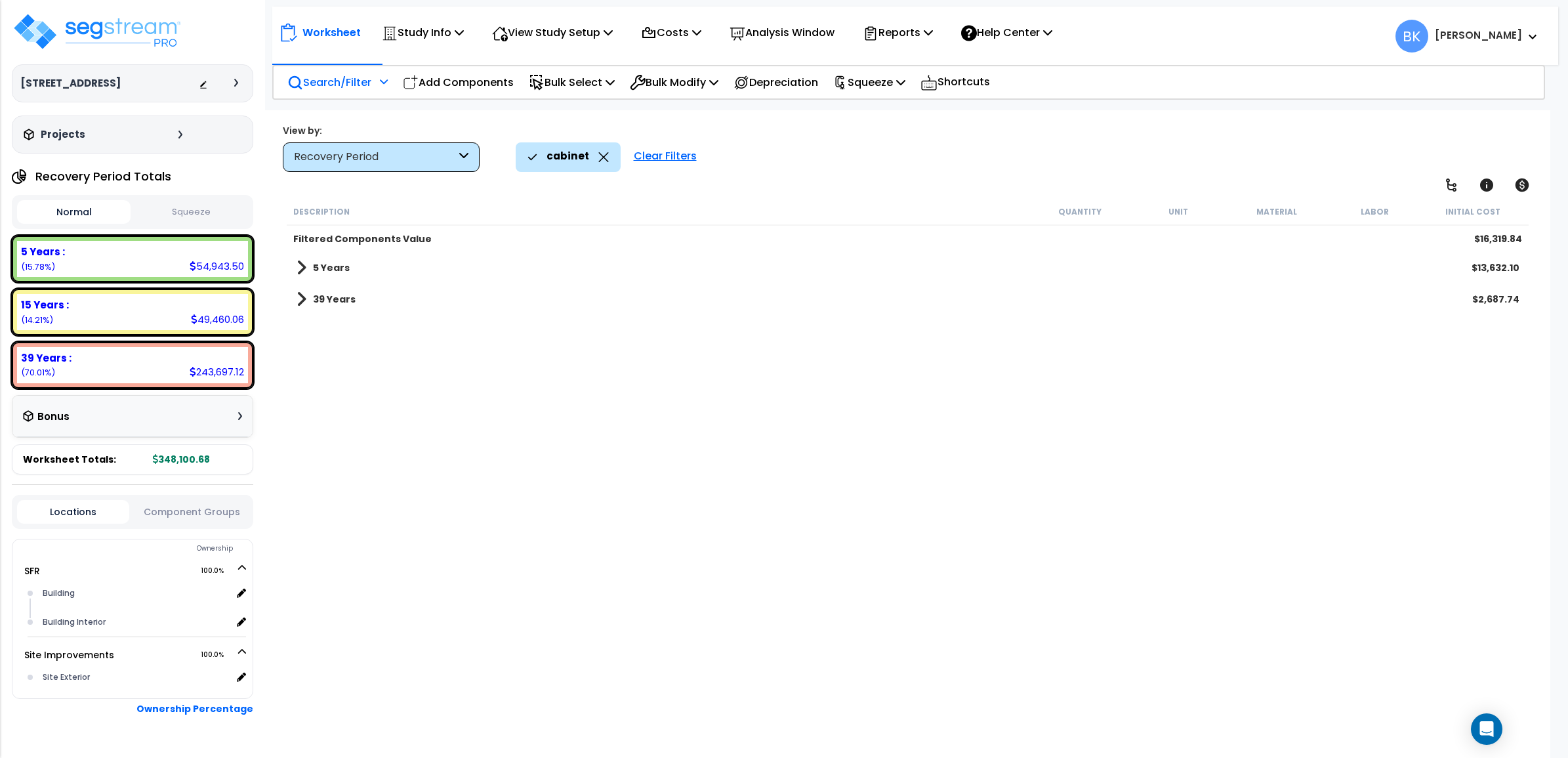
click at [303, 267] on span at bounding box center [301, 267] width 10 height 18
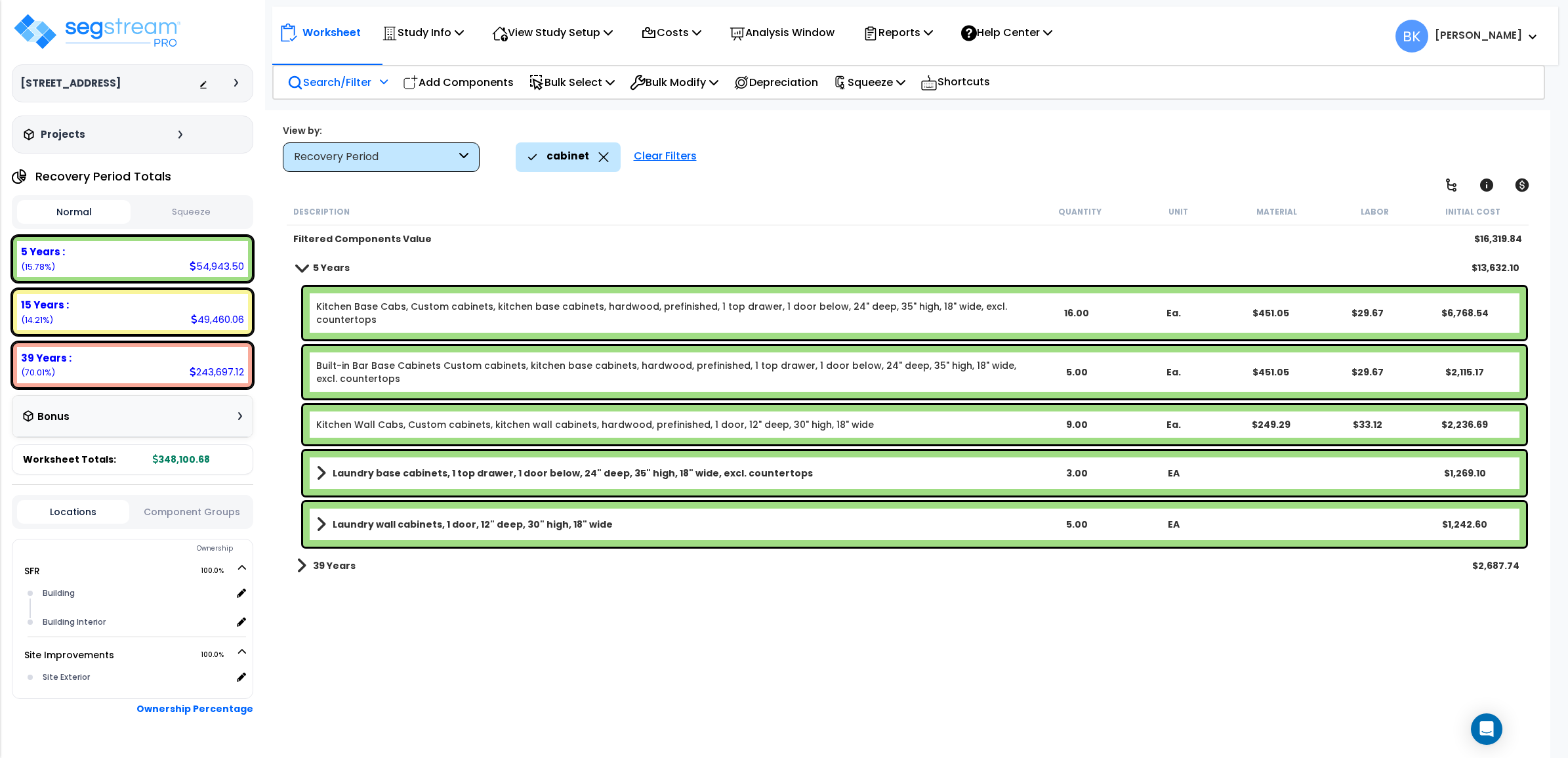
click at [370, 303] on link "Kitchen Base Cabs, Custom cabinets, kitchen base cabinets, hardwood, prefinishe…" at bounding box center [672, 313] width 711 height 27
click at [424, 379] on link "Built-in Bar Base Cabinets Custom cabinets, kitchen base cabinets, hardwood, pr…" at bounding box center [672, 372] width 711 height 27
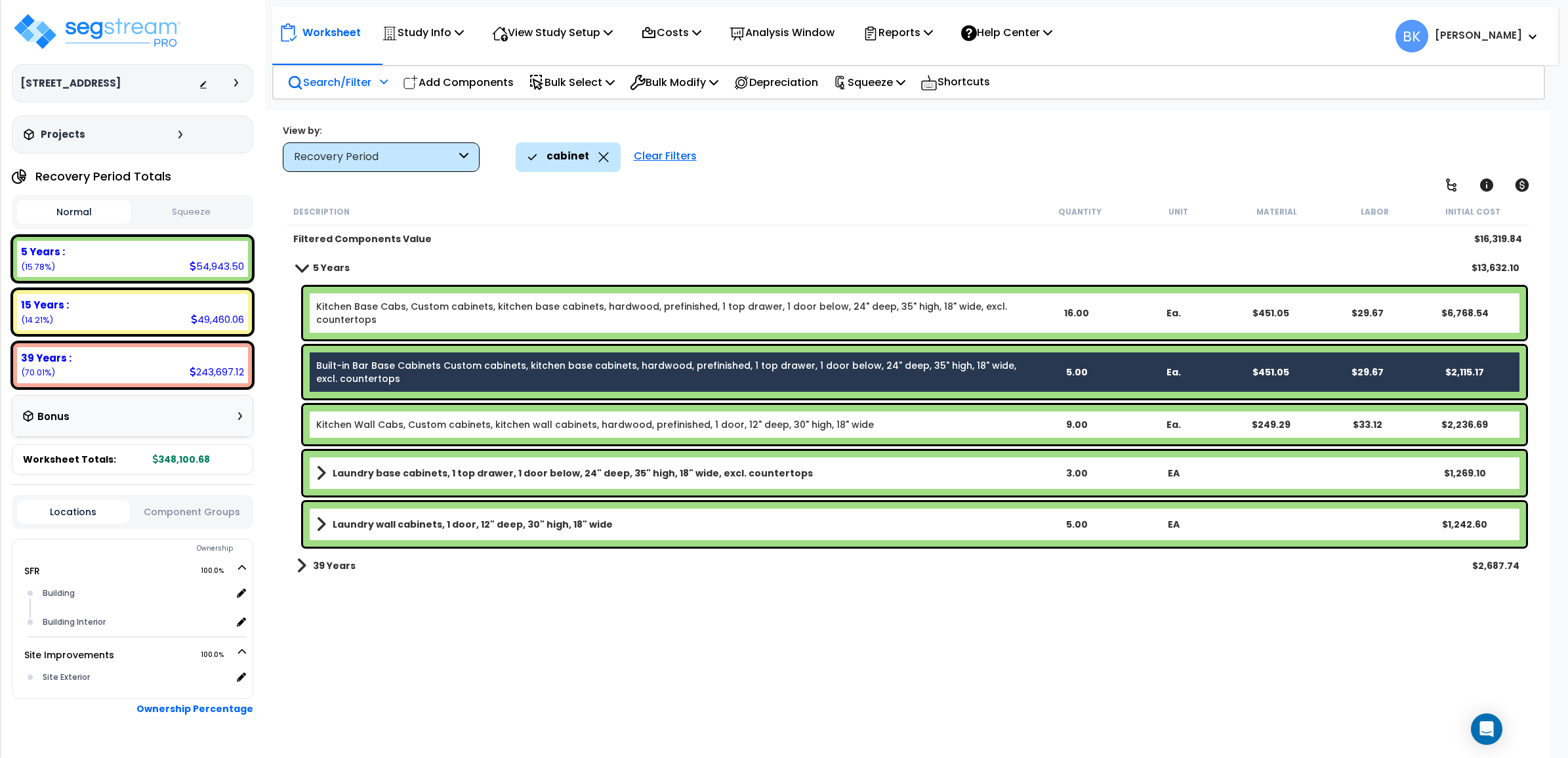
click at [424, 323] on link "Kitchen Base Cabs, Custom cabinets, kitchen base cabinets, hardwood, prefinishe…" at bounding box center [672, 313] width 711 height 27
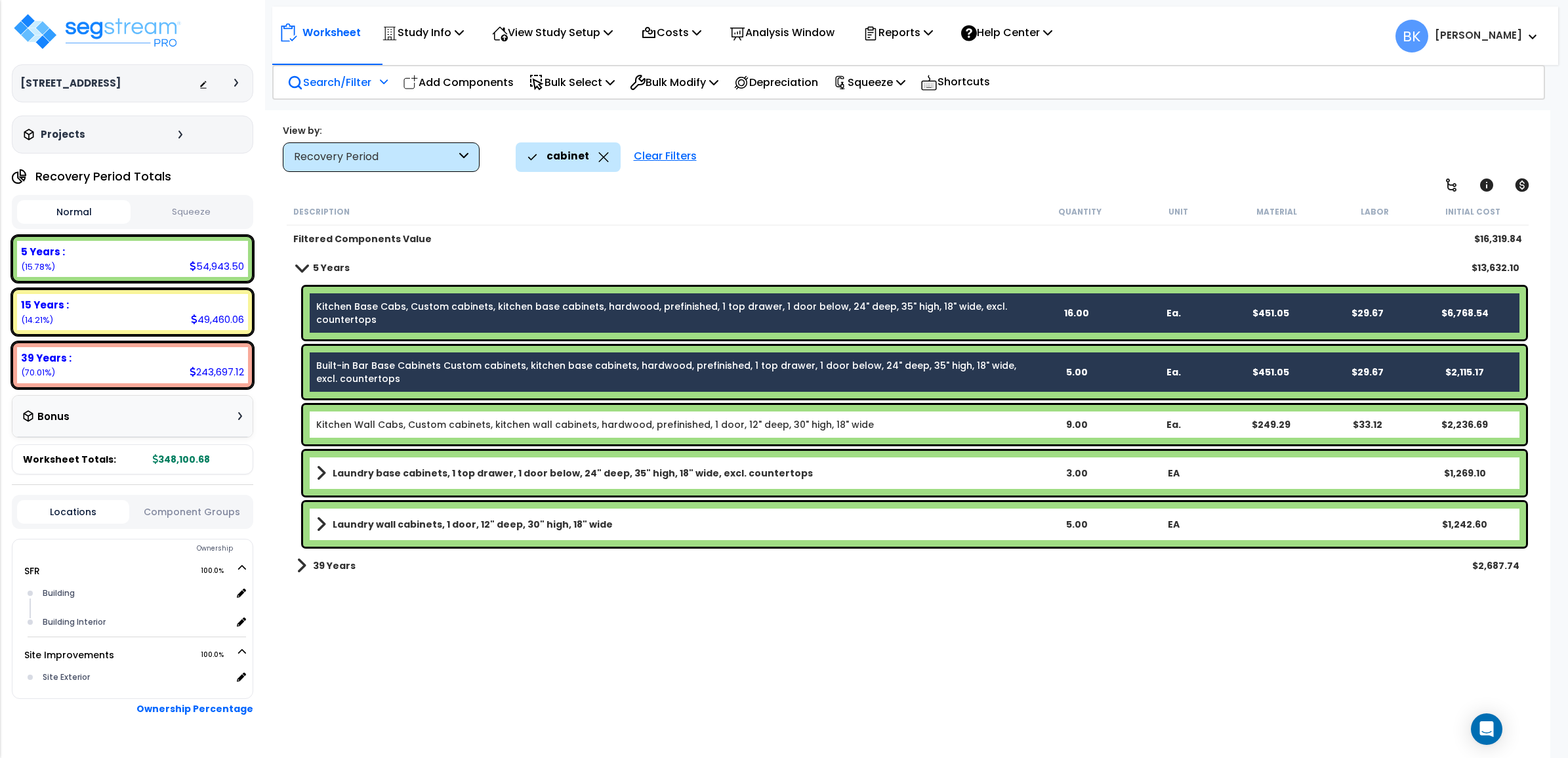
click at [421, 420] on link "Kitchen Wall Cabs, Custom cabinets, kitchen wall cabinets, hardwood, prefinishe…" at bounding box center [595, 424] width 558 height 13
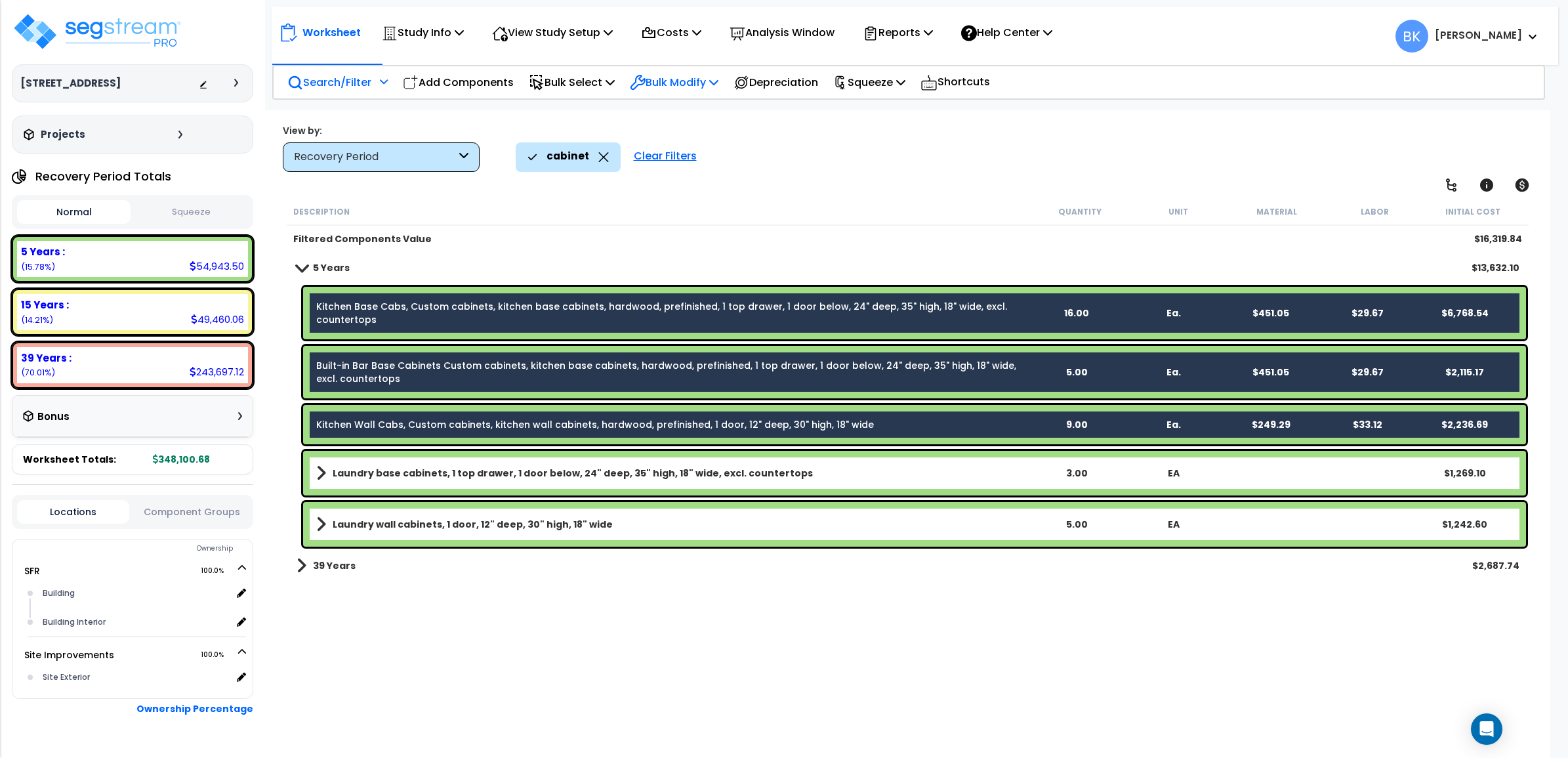
click at [679, 74] on p "Bulk Modify" at bounding box center [674, 82] width 89 height 17
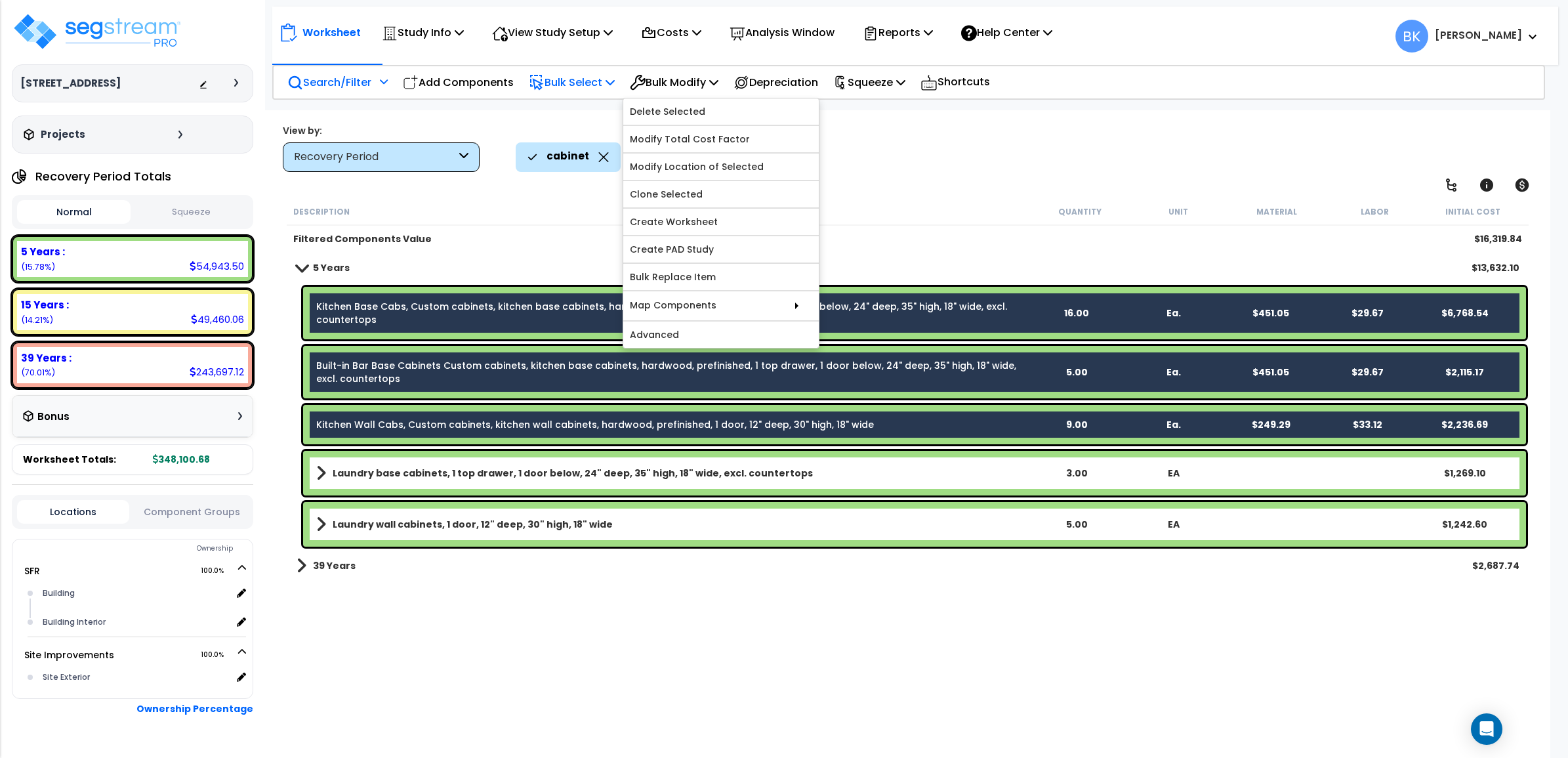
click at [604, 83] on p "Bulk Select" at bounding box center [571, 82] width 86 height 17
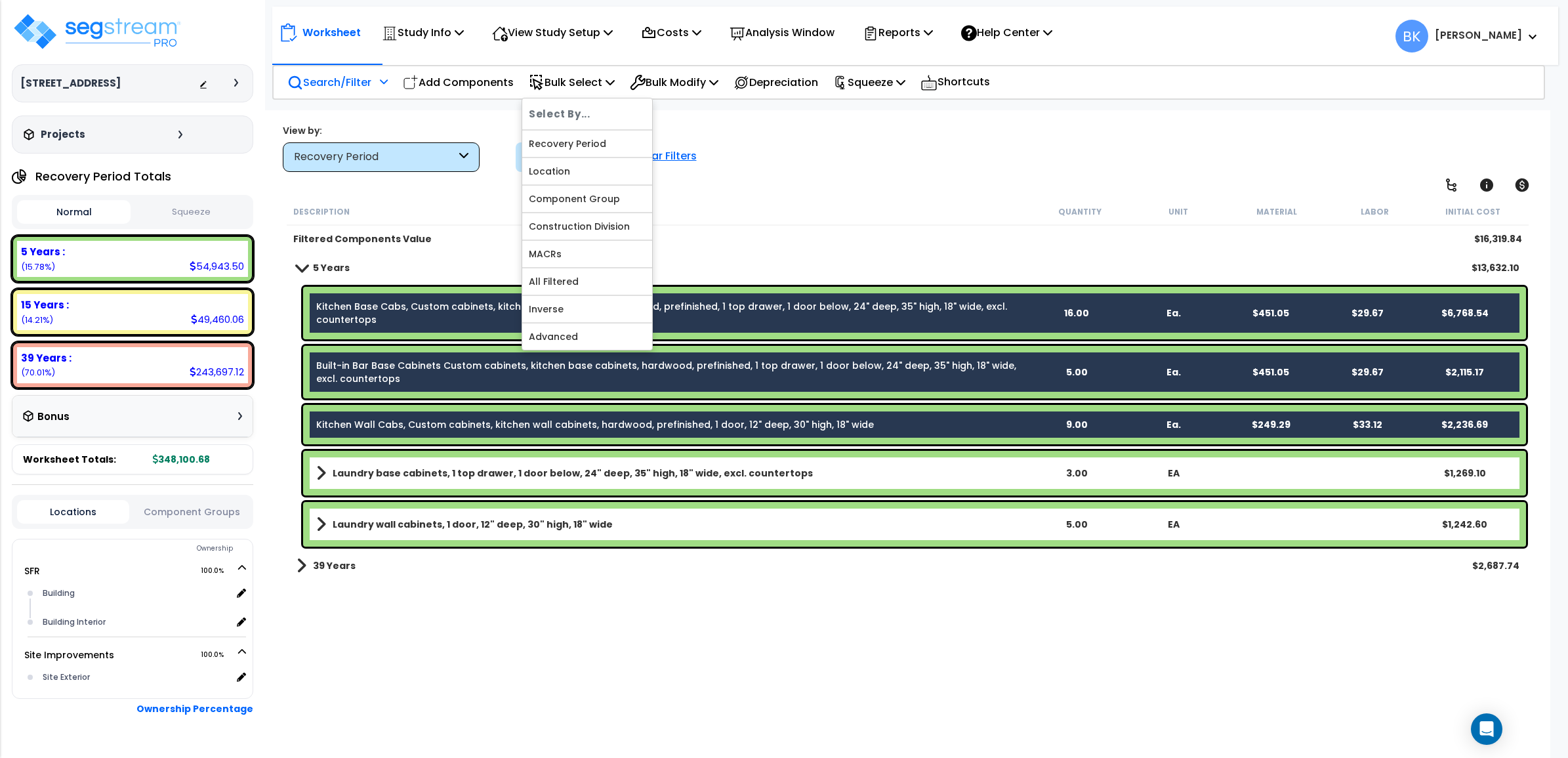
click at [917, 226] on div "Filtered Components Value $16,319.84" at bounding box center [908, 239] width 1243 height 27
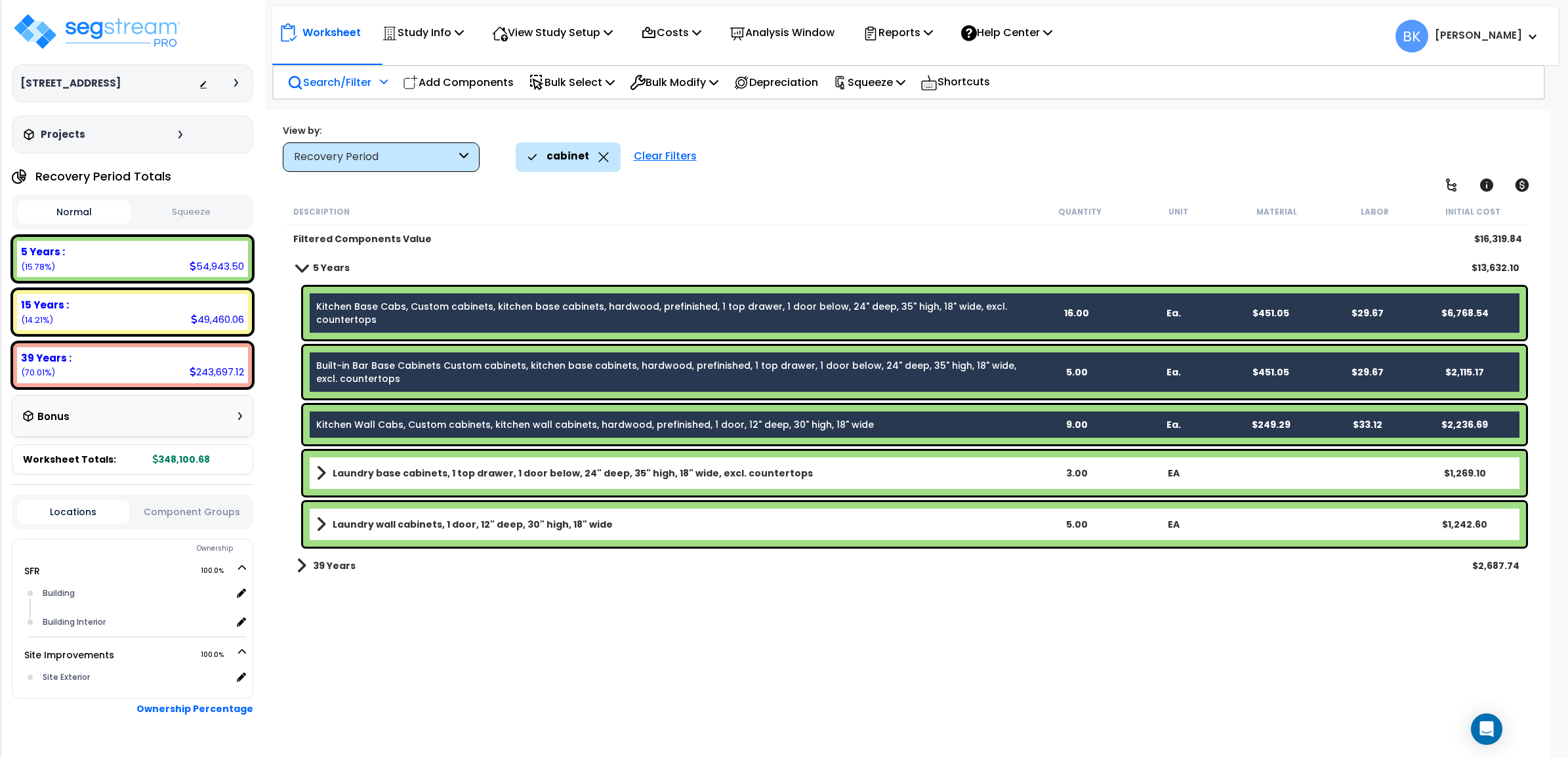
click at [804, 296] on div "Kitchen Base Cabs, Custom cabinets, kitchen base cabinets, hardwood, prefinishe…" at bounding box center [914, 313] width 1223 height 52
click at [814, 218] on div "Description Quantity Unit Material Labor Initial Cost" at bounding box center [908, 212] width 1243 height 27
click at [732, 316] on link "Kitchen Base Cabs, Custom cabinets, kitchen base cabinets, hardwood, prefinishe…" at bounding box center [672, 313] width 711 height 27
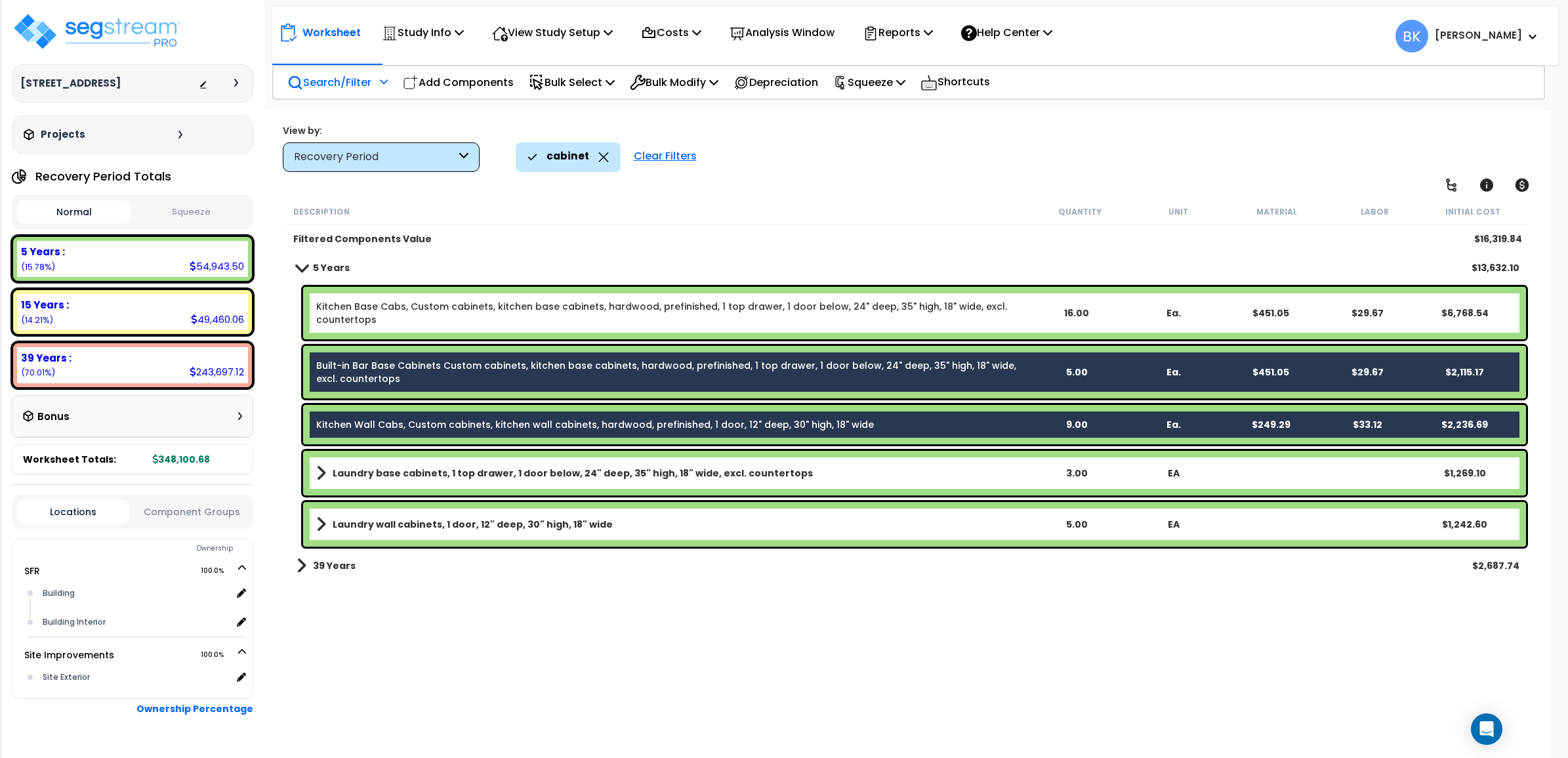
click at [732, 316] on link "Kitchen Base Cabs, Custom cabinets, kitchen base cabinets, hardwood, prefinishe…" at bounding box center [672, 313] width 711 height 27
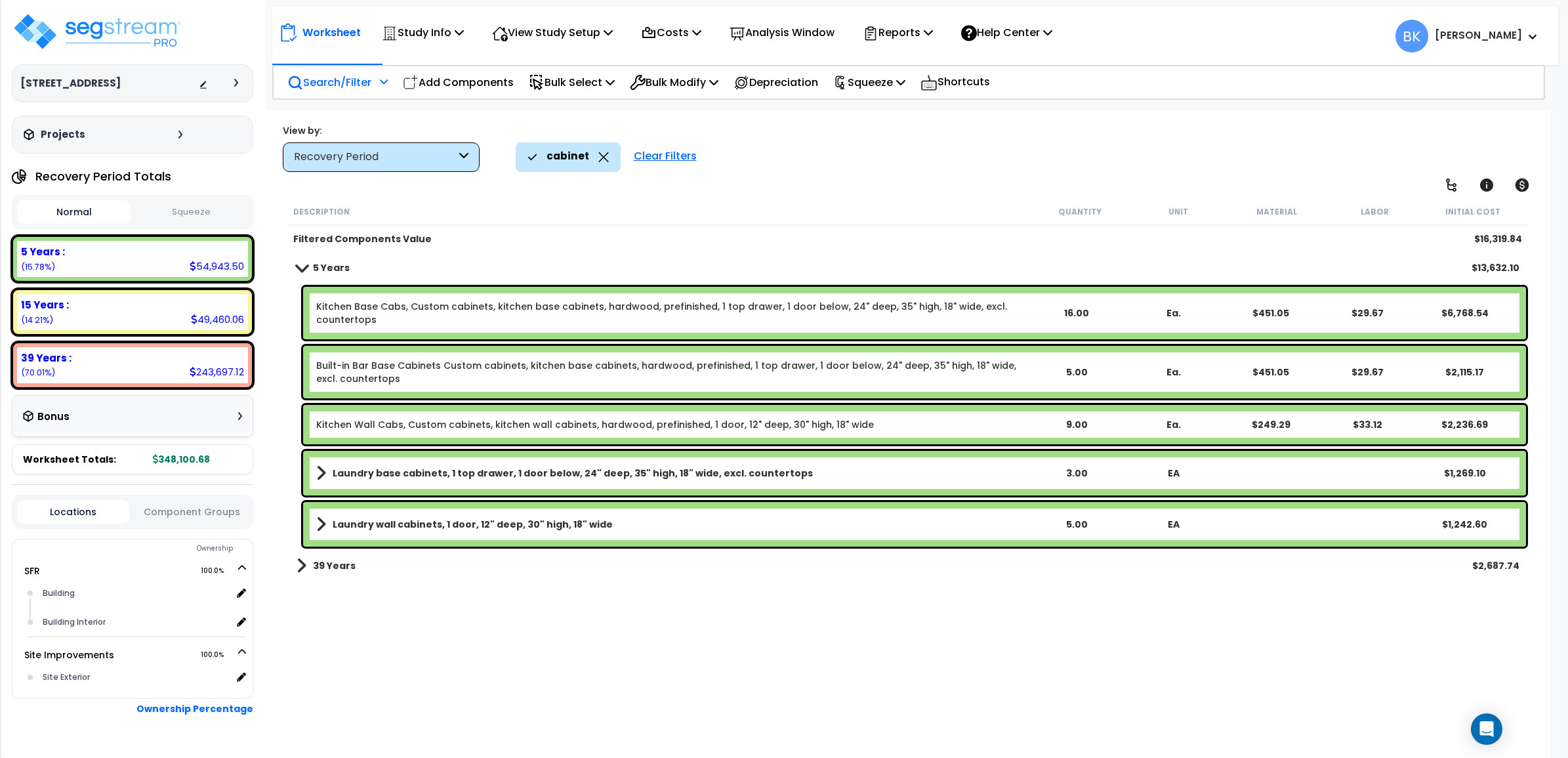
click at [713, 308] on link "Kitchen Base Cabs, Custom cabinets, kitchen base cabinets, hardwood, prefinishe…" at bounding box center [672, 313] width 711 height 27
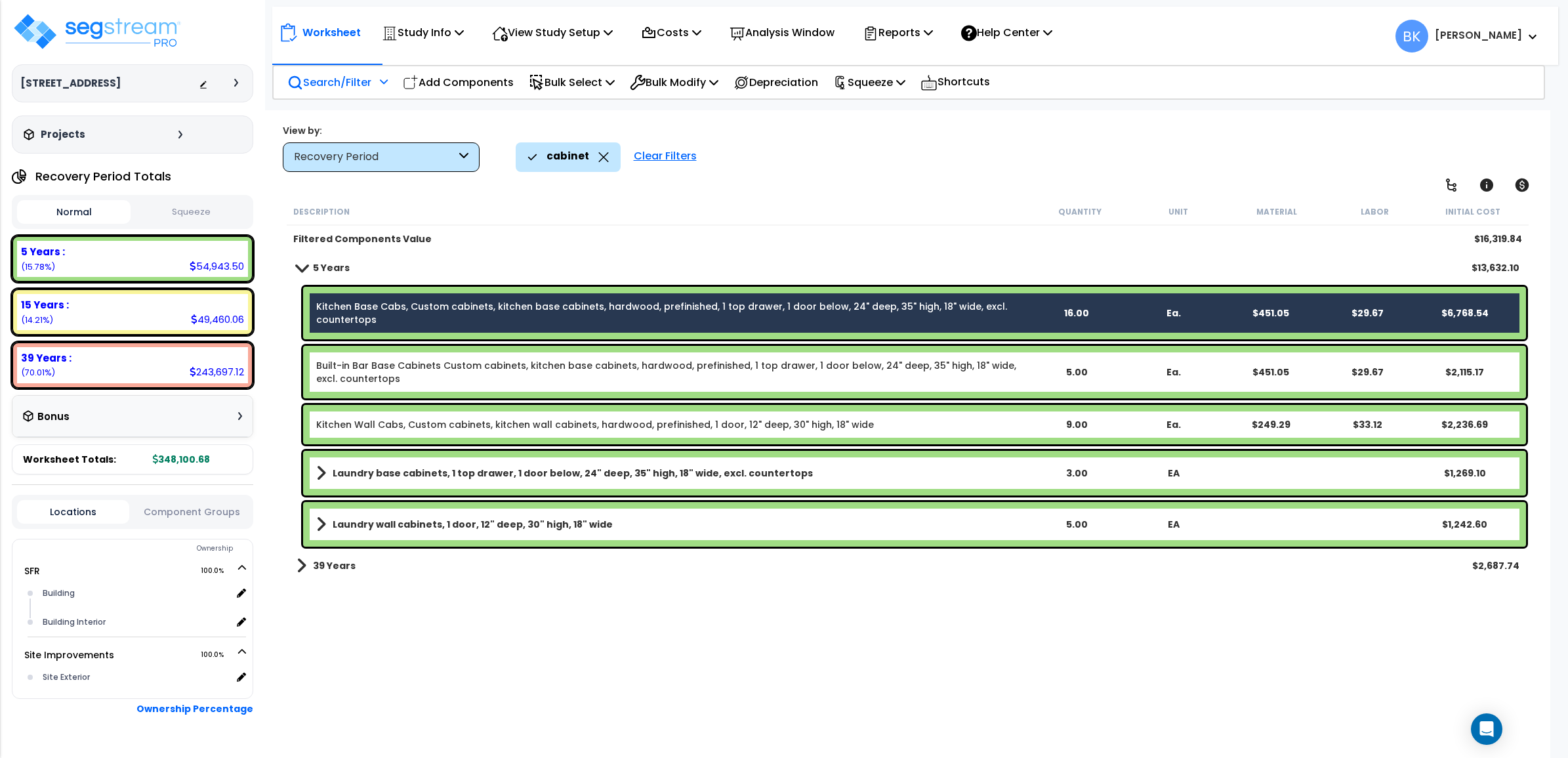
click at [713, 308] on link "Kitchen Base Cabs, Custom cabinets, kitchen base cabinets, hardwood, prefinishe…" at bounding box center [672, 313] width 711 height 27
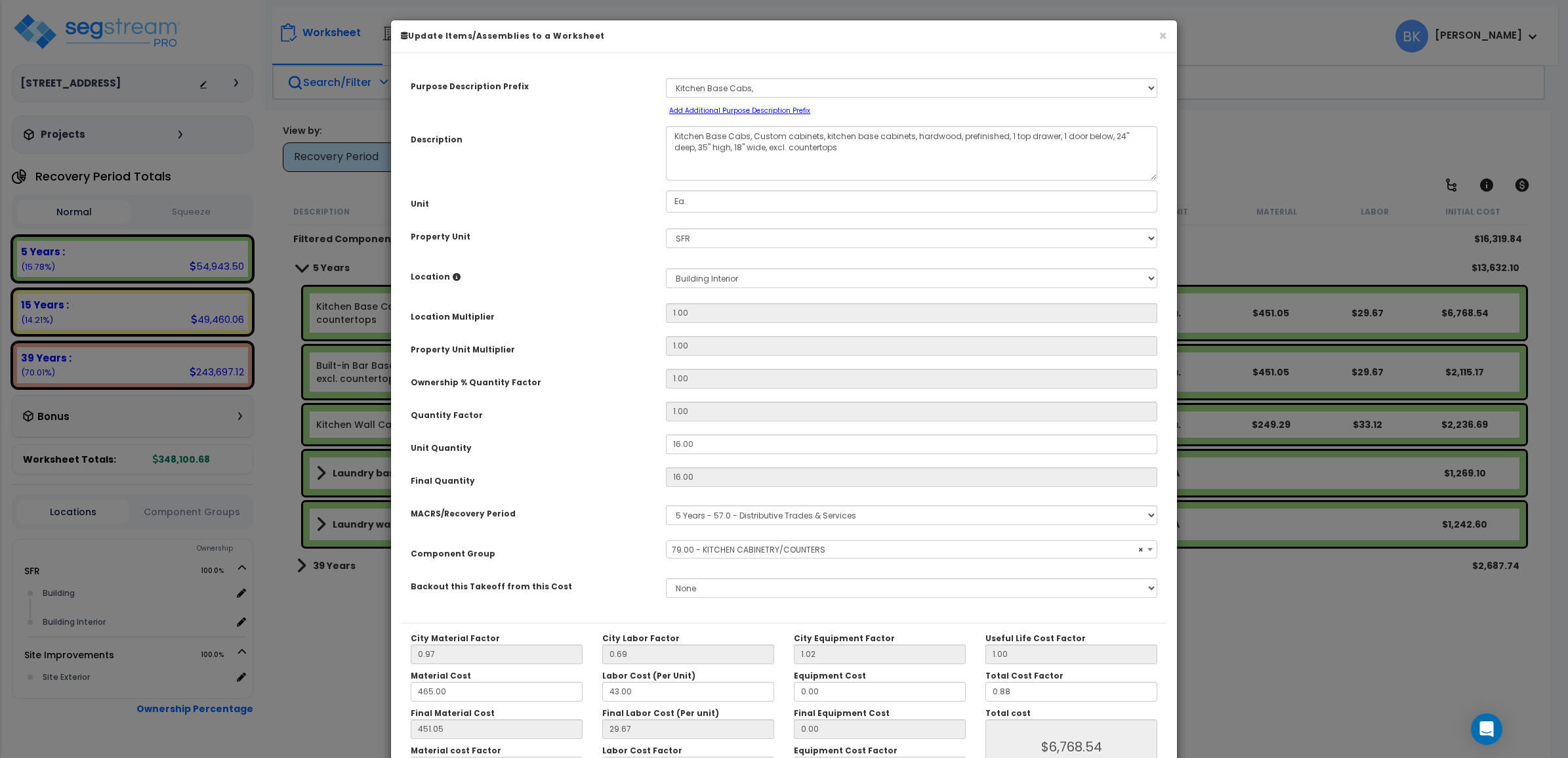
select select "39197"
click at [765, 515] on select "Select MACRS/Recovery Period 5 Years - 57.0 - Distributive Trades & Services 5 …" at bounding box center [911, 515] width 492 height 20
select select "3669"
click at [666, 505] on select "Select MACRS/Recovery Period 5 Years - 57.0 - Distributive Trades & Services 5 …" at bounding box center [911, 515] width 492 height 20
click at [758, 554] on span "Select Component Group" at bounding box center [723, 549] width 102 height 11
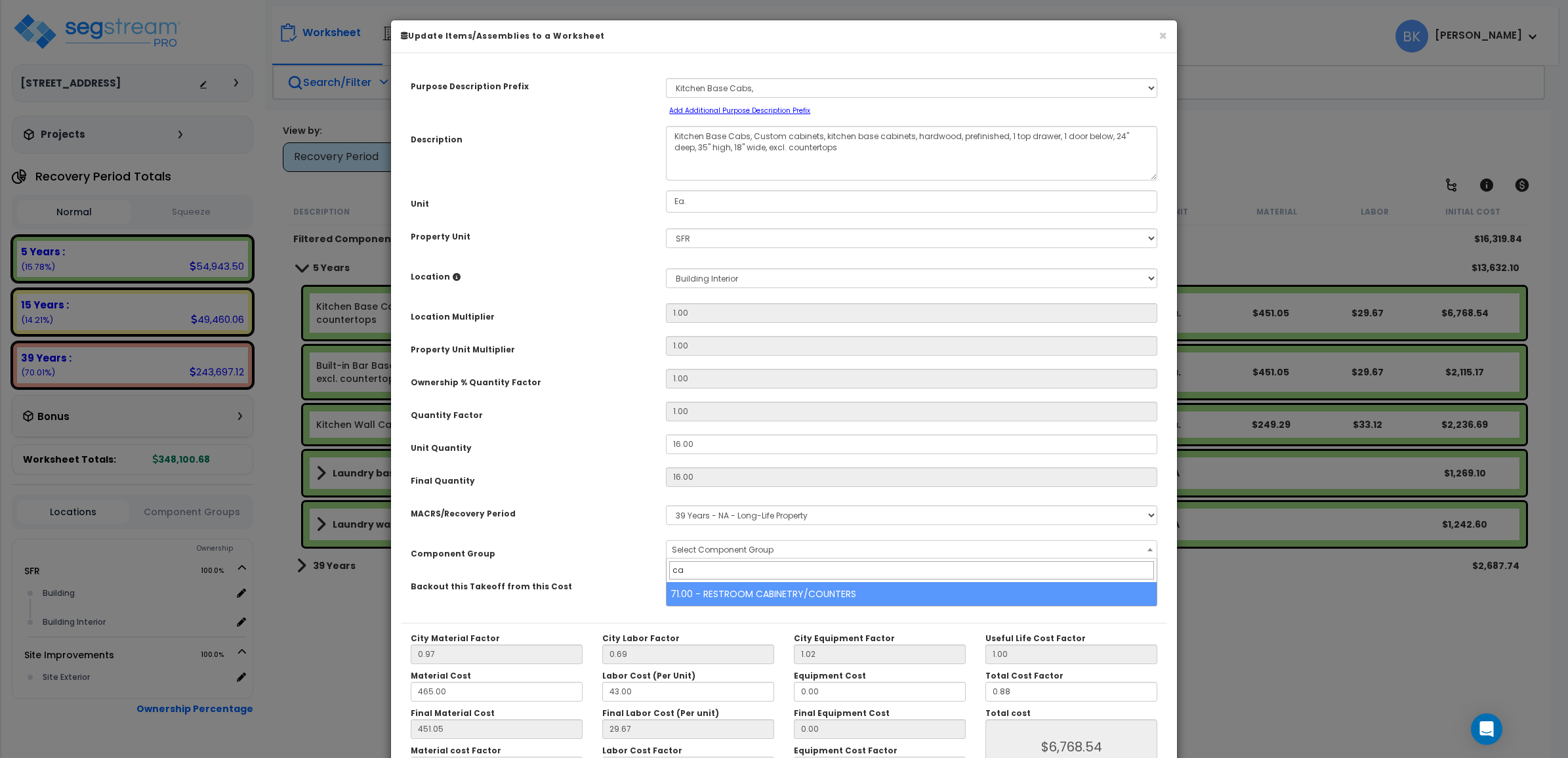
type input "c"
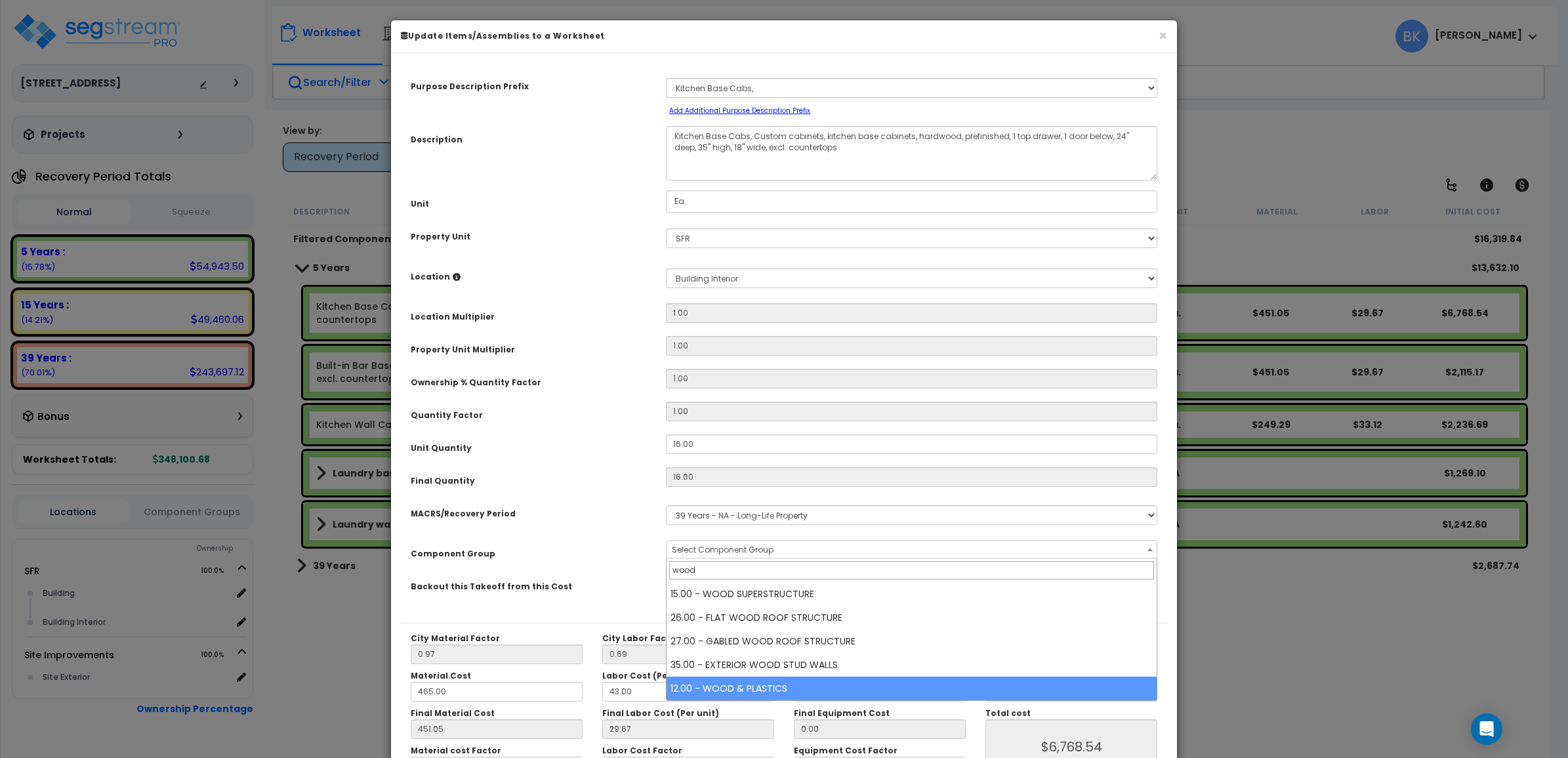
type input "wood"
select select "39541"
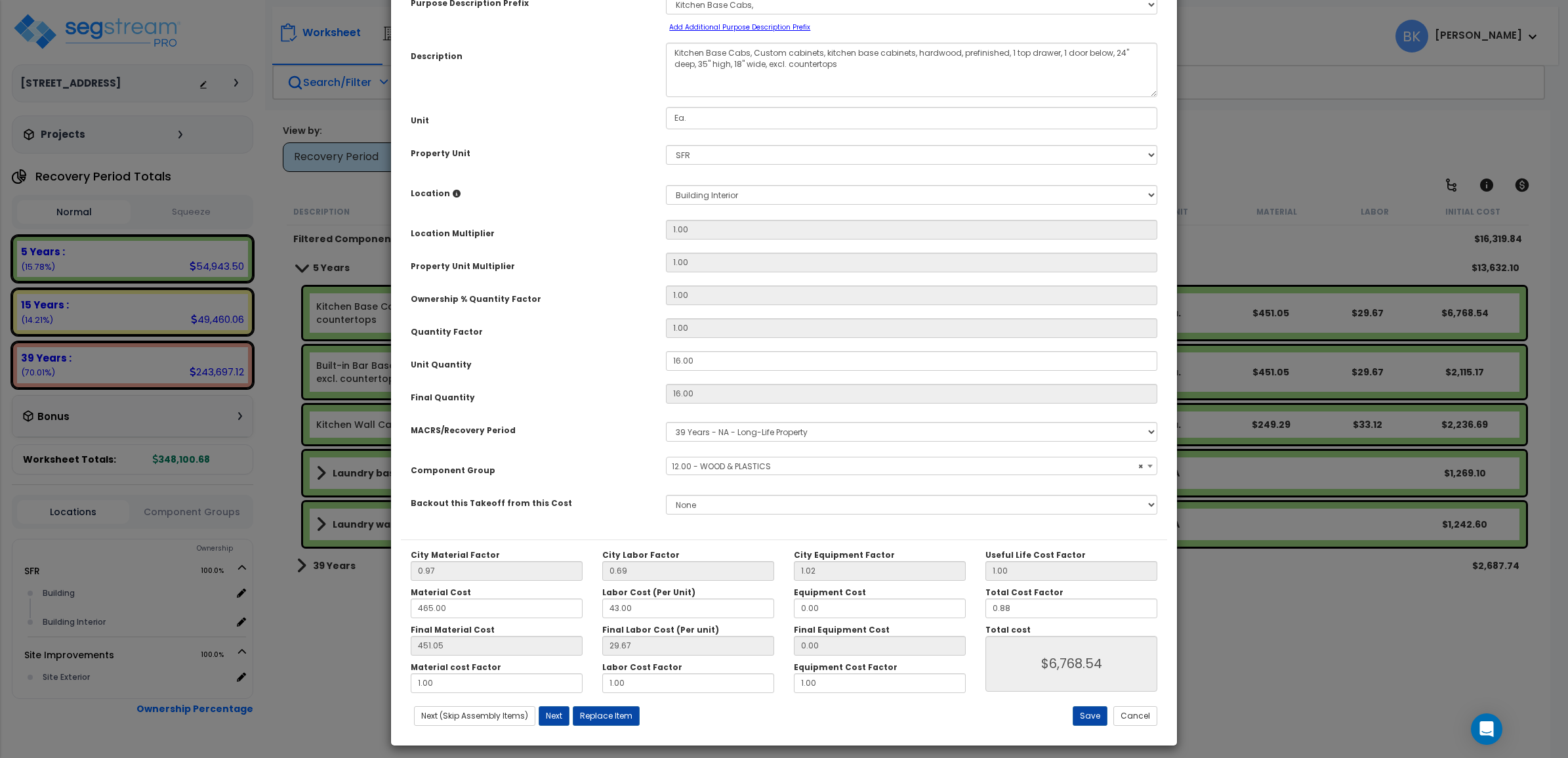
scroll to position [92, 0]
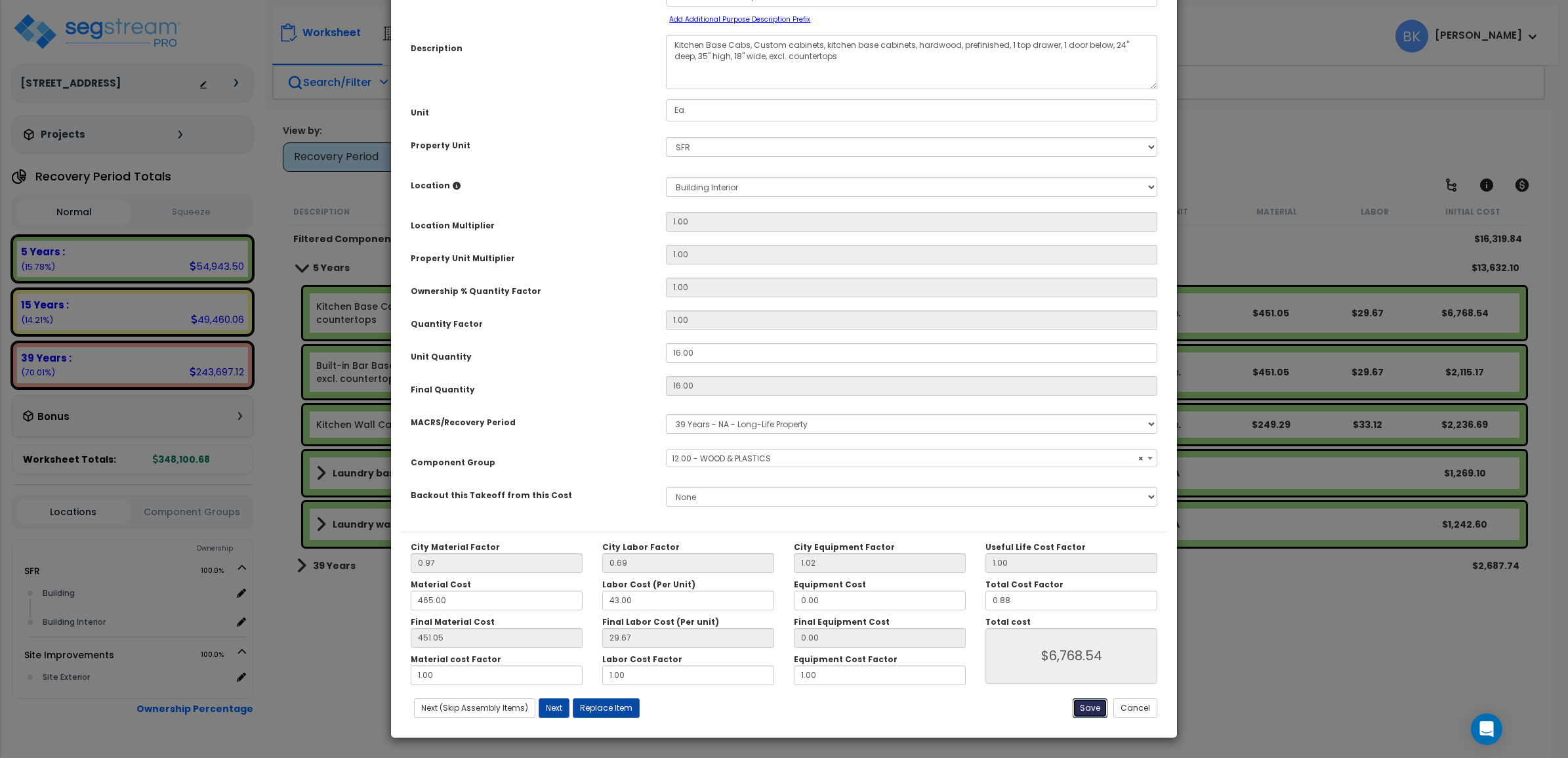
click at [1091, 709] on button "Save" at bounding box center [1090, 708] width 35 height 20
type input "6768.54"
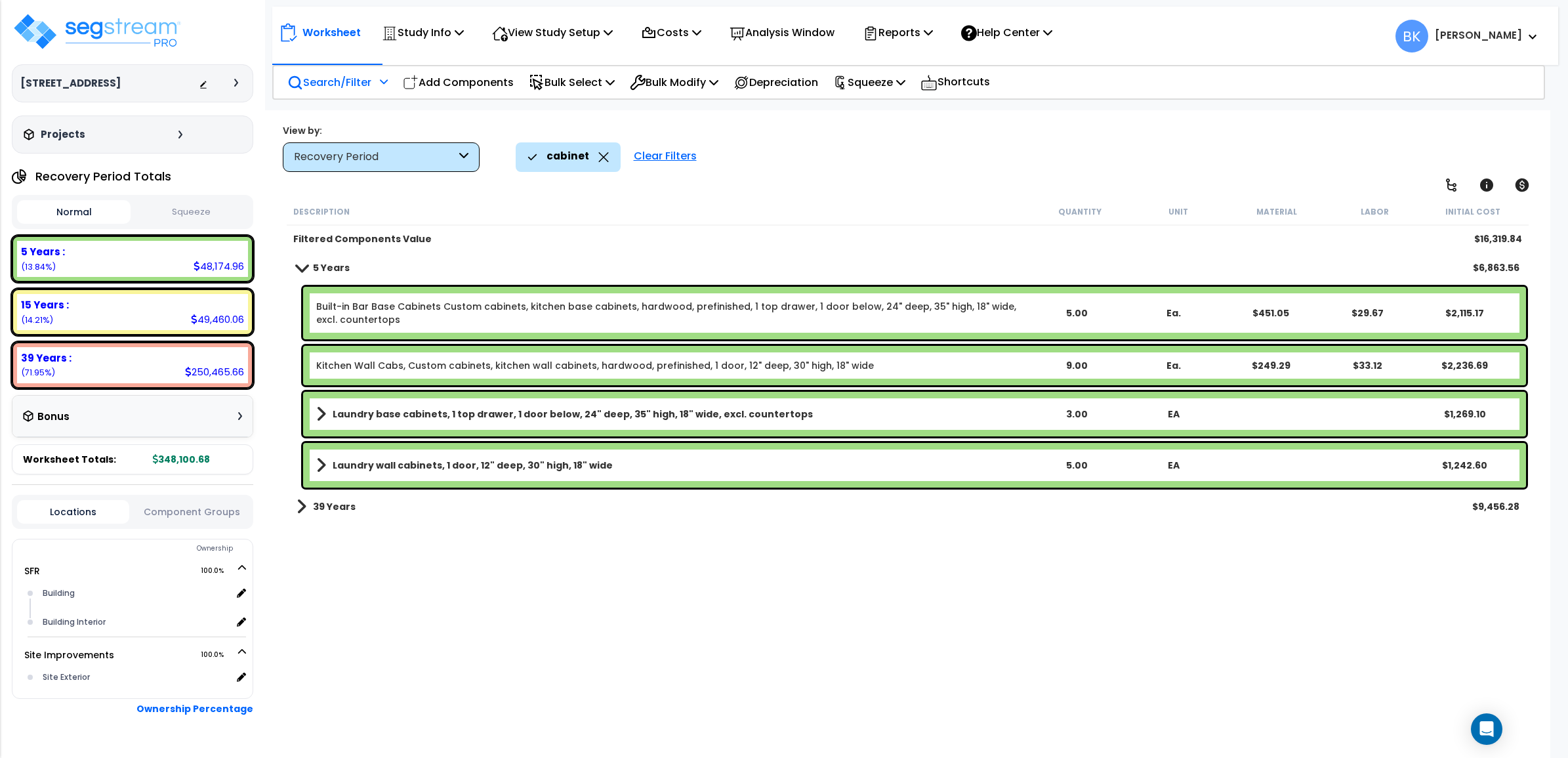
click at [493, 313] on link "Built-in Bar Base Cabinets Custom cabinets, kitchen base cabinets, hardwood, pr…" at bounding box center [672, 313] width 711 height 27
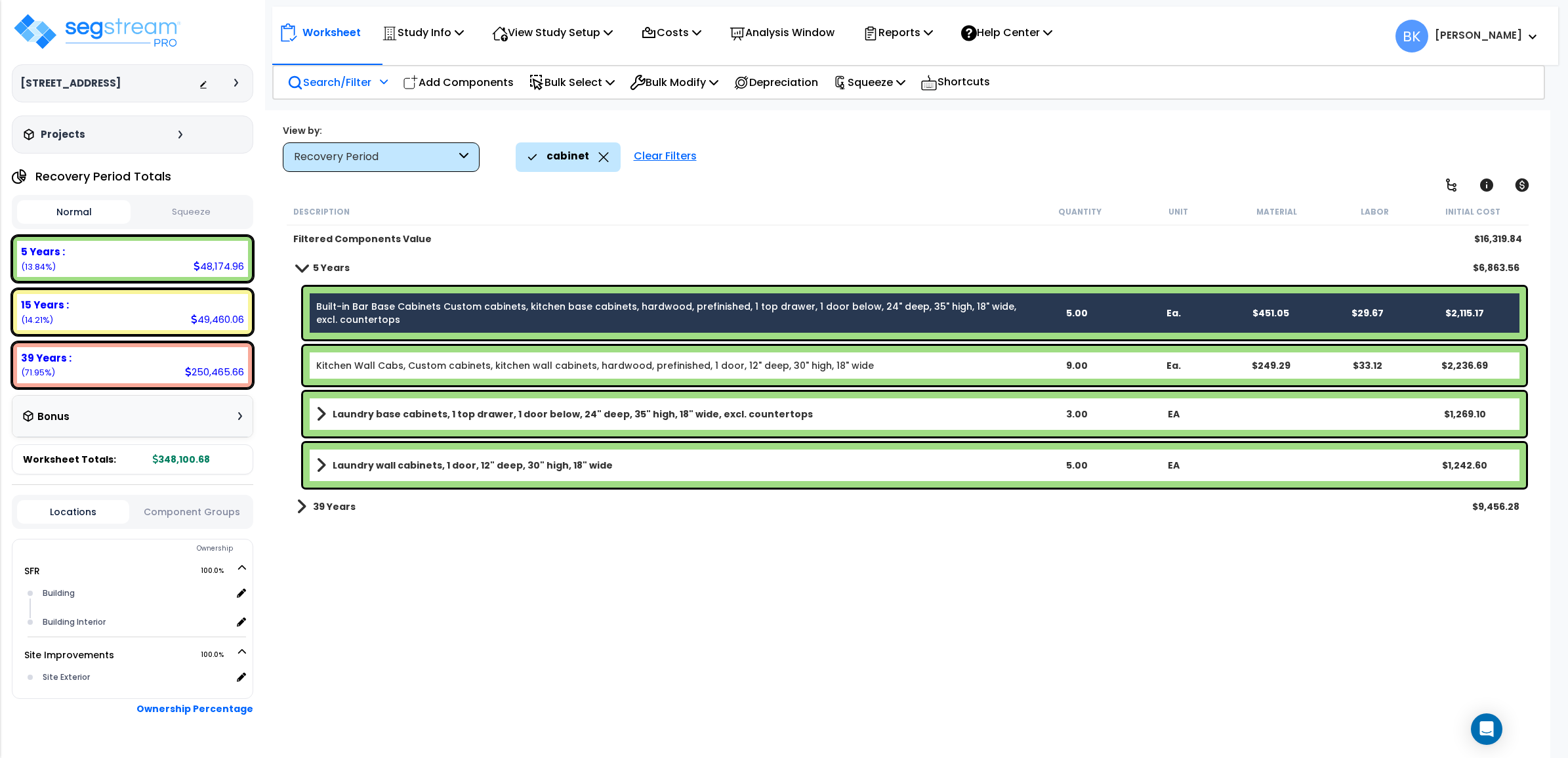
click at [489, 313] on link "Built-in Bar Base Cabinets Custom cabinets, kitchen base cabinets, hardwood, pr…" at bounding box center [672, 313] width 711 height 27
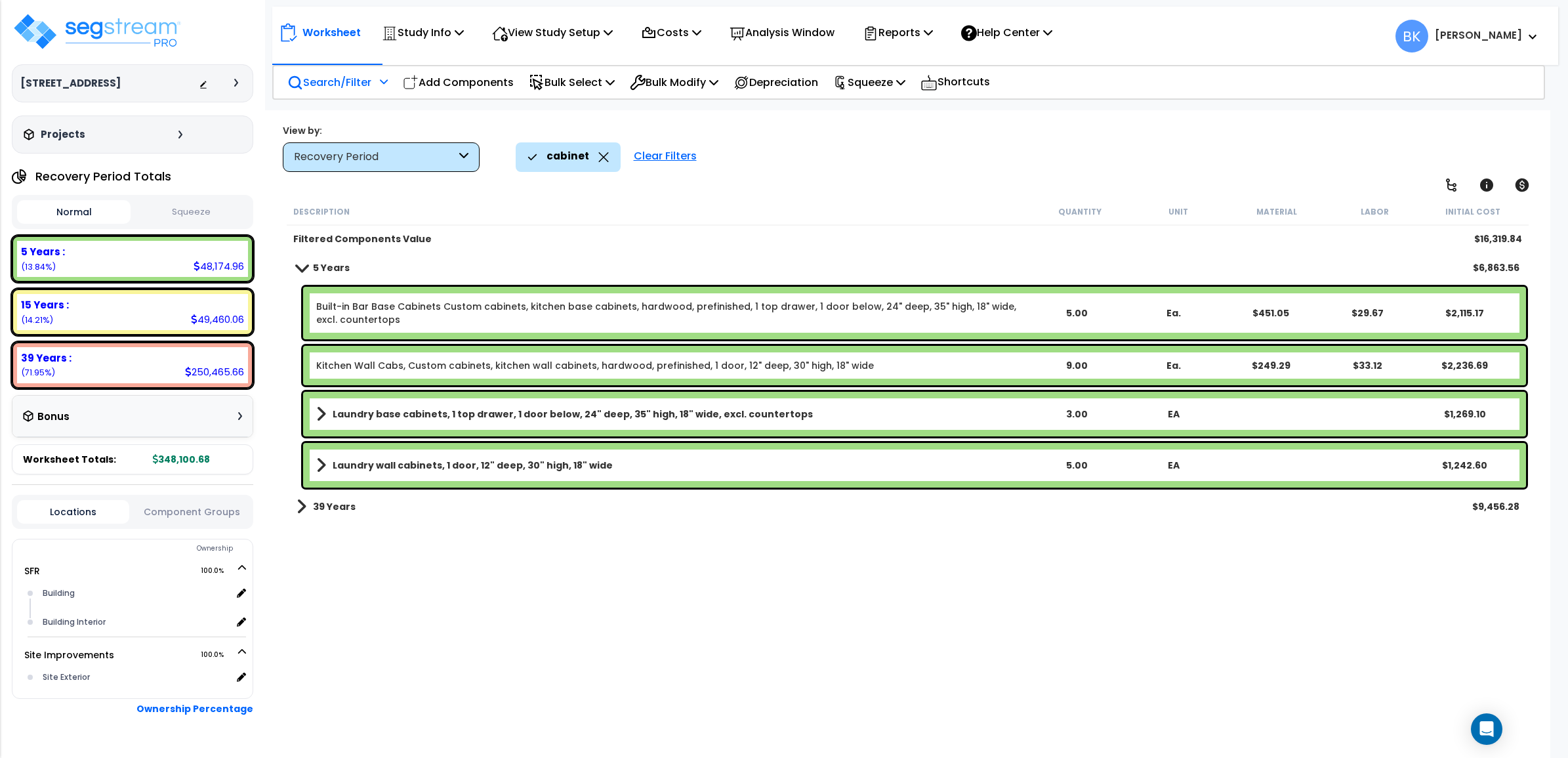
click at [489, 313] on link "Built-in Bar Base Cabinets Custom cabinets, kitchen base cabinets, hardwood, pr…" at bounding box center [672, 313] width 711 height 27
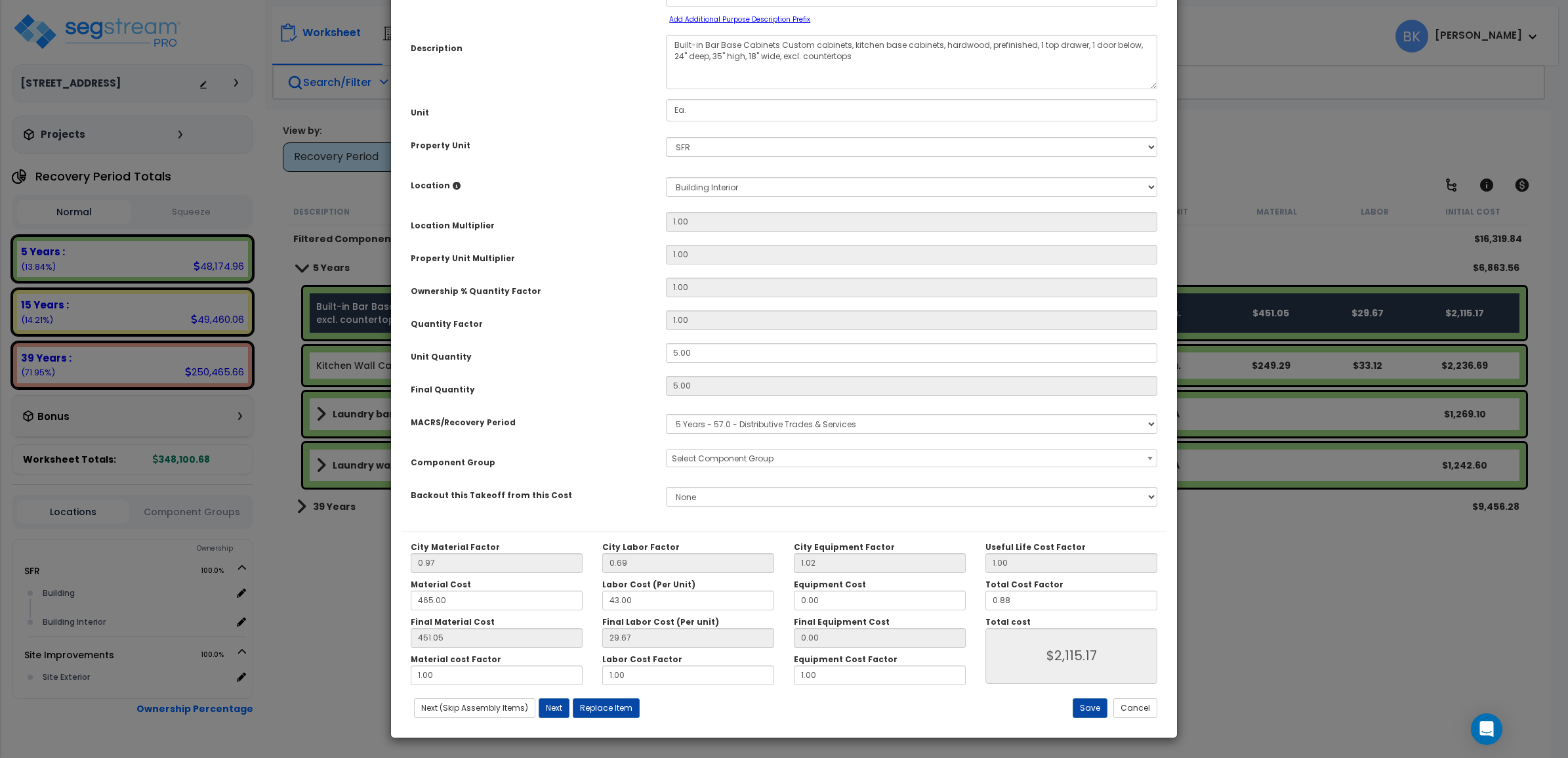
scroll to position [0, 0]
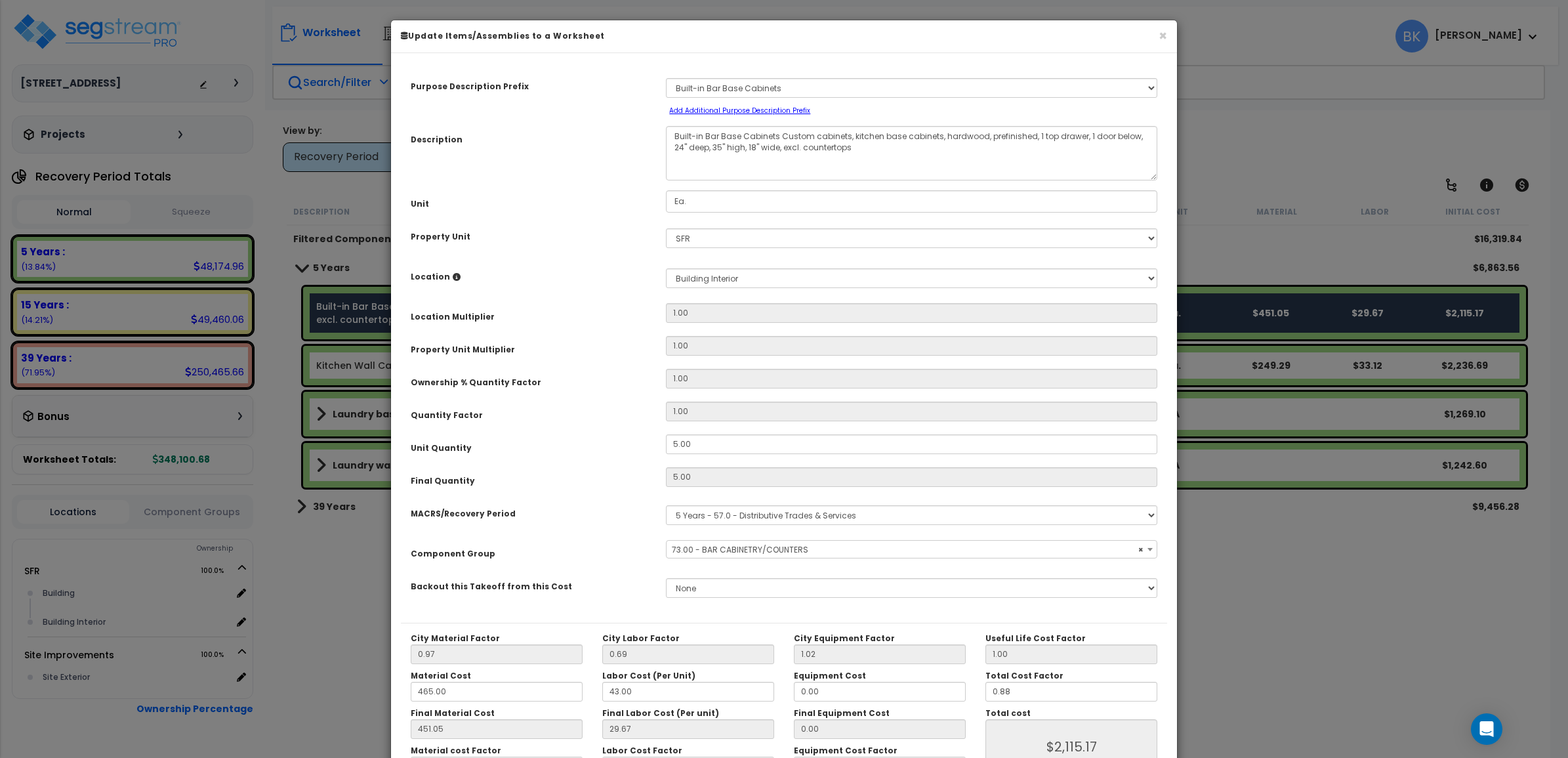
select select "39191"
click at [786, 516] on select "Select MACRS/Recovery Period 5 Years - 57.0 - Distributive Trades & Services 5 …" at bounding box center [911, 515] width 492 height 20
select select "3669"
click at [666, 505] on select "Select MACRS/Recovery Period 5 Years - 57.0 - Distributive Trades & Services 5 …" at bounding box center [911, 515] width 492 height 20
click at [732, 557] on span "Select Component Group" at bounding box center [911, 550] width 489 height 18
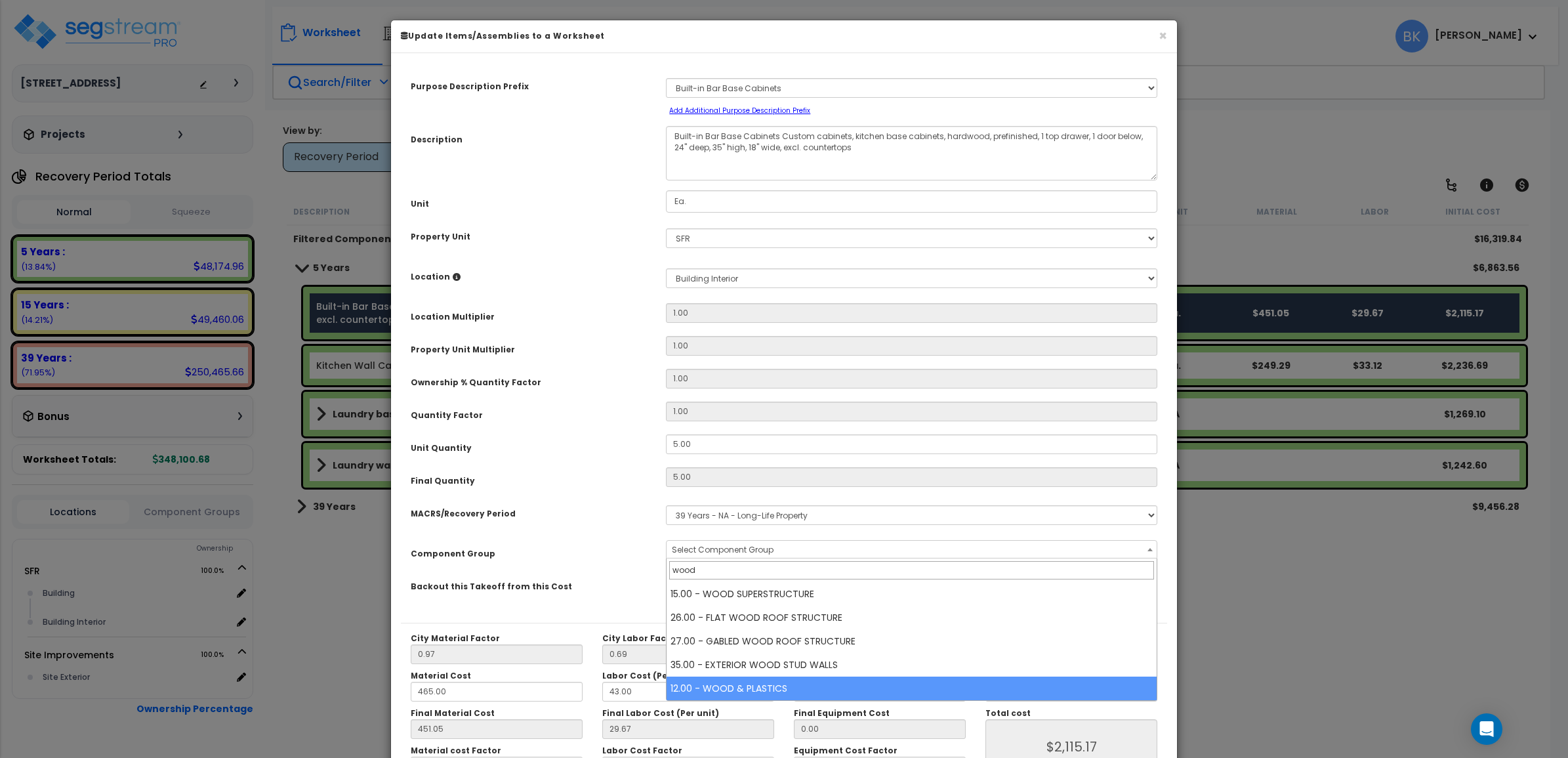
type input "wood"
select select "39541"
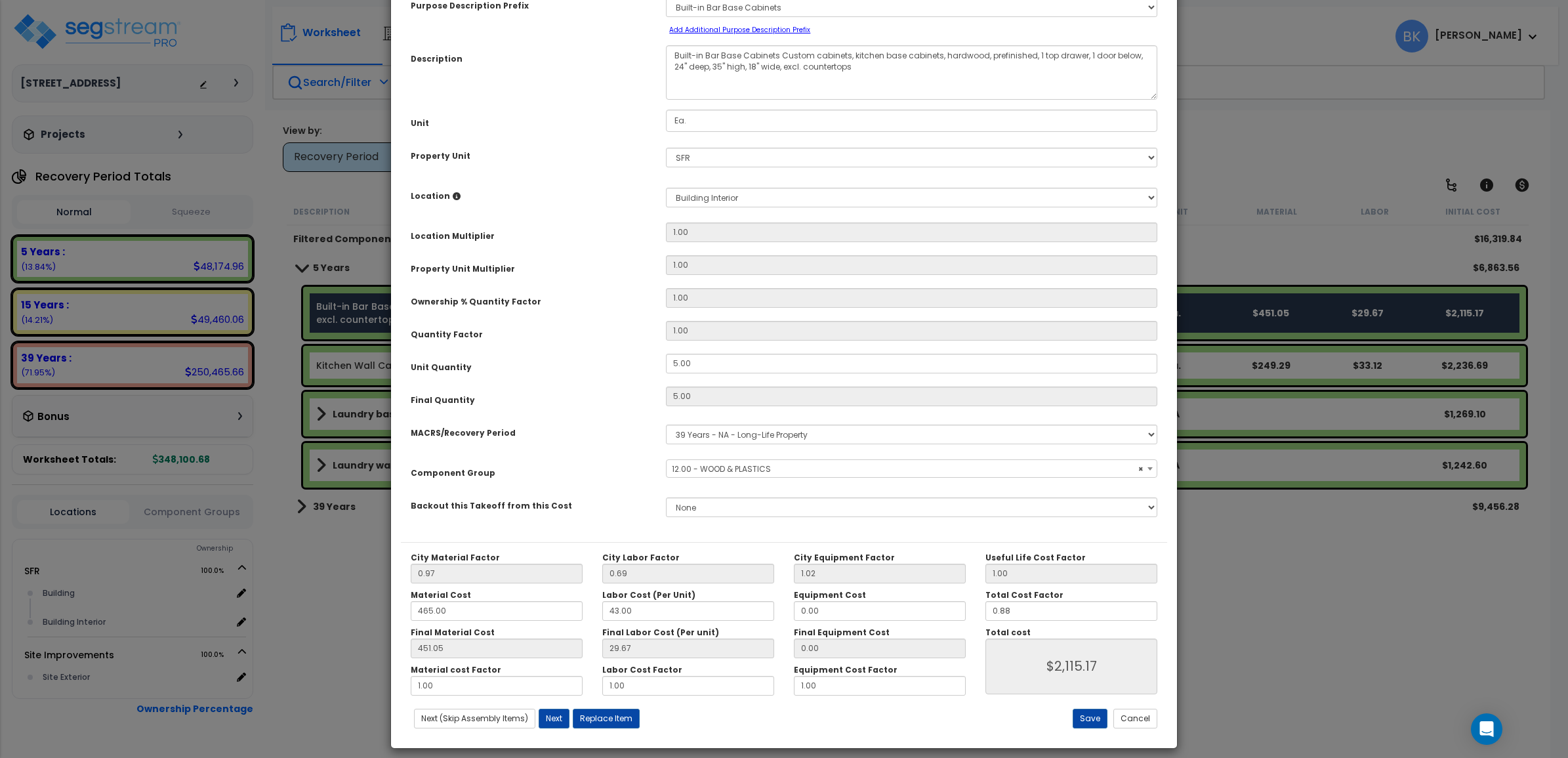
scroll to position [92, 0]
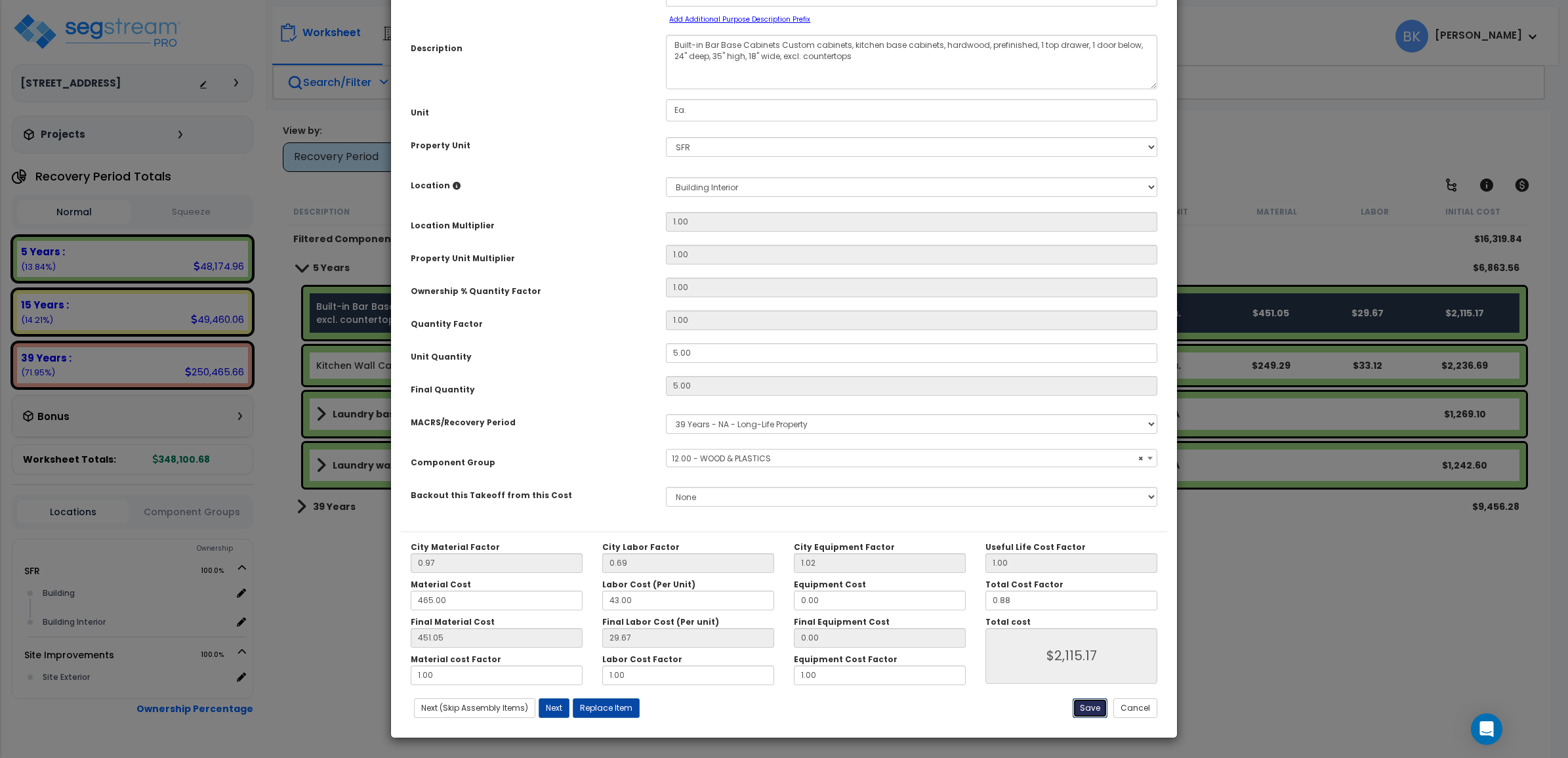
click at [1091, 715] on button "Save" at bounding box center [1090, 708] width 35 height 20
type input "2115.17"
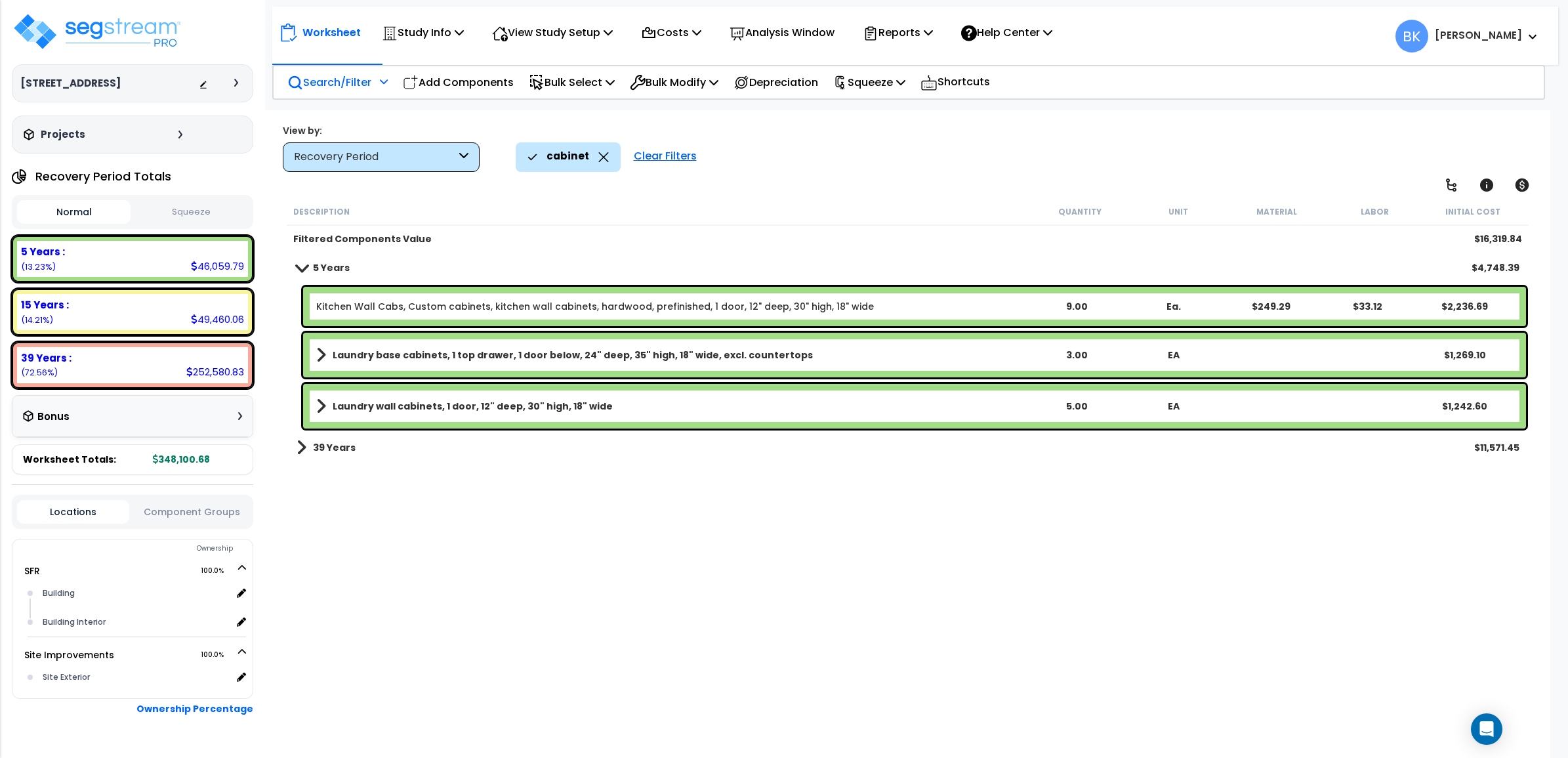
click at [430, 307] on link "Kitchen Wall Cabs, Custom cabinets, kitchen wall cabinets, hardwood, prefinishe…" at bounding box center [595, 306] width 558 height 13
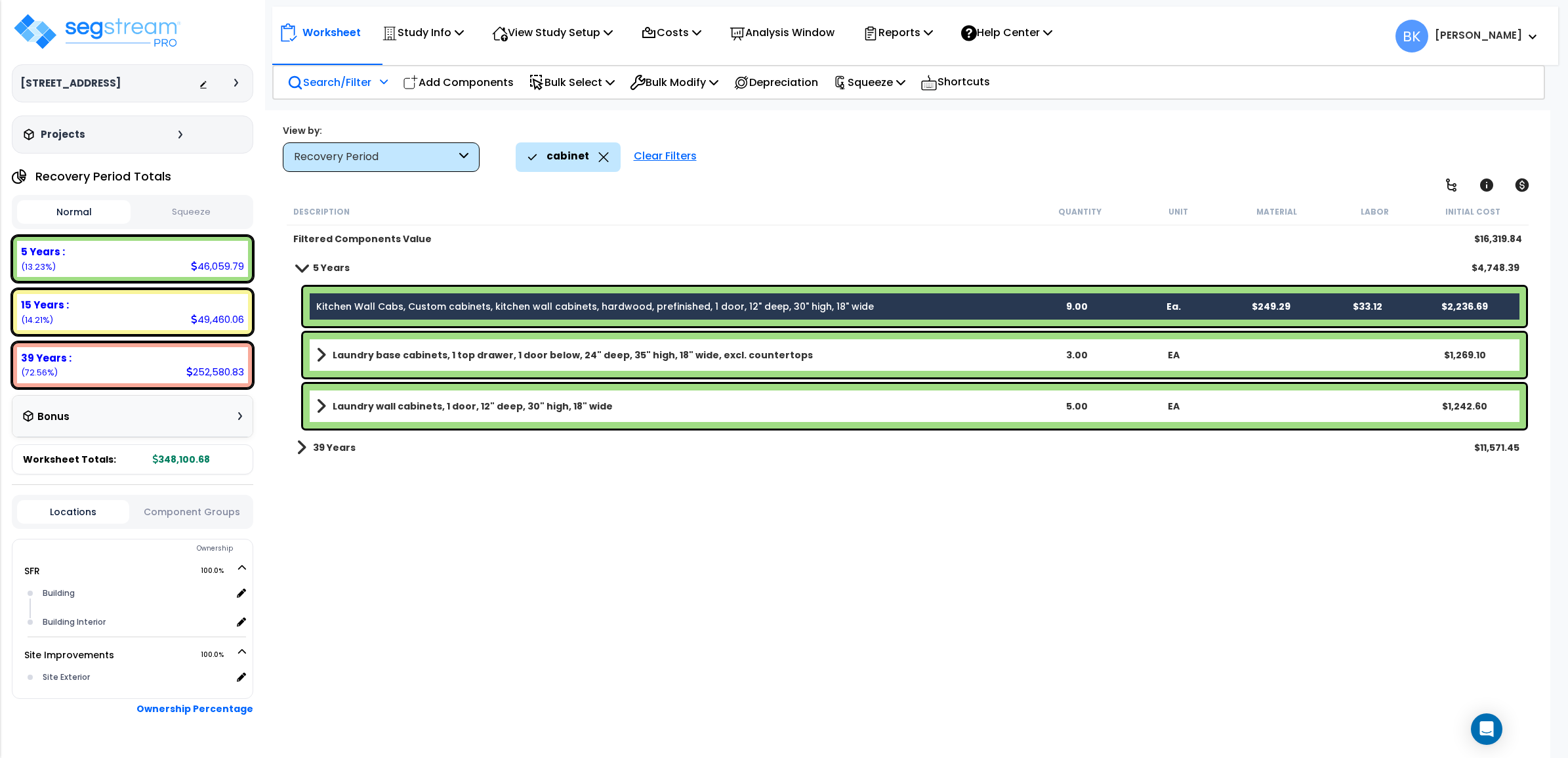
click at [429, 307] on link "Kitchen Wall Cabs, Custom cabinets, kitchen wall cabinets, hardwood, prefinishe…" at bounding box center [595, 306] width 558 height 13
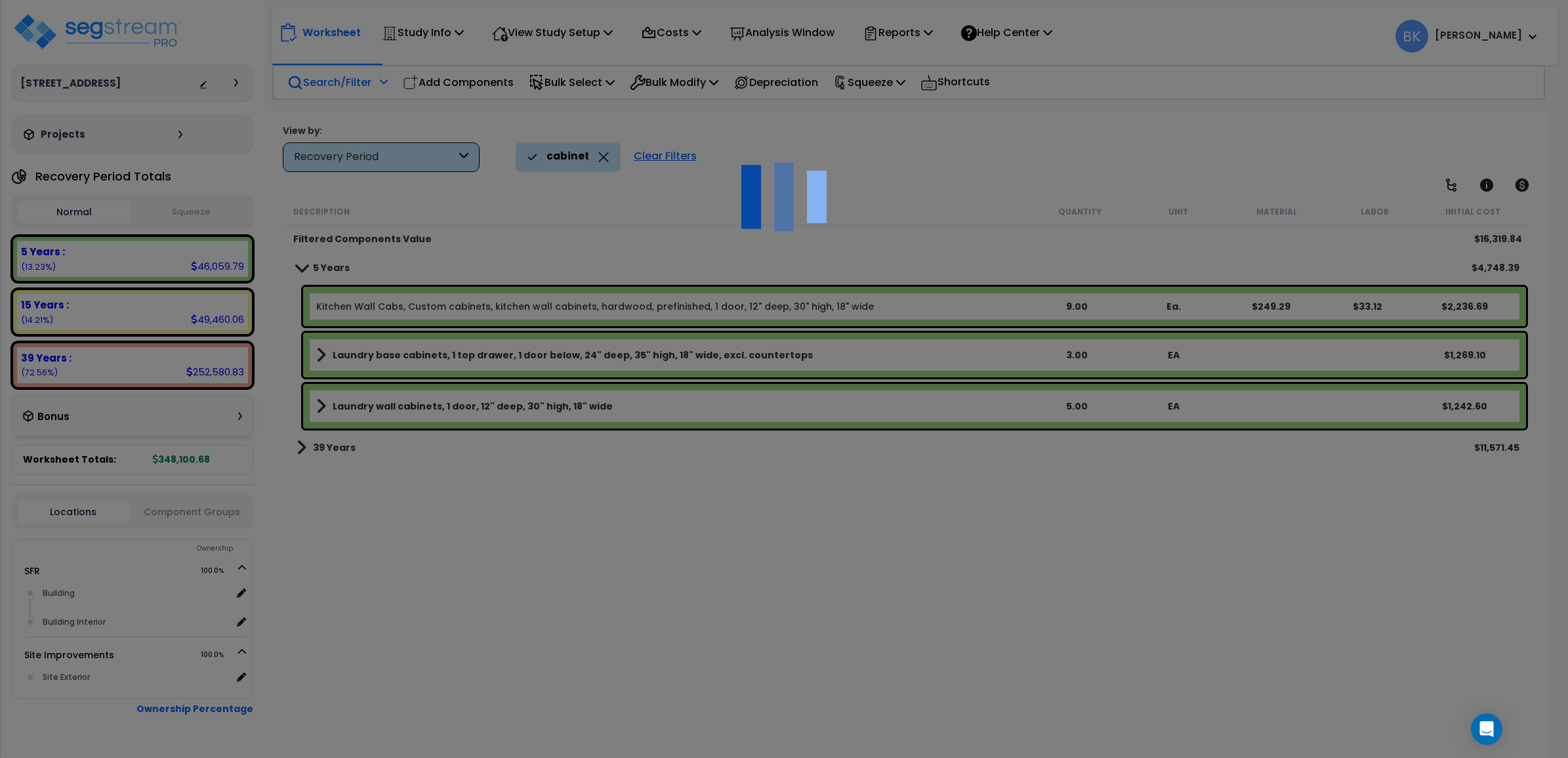
scroll to position [0, 0]
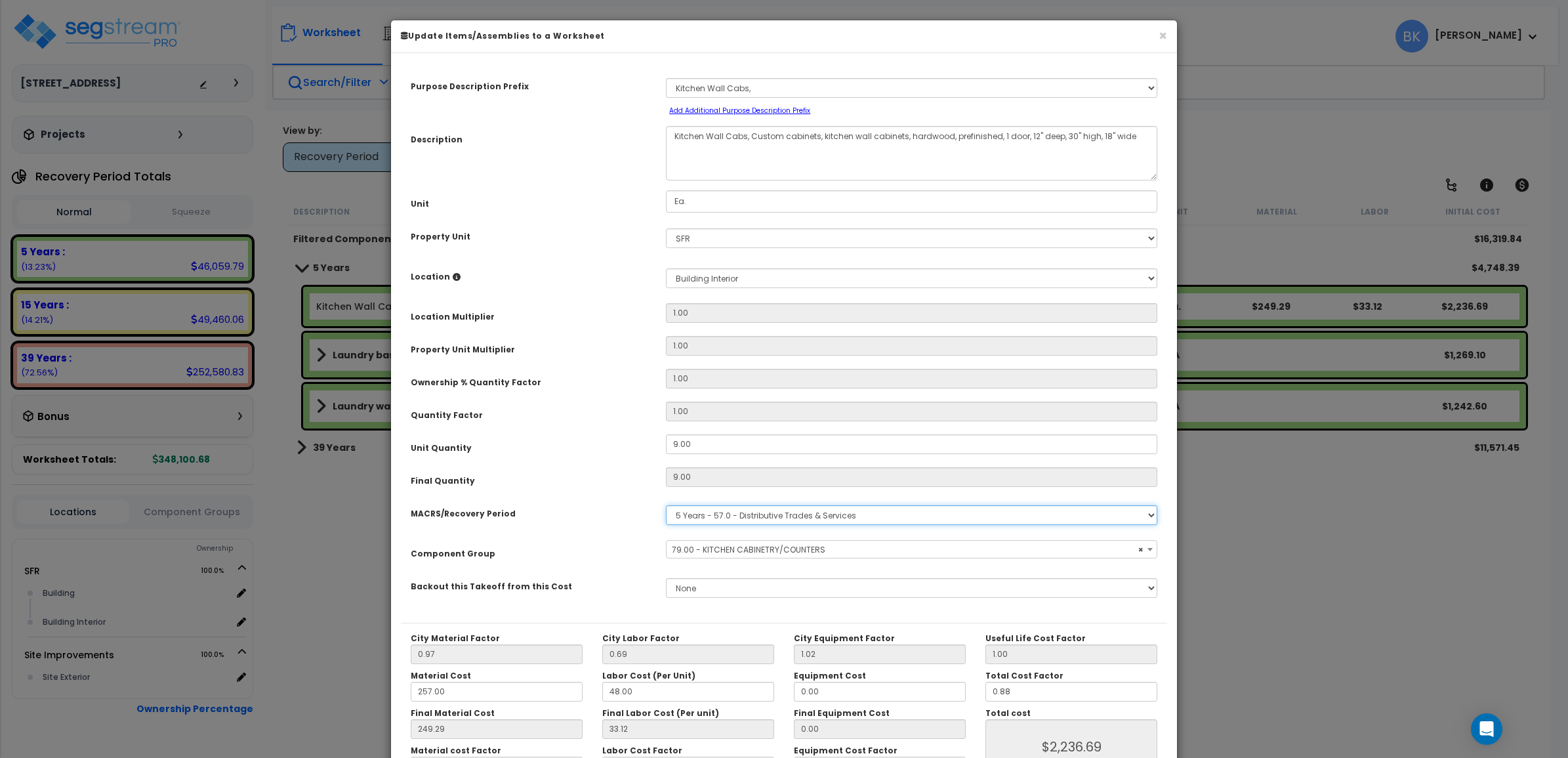
click at [723, 513] on select "Select MACRS/Recovery Period 5 Years - 57.0 - Distributive Trades & Services 5 …" at bounding box center [911, 515] width 492 height 20
select select "39197"
select select "3669"
click at [666, 505] on select "Select MACRS/Recovery Period 5 Years - 57.0 - Distributive Trades & Services 5 …" at bounding box center [911, 515] width 492 height 20
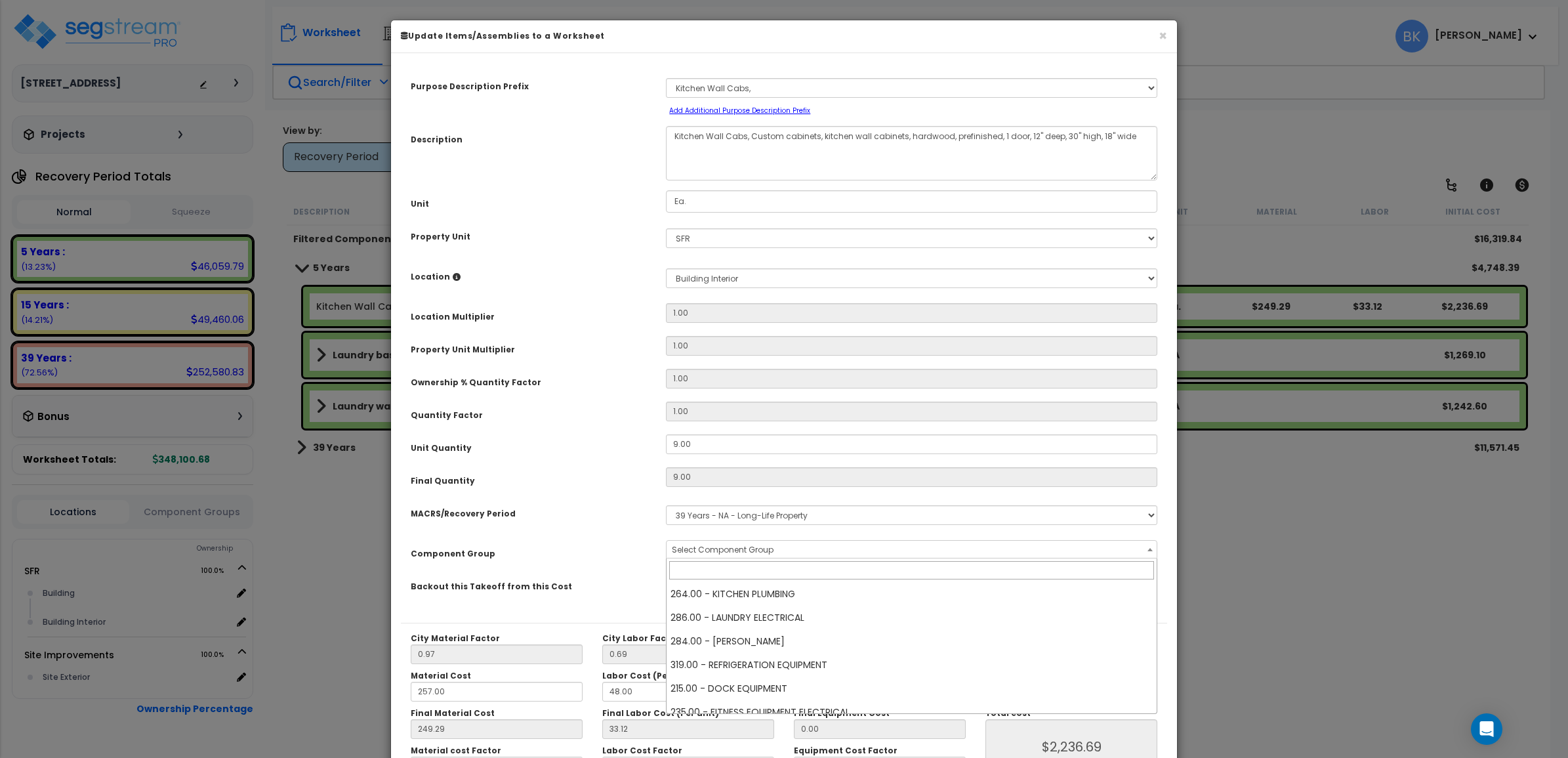
click at [729, 551] on span "Select Component Group" at bounding box center [911, 550] width 489 height 18
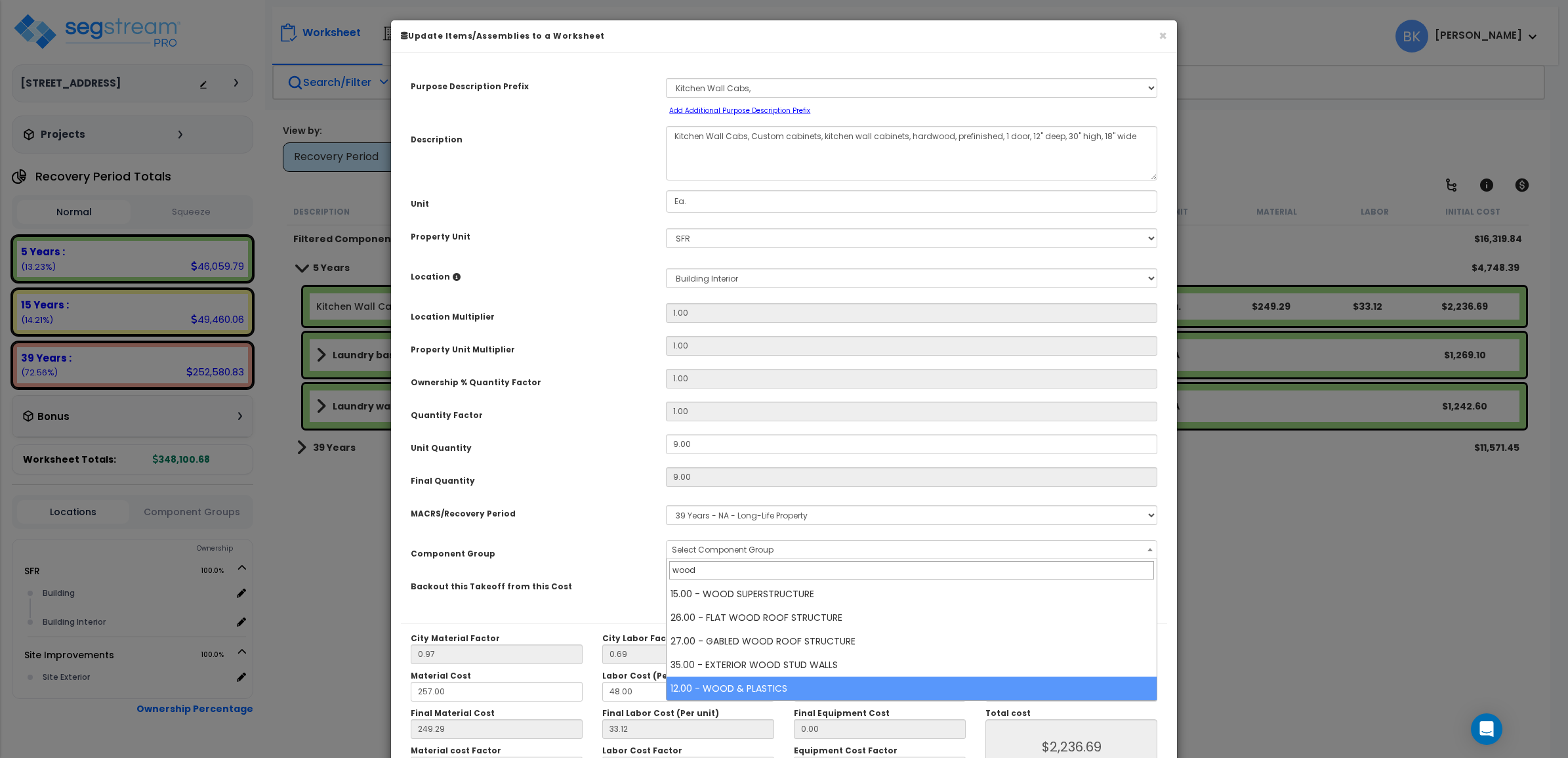
type input "wood"
select select "39541"
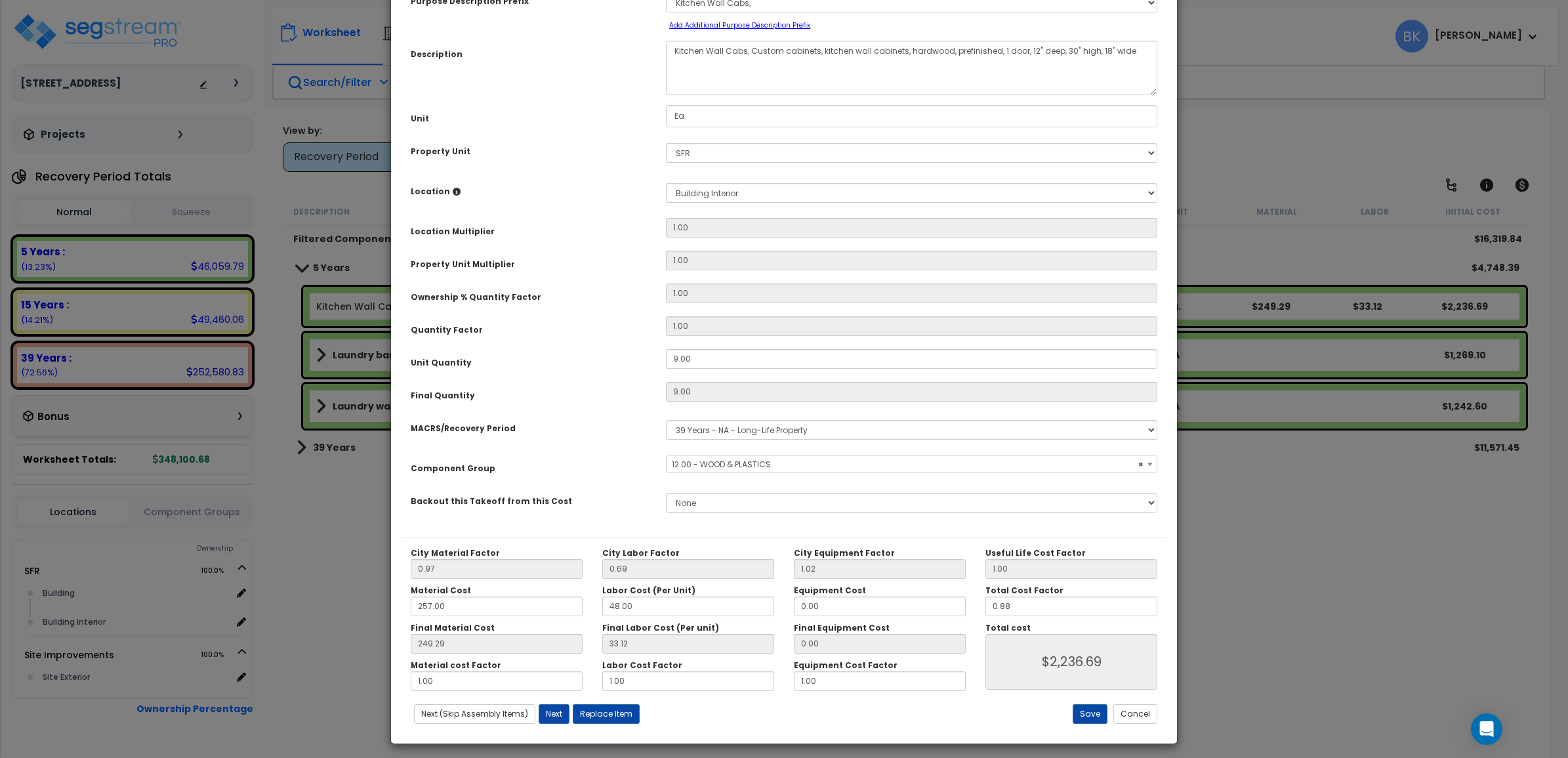
scroll to position [92, 0]
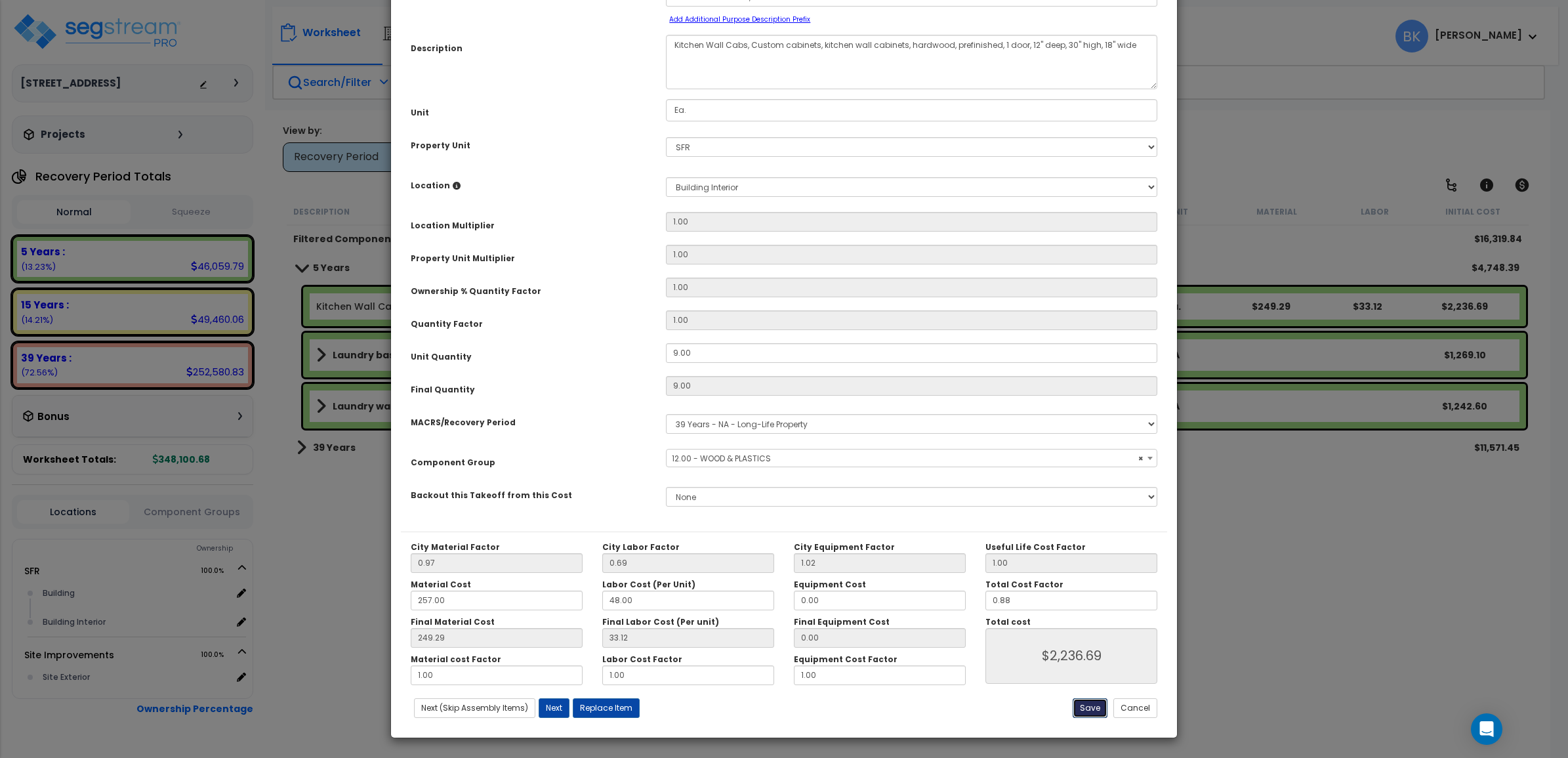
click at [1086, 710] on button "Save" at bounding box center [1090, 708] width 35 height 20
type input "2236.69"
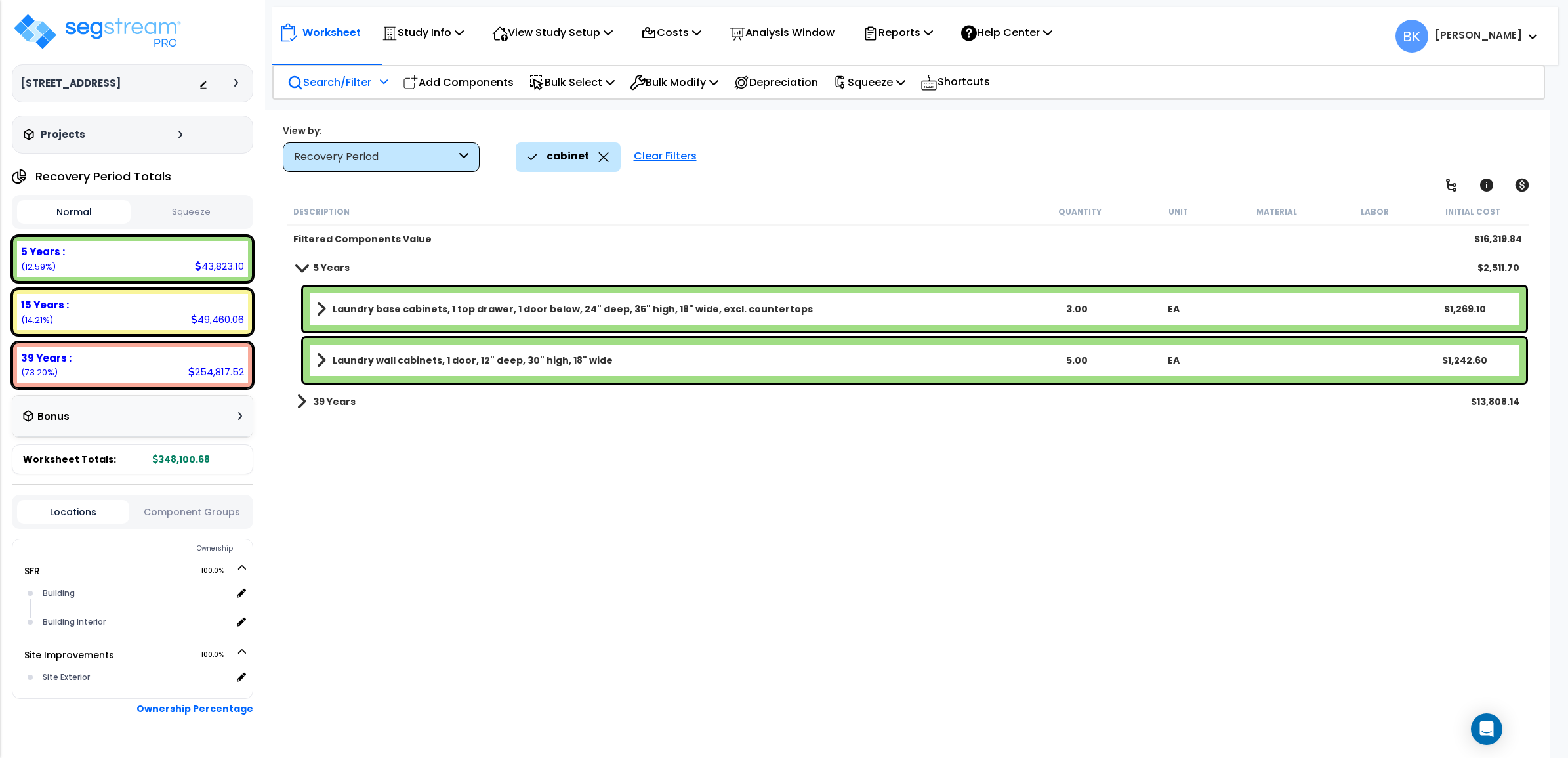
click at [601, 165] on div "cabinet" at bounding box center [567, 157] width 81 height 29
click at [599, 158] on icon at bounding box center [603, 157] width 10 height 10
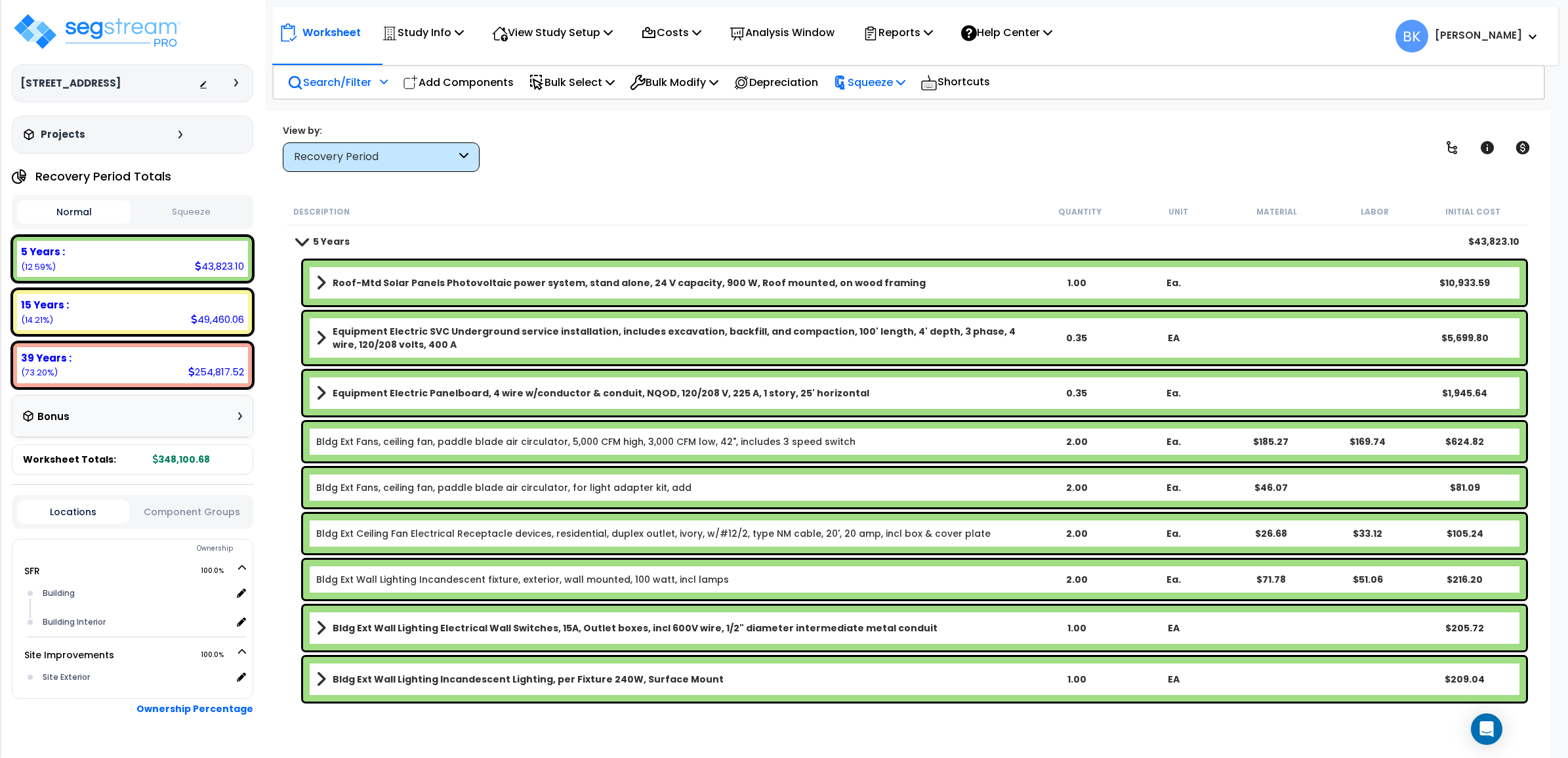
click at [893, 76] on p "Squeeze" at bounding box center [869, 82] width 72 height 17
click at [707, 204] on div "Description Quantity Unit Material Labor Initial Cost" at bounding box center [908, 212] width 1243 height 27
click at [929, 30] on p "Reports" at bounding box center [898, 32] width 70 height 17
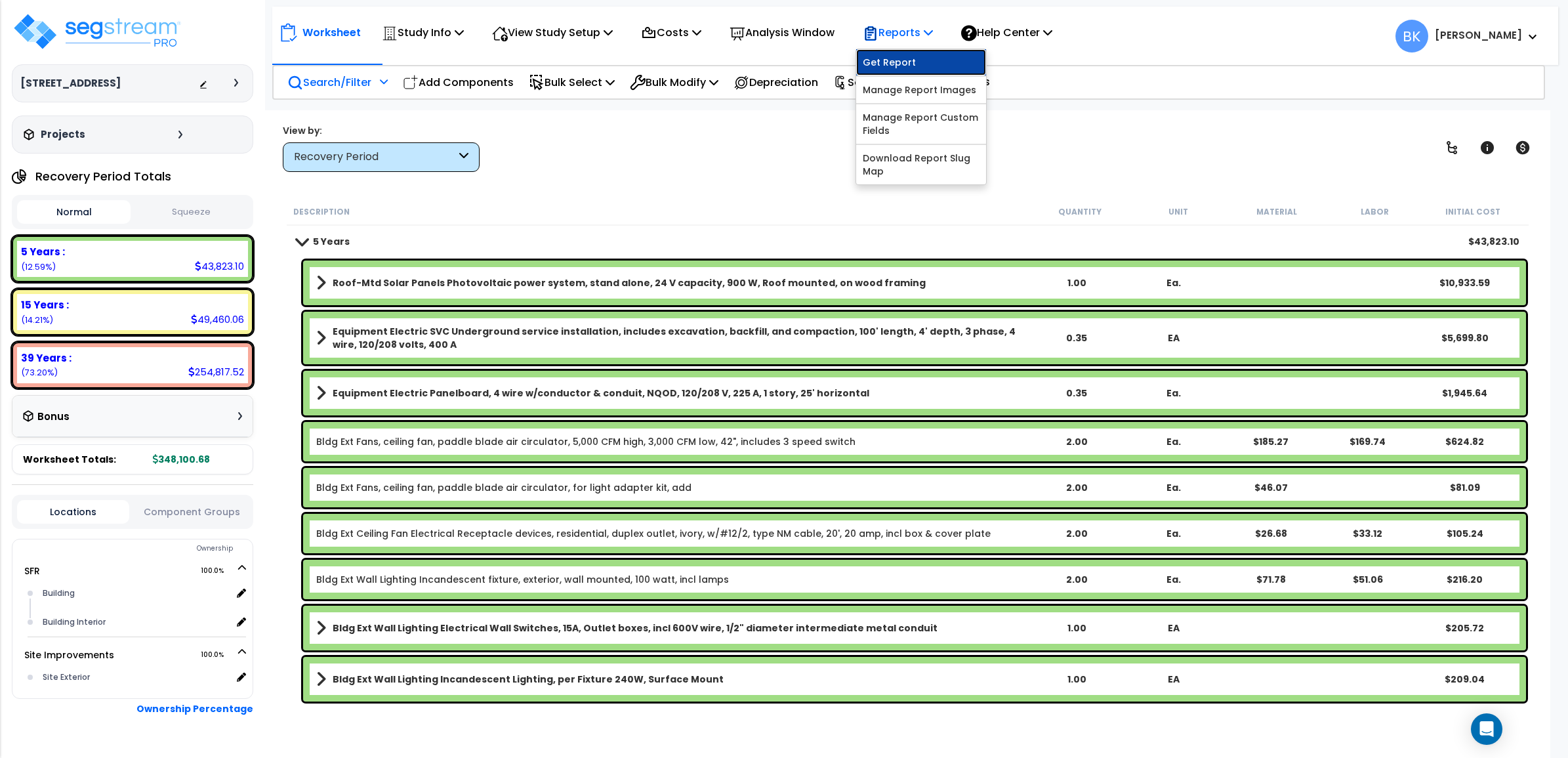
click at [915, 54] on link "Get Report" at bounding box center [921, 62] width 130 height 27
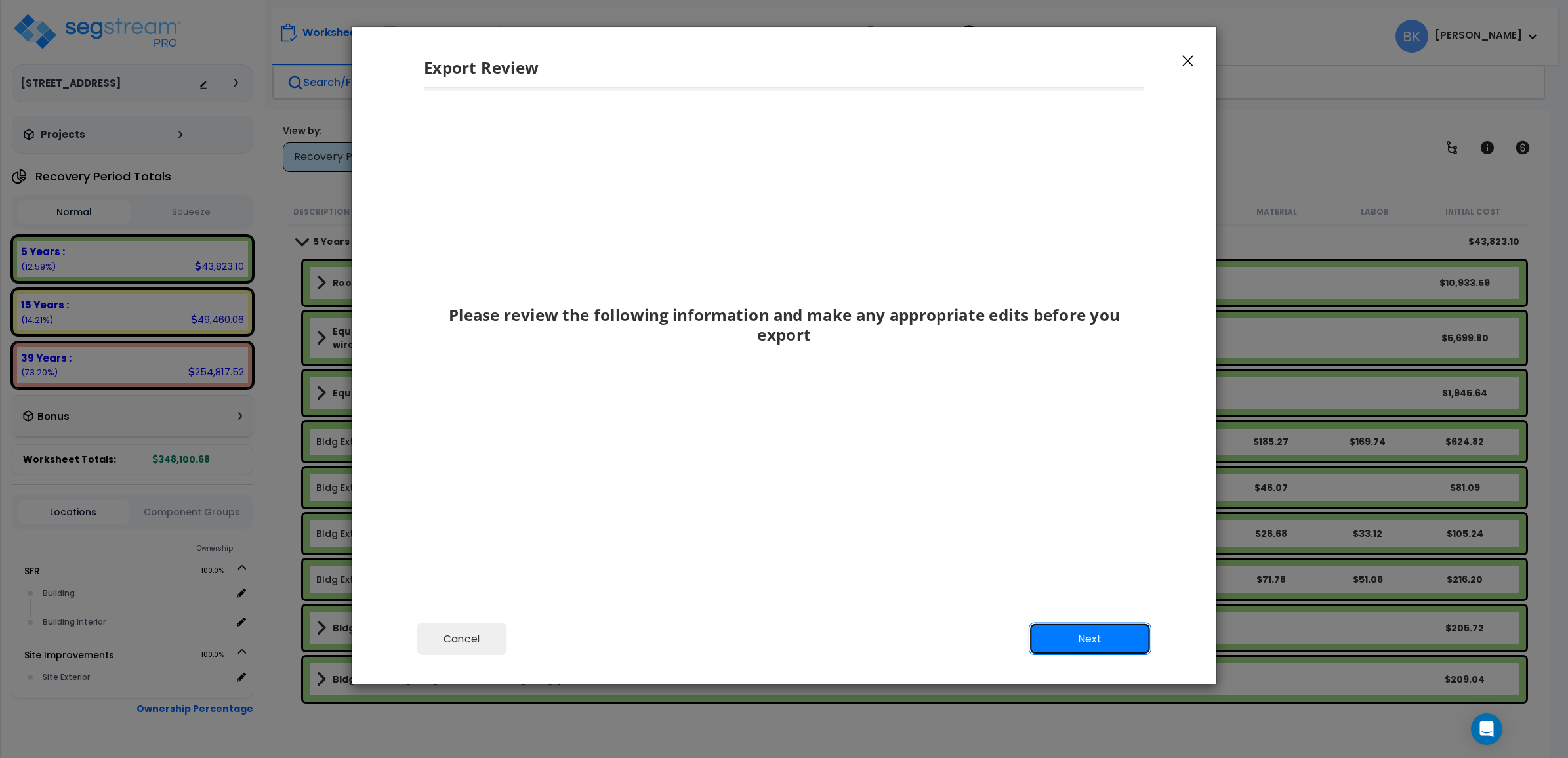
click at [1097, 641] on button "Next" at bounding box center [1090, 638] width 123 height 33
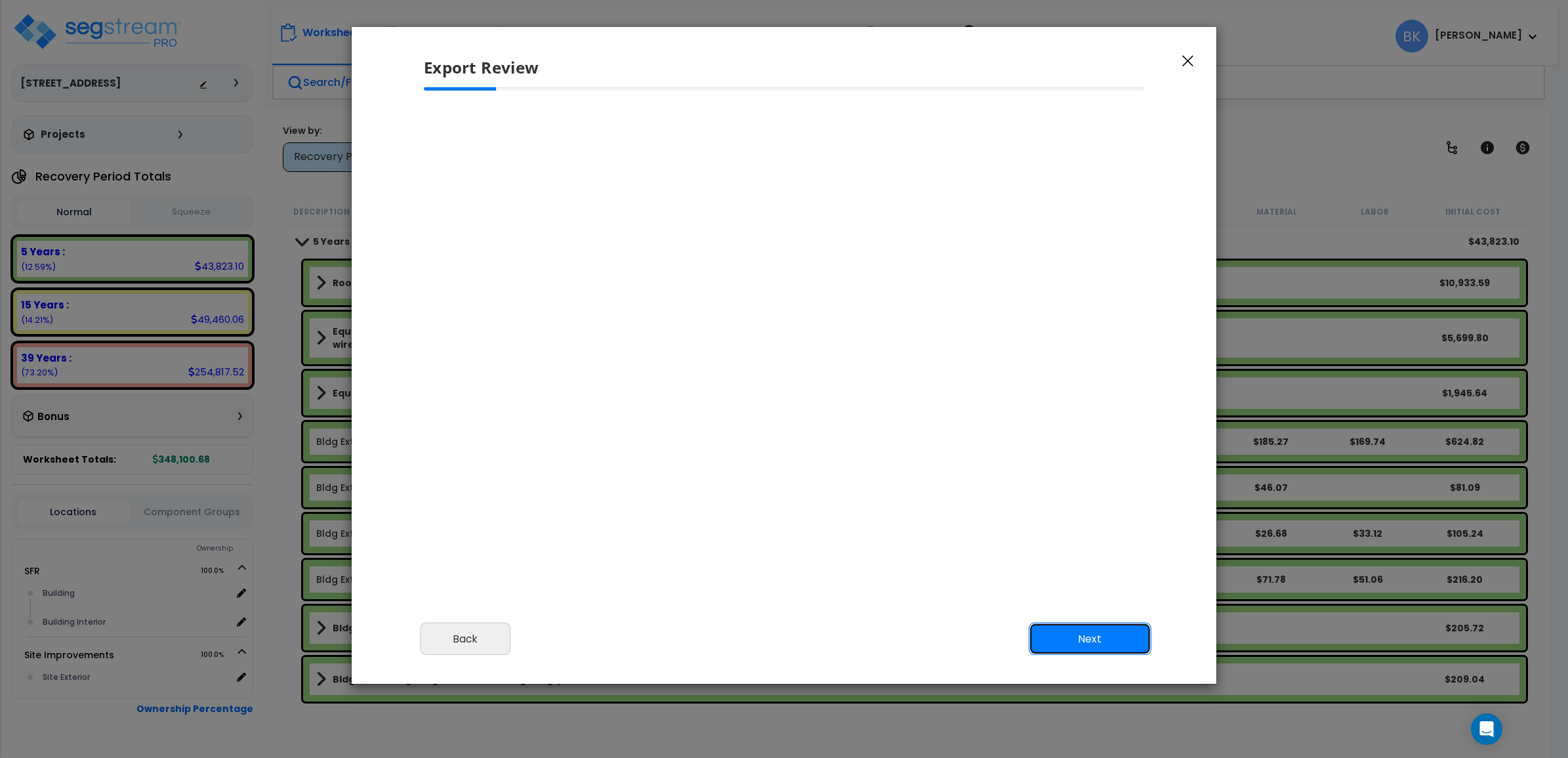
click at [1088, 640] on button "Next" at bounding box center [1090, 638] width 123 height 33
click at [1063, 641] on button "Next" at bounding box center [1090, 638] width 123 height 33
click at [460, 635] on button "Back" at bounding box center [466, 638] width 91 height 33
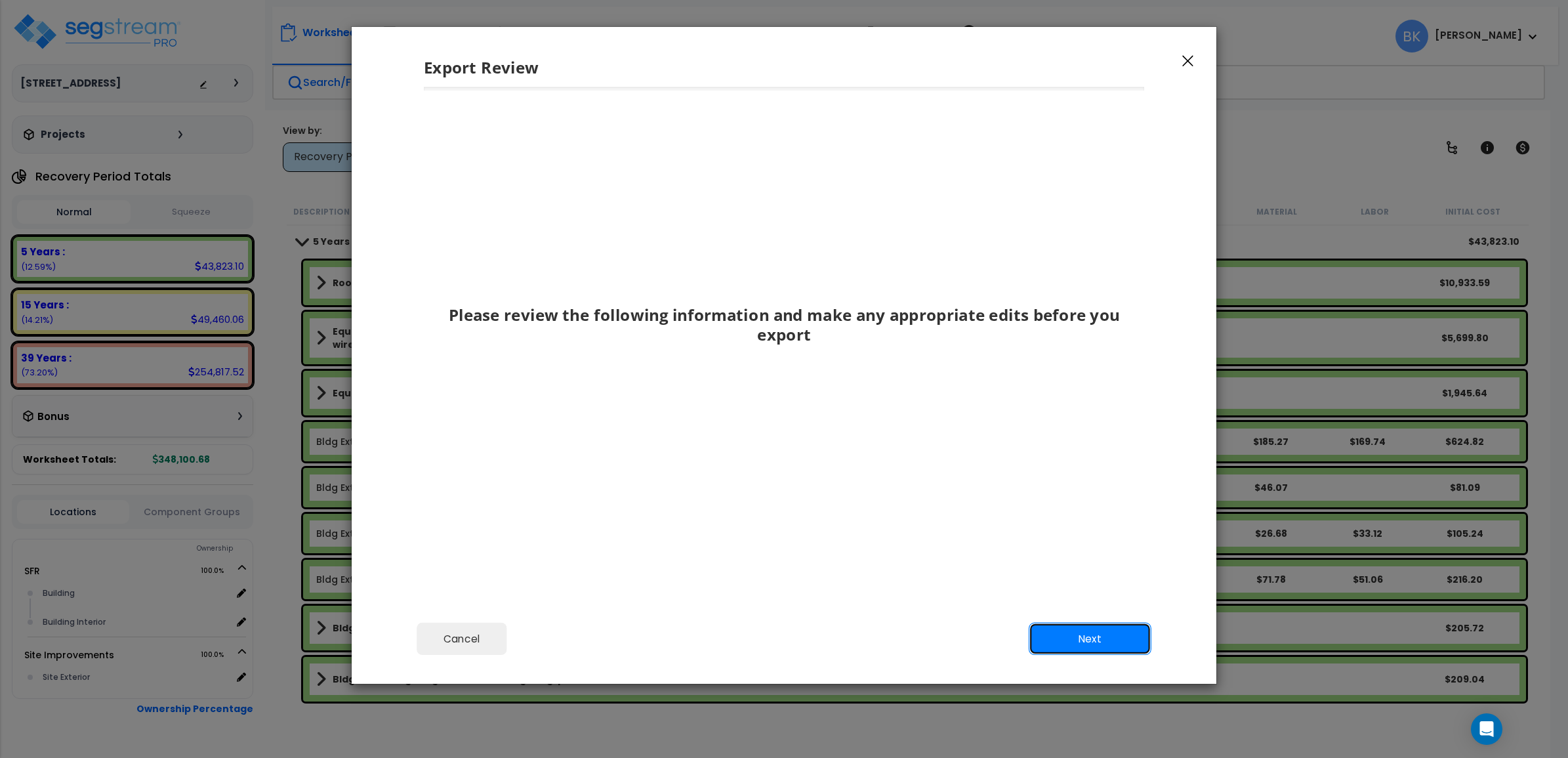
click at [1082, 634] on button "Next" at bounding box center [1090, 638] width 123 height 33
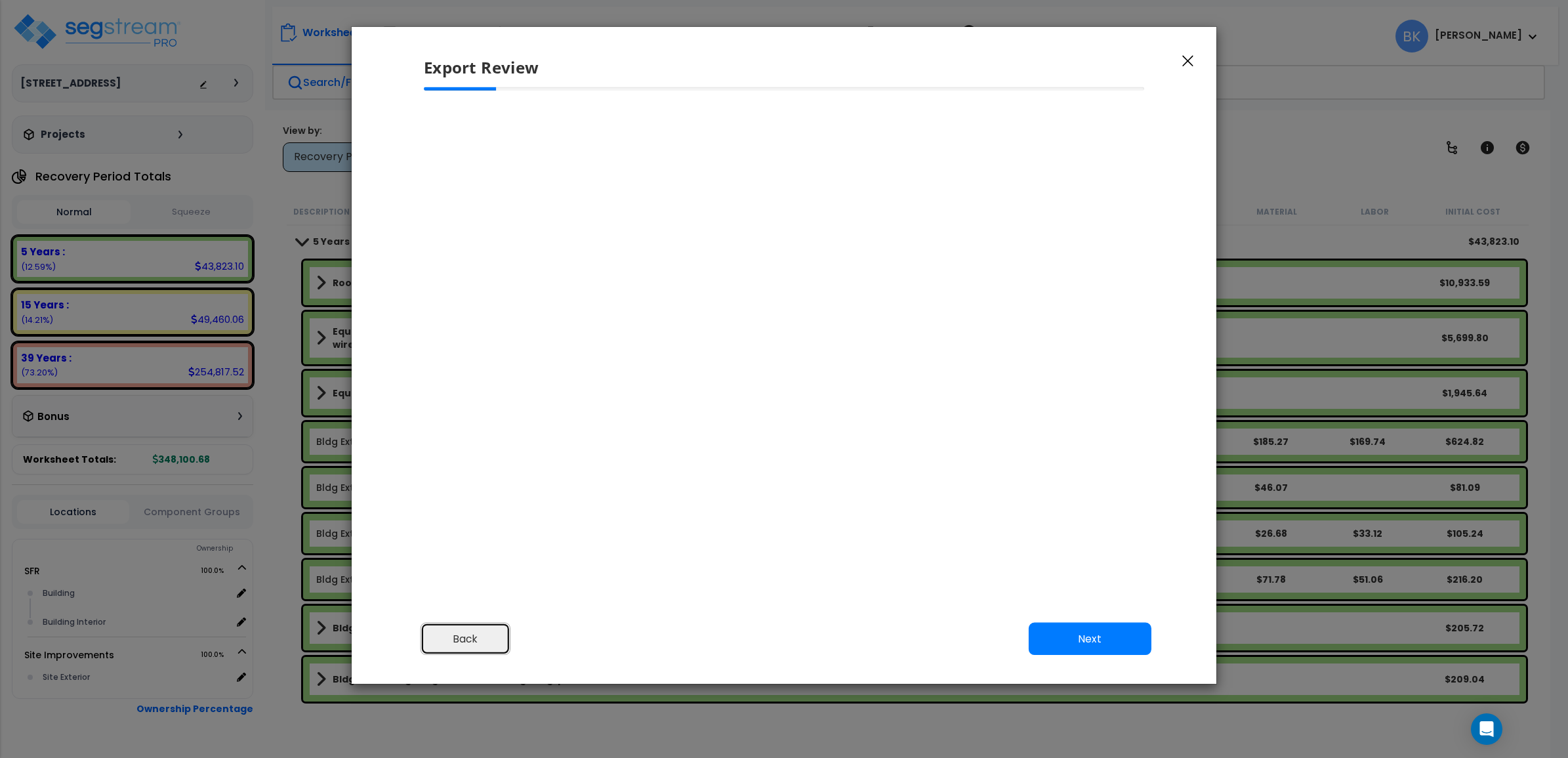
click at [467, 647] on button "Back" at bounding box center [466, 638] width 91 height 33
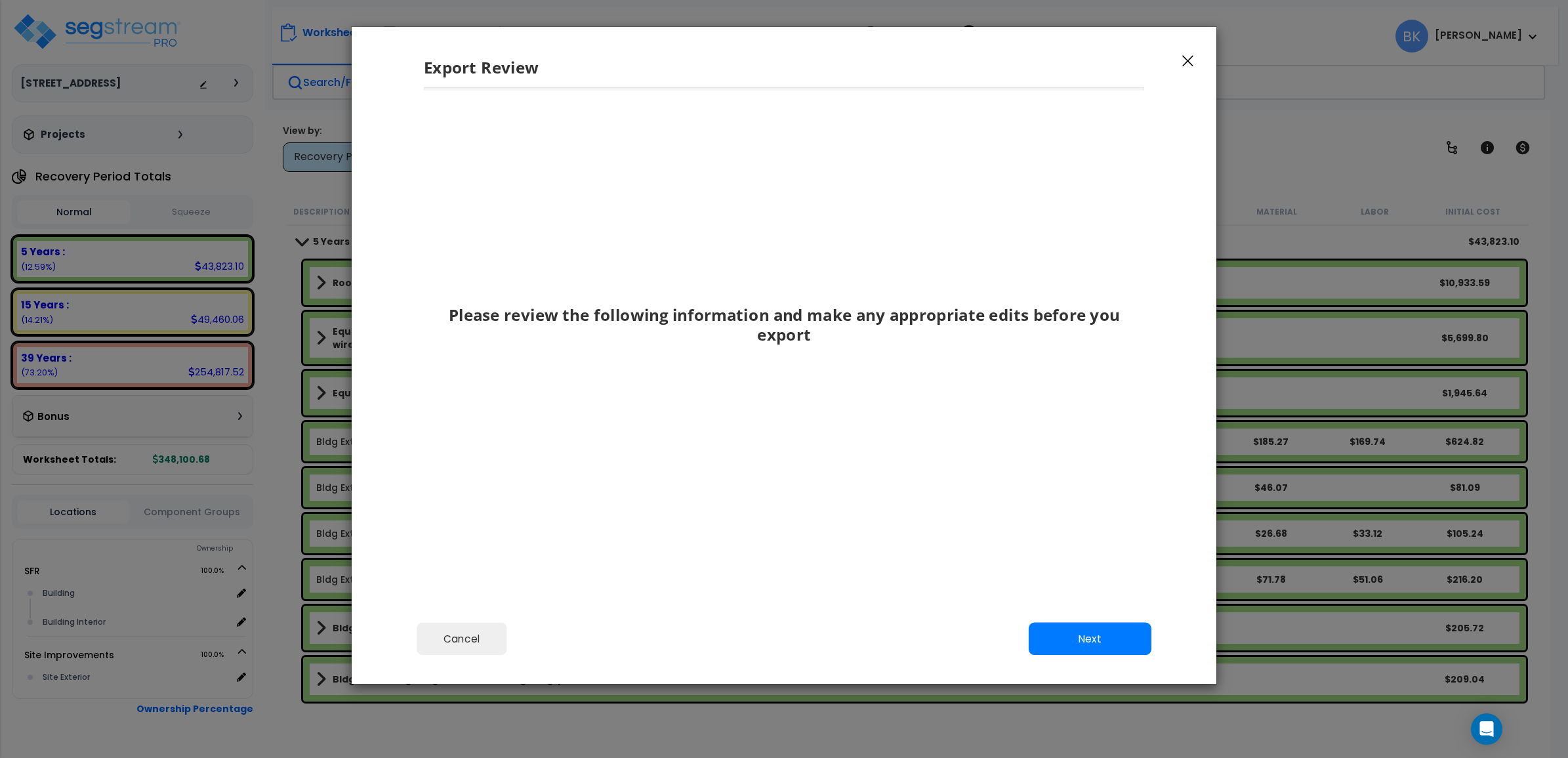
click at [1190, 67] on button "button" at bounding box center [1188, 60] width 20 height 16
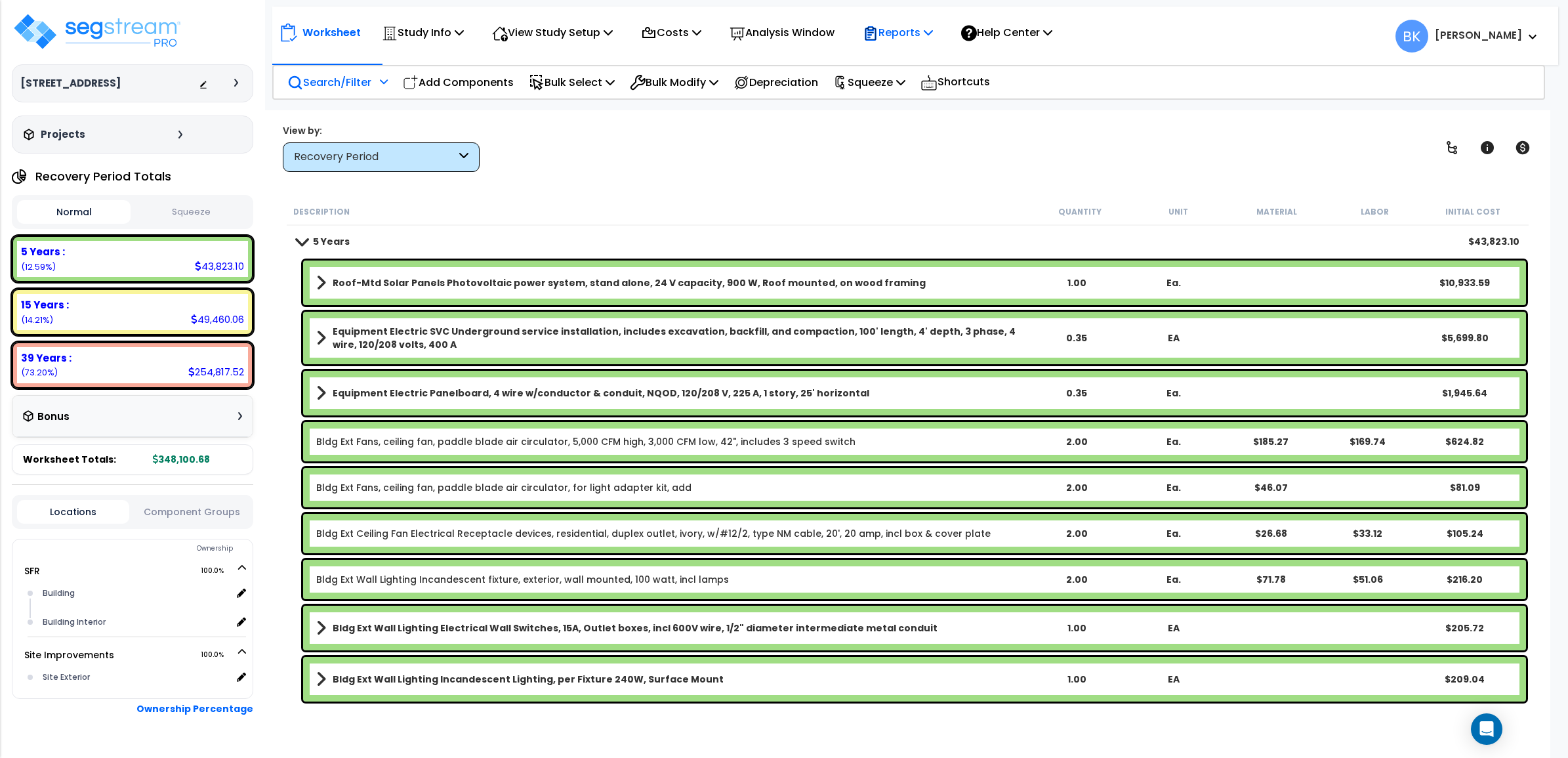
click at [932, 31] on p "Reports" at bounding box center [898, 32] width 70 height 17
click at [911, 61] on link "Get Report" at bounding box center [921, 62] width 130 height 27
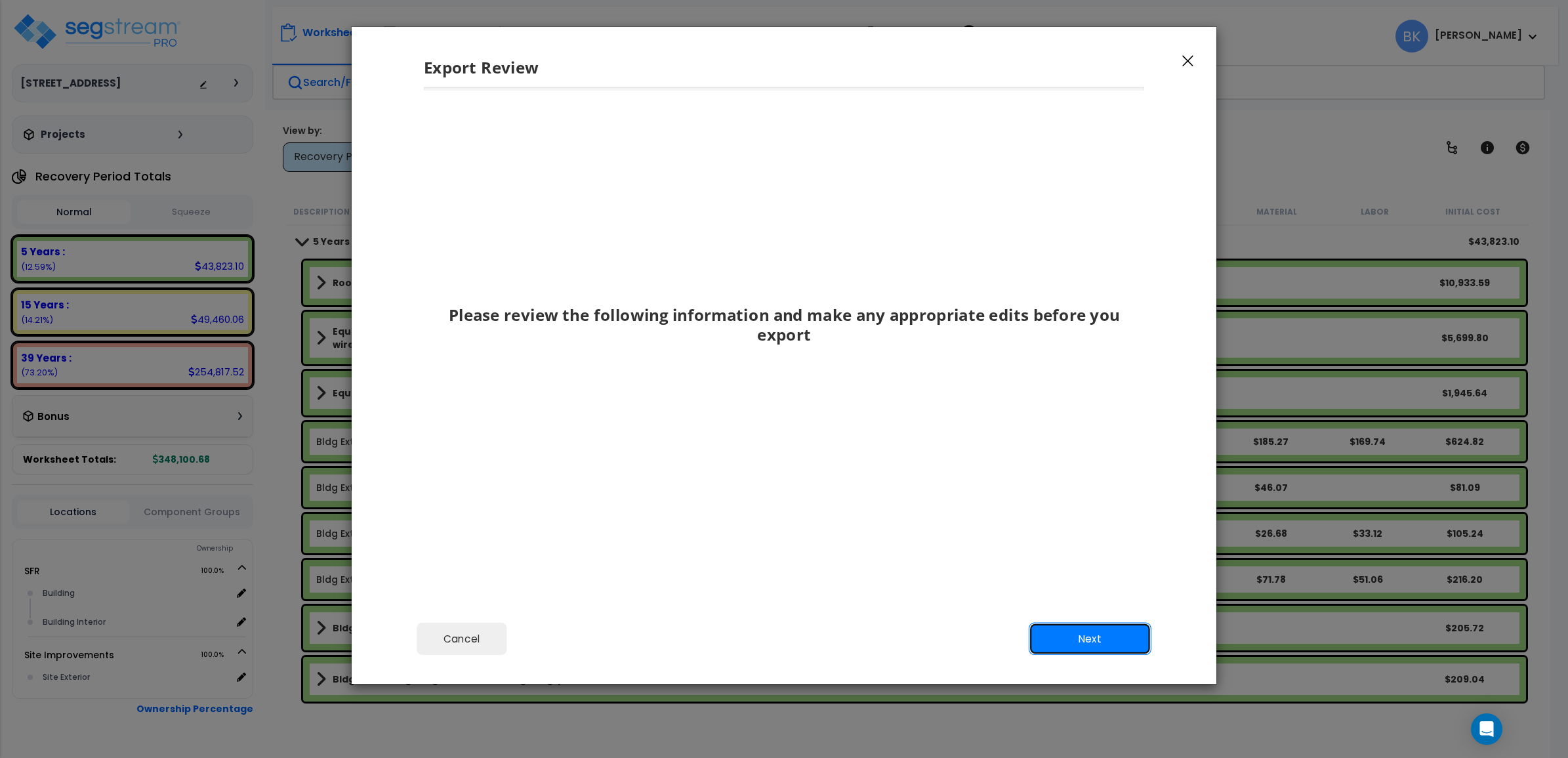
click at [1097, 646] on button "Next" at bounding box center [1090, 638] width 123 height 33
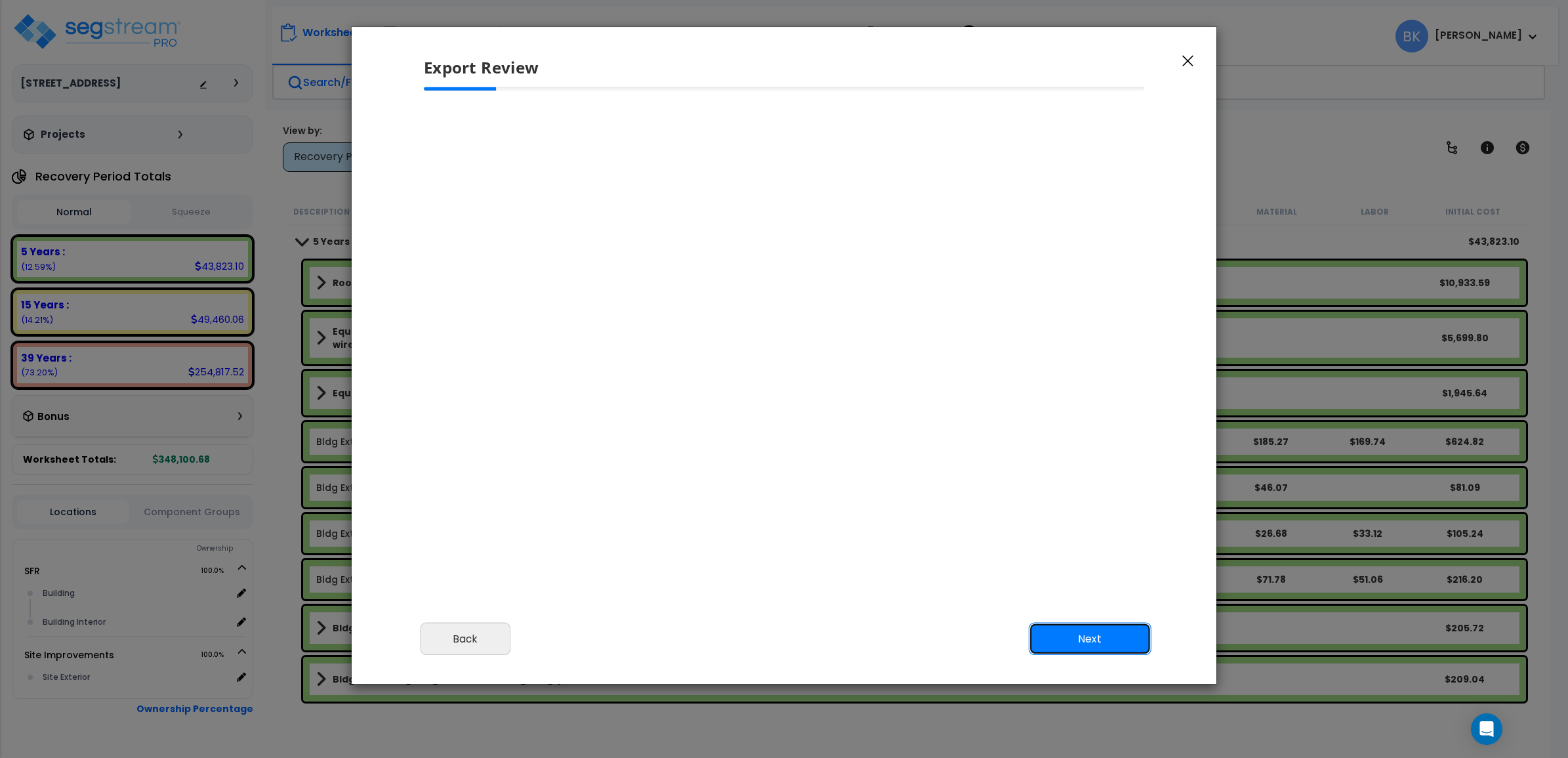
click at [1084, 638] on button "Next" at bounding box center [1090, 638] width 123 height 33
click at [1083, 638] on button "Next" at bounding box center [1090, 638] width 123 height 33
drag, startPoint x: 1199, startPoint y: 61, endPoint x: 1192, endPoint y: 63, distance: 7.3
click at [1198, 62] on div "Export Review" at bounding box center [784, 58] width 865 height 61
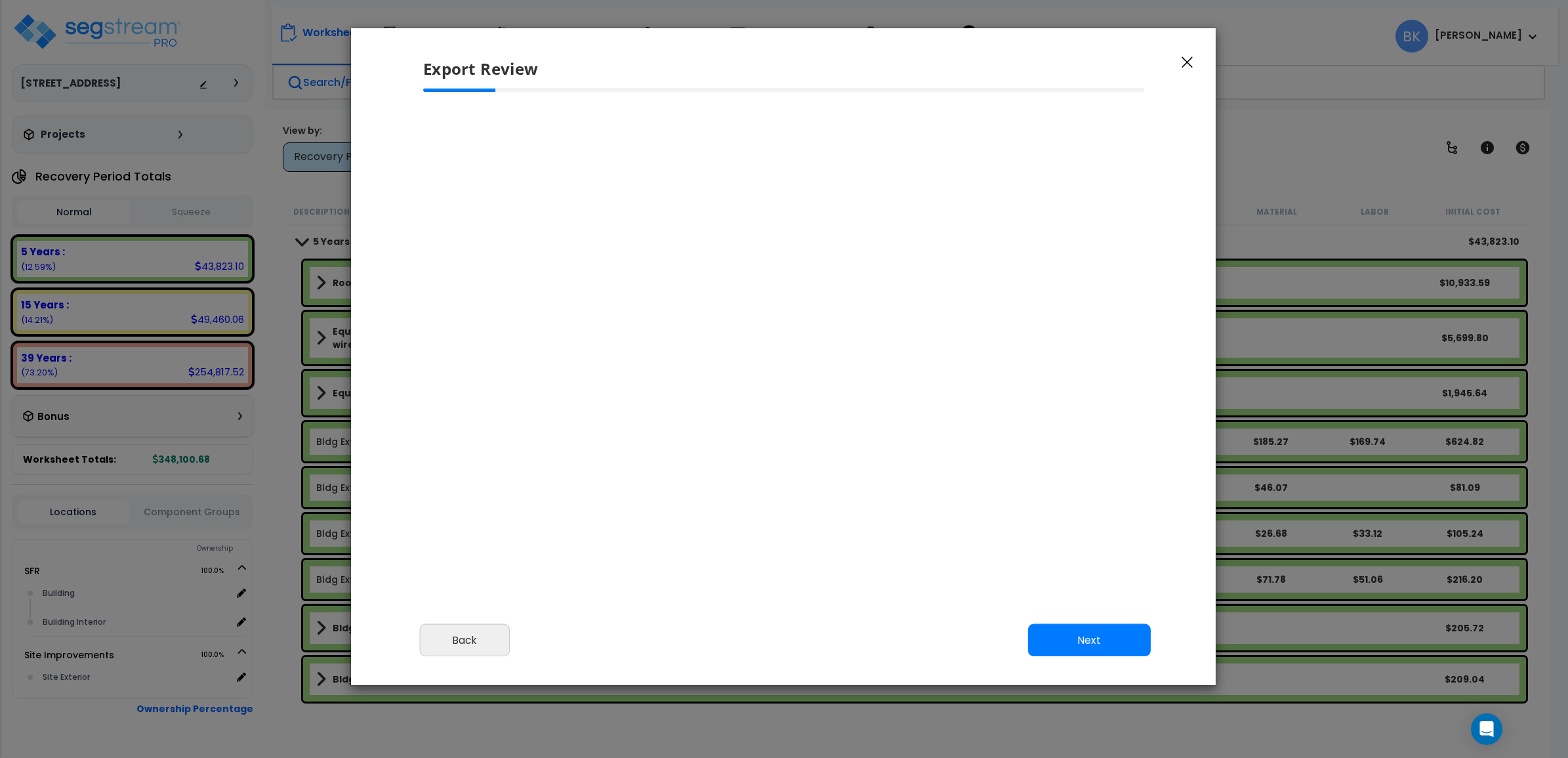
click at [1192, 63] on button "button" at bounding box center [1188, 61] width 20 height 16
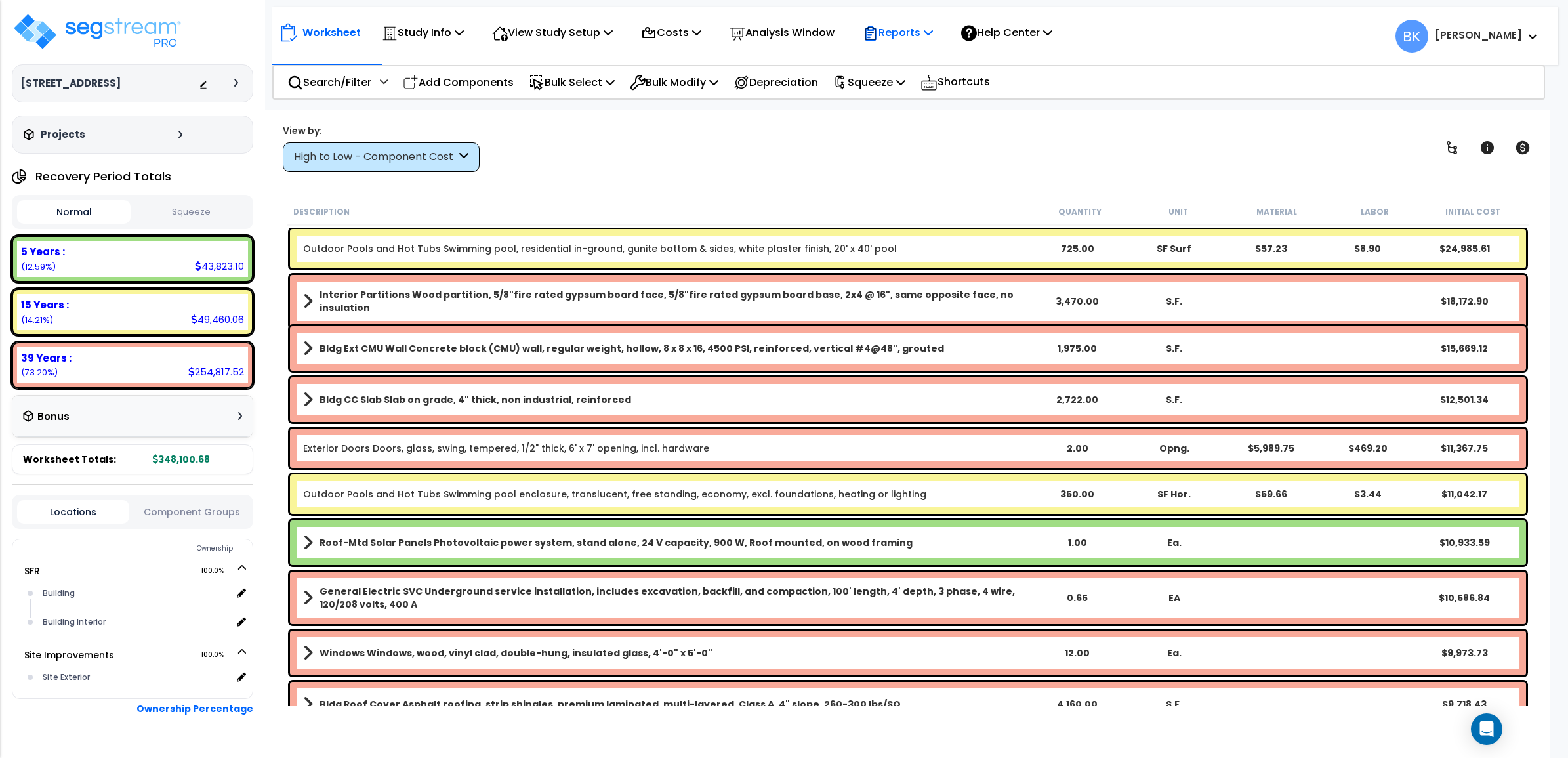
click at [933, 30] on p "Reports" at bounding box center [898, 32] width 70 height 17
click at [909, 58] on link "Get Report" at bounding box center [921, 62] width 130 height 27
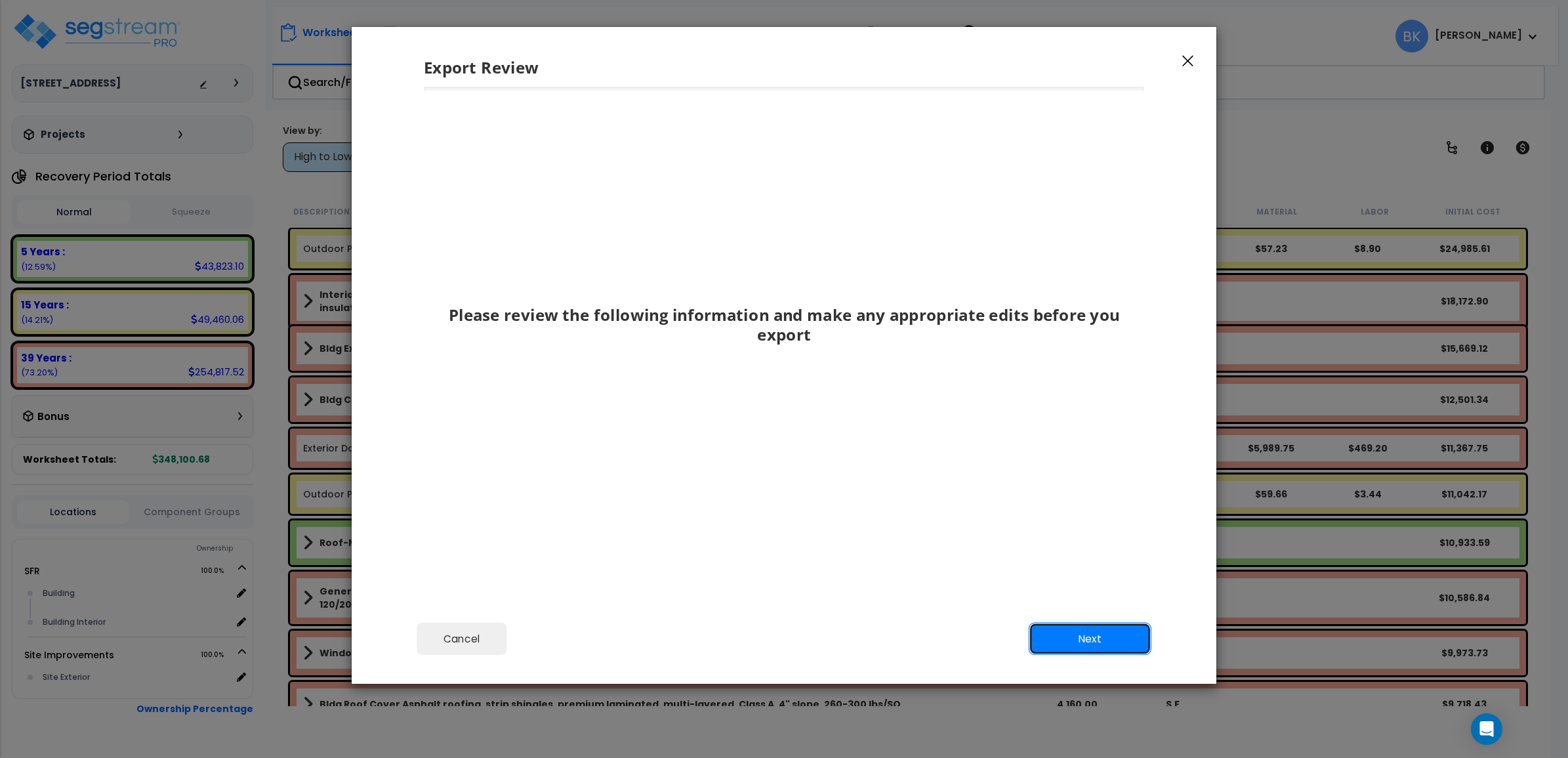
click at [1085, 640] on button "Next" at bounding box center [1090, 638] width 123 height 33
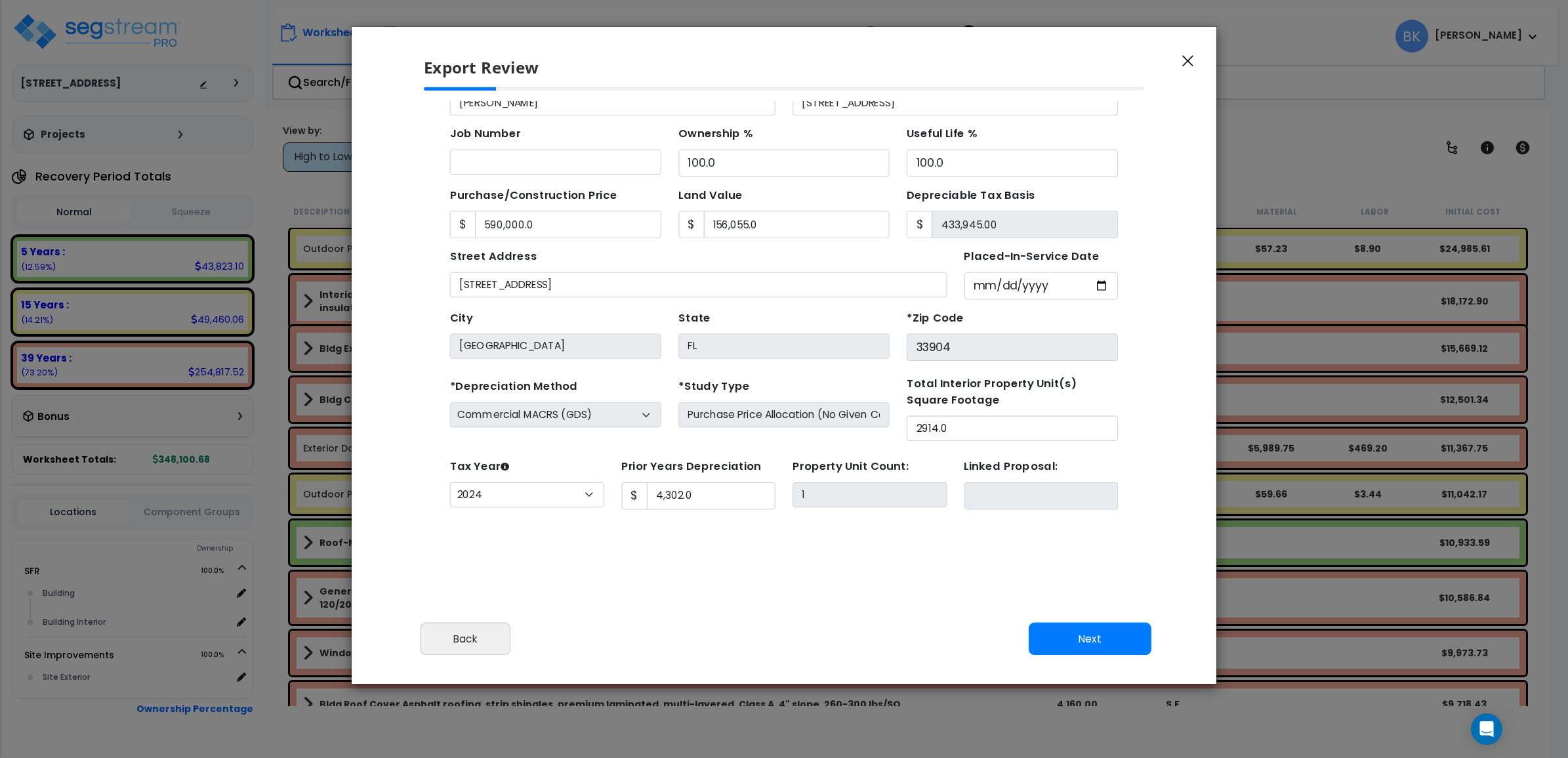
scroll to position [119, 0]
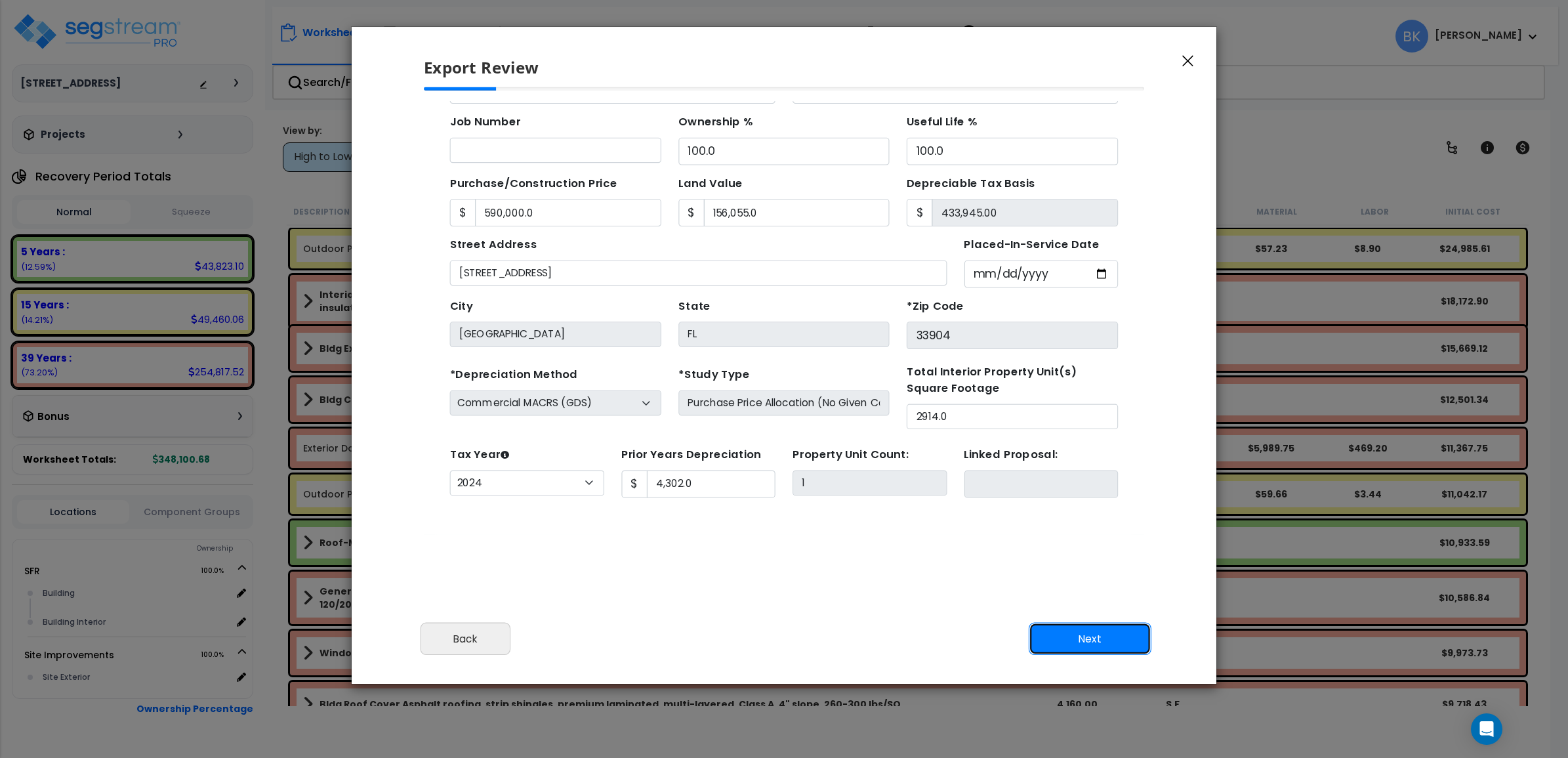
click at [1092, 628] on button "Next" at bounding box center [1090, 638] width 123 height 33
type input "590000"
type input "156055"
type input "4302"
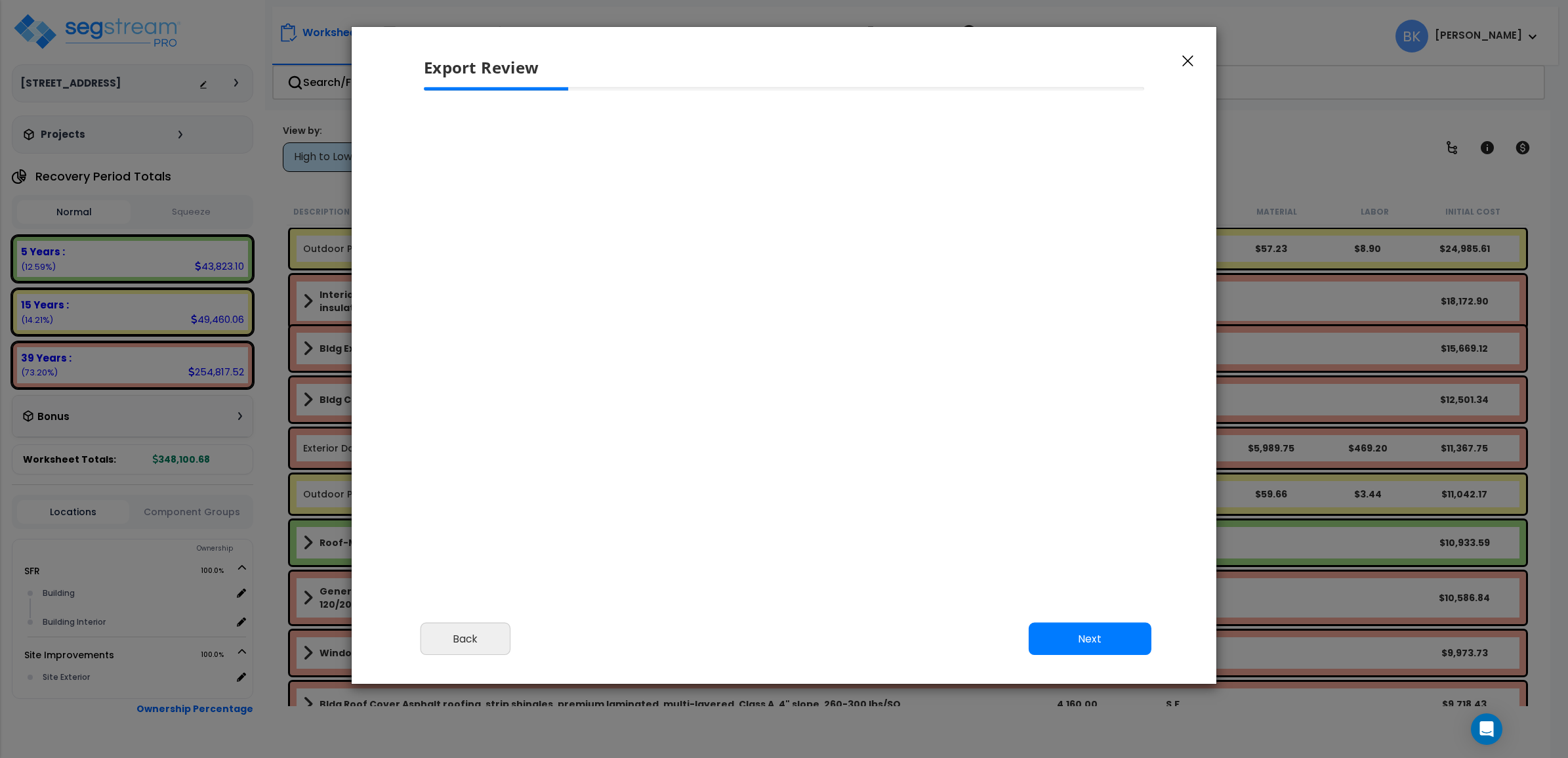
type input "590,000.0"
type input "156,055.0"
type input "4,302.0"
select select "2024"
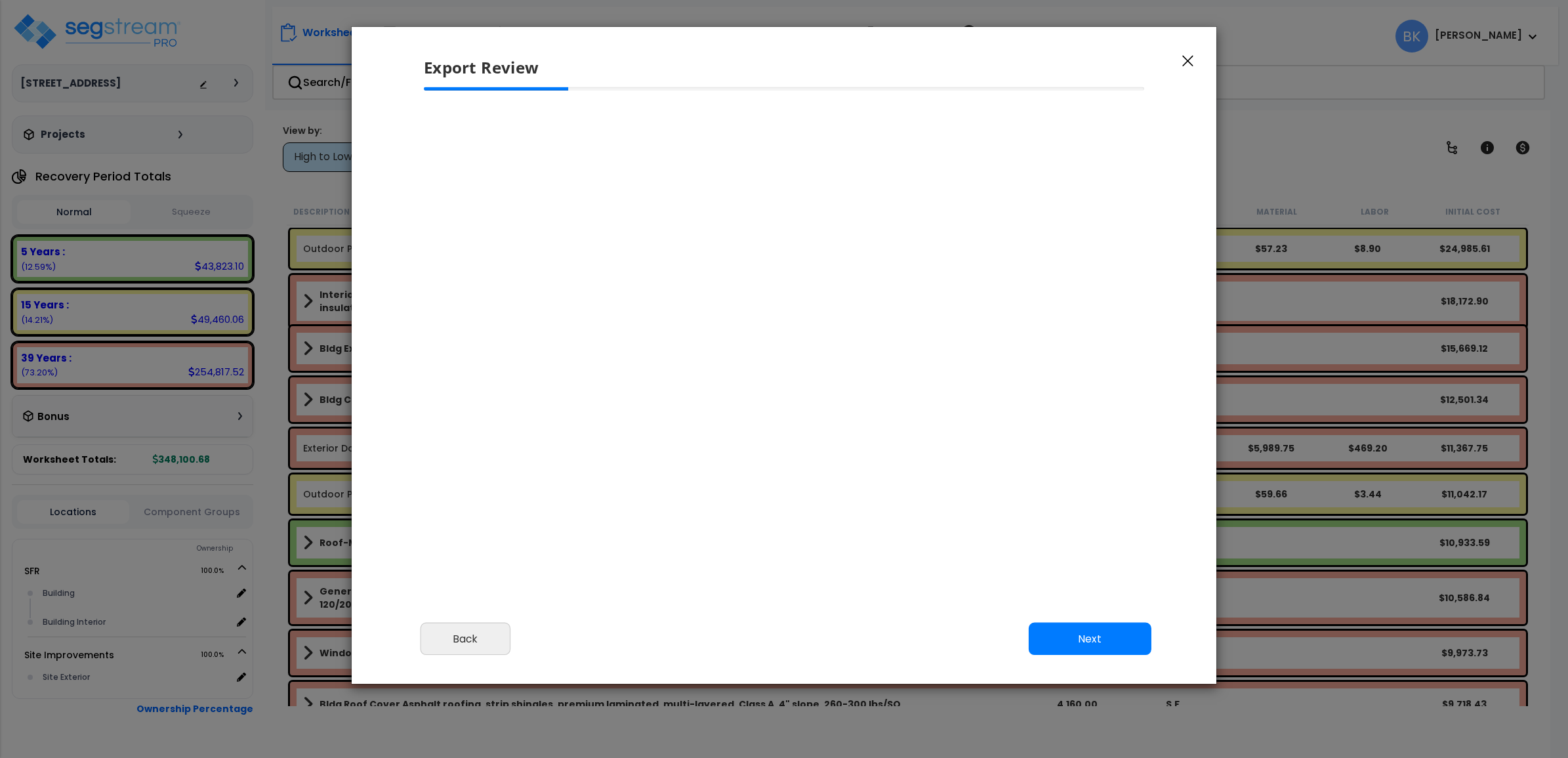
click at [1104, 624] on button "Next" at bounding box center [1090, 638] width 123 height 33
click at [1089, 637] on button "Next" at bounding box center [1090, 638] width 123 height 33
click at [464, 637] on button "Back" at bounding box center [466, 638] width 91 height 33
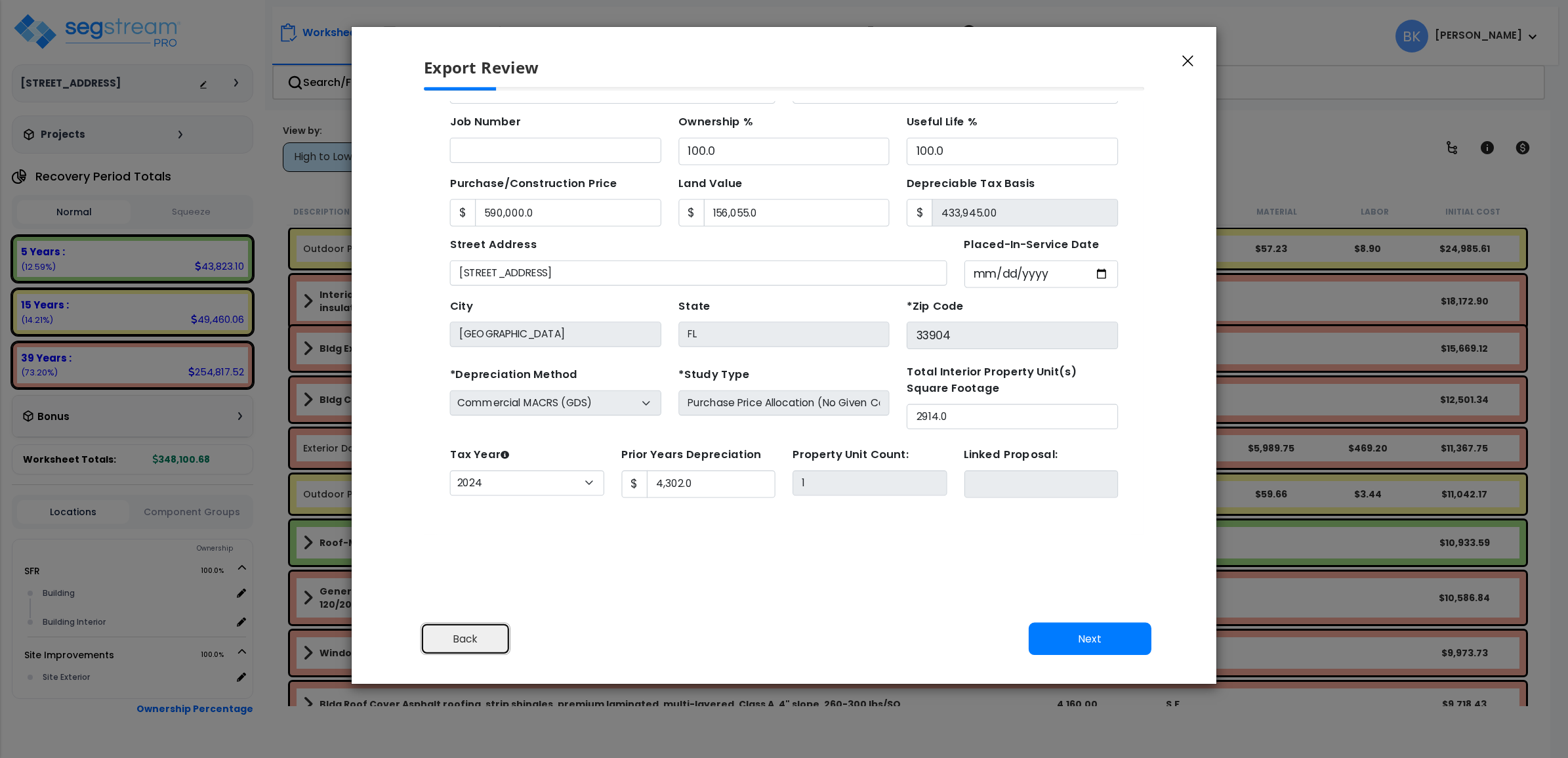
scroll to position [119, 0]
click at [1143, 643] on button "Next" at bounding box center [1090, 638] width 123 height 33
type input "590000"
type input "156055"
type input "4302"
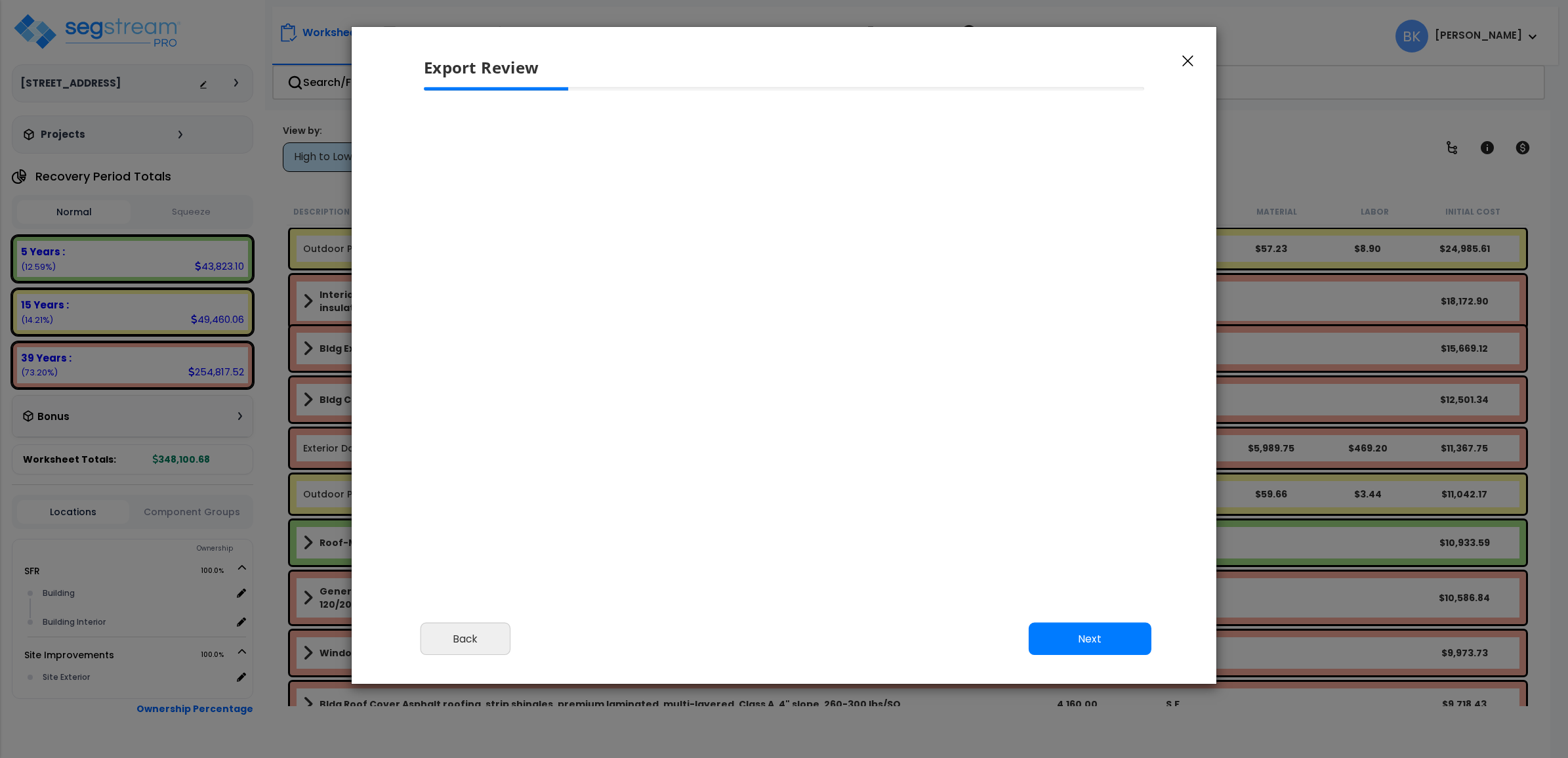
select select "2024"
click at [1139, 644] on button "Next" at bounding box center [1090, 638] width 123 height 33
click at [1126, 640] on button "Next" at bounding box center [1090, 638] width 123 height 33
click at [1192, 61] on icon "button" at bounding box center [1188, 61] width 11 height 12
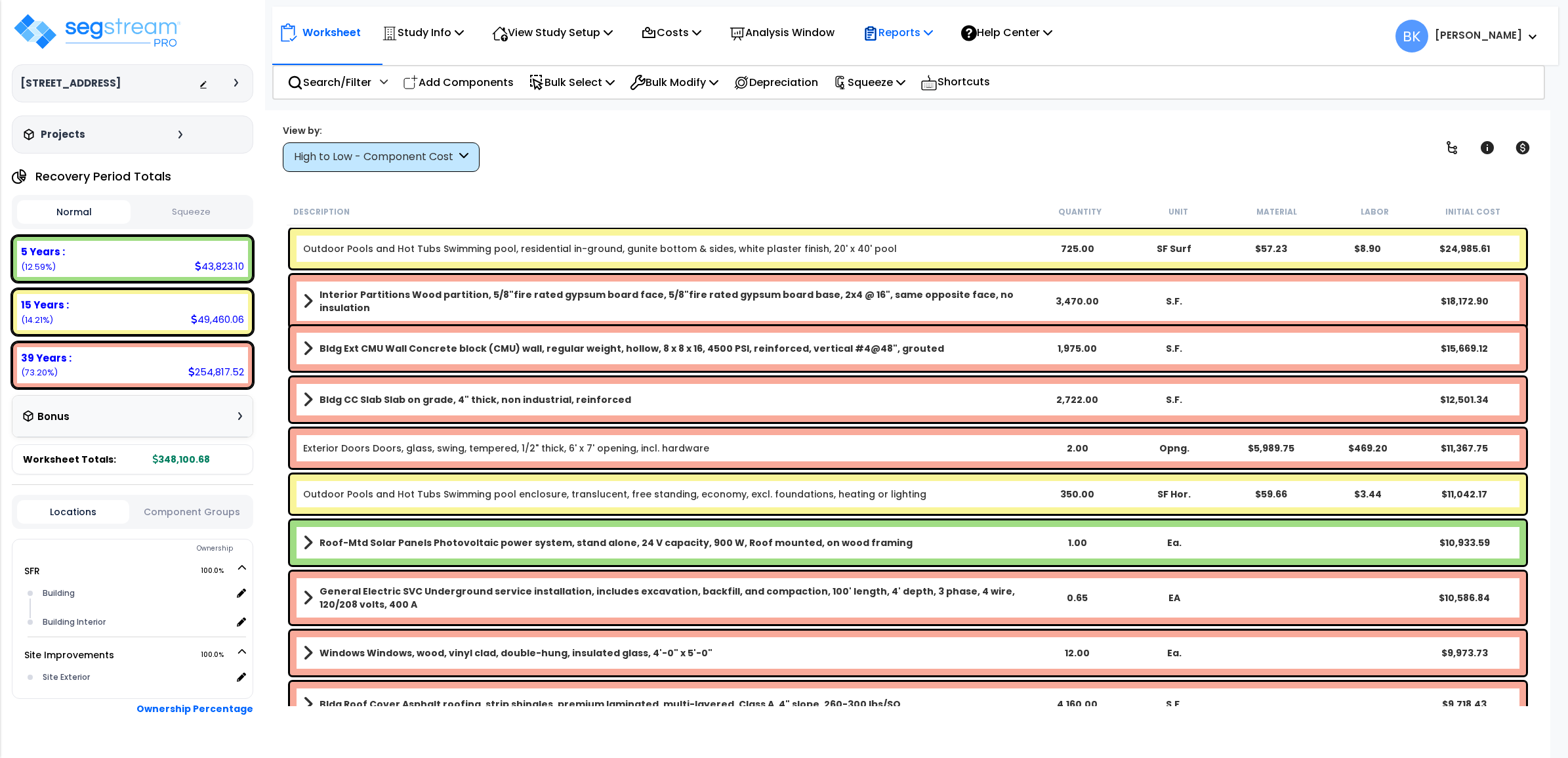
click at [929, 28] on p "Reports" at bounding box center [898, 32] width 70 height 17
click at [909, 56] on link "Get Report" at bounding box center [921, 62] width 130 height 27
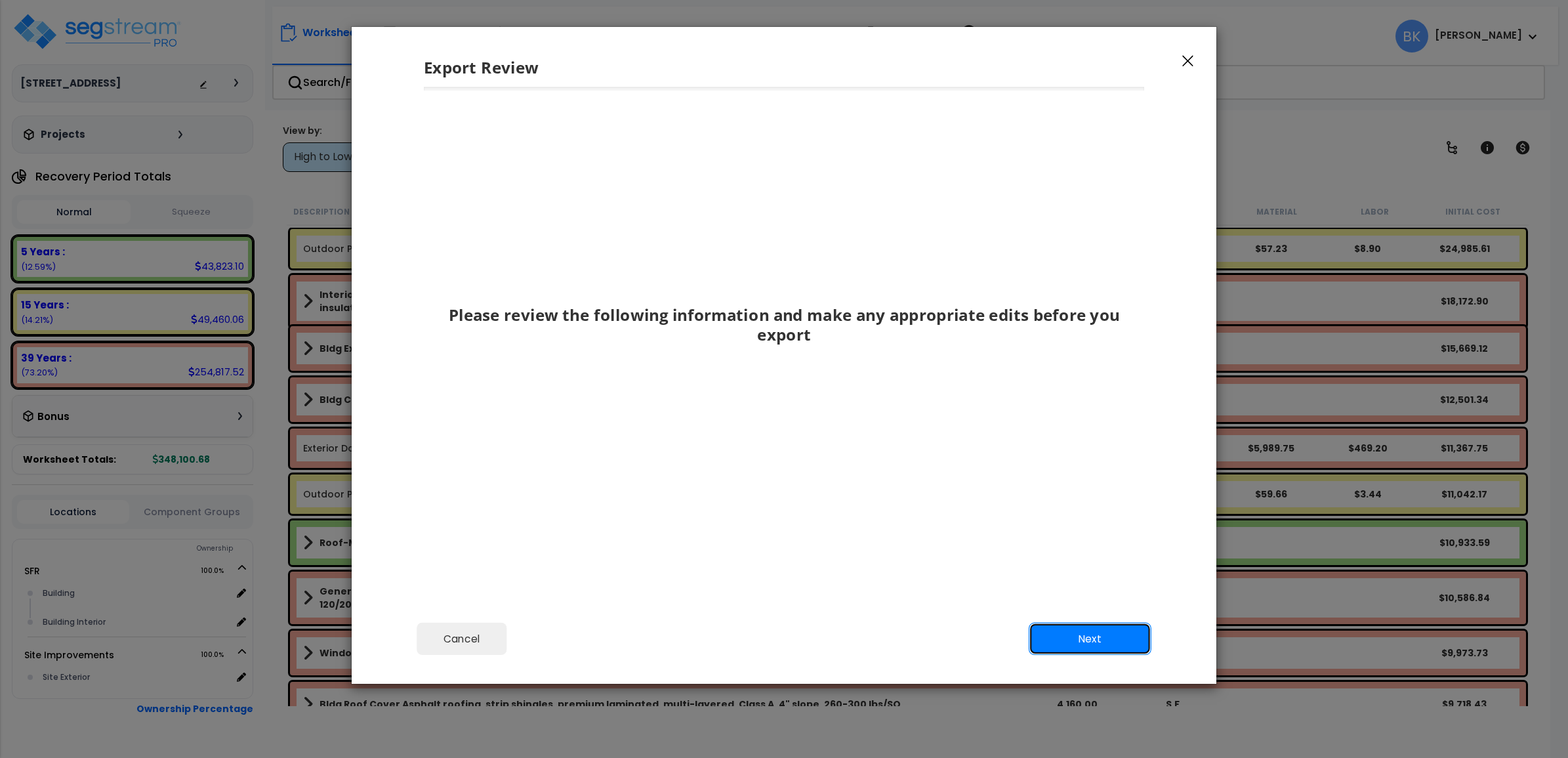
click at [1087, 634] on button "Next" at bounding box center [1090, 638] width 123 height 33
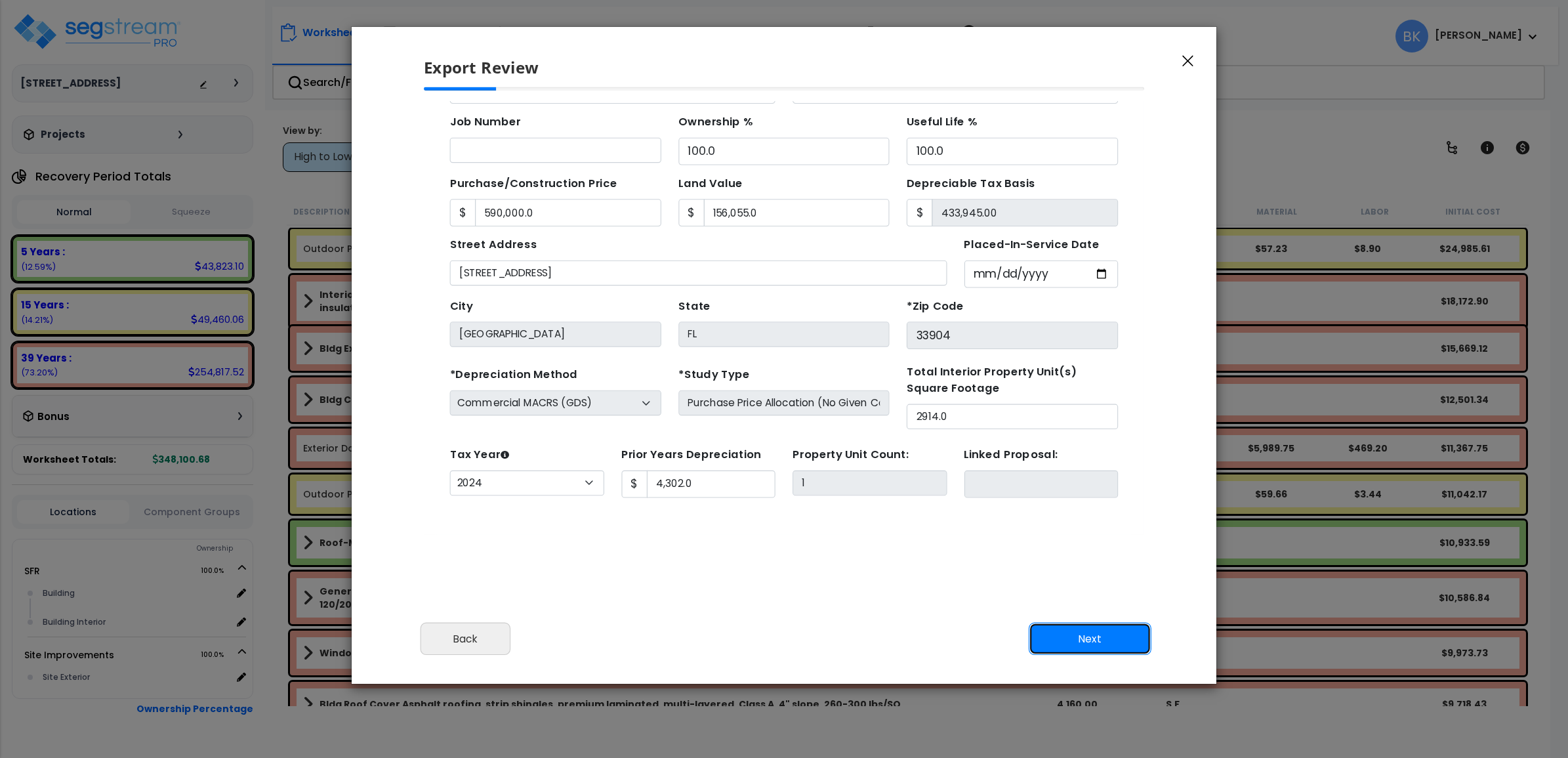
scroll to position [119, 0]
click at [1087, 631] on button "Next" at bounding box center [1090, 638] width 123 height 33
type input "590000"
type input "156055"
type input "4302"
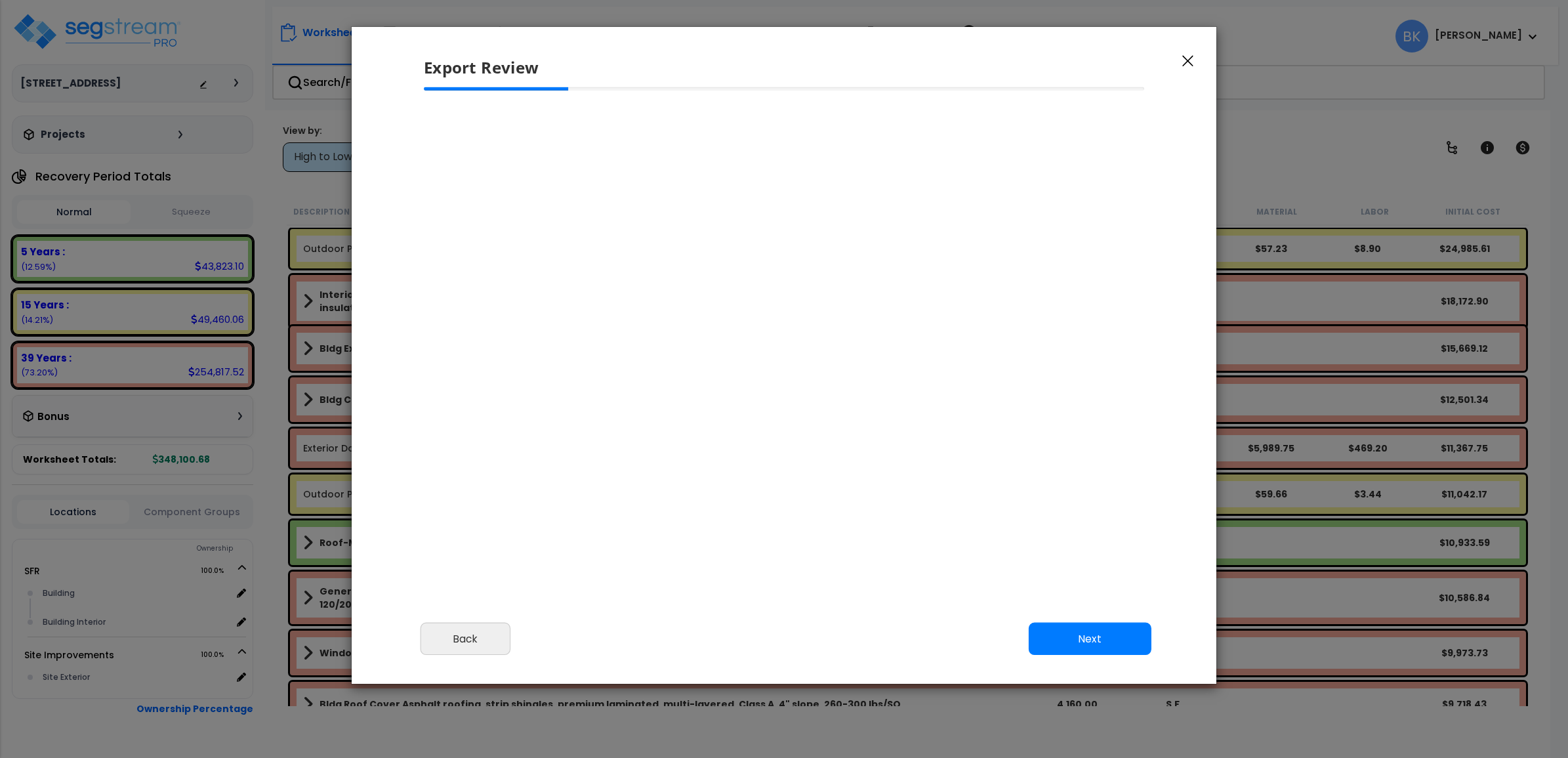
select select "2024"
click at [1062, 635] on button "Next" at bounding box center [1090, 638] width 123 height 33
click at [1096, 630] on button "Next" at bounding box center [1090, 638] width 123 height 33
click at [1192, 58] on icon "button" at bounding box center [1188, 61] width 11 height 12
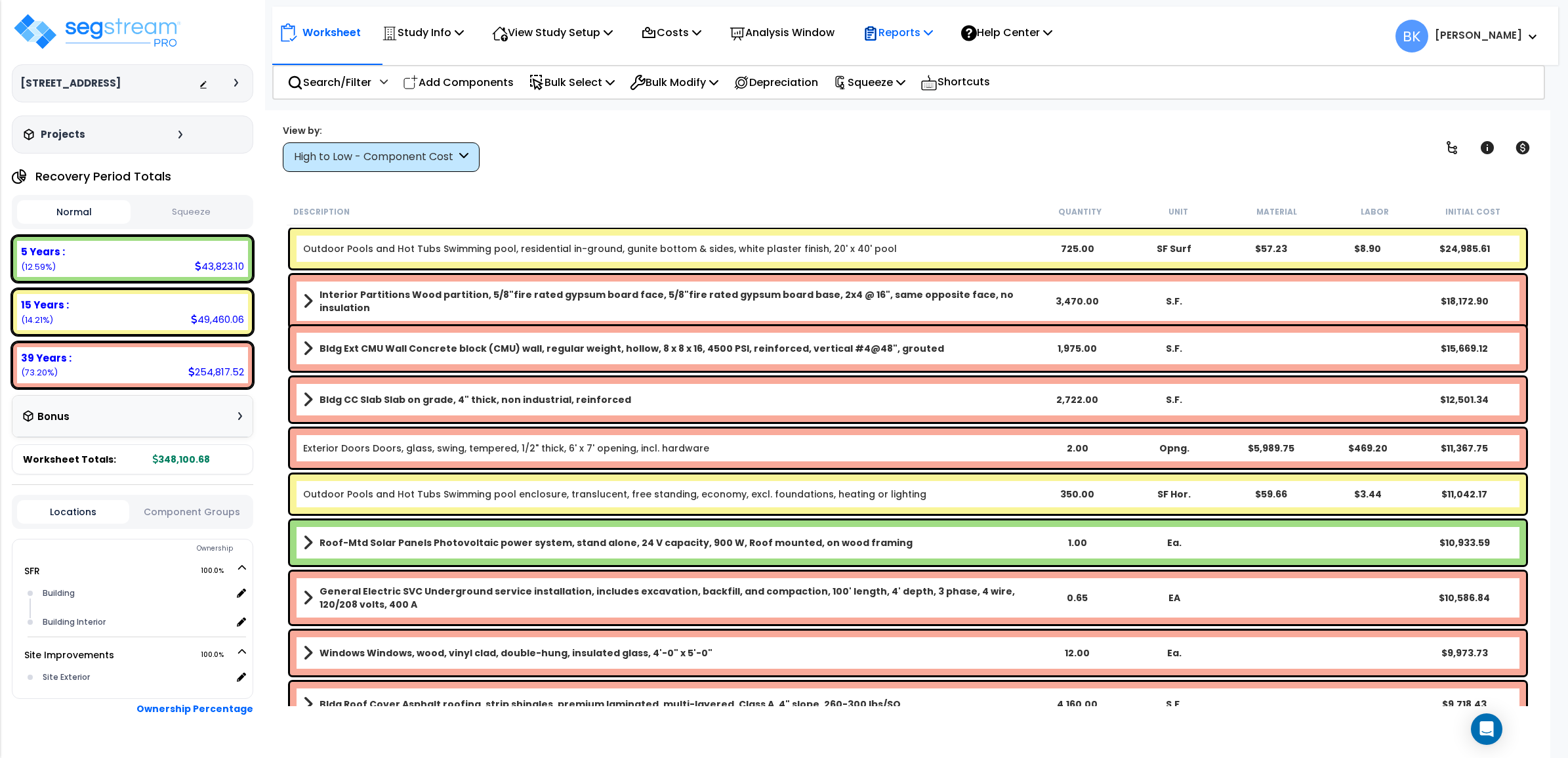
click at [914, 27] on p "Reports" at bounding box center [898, 32] width 70 height 17
click at [907, 60] on link "Get Report" at bounding box center [921, 62] width 130 height 27
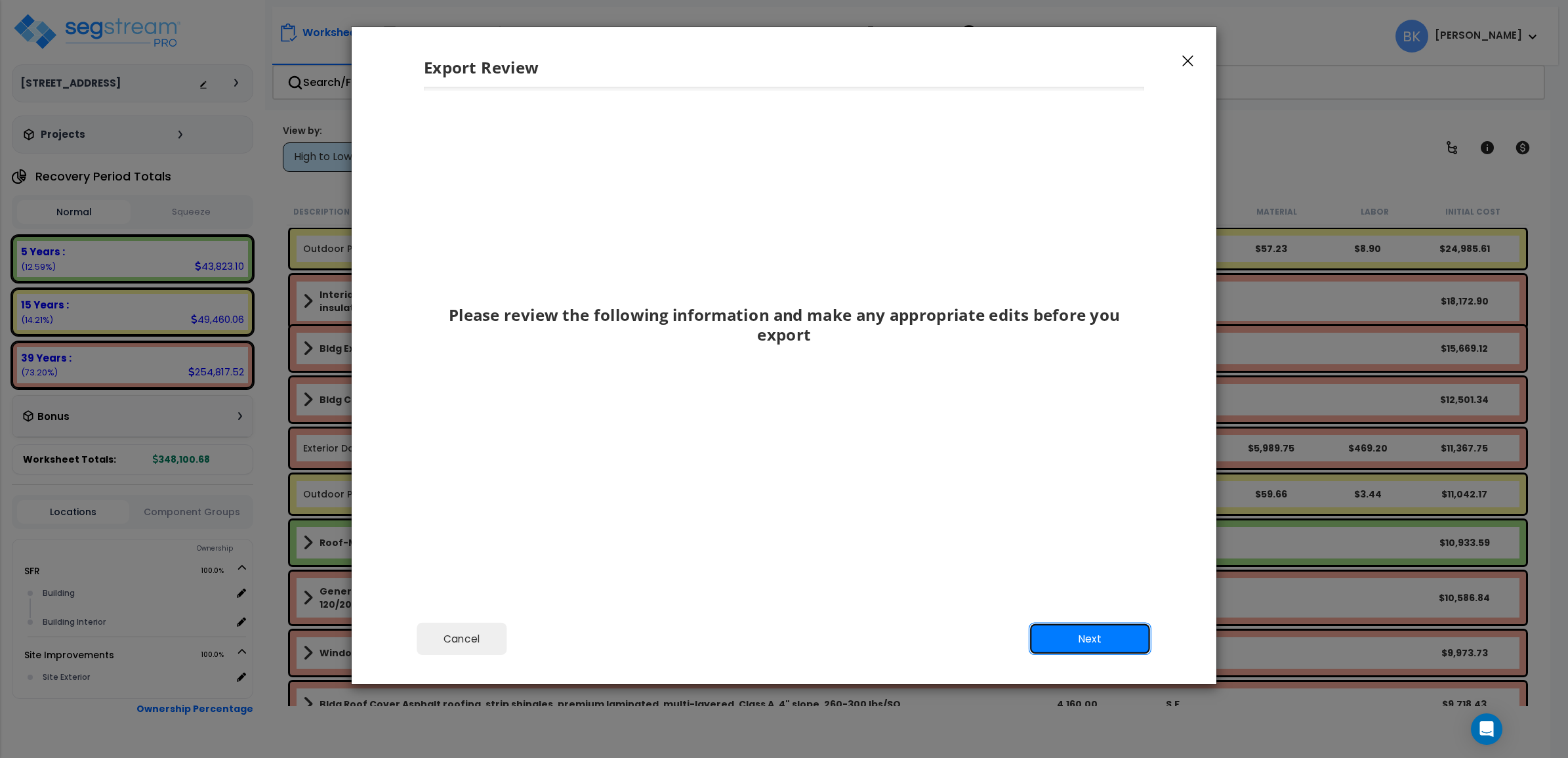
click at [1123, 641] on button "Next" at bounding box center [1090, 638] width 123 height 33
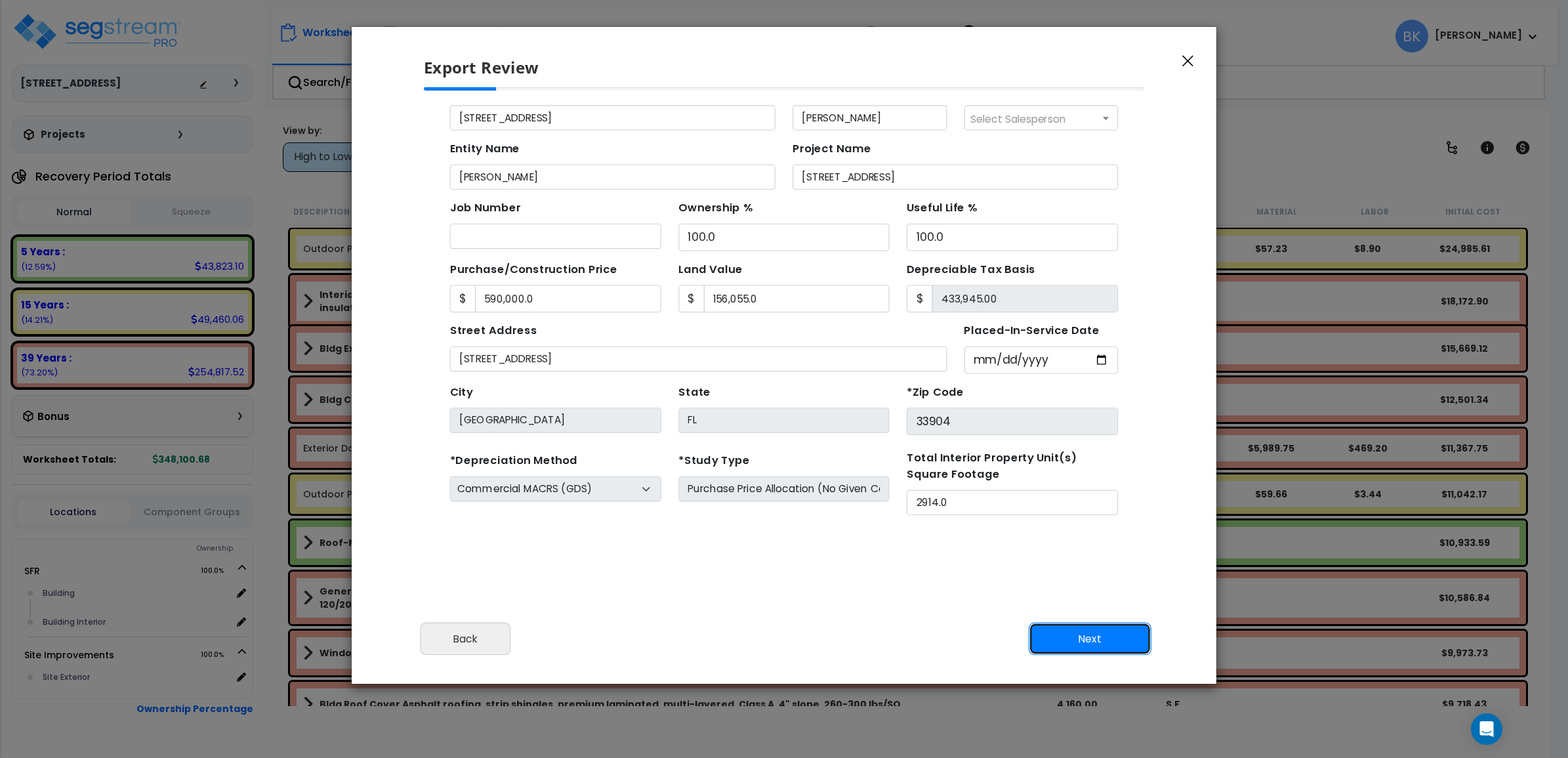
scroll to position [119, 0]
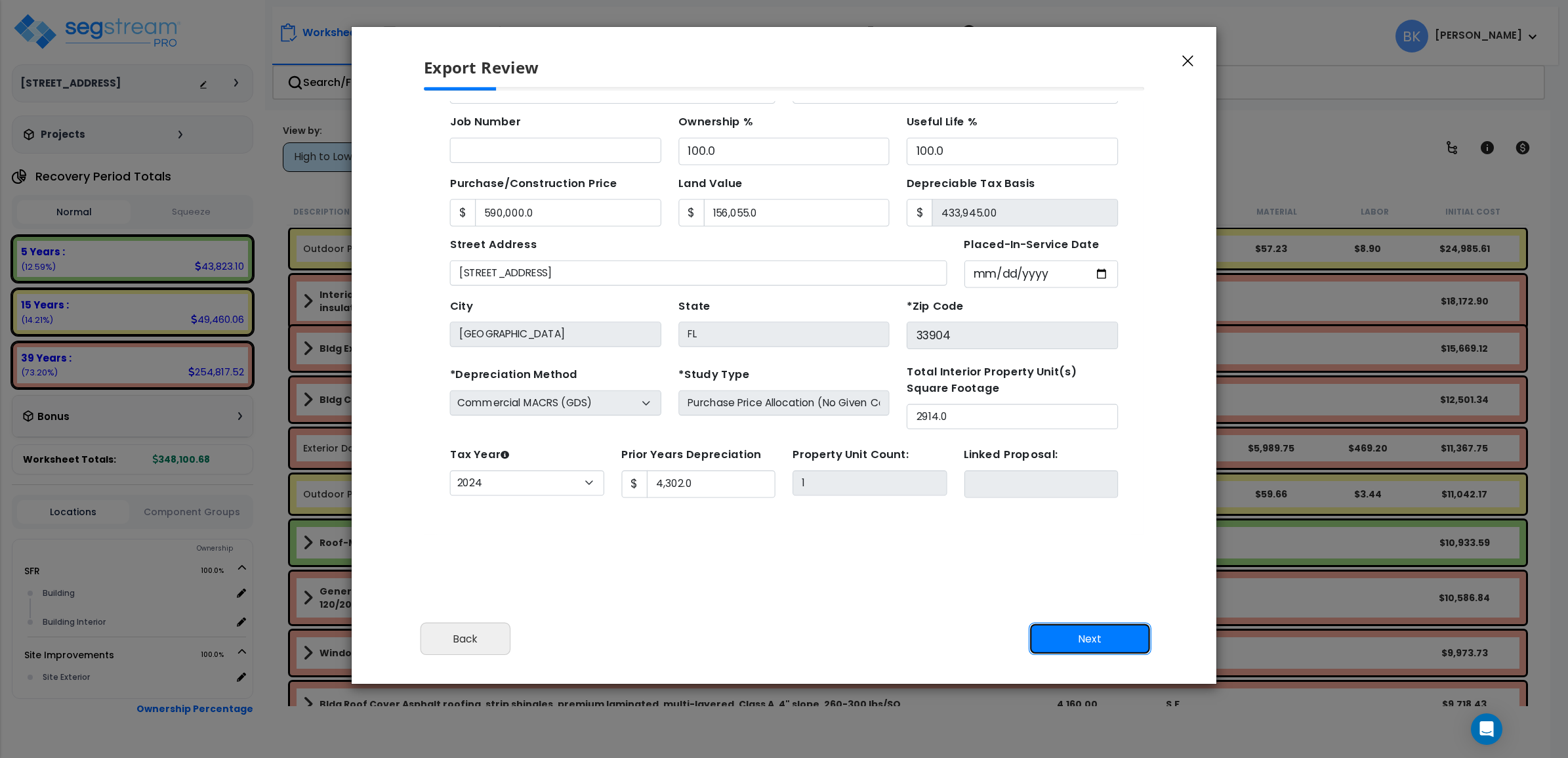
click at [1067, 640] on button "Next" at bounding box center [1090, 638] width 123 height 33
type input "590000"
type input "156055"
type input "4302"
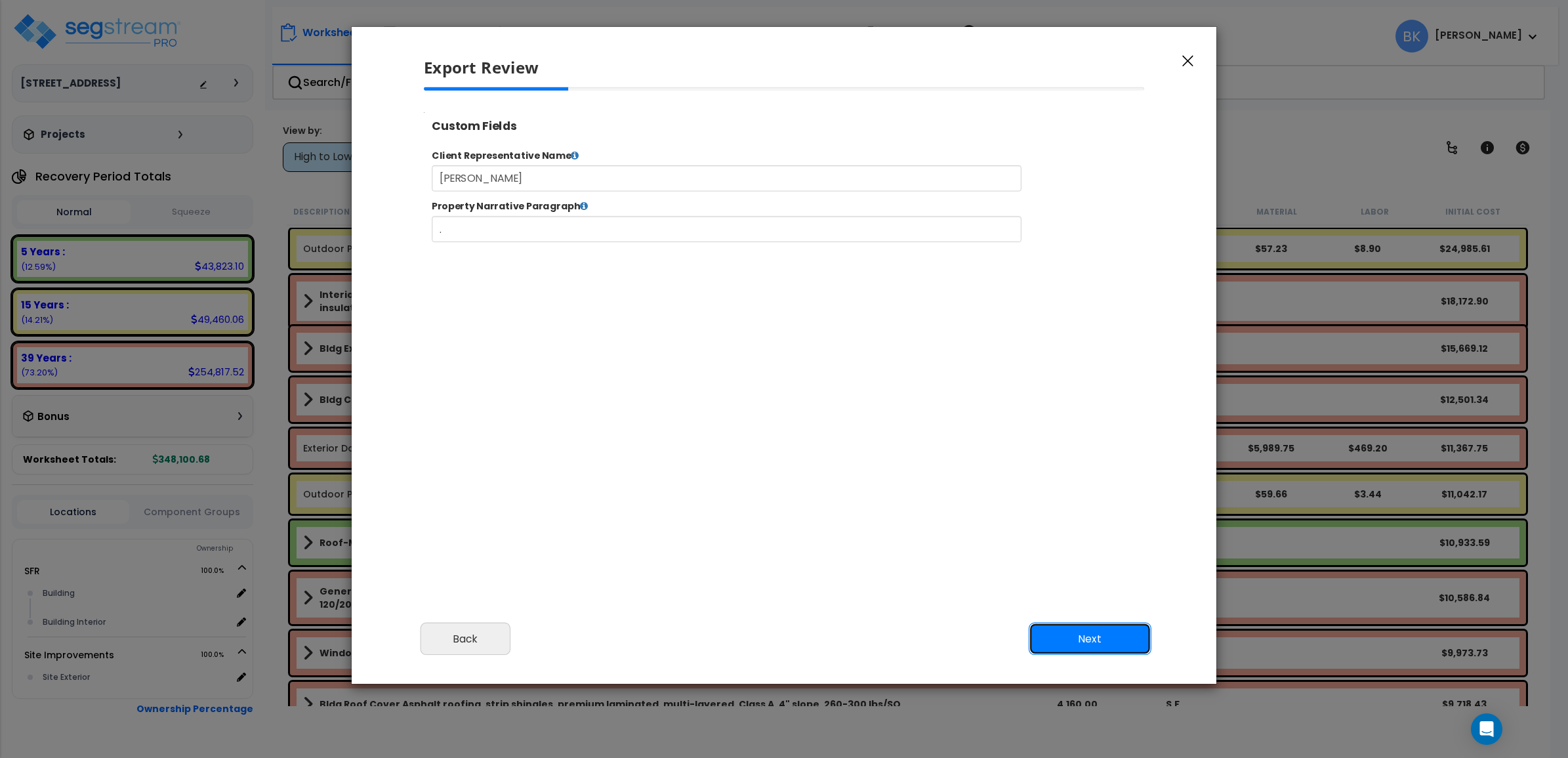
scroll to position [0, 0]
select select "2024"
click at [1073, 641] on button "Next" at bounding box center [1090, 638] width 123 height 33
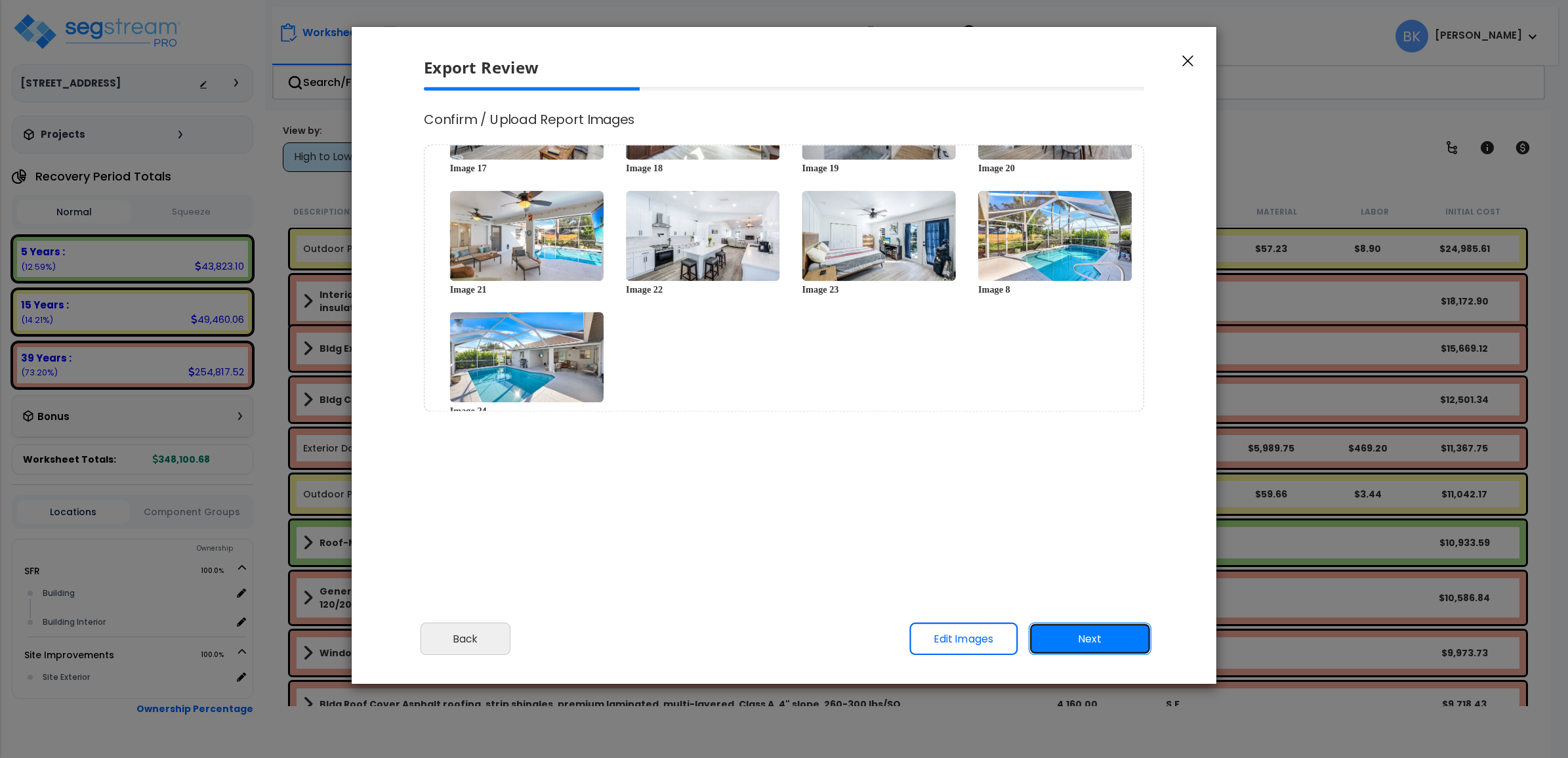
scroll to position [542, 0]
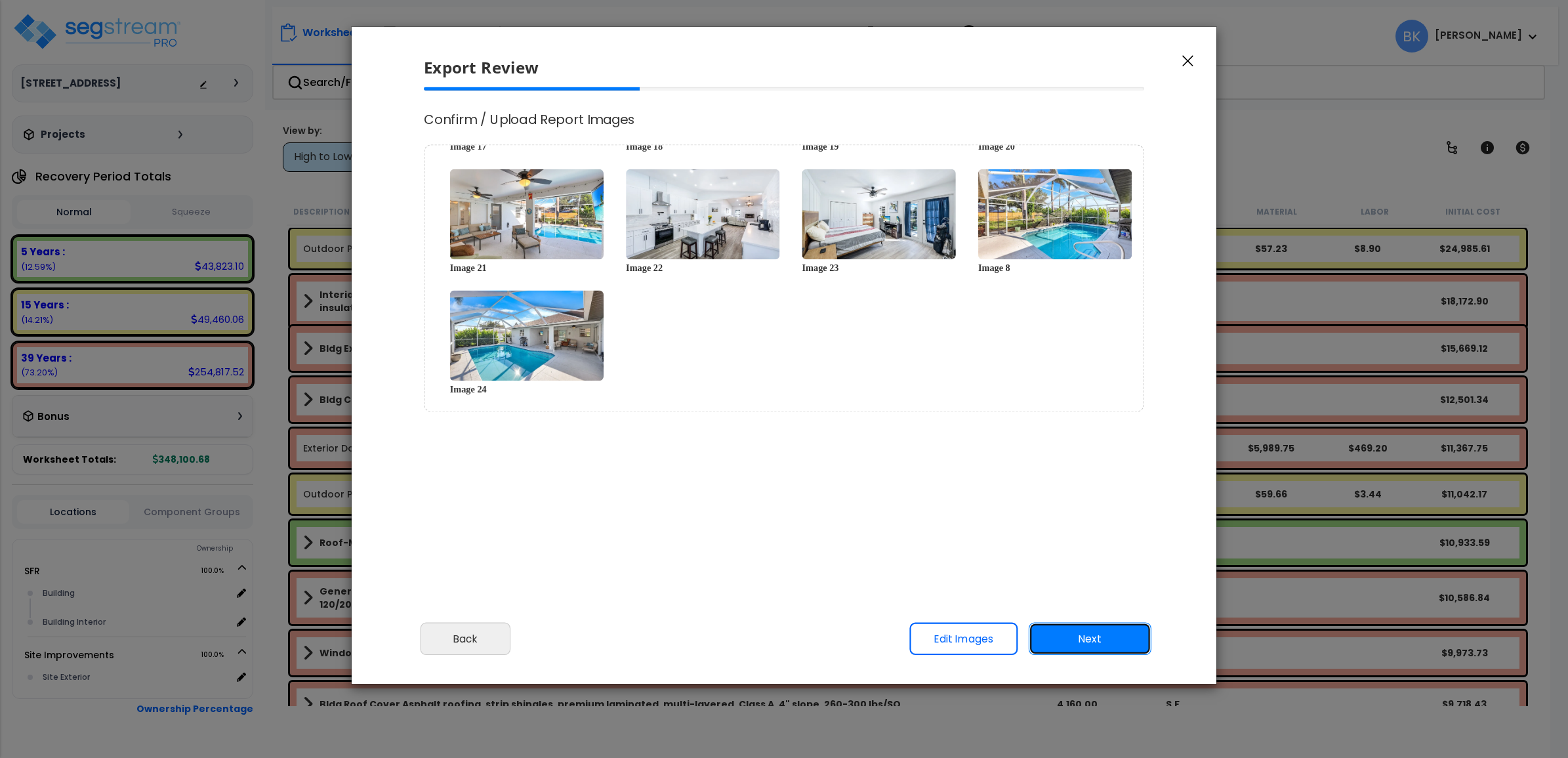
click at [1074, 643] on button "Next" at bounding box center [1090, 638] width 123 height 33
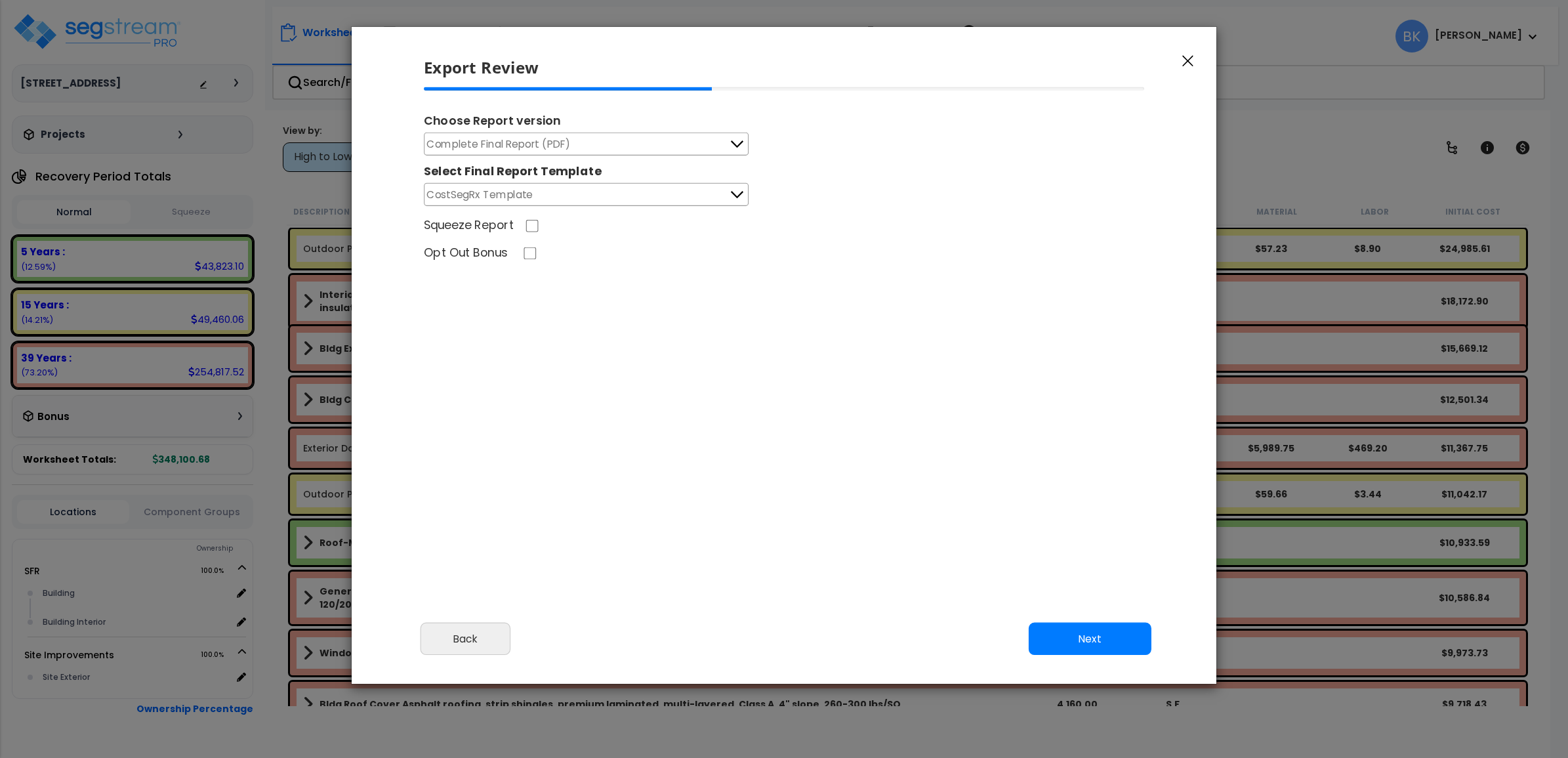
click at [599, 141] on button "Complete Final Report (PDF)" at bounding box center [586, 144] width 325 height 23
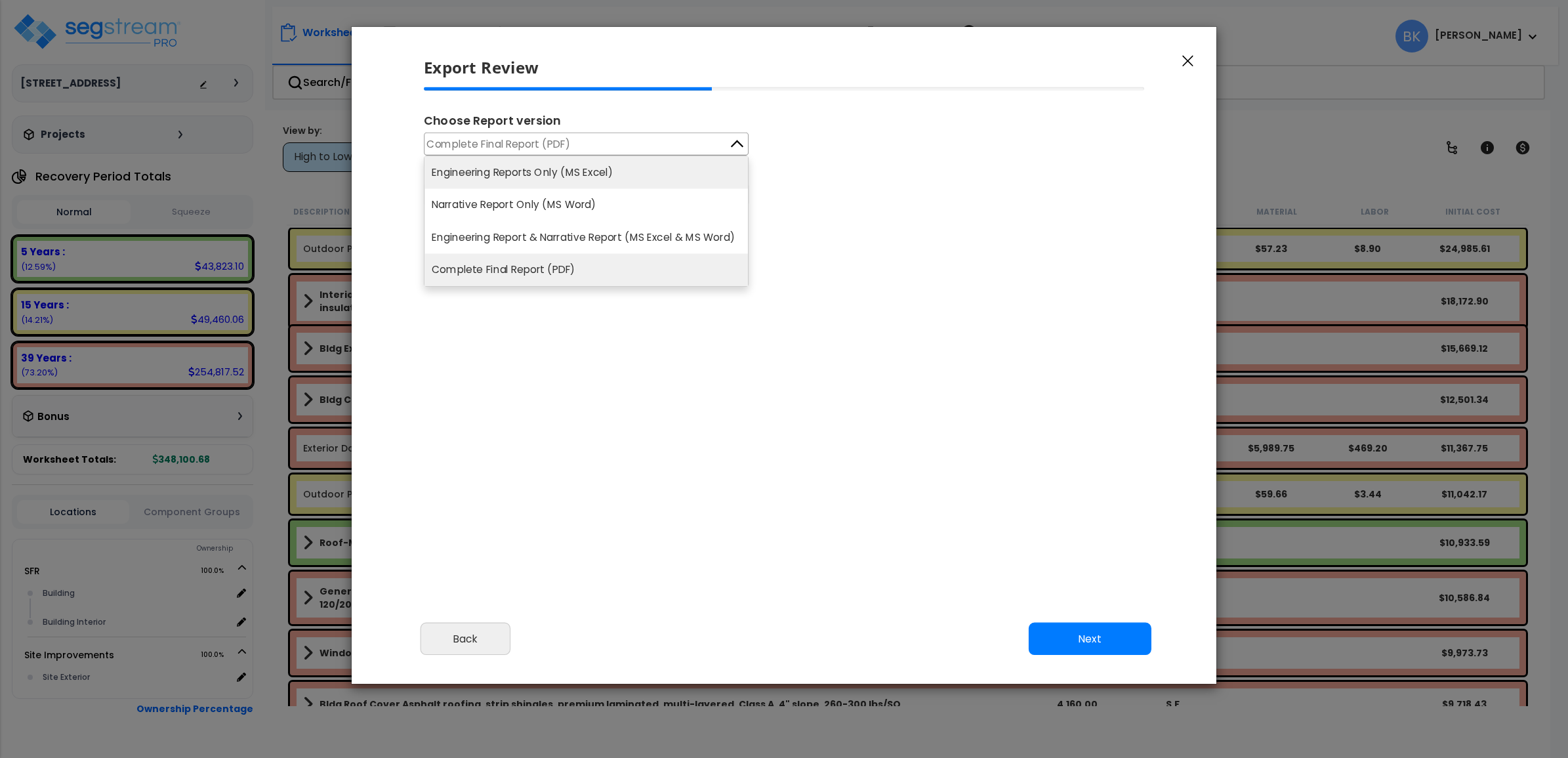
click at [573, 182] on li "Engineering Reports Only (MS Excel)" at bounding box center [586, 172] width 323 height 32
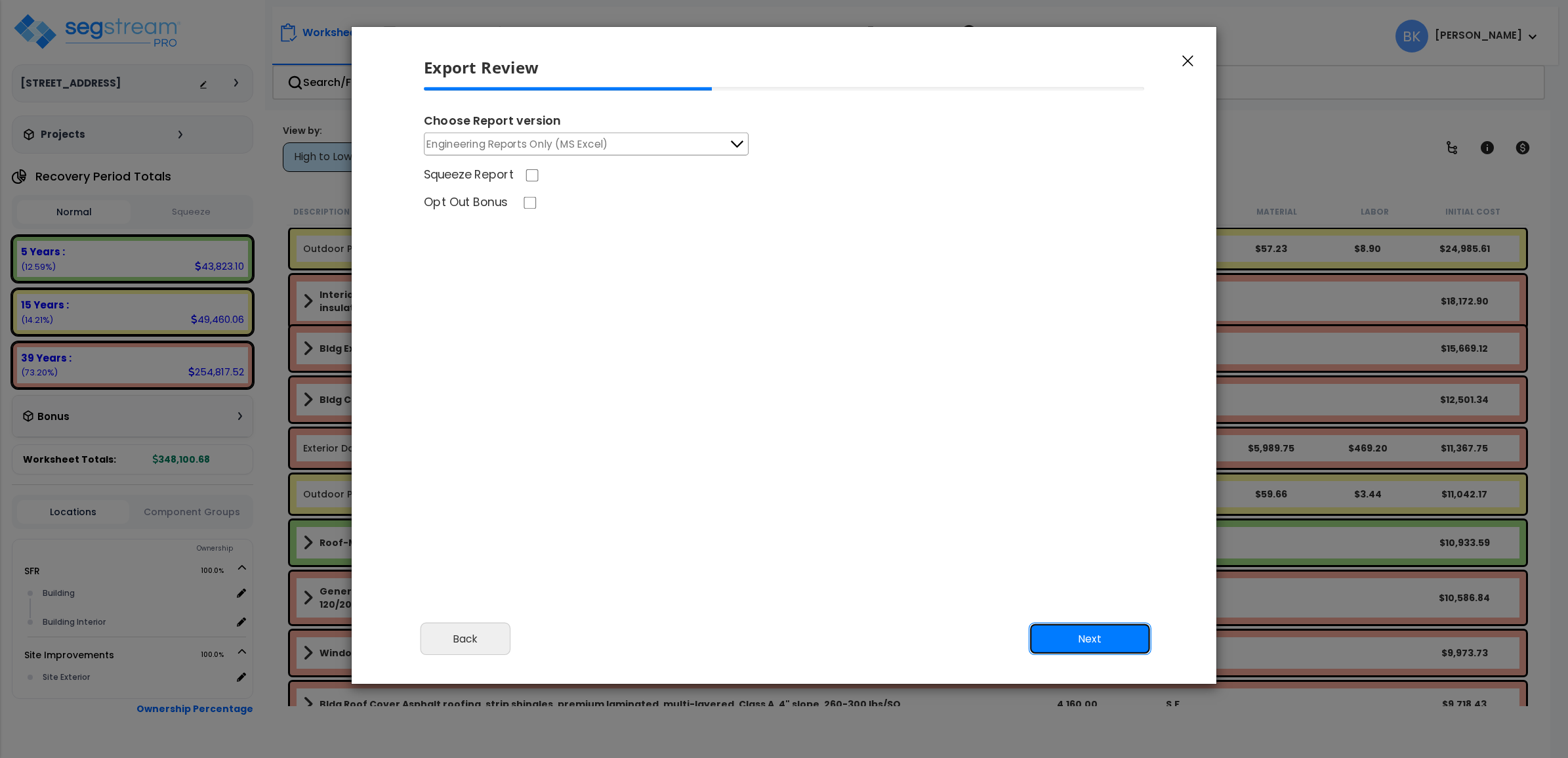
click at [1087, 640] on button "Next" at bounding box center [1090, 638] width 123 height 33
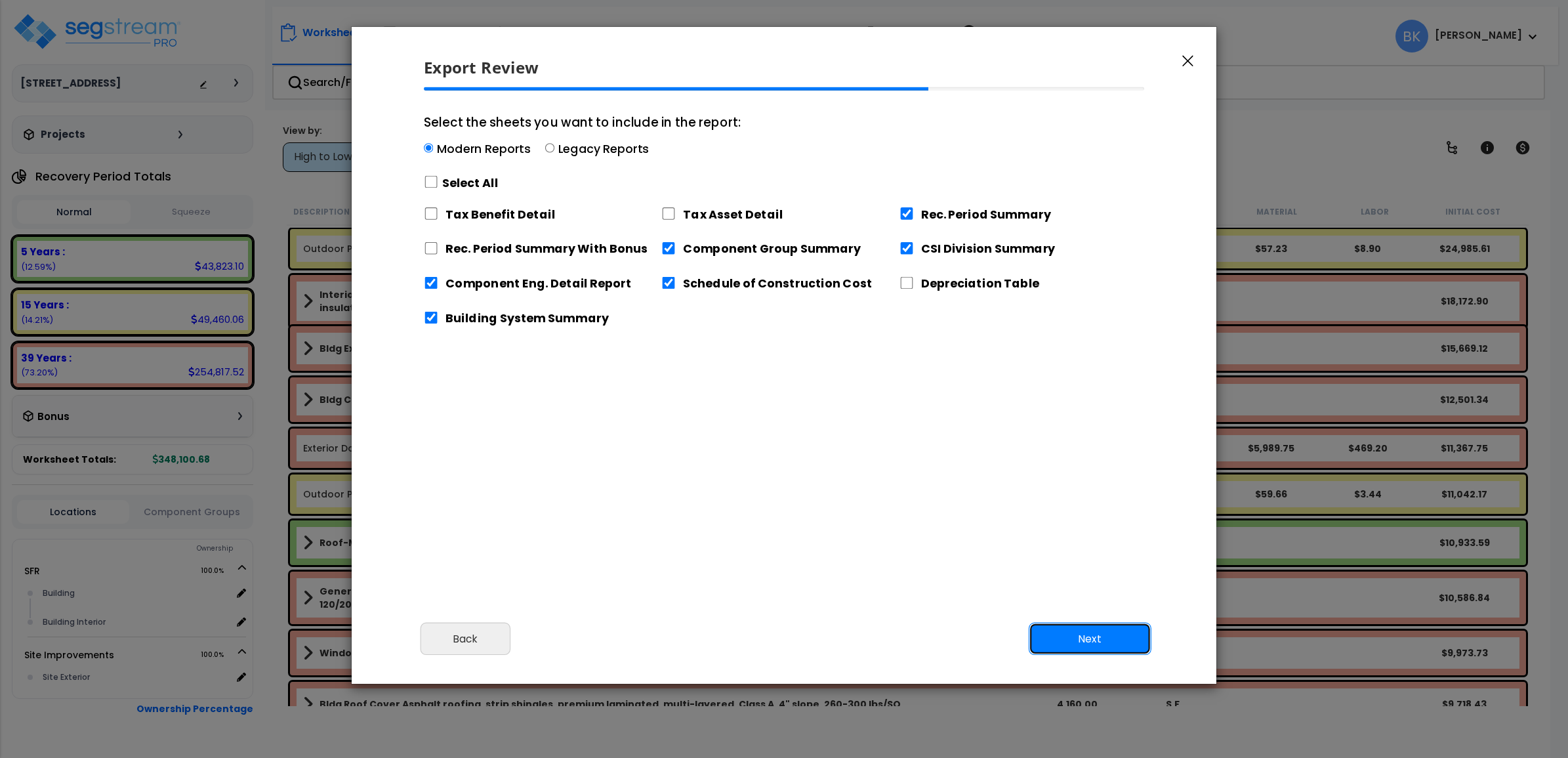
click at [1091, 631] on button "Next" at bounding box center [1090, 638] width 123 height 33
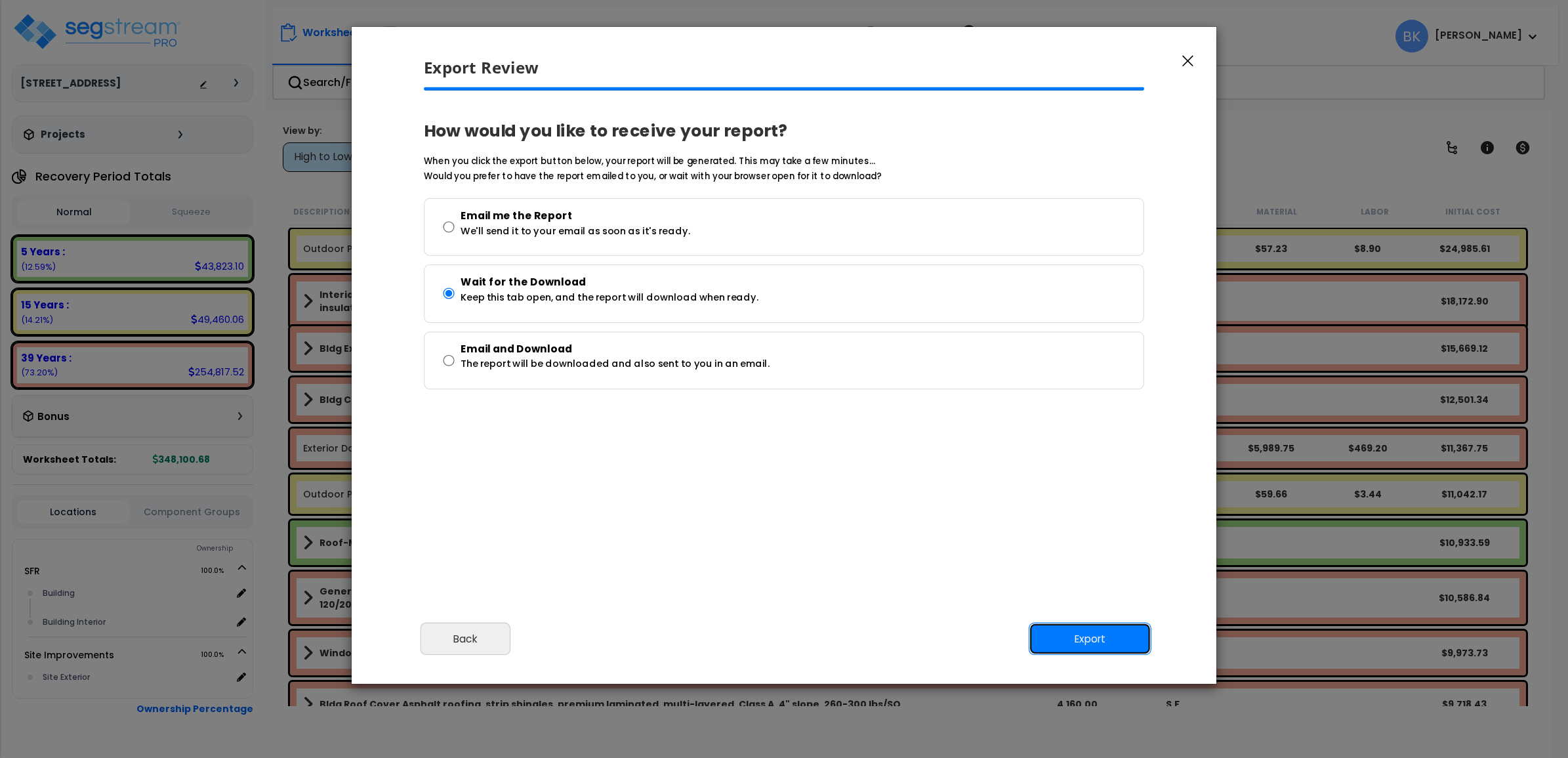
click at [1100, 640] on button "Export" at bounding box center [1090, 638] width 123 height 33
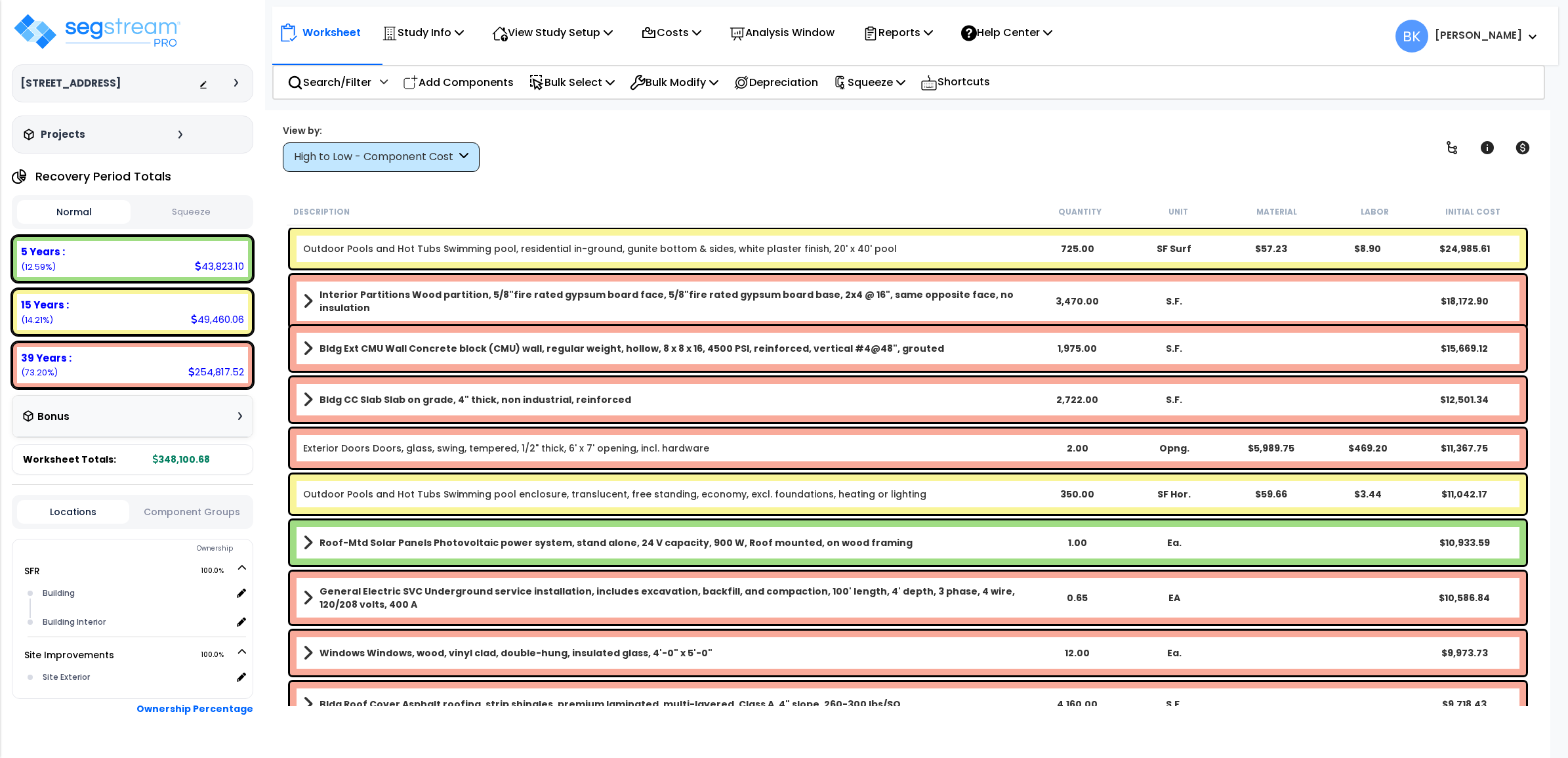
drag, startPoint x: 1018, startPoint y: 154, endPoint x: 1012, endPoint y: 143, distance: 12.5
click at [1018, 154] on div "View by: High to Low - Component Cost High to Low - Component Cost" at bounding box center [907, 148] width 1260 height 48
click at [913, 77] on div "Squeeze Squeeze Show Advanced" at bounding box center [870, 82] width 86 height 31
click at [898, 76] on p "Squeeze" at bounding box center [869, 82] width 72 height 17
click at [890, 112] on link "Squeeze" at bounding box center [892, 111] width 130 height 27
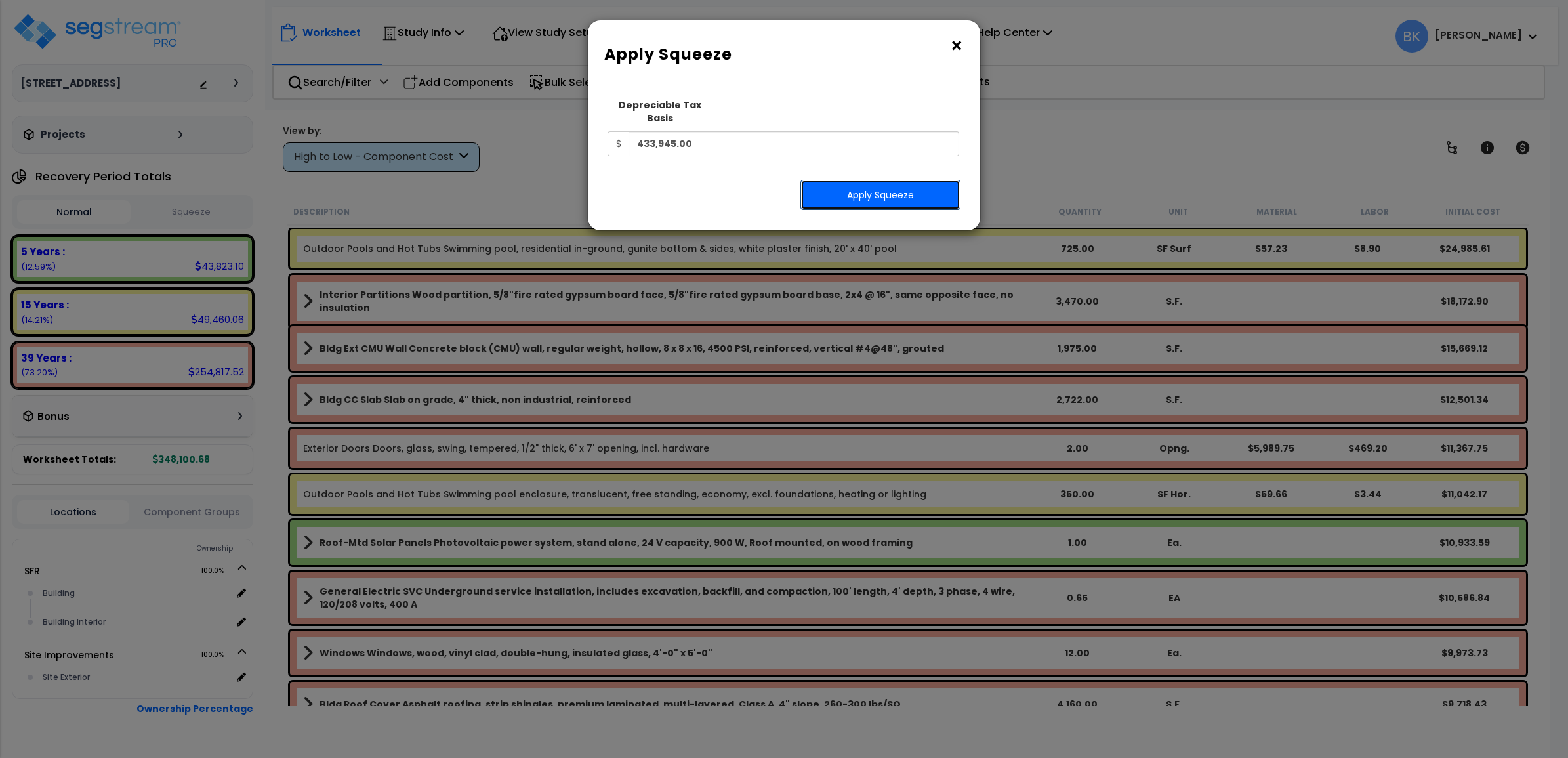
click at [876, 179] on button "Apply Squeeze" at bounding box center [880, 195] width 160 height 30
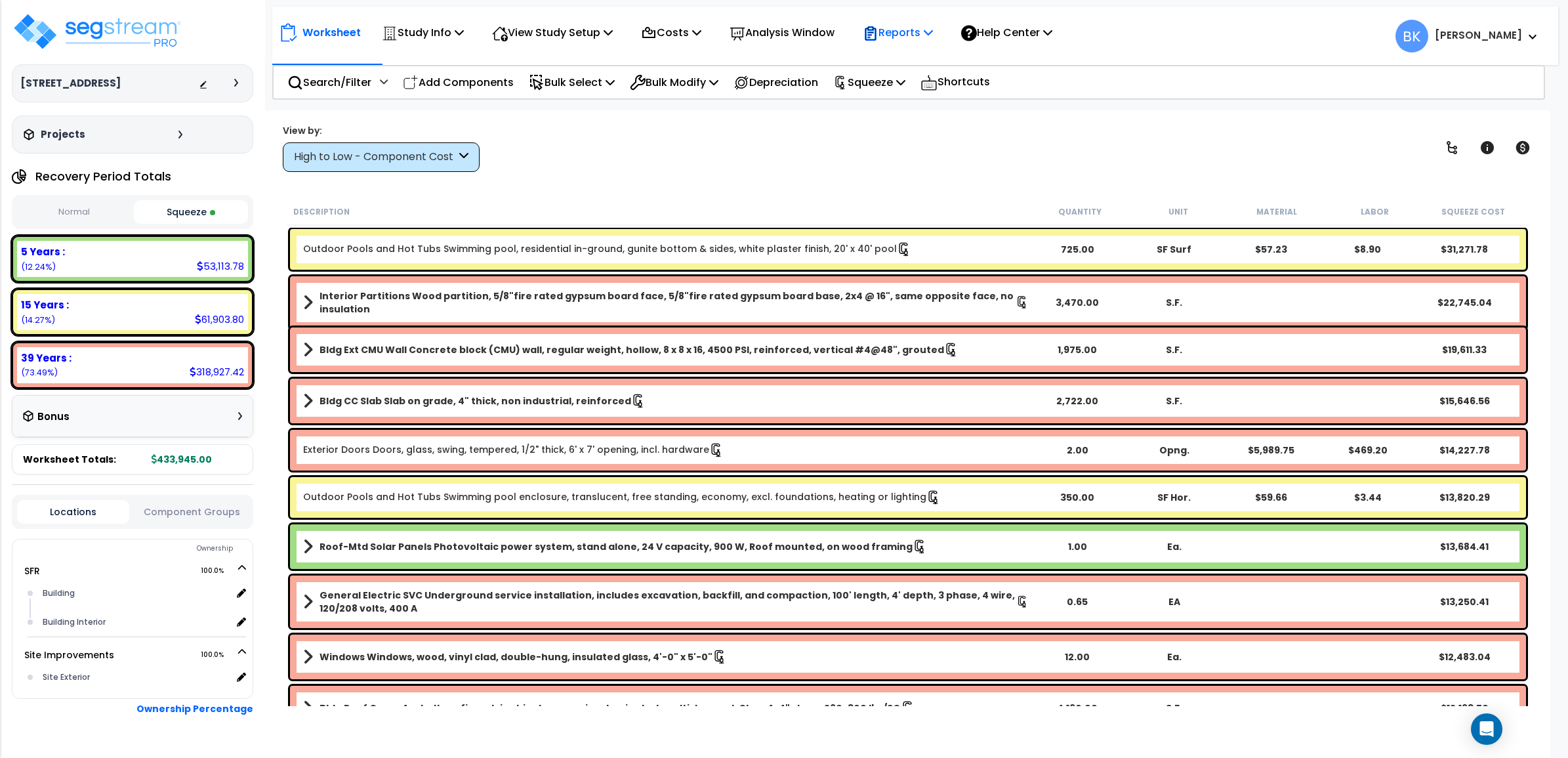
click at [900, 33] on p "Reports" at bounding box center [898, 32] width 70 height 17
click at [890, 63] on link "Get Report" at bounding box center [921, 62] width 130 height 27
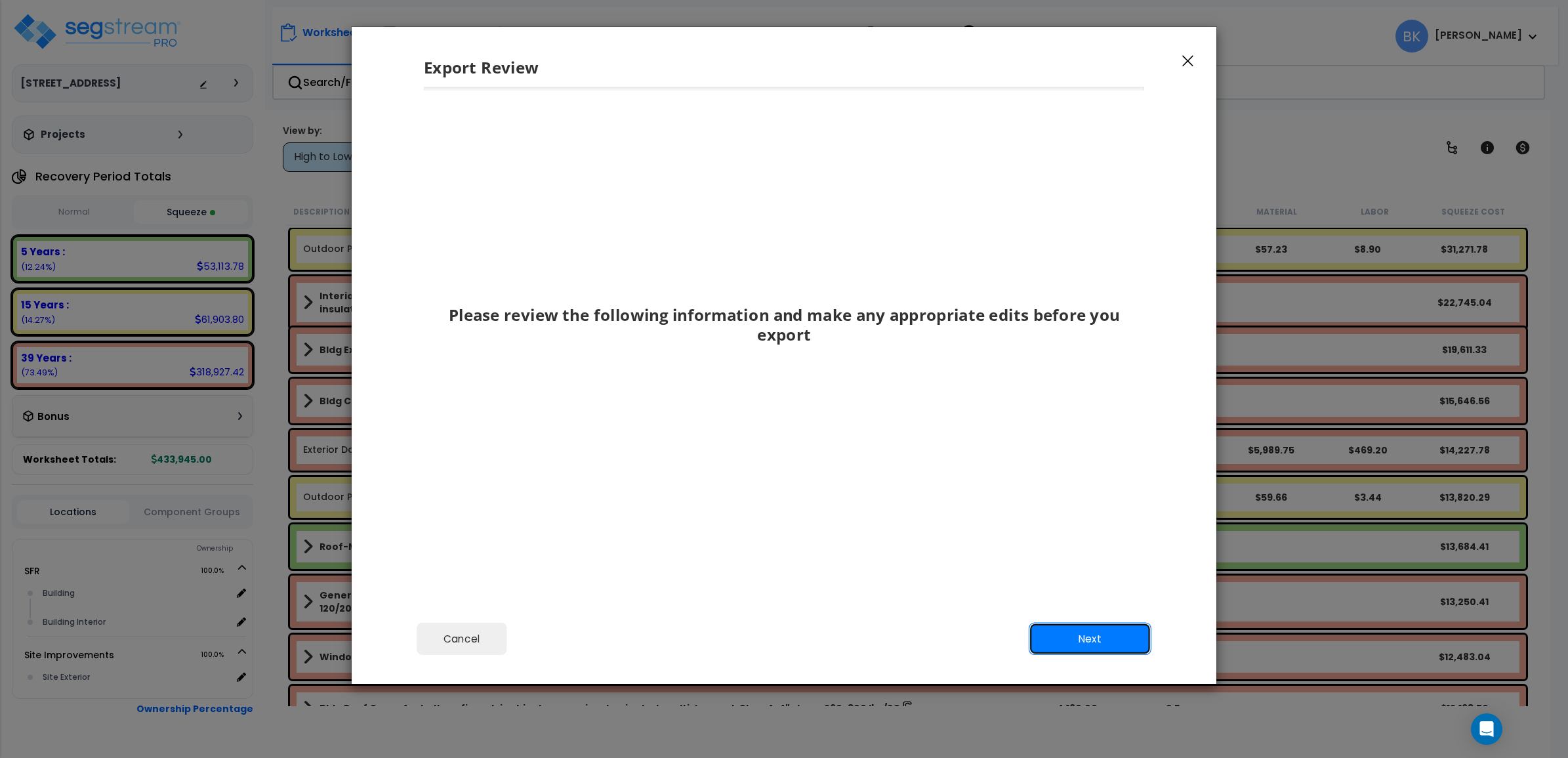
click at [1086, 630] on button "Next" at bounding box center [1090, 638] width 123 height 33
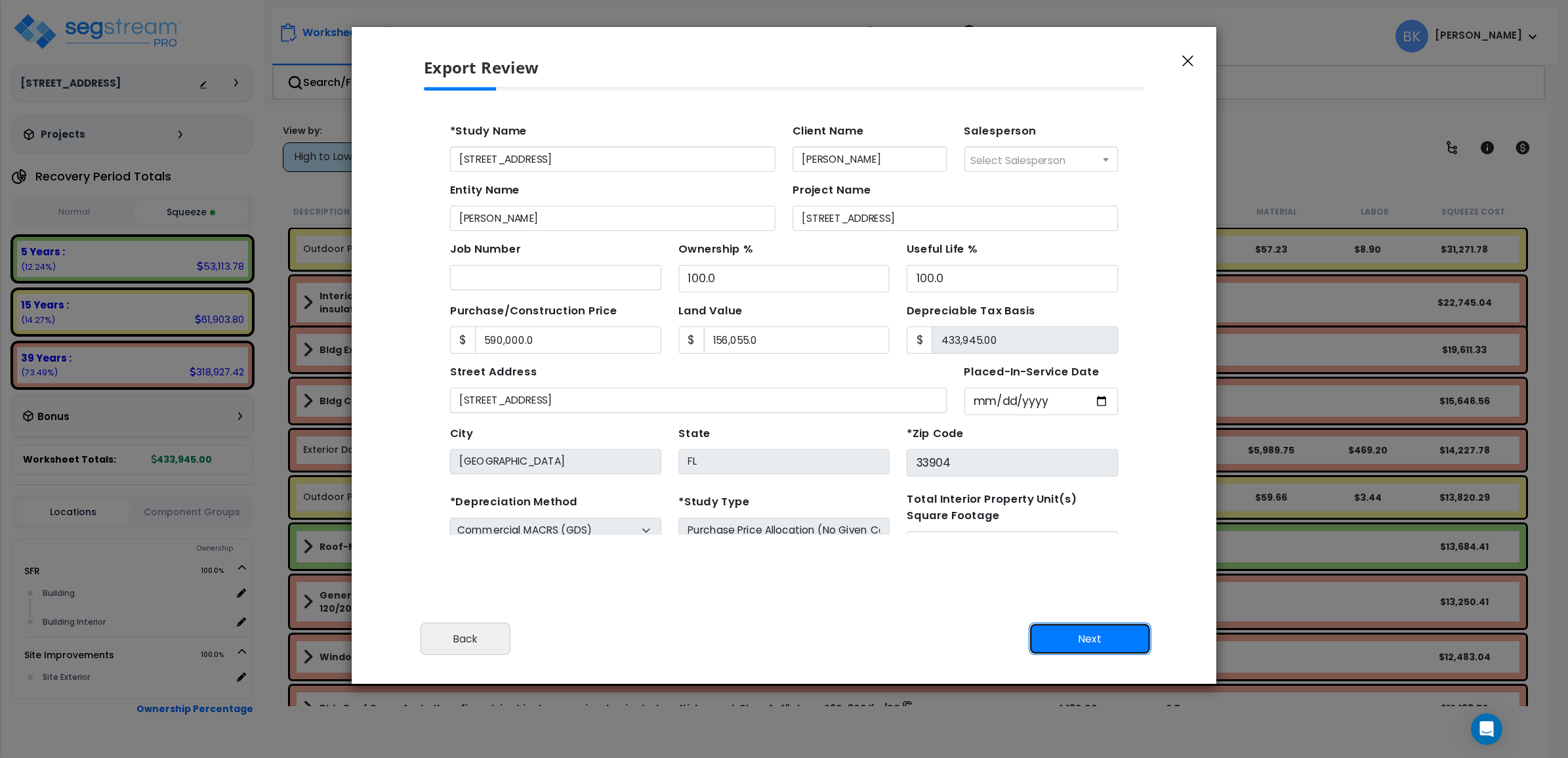
click at [1073, 643] on button "Next" at bounding box center [1090, 638] width 123 height 33
type input "590000"
type input "156055"
type input "4302"
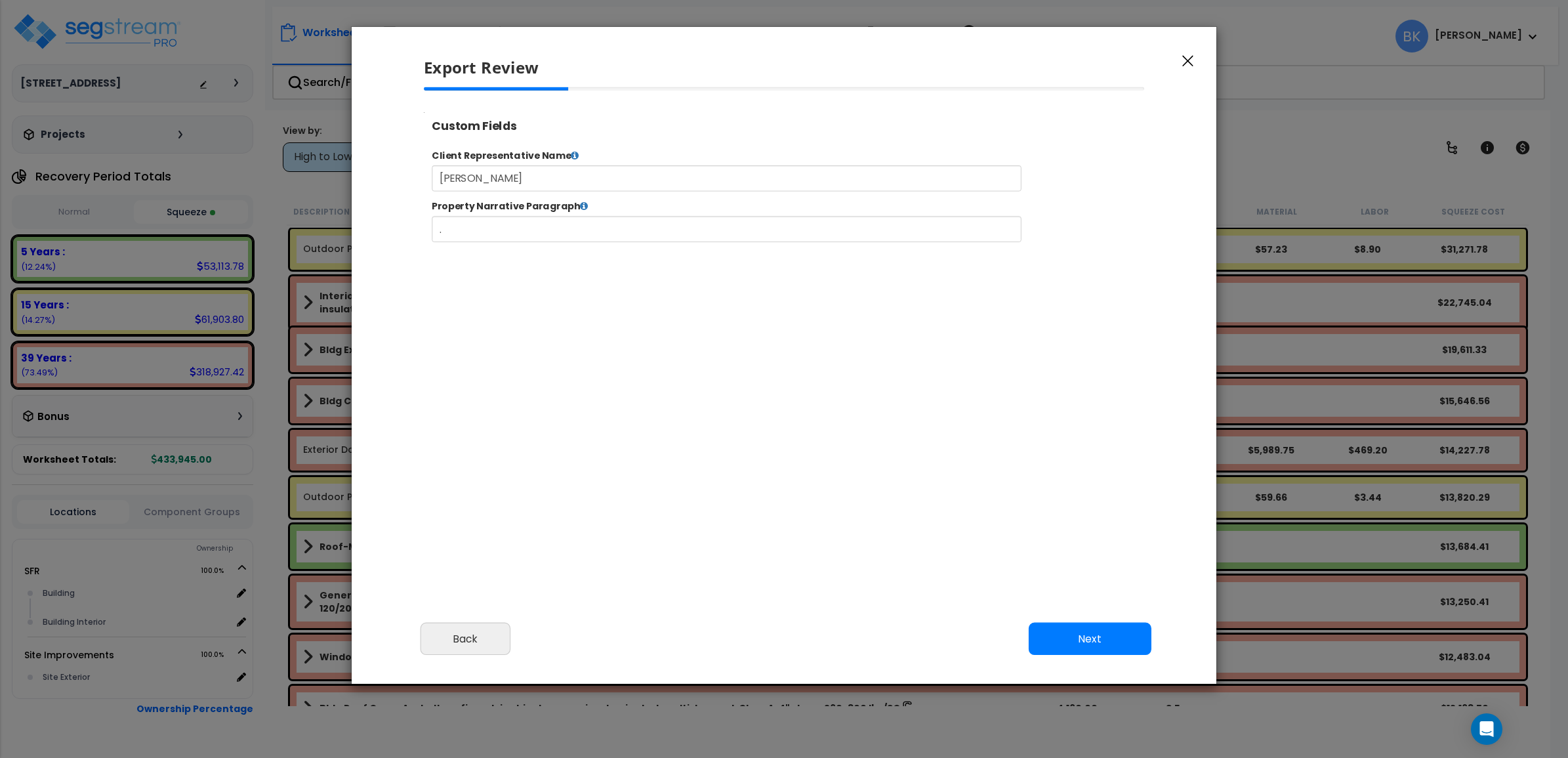
type input "590,000.0"
type input "156,055.0"
type input "4,302.0"
select select "2024"
click at [1073, 641] on button "Next" at bounding box center [1090, 638] width 123 height 33
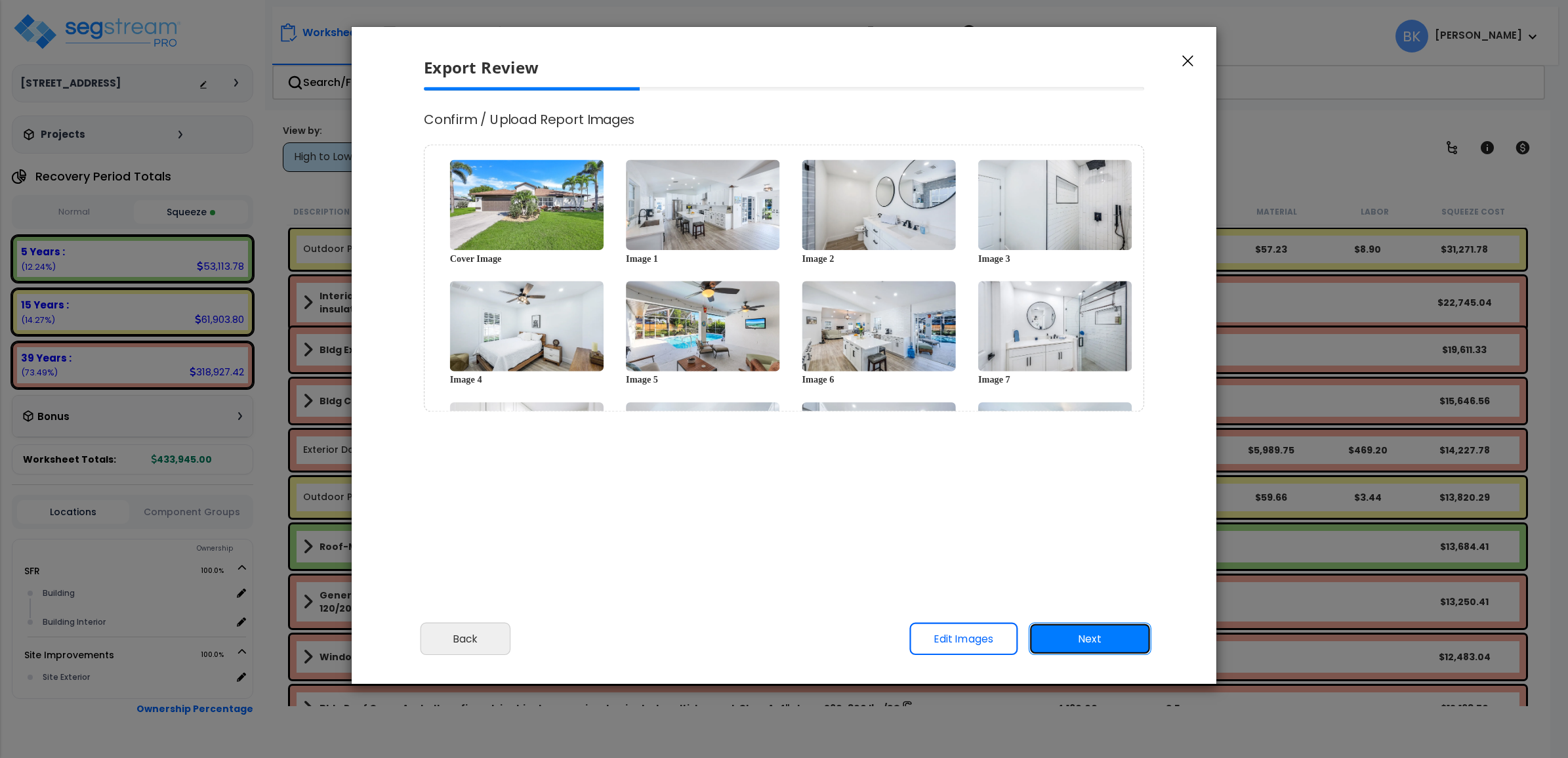
click at [1124, 636] on button "Next" at bounding box center [1090, 638] width 123 height 33
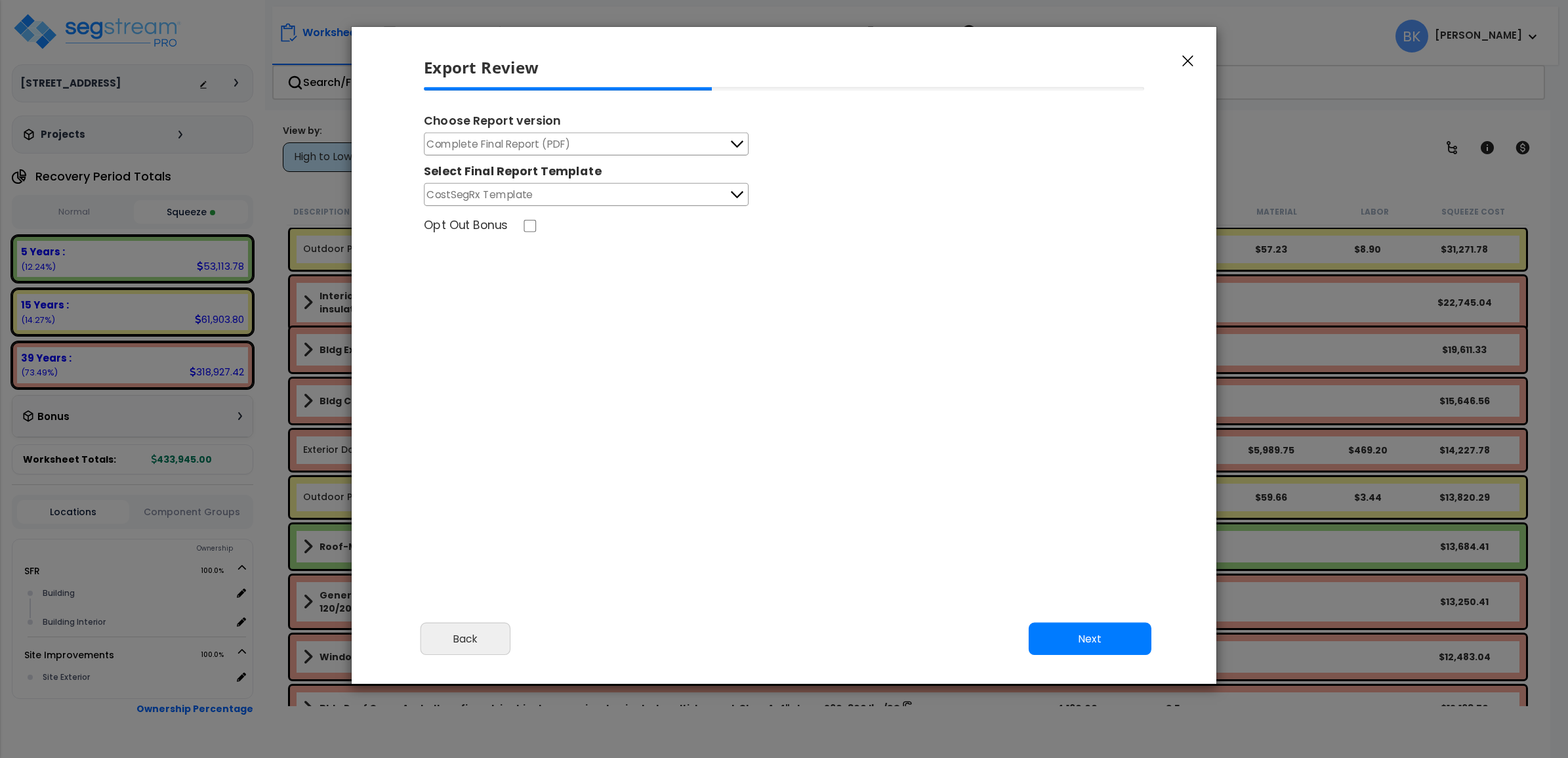
click at [564, 136] on span "Complete Final Report (PDF)" at bounding box center [499, 144] width 144 height 17
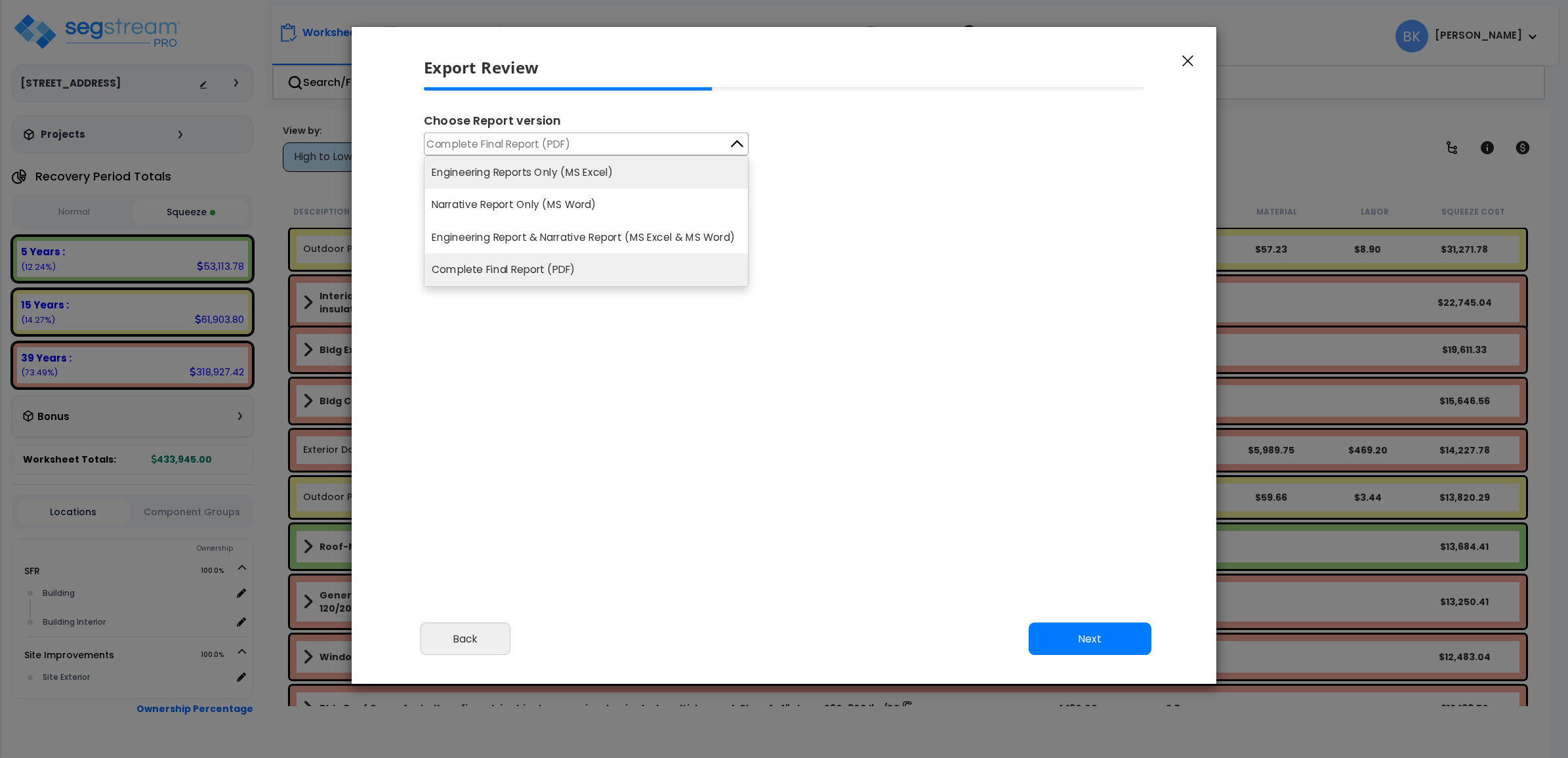
click at [529, 172] on li "Engineering Reports Only (MS Excel)" at bounding box center [586, 172] width 323 height 32
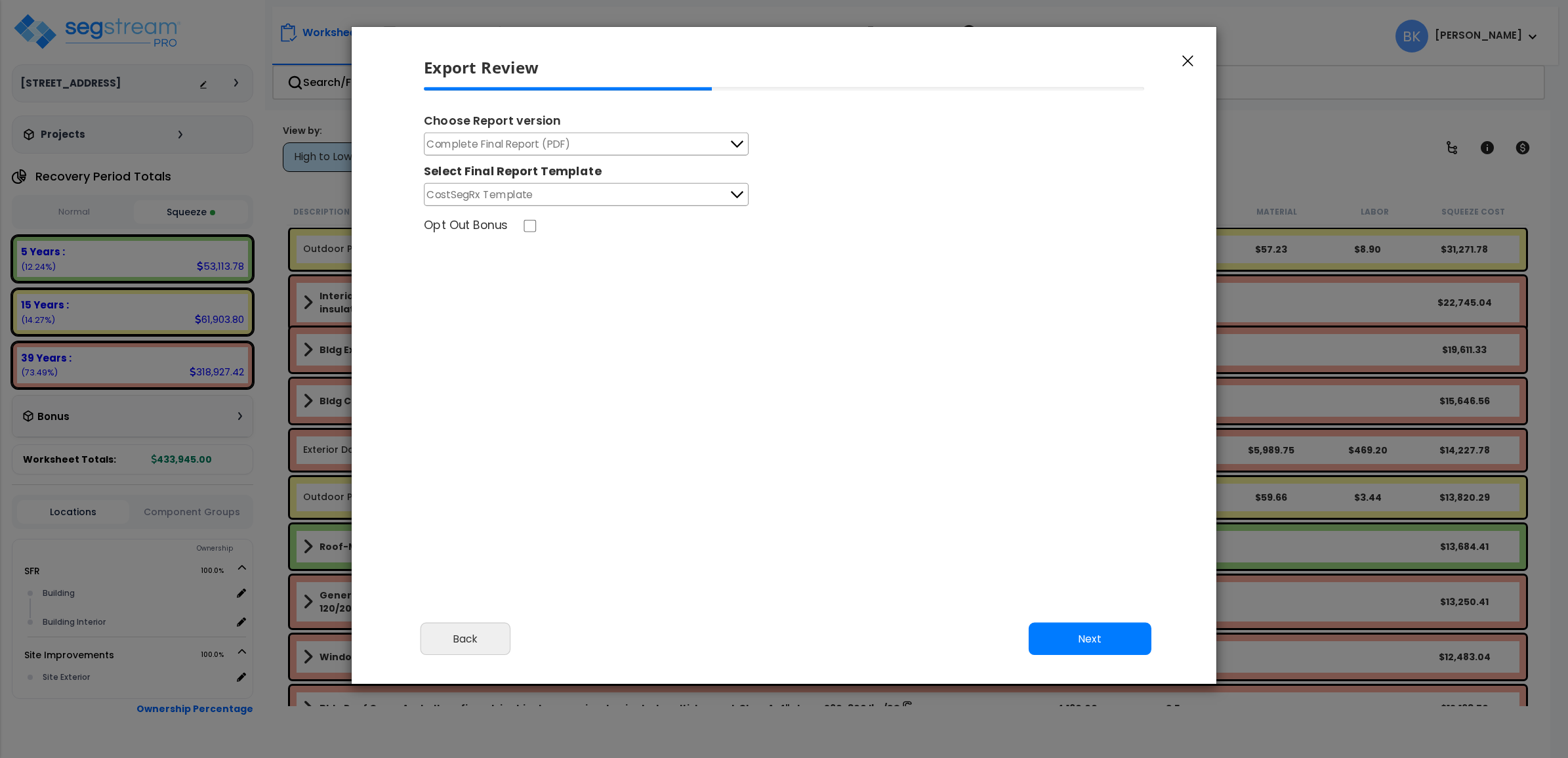
click at [608, 142] on button "Complete Final Report (PDF)" at bounding box center [586, 144] width 325 height 23
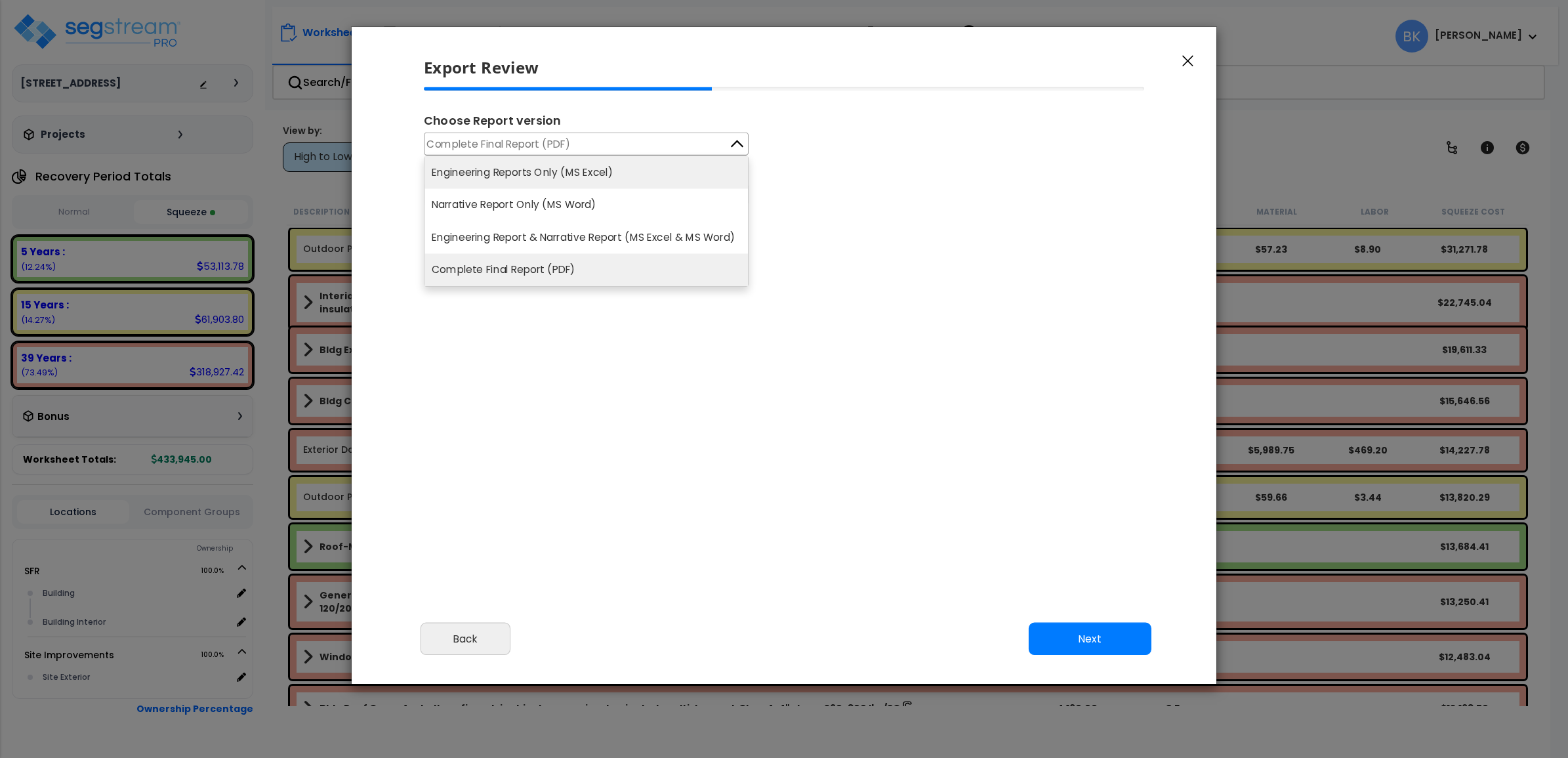
click at [570, 171] on li "Engineering Reports Only (MS Excel)" at bounding box center [586, 172] width 323 height 32
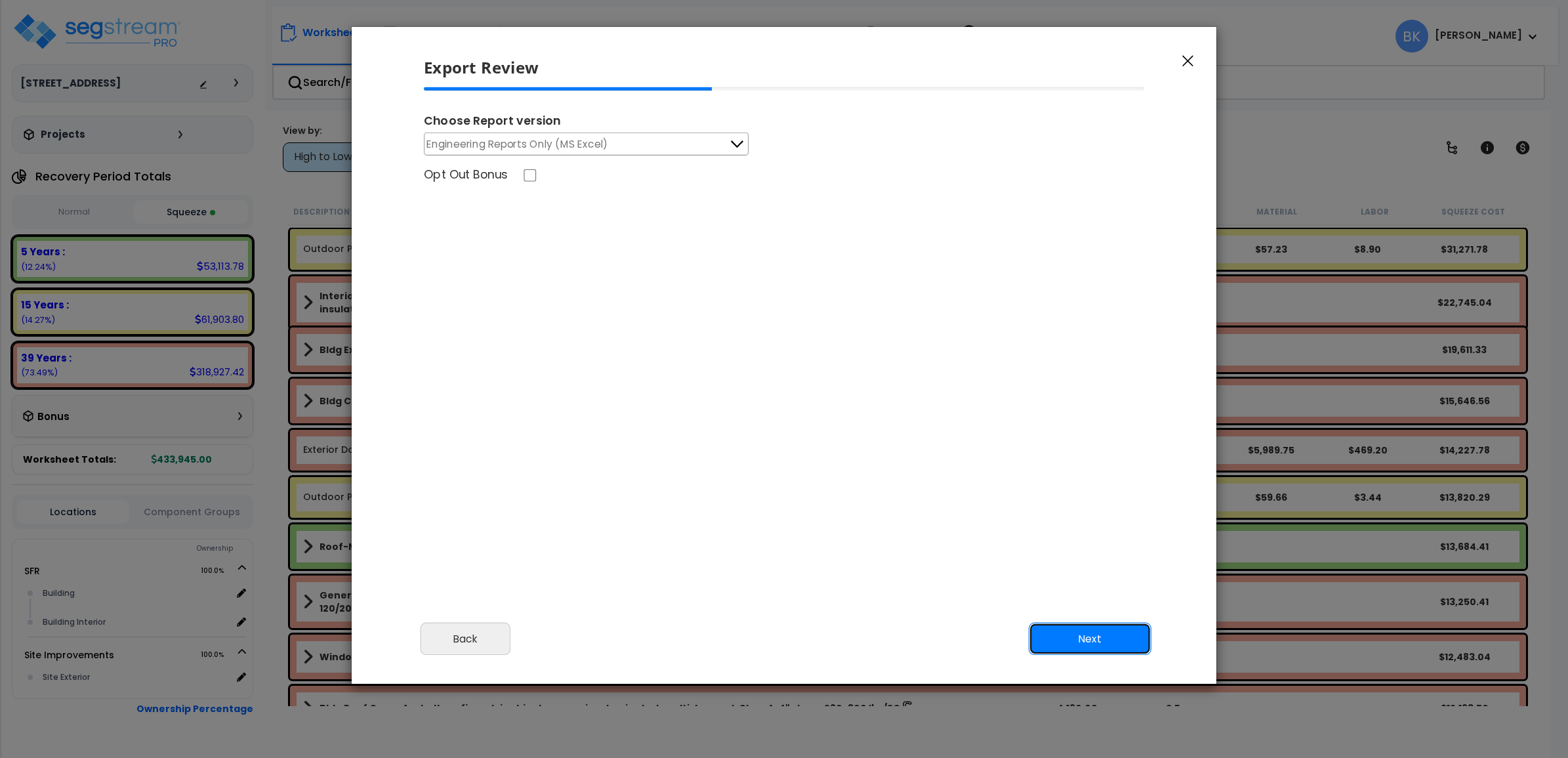
click at [1122, 631] on button "Next" at bounding box center [1090, 638] width 123 height 33
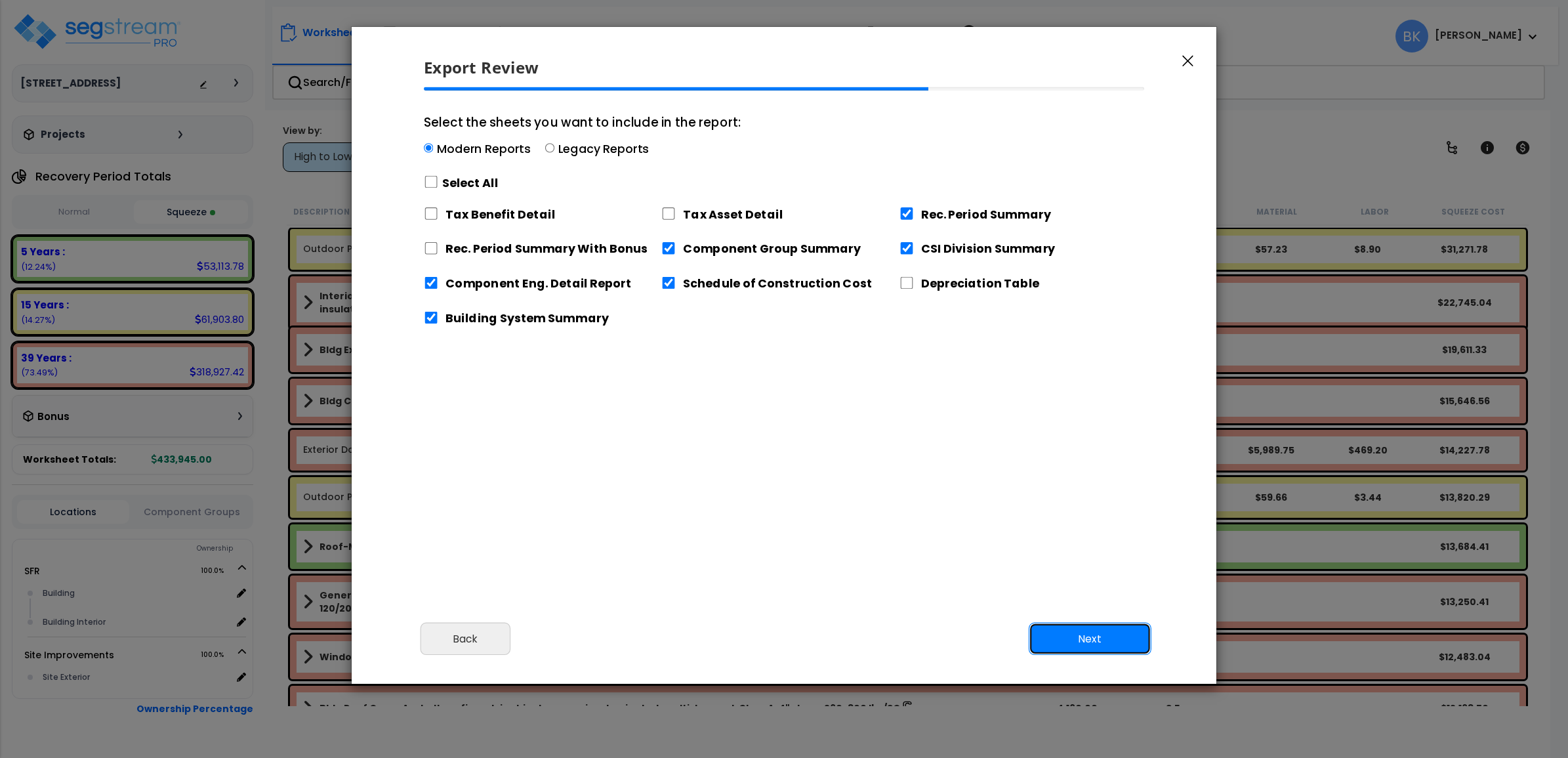
click at [1122, 631] on button "Next" at bounding box center [1090, 638] width 123 height 33
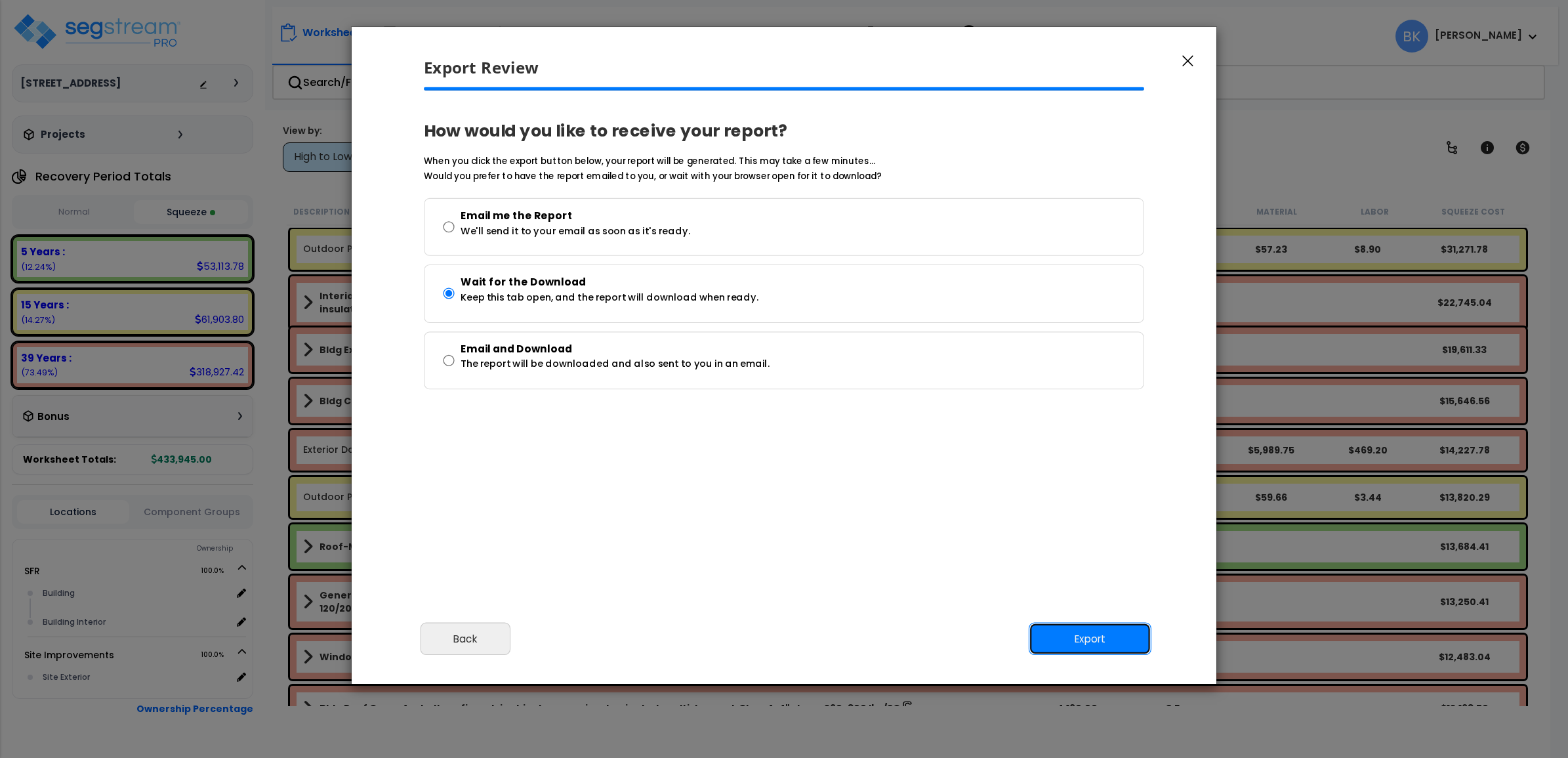
click at [1121, 623] on button "Export" at bounding box center [1090, 638] width 123 height 33
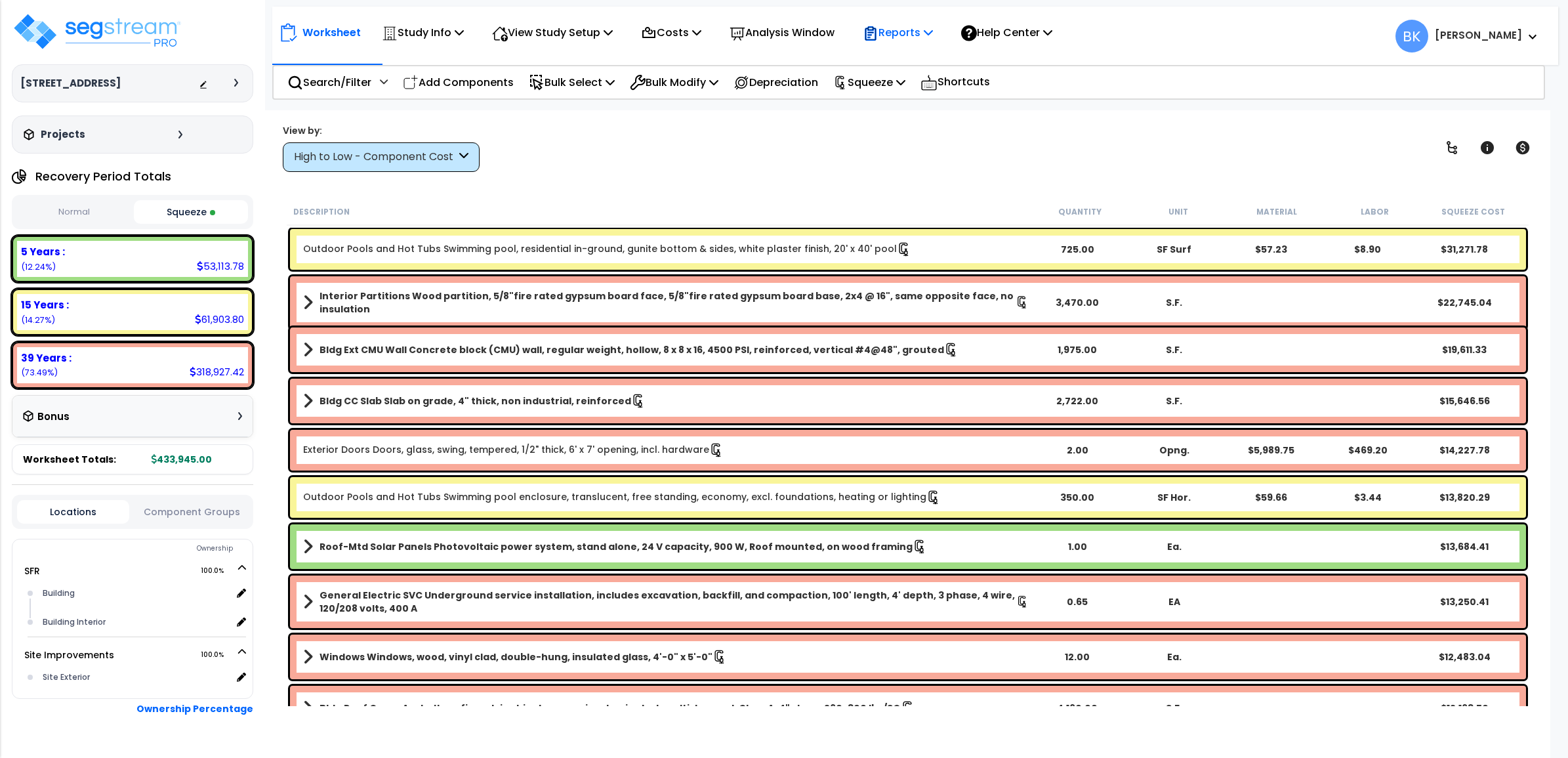
click at [904, 33] on p "Reports" at bounding box center [898, 32] width 70 height 17
click at [920, 63] on link "Get Report" at bounding box center [921, 62] width 130 height 27
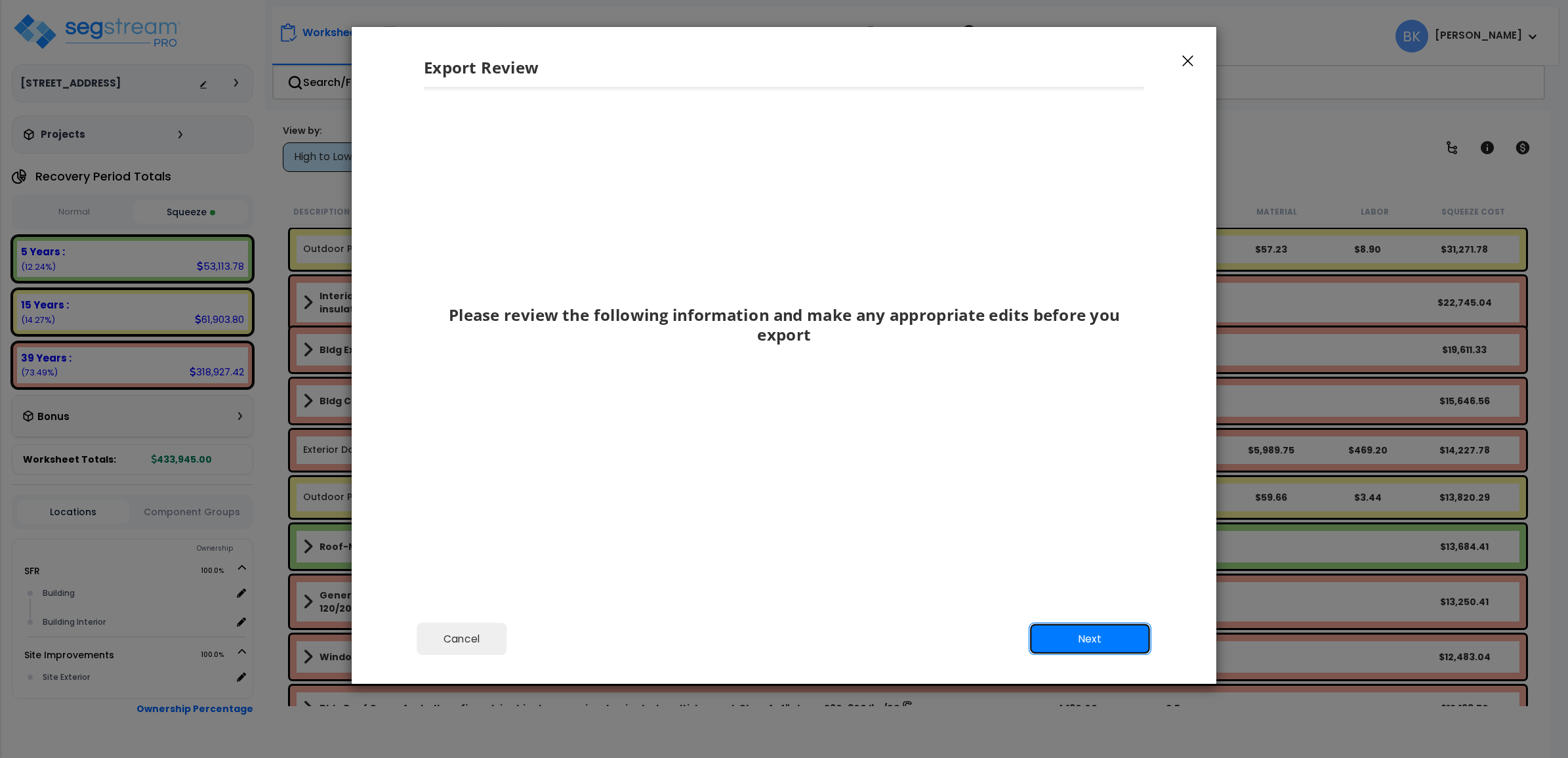
click at [1110, 635] on button "Next" at bounding box center [1090, 638] width 123 height 33
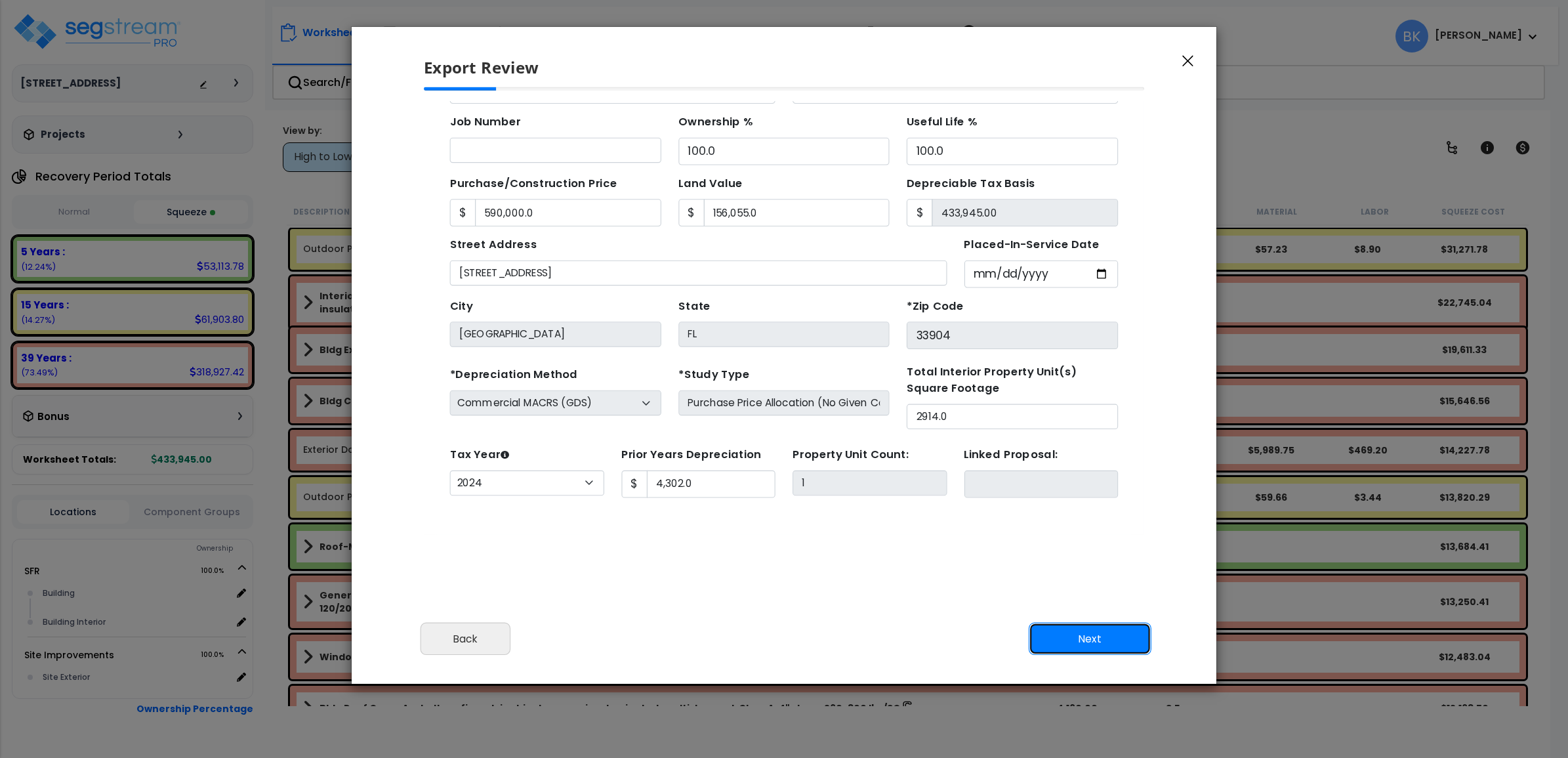
scroll to position [119, 0]
click at [1067, 625] on button "Next" at bounding box center [1090, 638] width 123 height 33
type input "590000"
type input "156055"
type input "4302"
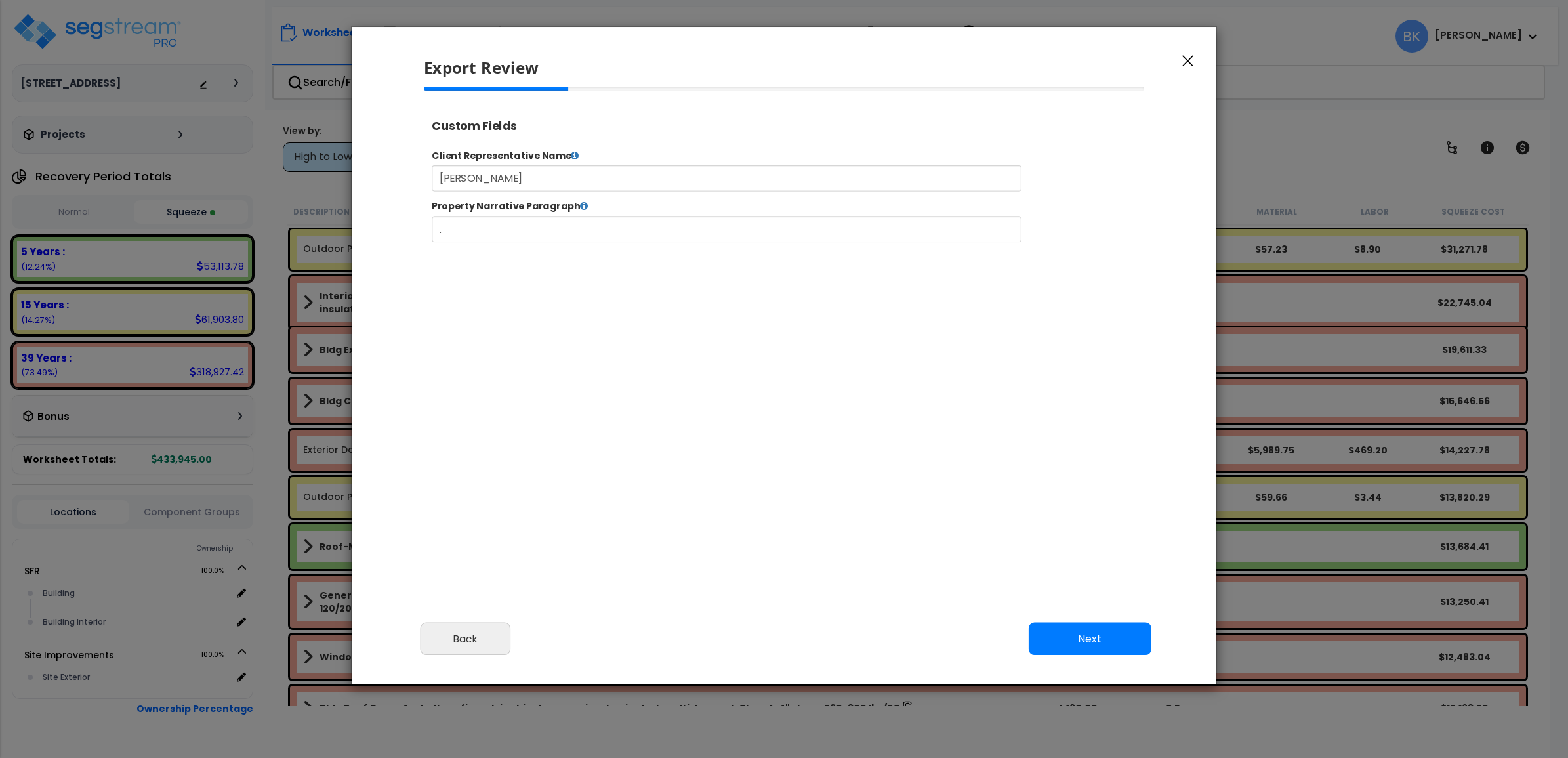
type input "590,000.0"
type input "156,055.0"
type input "4,302.0"
select select "2024"
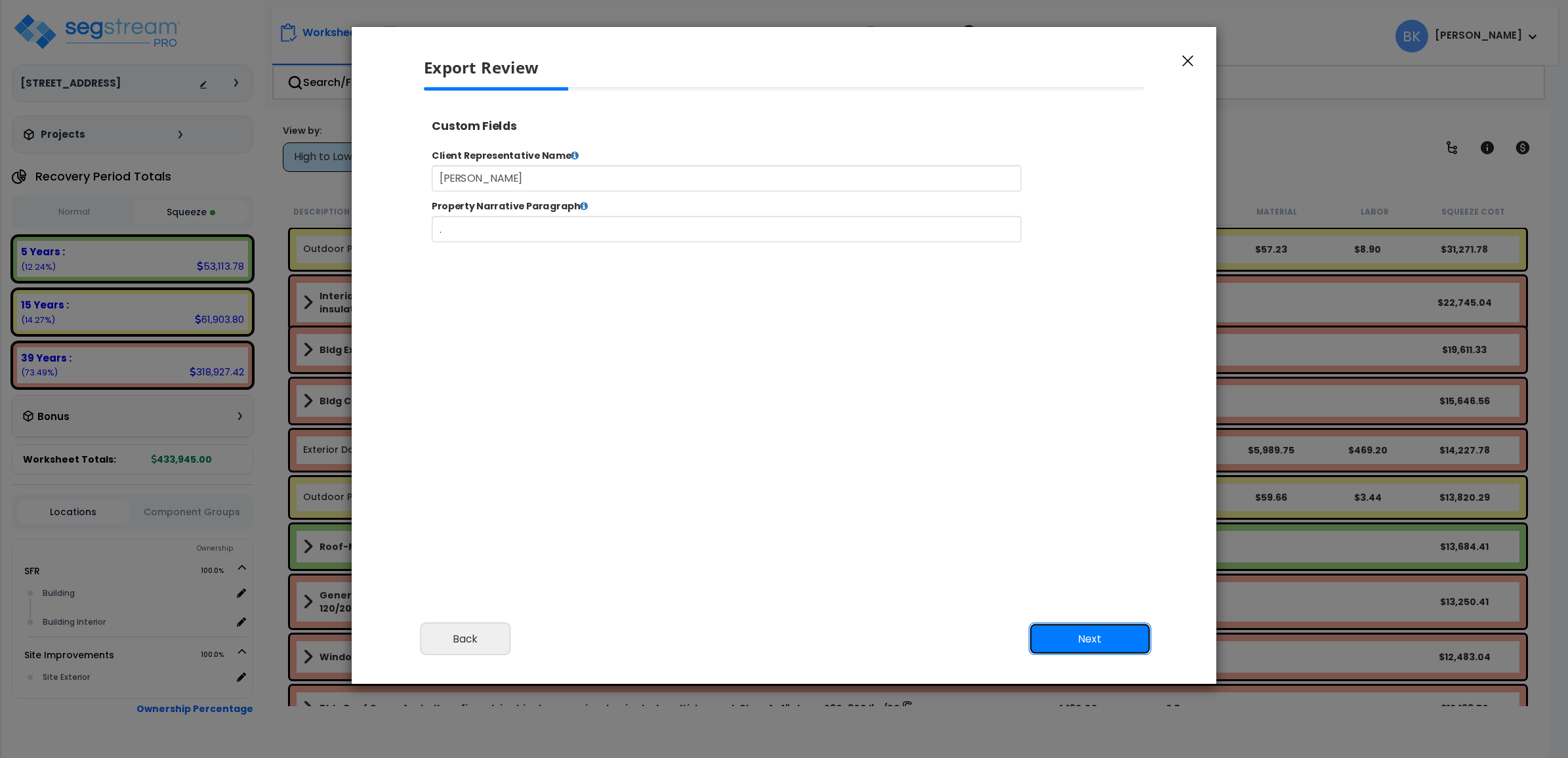
click at [1060, 630] on button "Next" at bounding box center [1090, 638] width 123 height 33
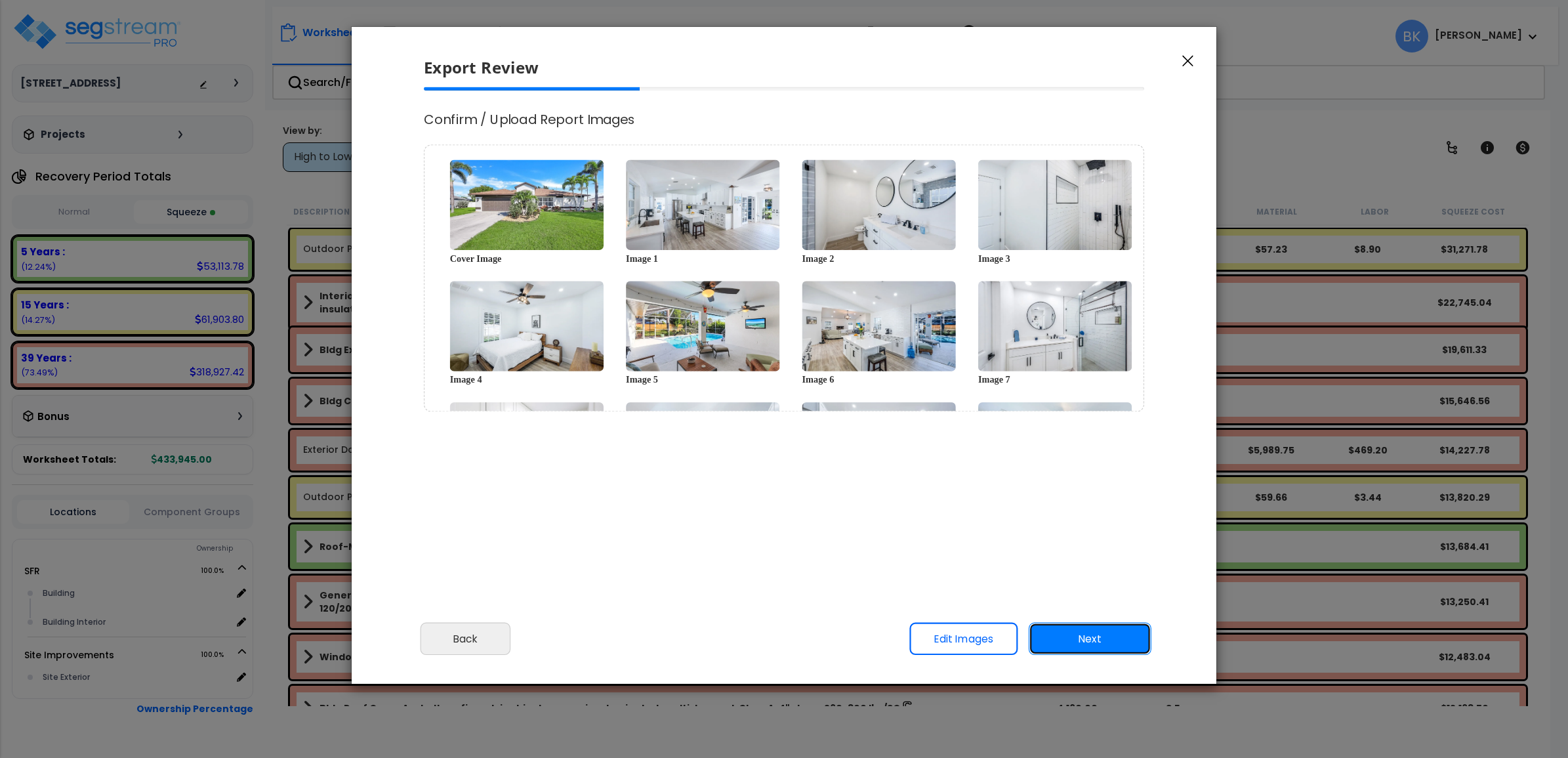
scroll to position [0, 0]
click at [1097, 635] on button "Next" at bounding box center [1090, 638] width 123 height 33
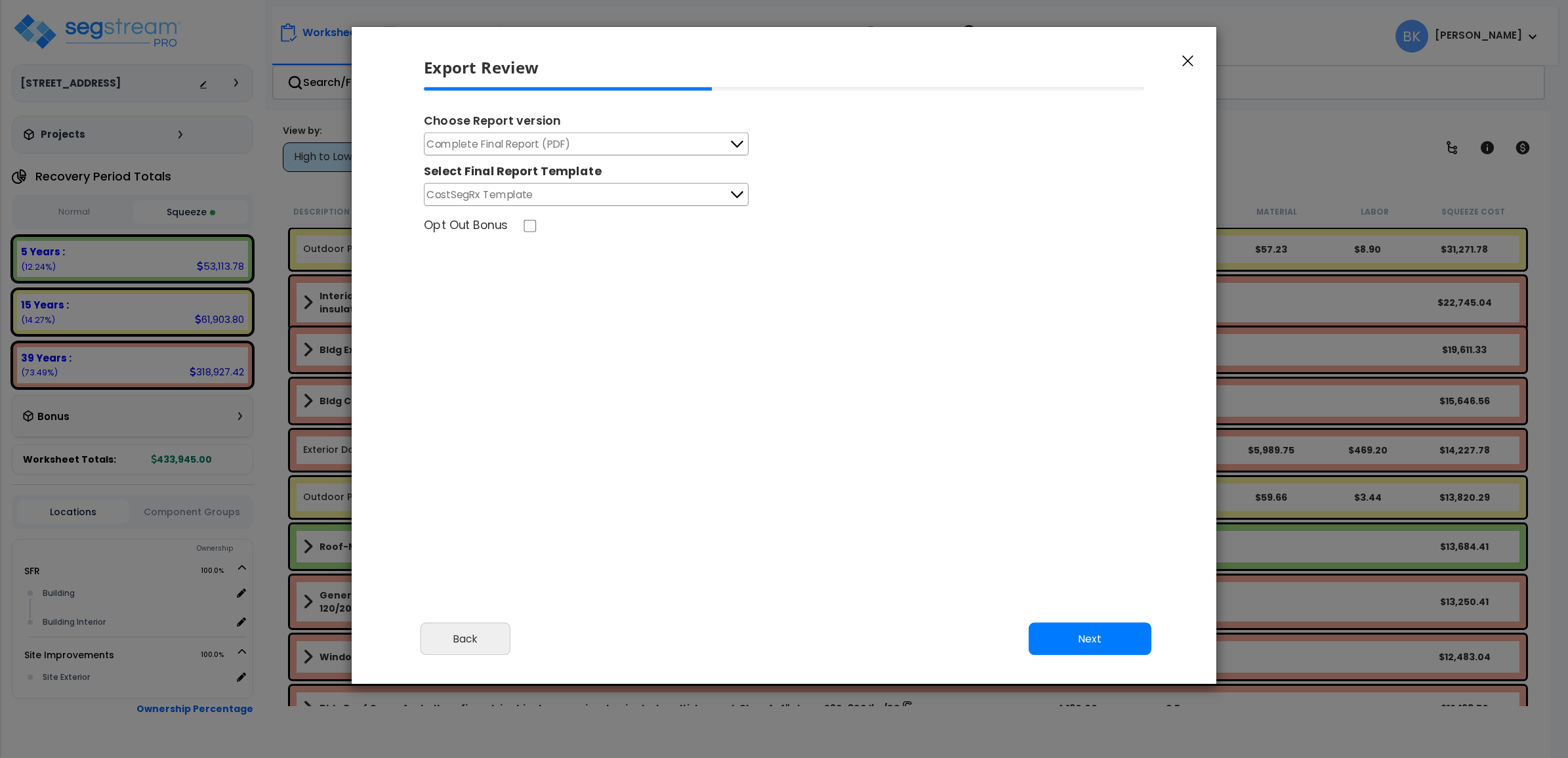
click at [599, 190] on button "CostSegRx Template" at bounding box center [586, 195] width 325 height 23
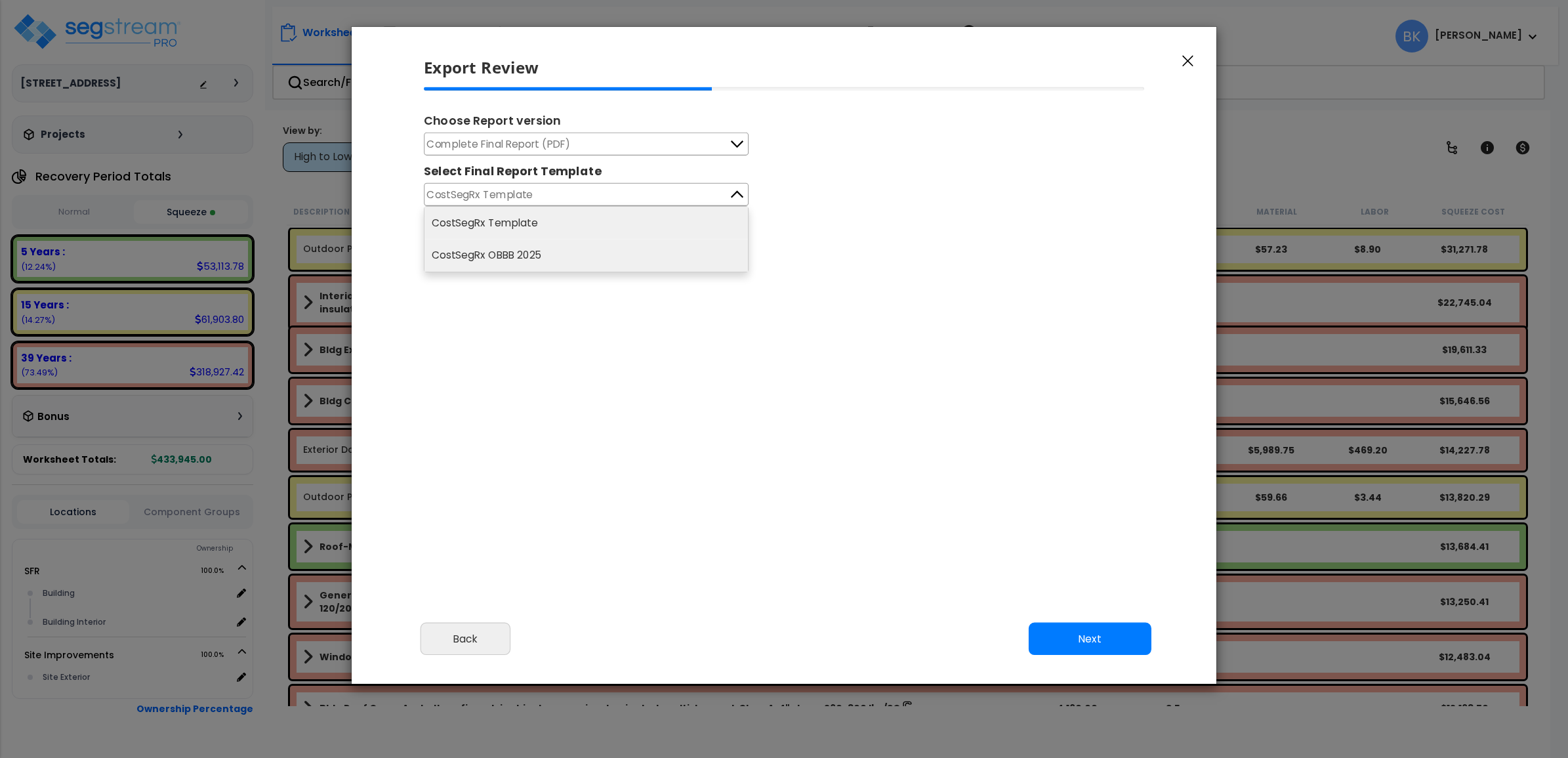
click at [513, 260] on li "CostSegRx OBBB 2025" at bounding box center [586, 255] width 323 height 33
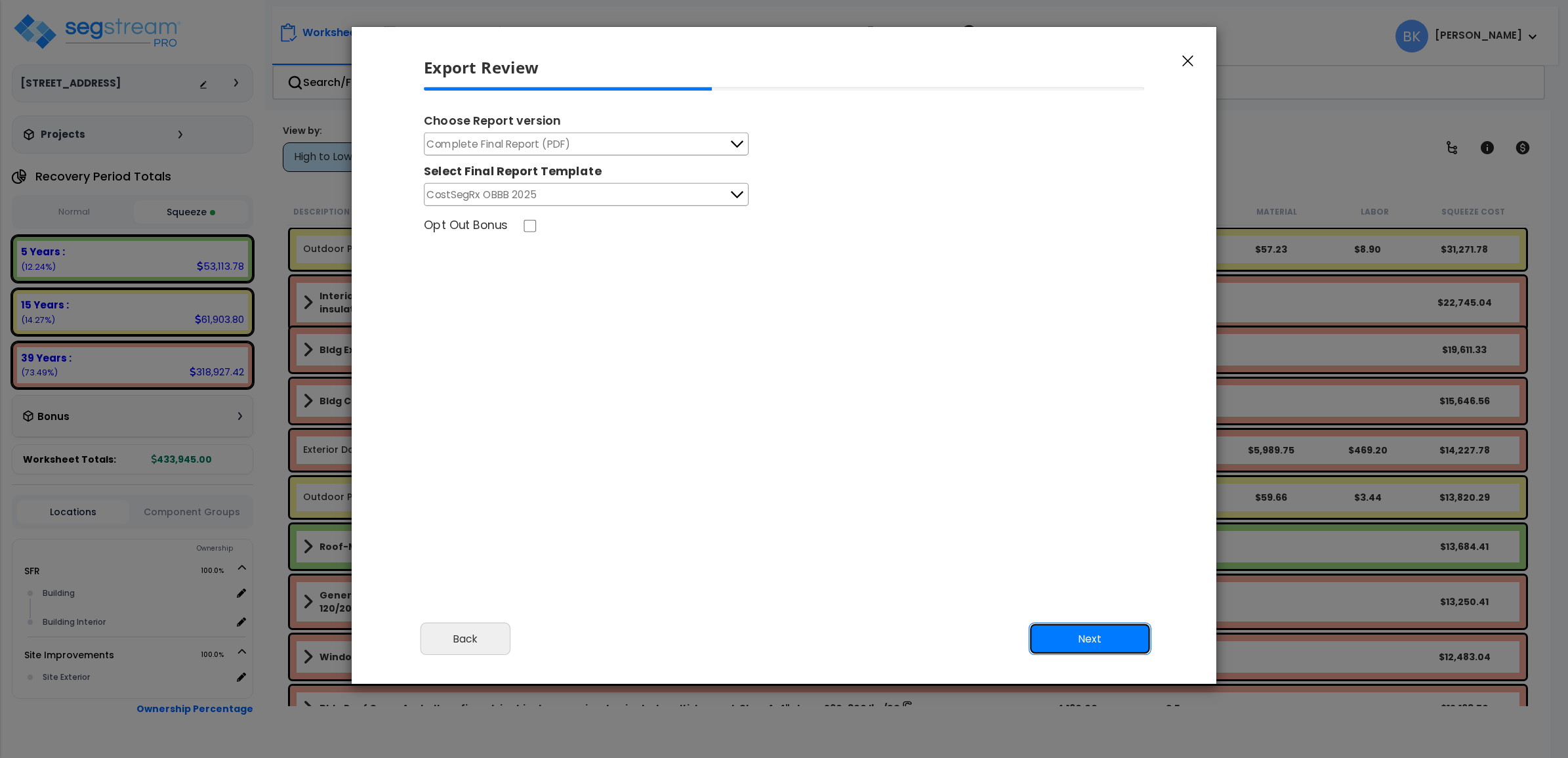
click at [1068, 638] on button "Next" at bounding box center [1090, 638] width 123 height 33
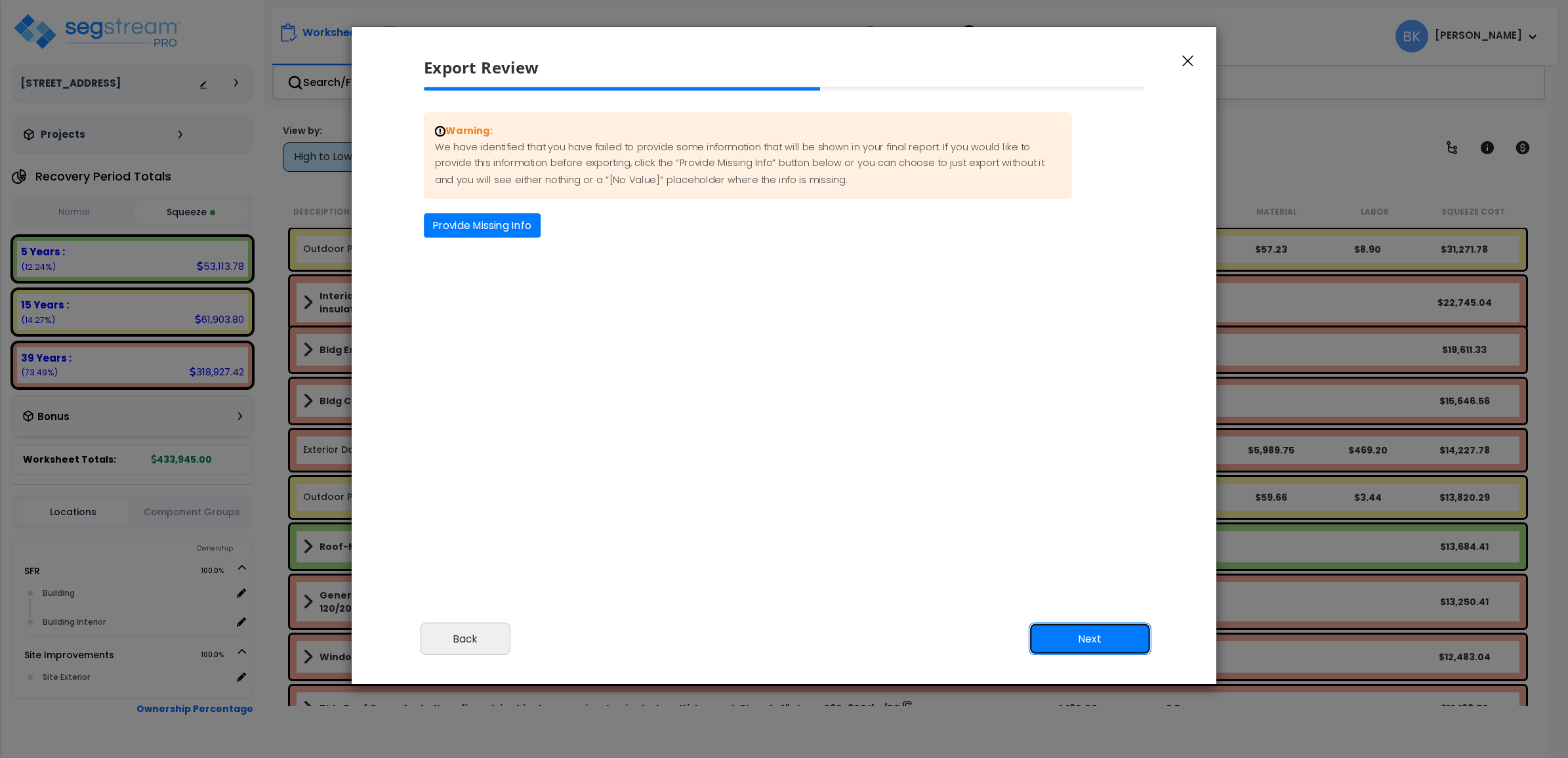
click at [1067, 638] on button "Next" at bounding box center [1090, 638] width 123 height 33
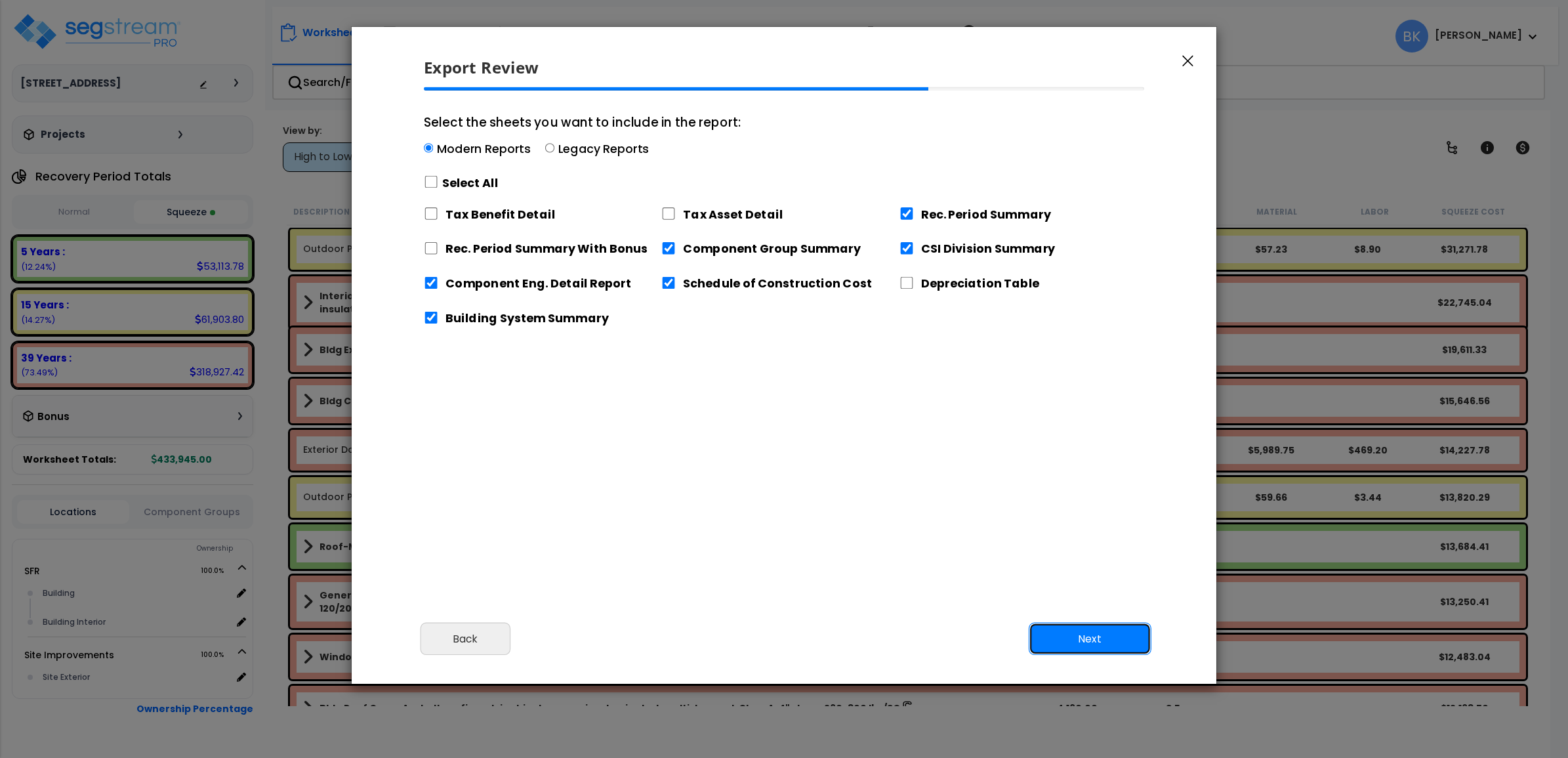
click at [1067, 638] on button "Next" at bounding box center [1090, 638] width 123 height 33
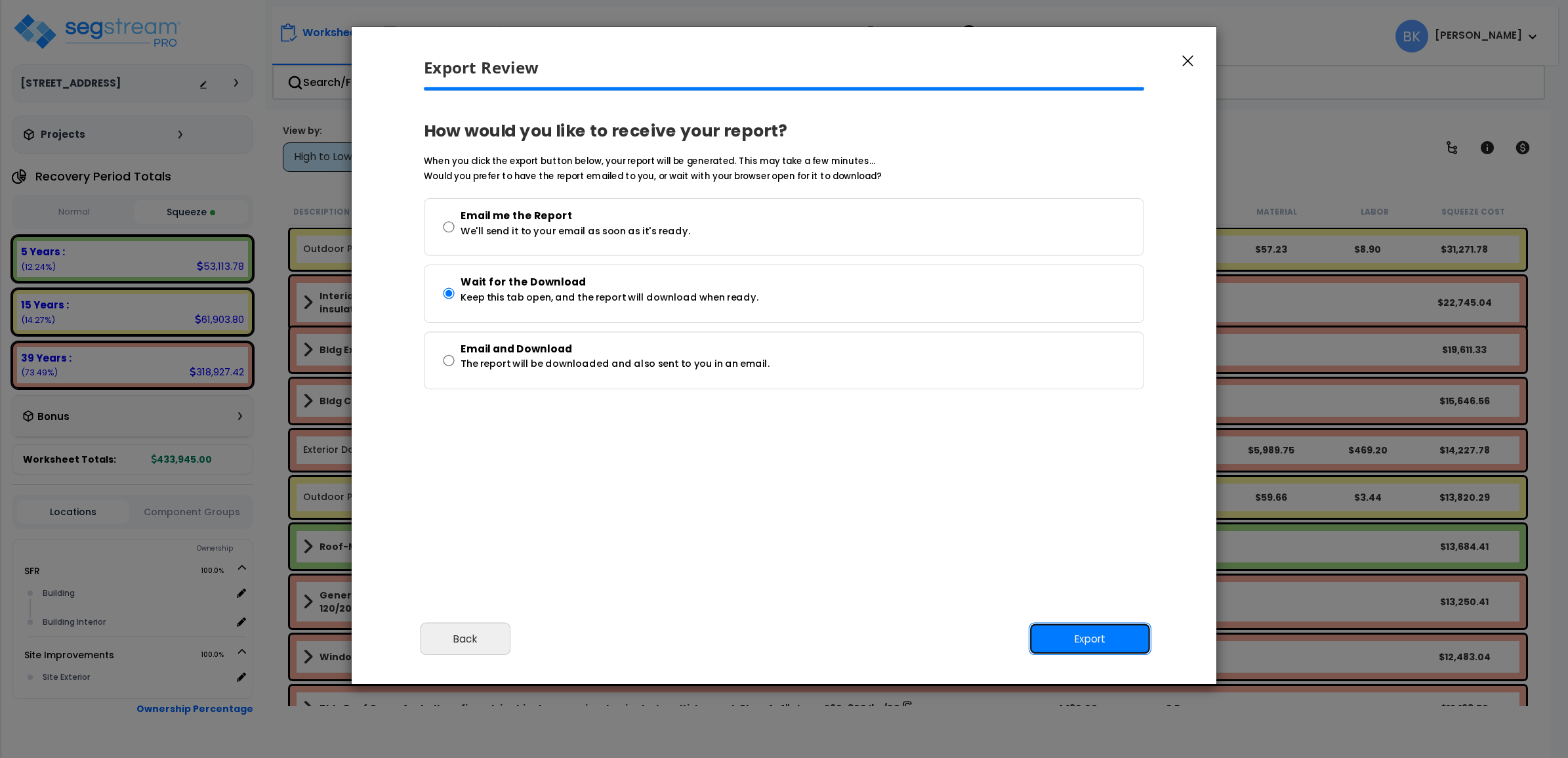
click at [1067, 638] on button "Export" at bounding box center [1090, 638] width 123 height 33
